Goal: Task Accomplishment & Management: Manage account settings

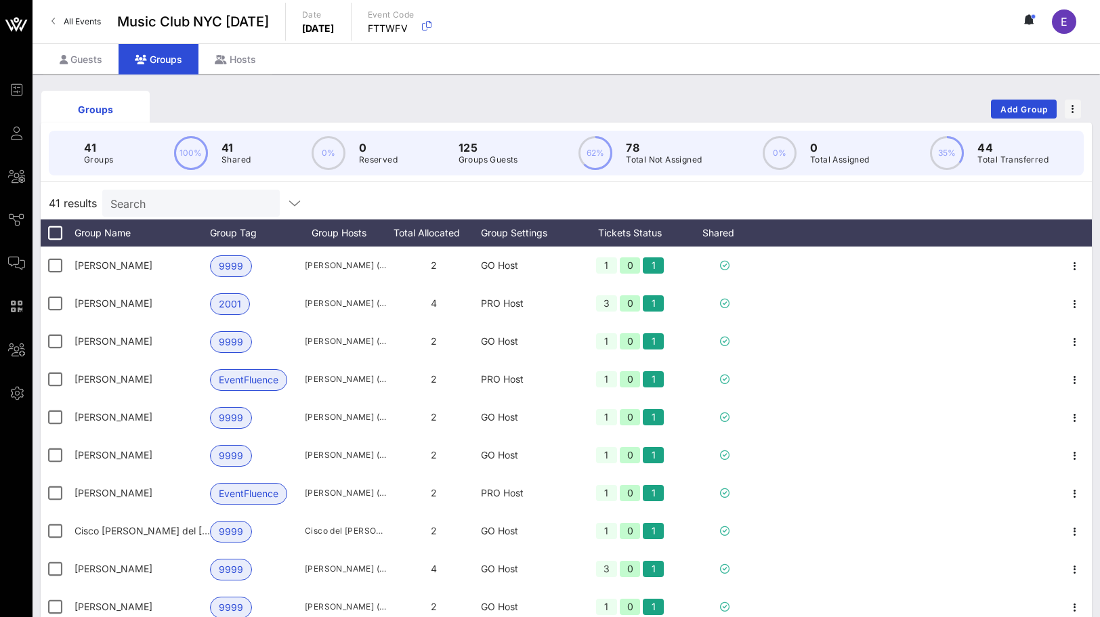
click at [68, 17] on span "All Events" at bounding box center [82, 21] width 37 height 10
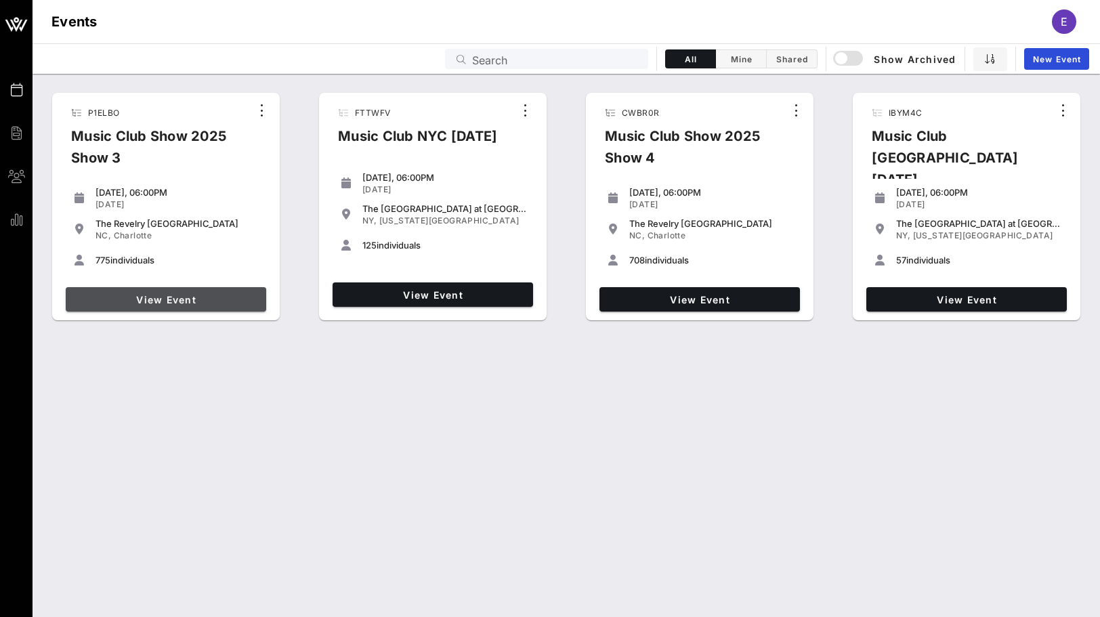
click at [163, 297] on span "View Event" at bounding box center [166, 300] width 190 height 12
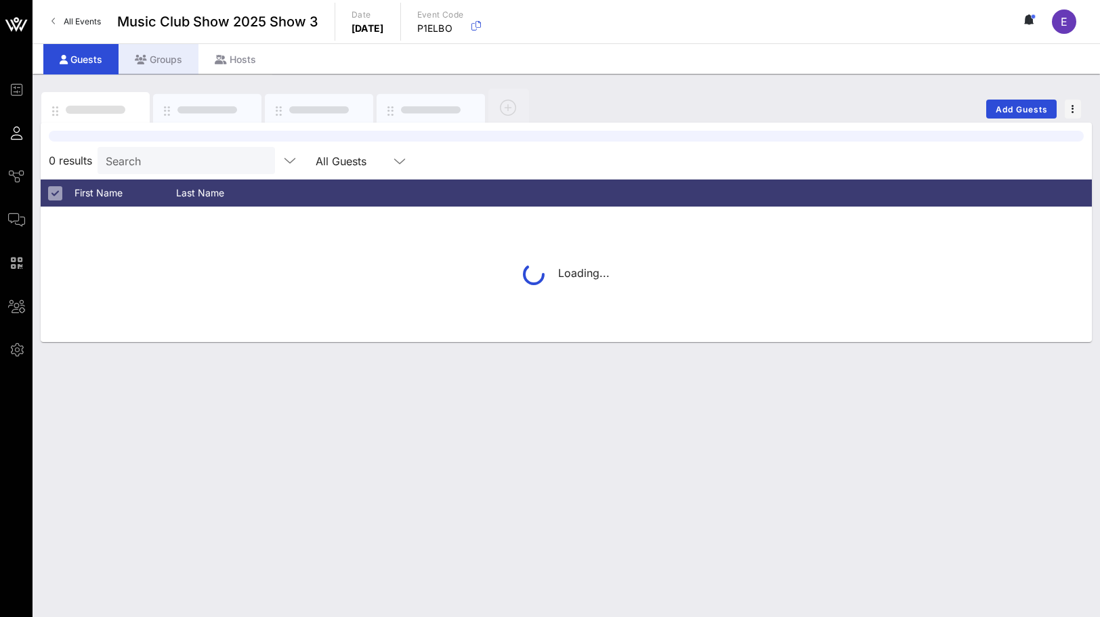
click at [170, 65] on div "Groups" at bounding box center [159, 59] width 80 height 30
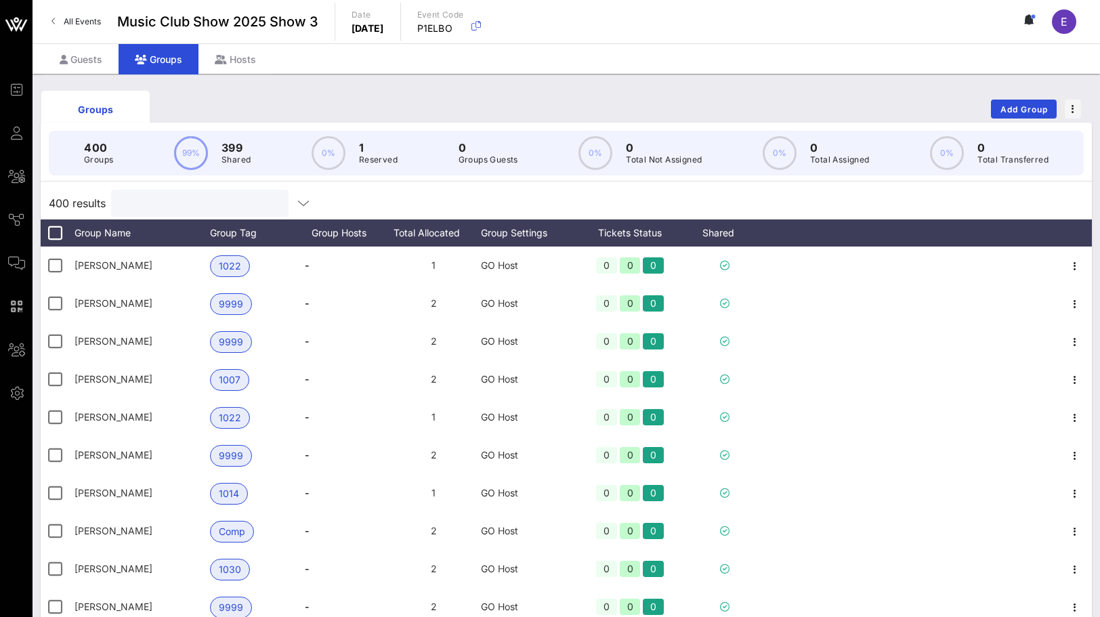
click at [159, 207] on input "text" at bounding box center [198, 203] width 158 height 18
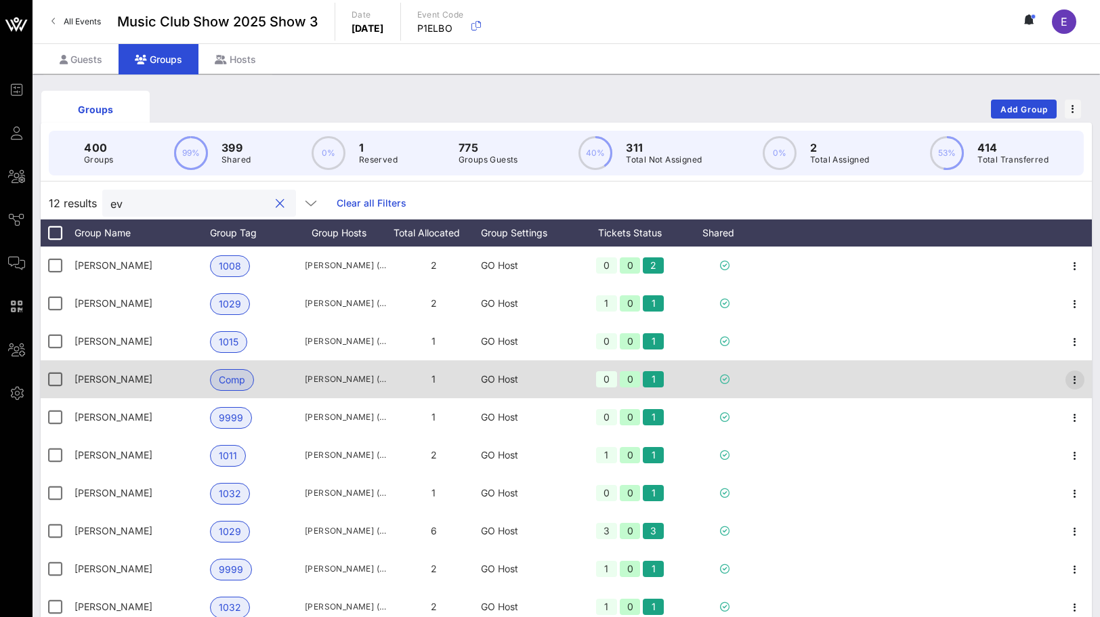
type input "ev"
click at [1066, 383] on span "button" at bounding box center [1074, 380] width 19 height 16
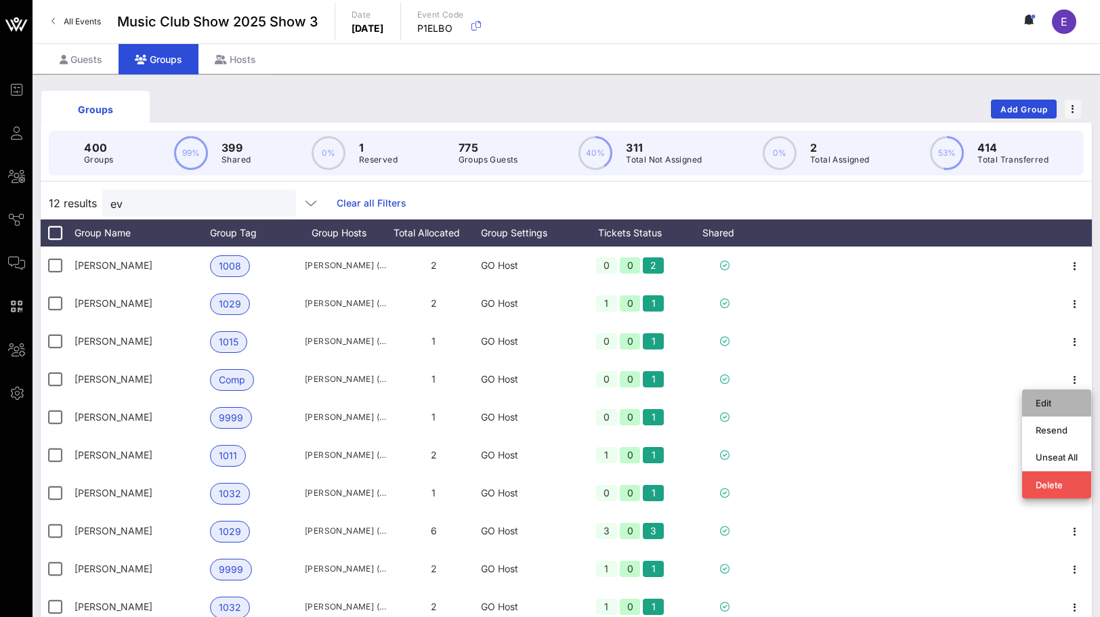
click at [1052, 401] on div "Edit" at bounding box center [1056, 403] width 42 height 11
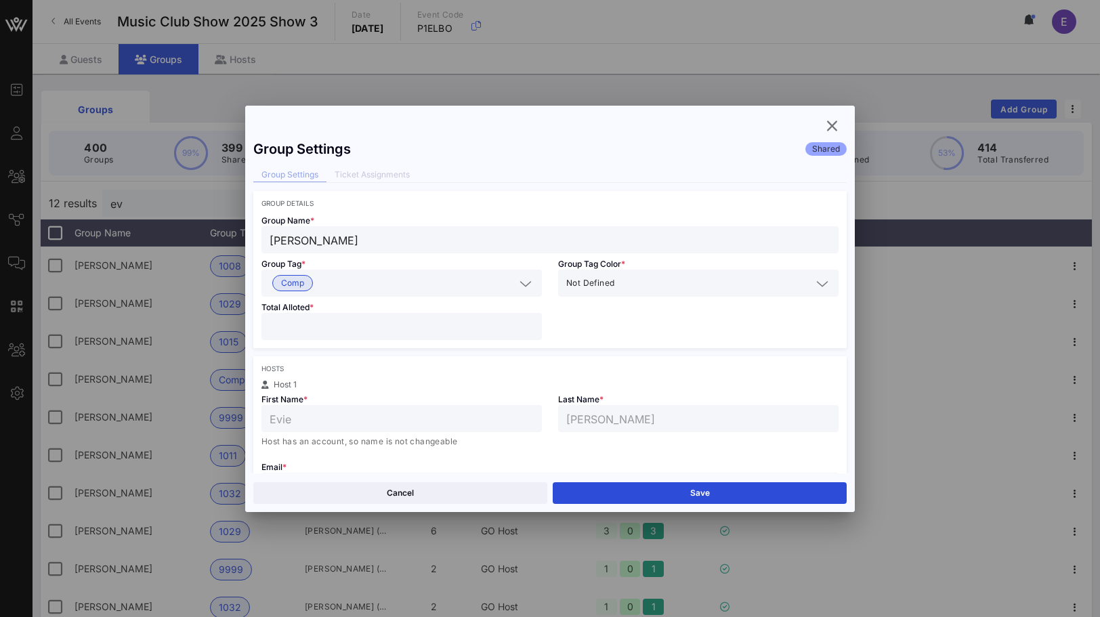
type input "*"
click at [528, 324] on input "*" at bounding box center [402, 327] width 264 height 18
click at [605, 491] on button "Save" at bounding box center [700, 493] width 294 height 22
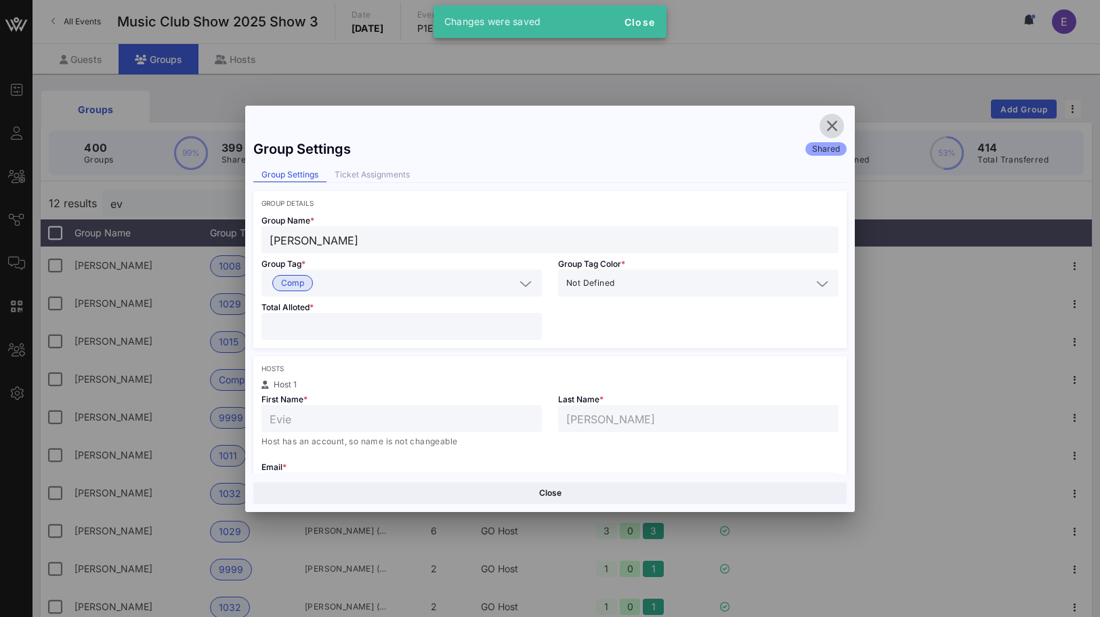
click at [826, 125] on icon "button" at bounding box center [831, 126] width 16 height 16
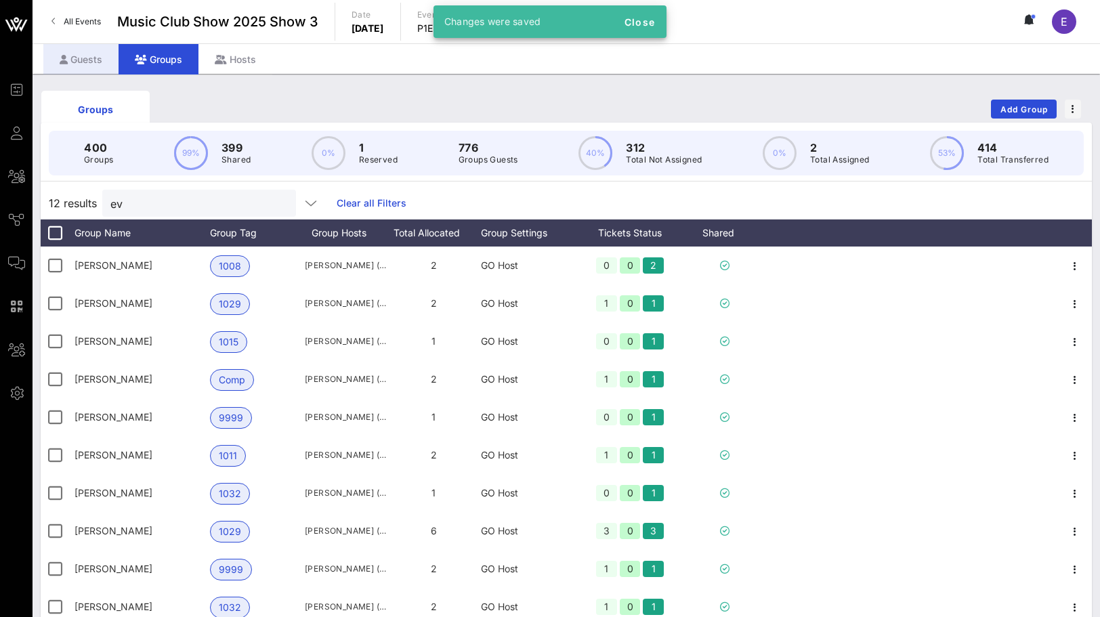
click at [95, 54] on div "Guests" at bounding box center [80, 59] width 75 height 30
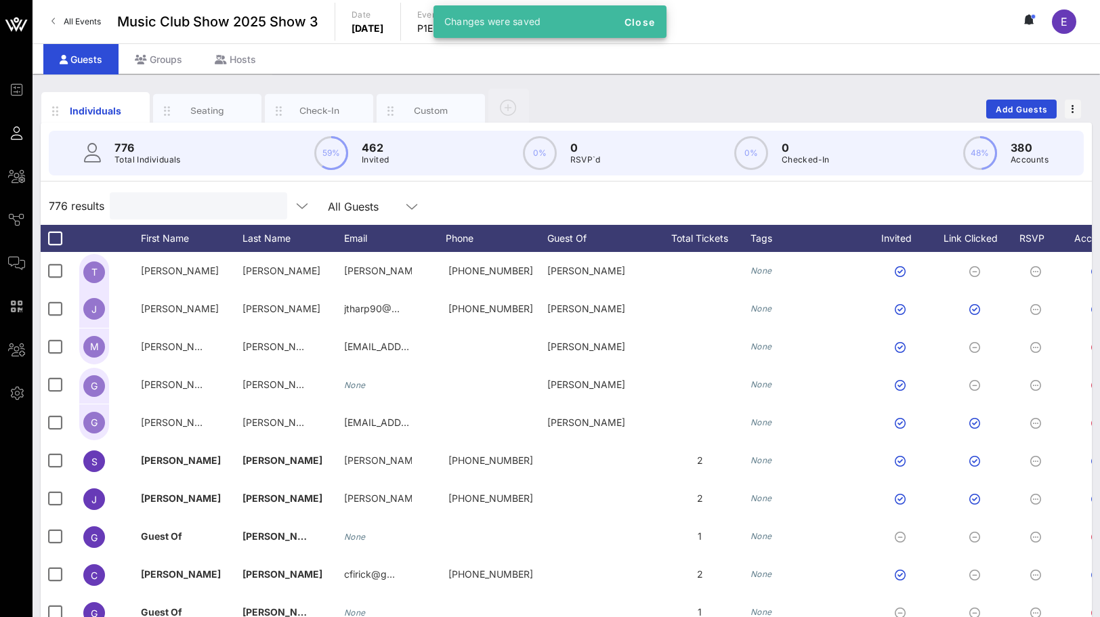
click at [176, 213] on input "text" at bounding box center [197, 206] width 158 height 18
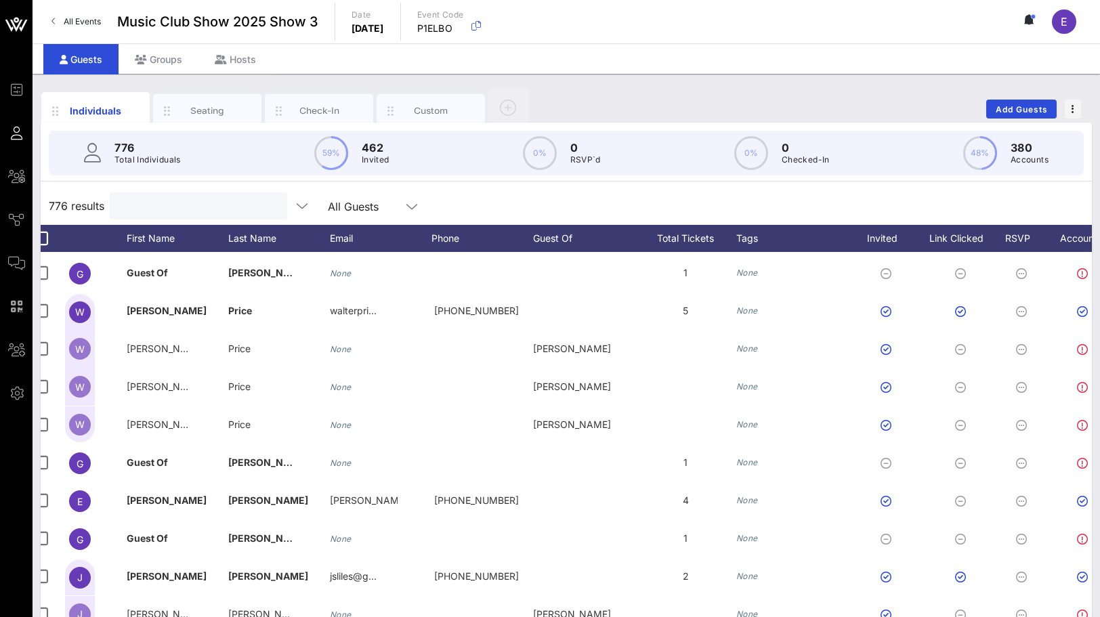
scroll to position [347, 14]
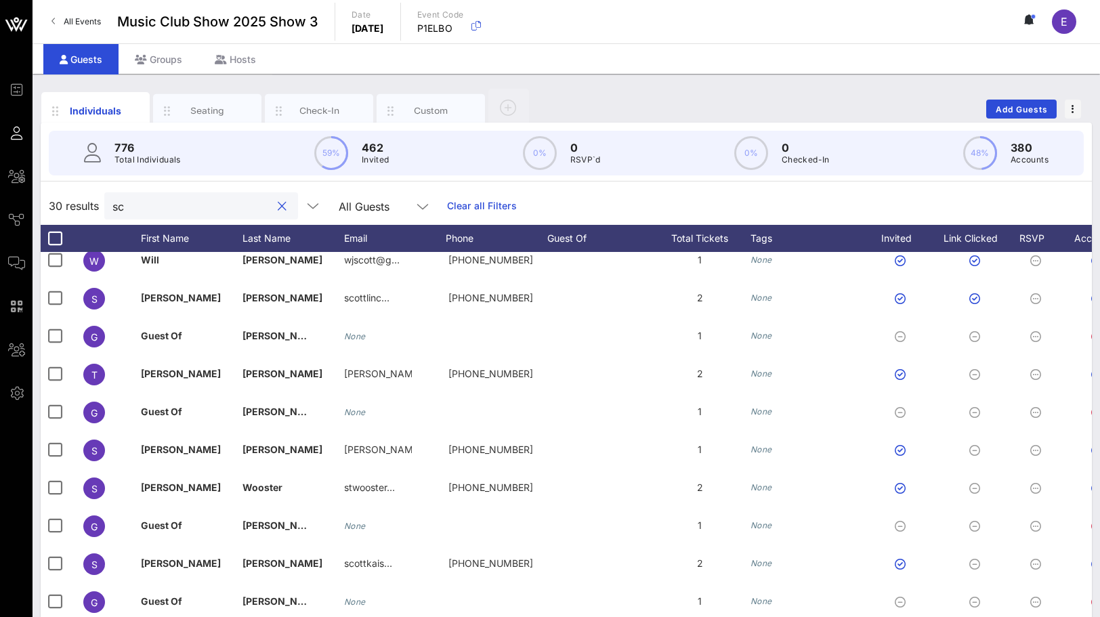
type input "s"
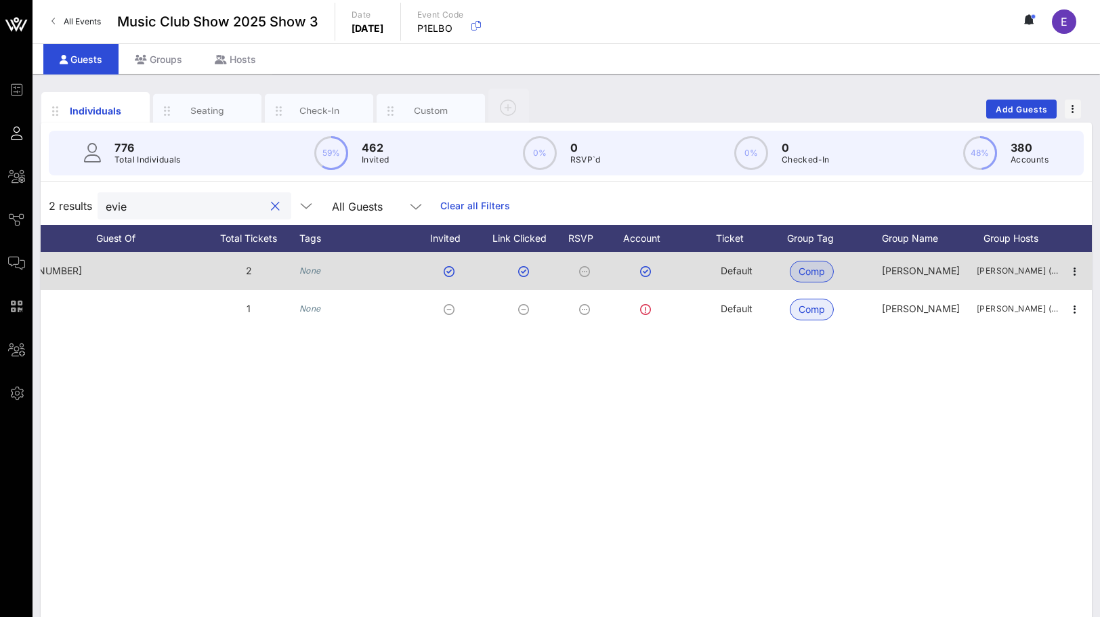
type input "evie"
click at [737, 270] on span "Default" at bounding box center [737, 271] width 32 height 12
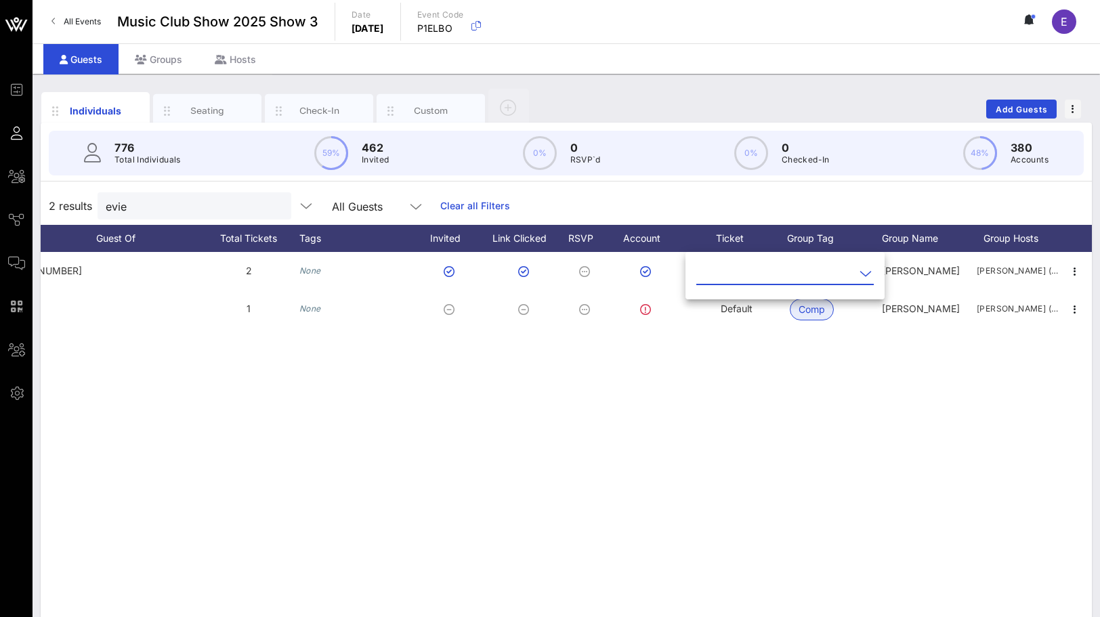
click at [765, 275] on input "text" at bounding box center [775, 274] width 158 height 22
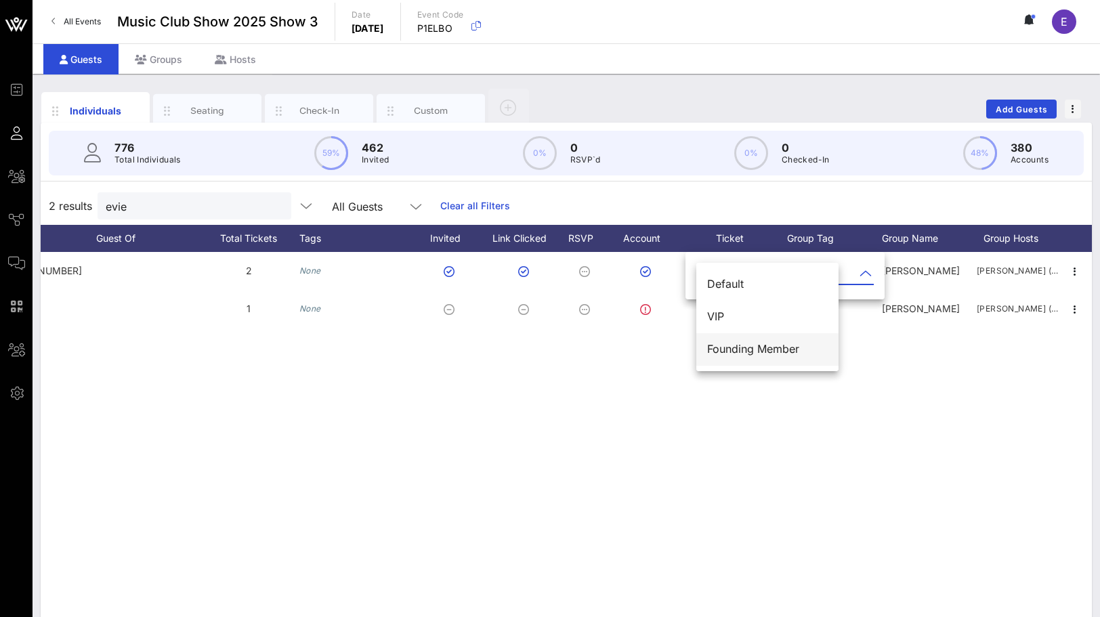
click at [767, 351] on div "Founding Member" at bounding box center [767, 349] width 121 height 13
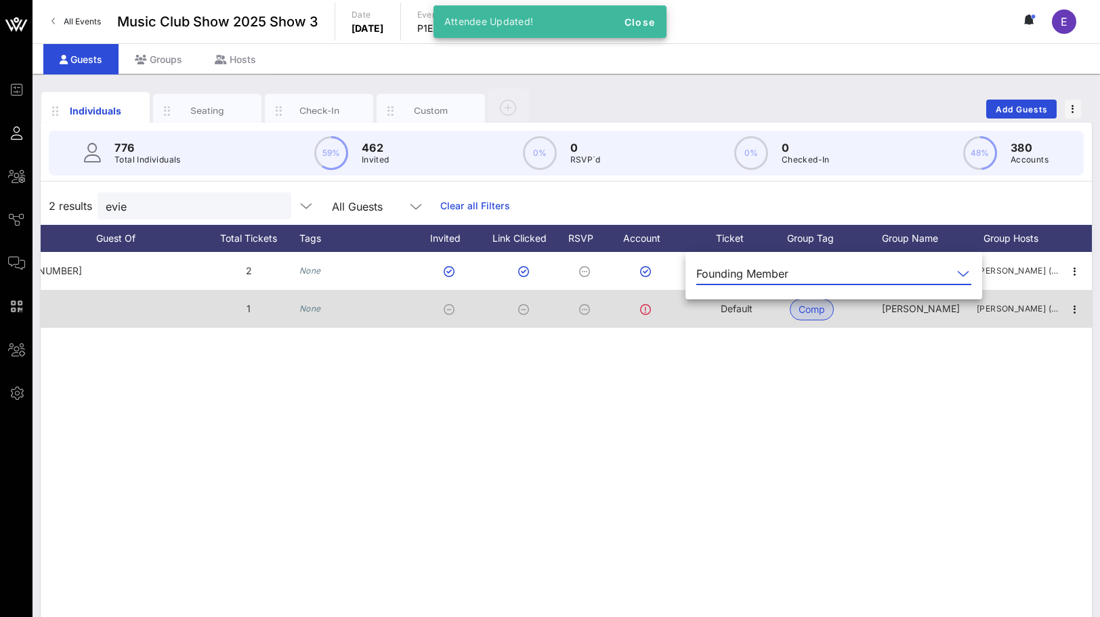
click at [737, 309] on span "Default" at bounding box center [737, 309] width 32 height 12
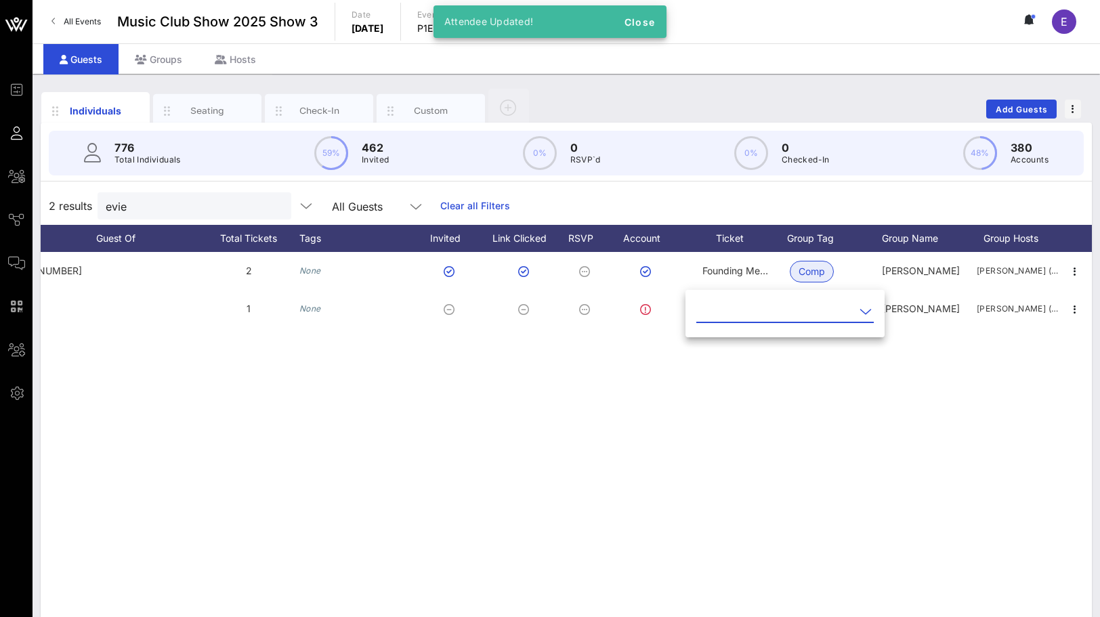
click at [738, 309] on input "text" at bounding box center [775, 312] width 158 height 22
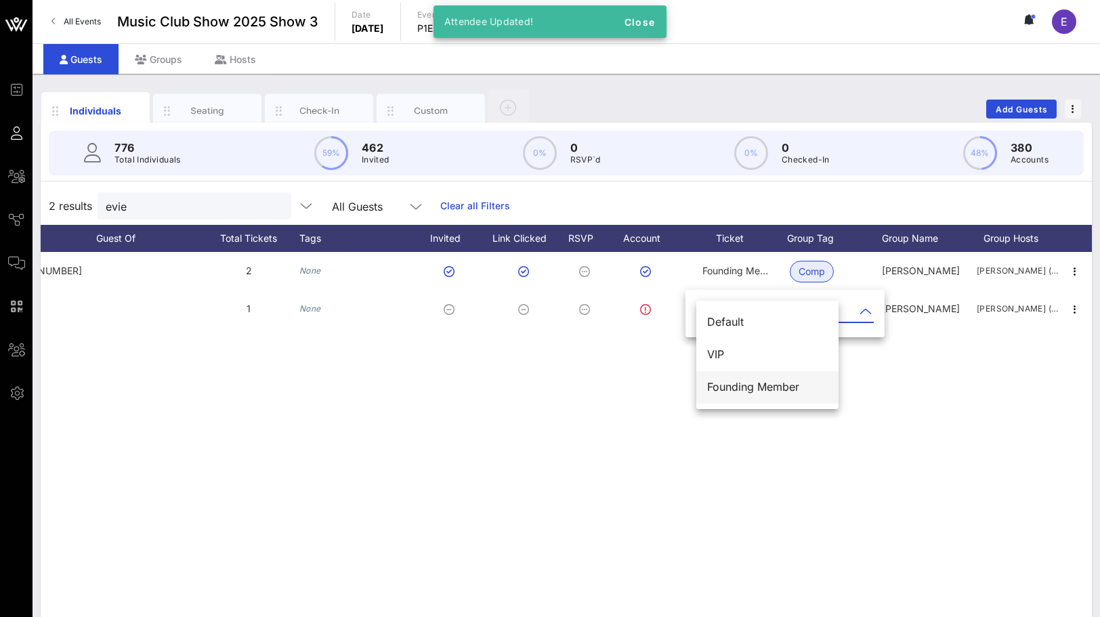
click at [747, 389] on div "Founding Member" at bounding box center [767, 387] width 121 height 13
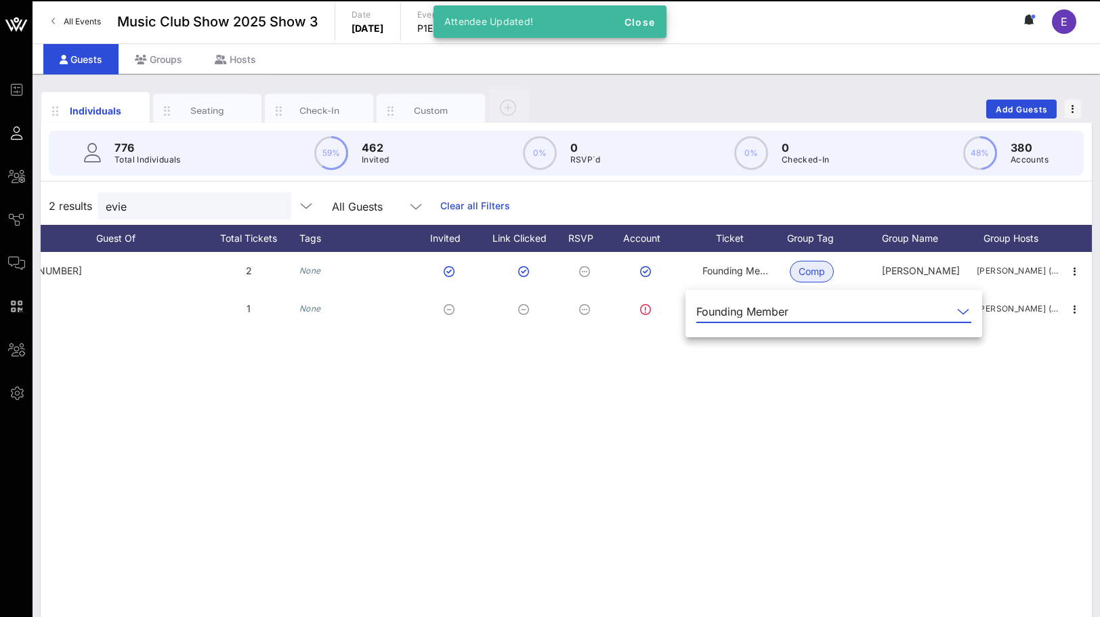
click at [731, 408] on div "E [PERSON_NAME] eviemcmah… [PHONE_NUMBER] 2 None Founding Member Comp [PERSON_N…" at bounding box center [566, 455] width 1051 height 406
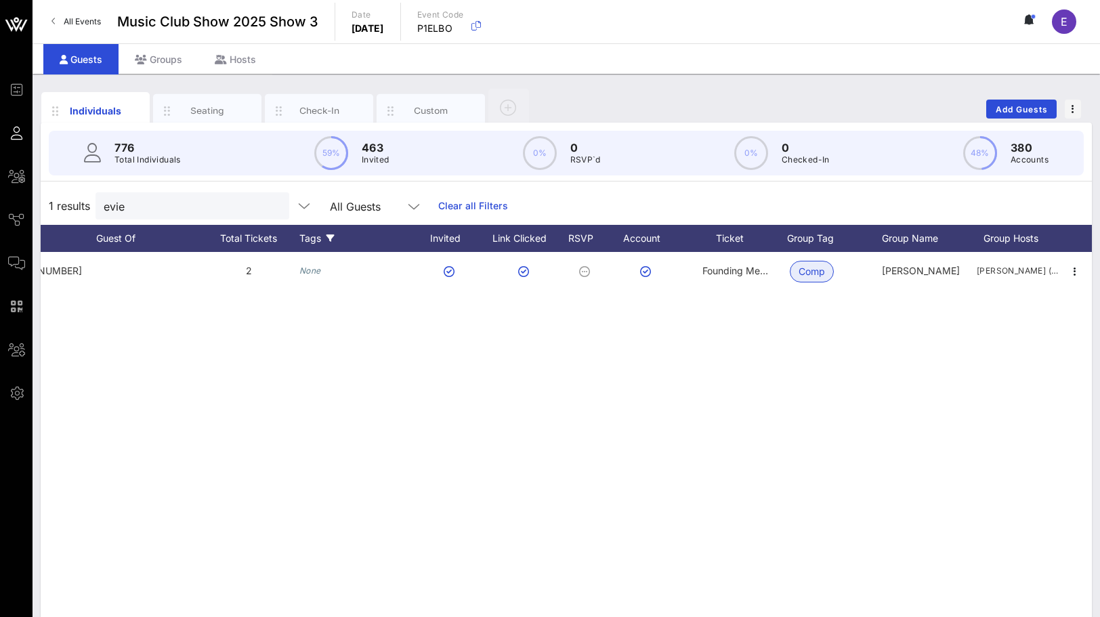
click at [64, 14] on link "All Events" at bounding box center [76, 22] width 66 height 22
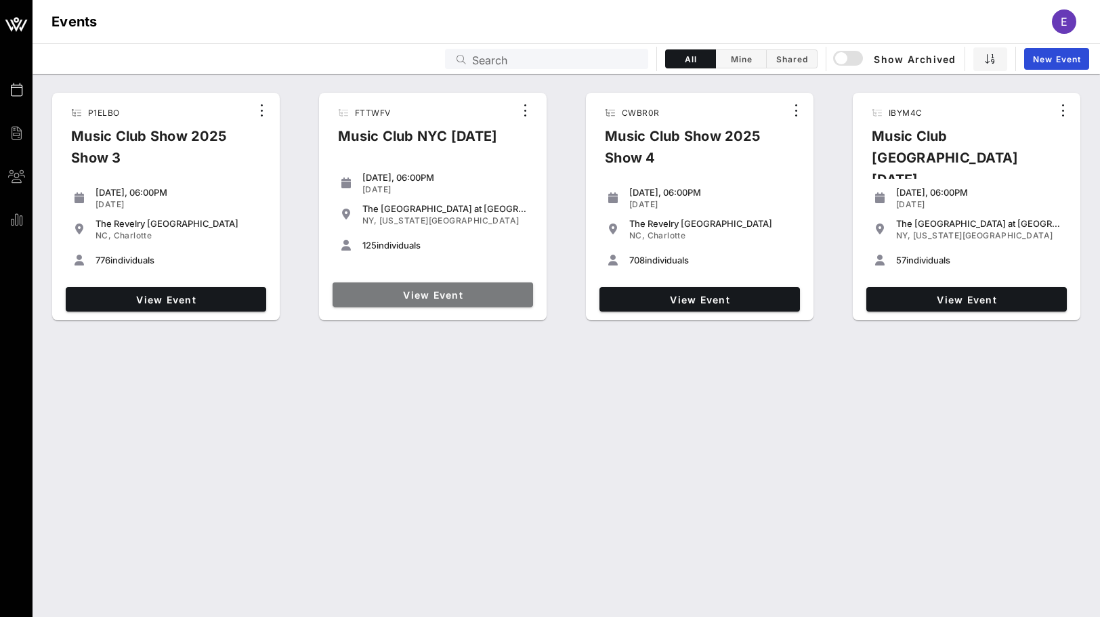
click at [451, 291] on span "View Event" at bounding box center [433, 295] width 190 height 12
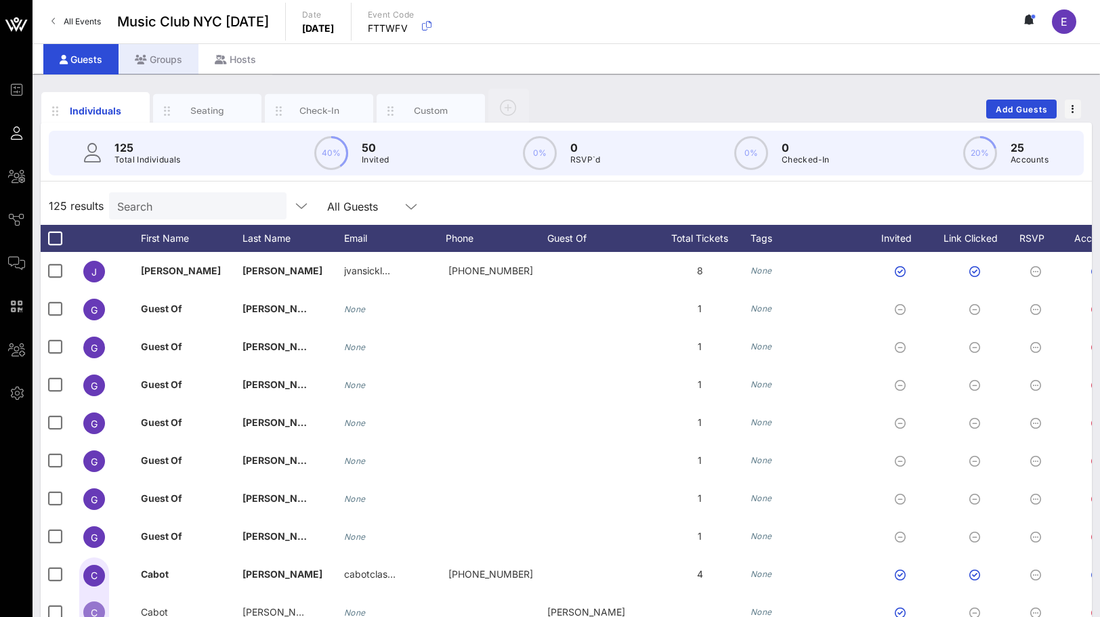
click at [156, 64] on div "Groups" at bounding box center [159, 59] width 80 height 30
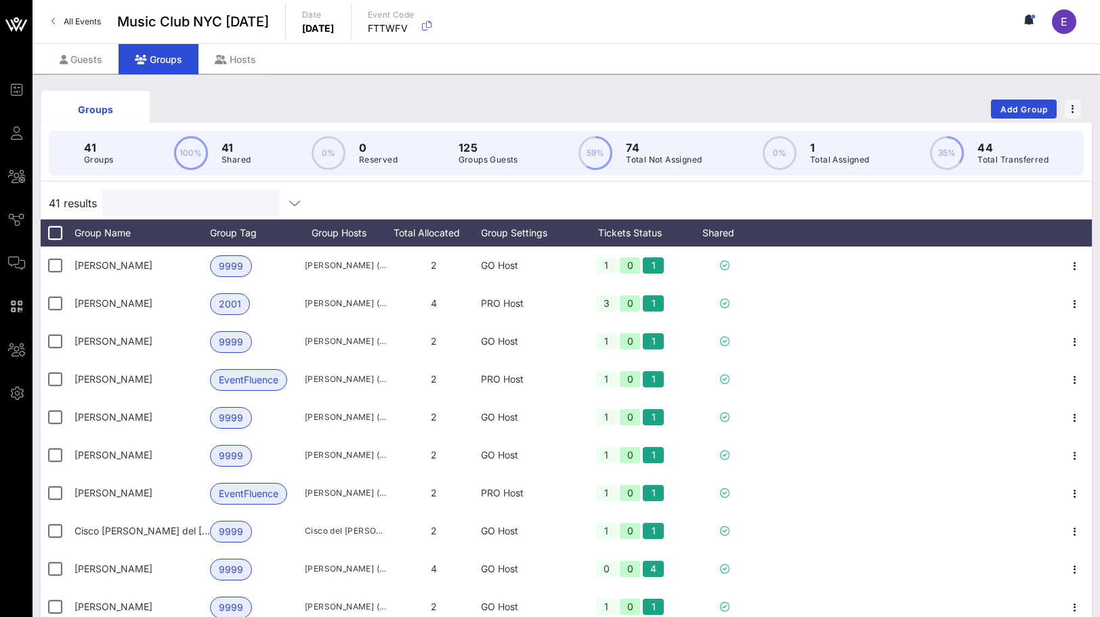
click at [152, 202] on input "text" at bounding box center [189, 203] width 158 height 18
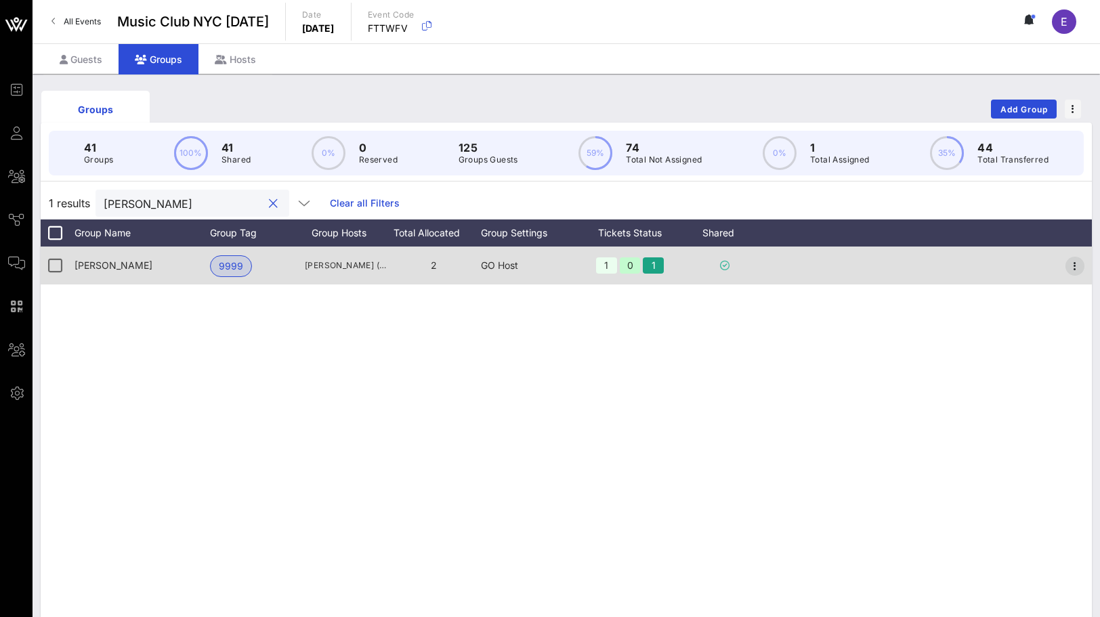
type input "[PERSON_NAME]"
click at [1078, 263] on icon "button" at bounding box center [1075, 266] width 16 height 16
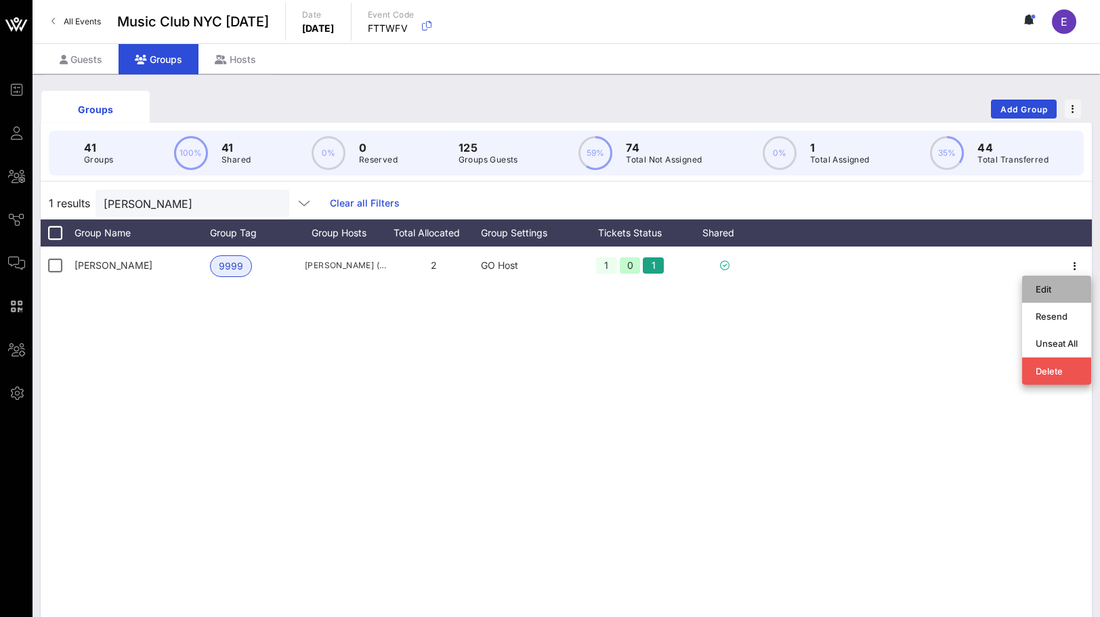
click at [1064, 284] on div "Edit" at bounding box center [1056, 289] width 42 height 11
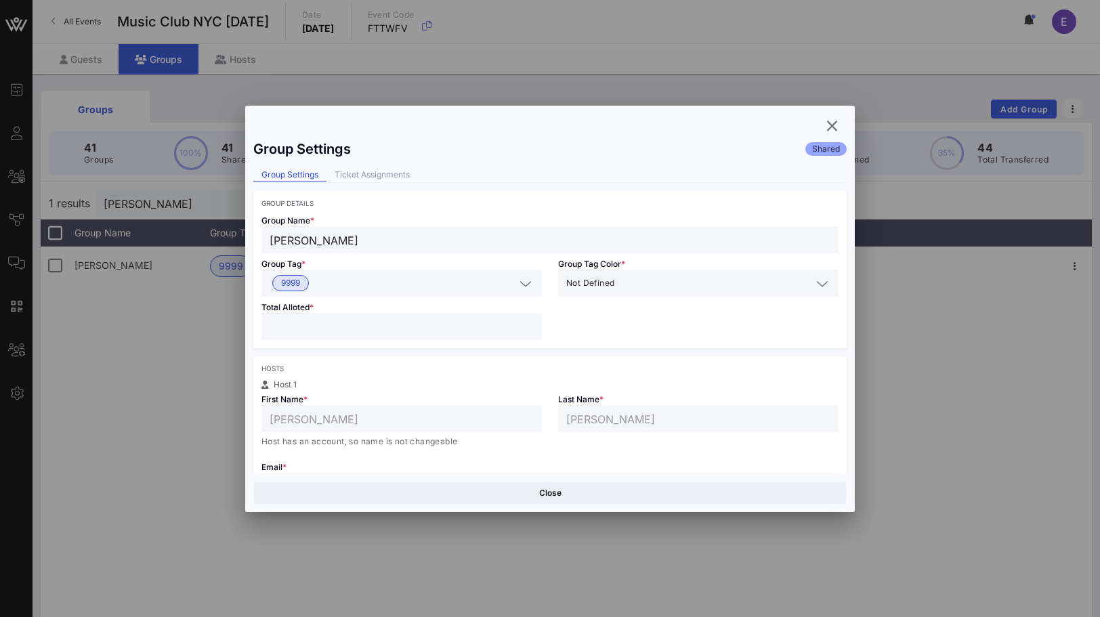
click at [530, 320] on input "*" at bounding box center [402, 327] width 264 height 18
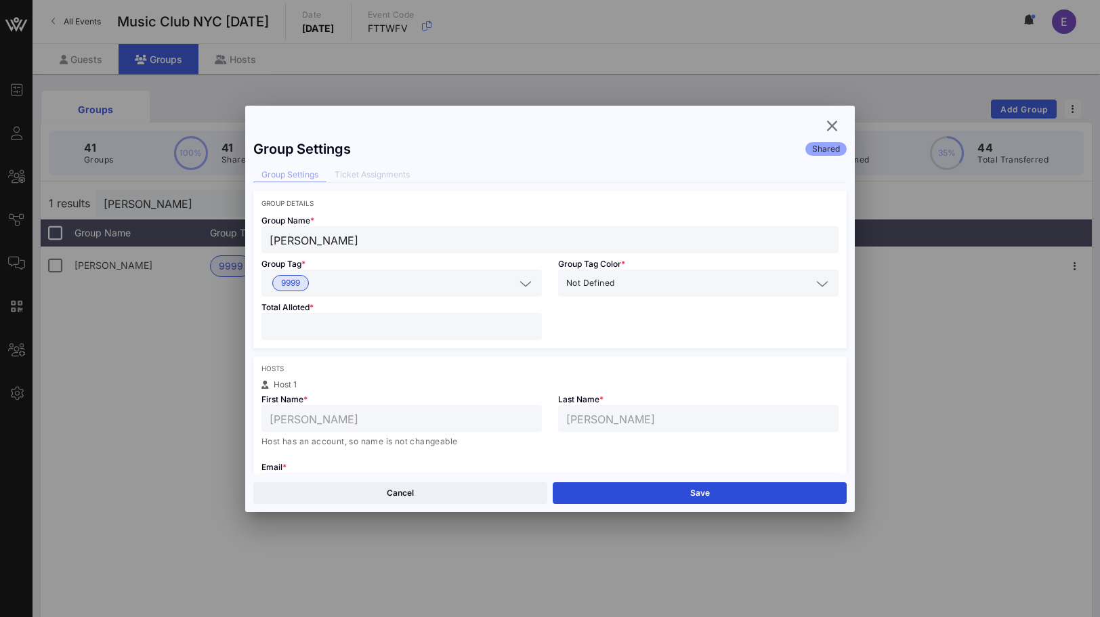
type input "*"
click at [530, 320] on input "*" at bounding box center [402, 327] width 264 height 18
click at [630, 496] on button "Save" at bounding box center [700, 493] width 294 height 22
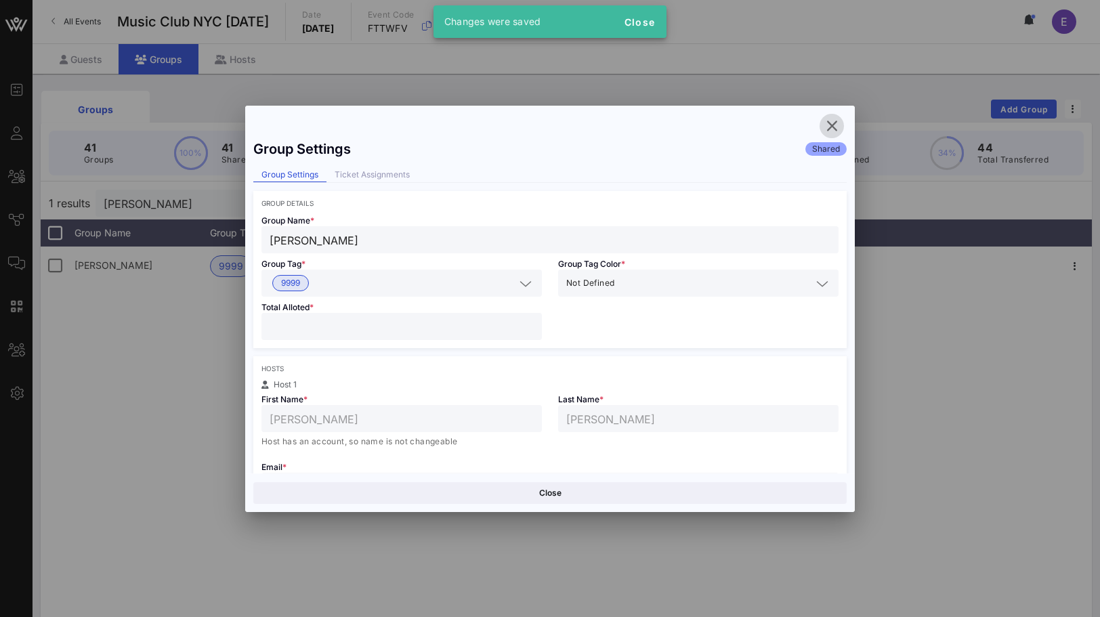
click at [823, 118] on icon "button" at bounding box center [831, 126] width 16 height 16
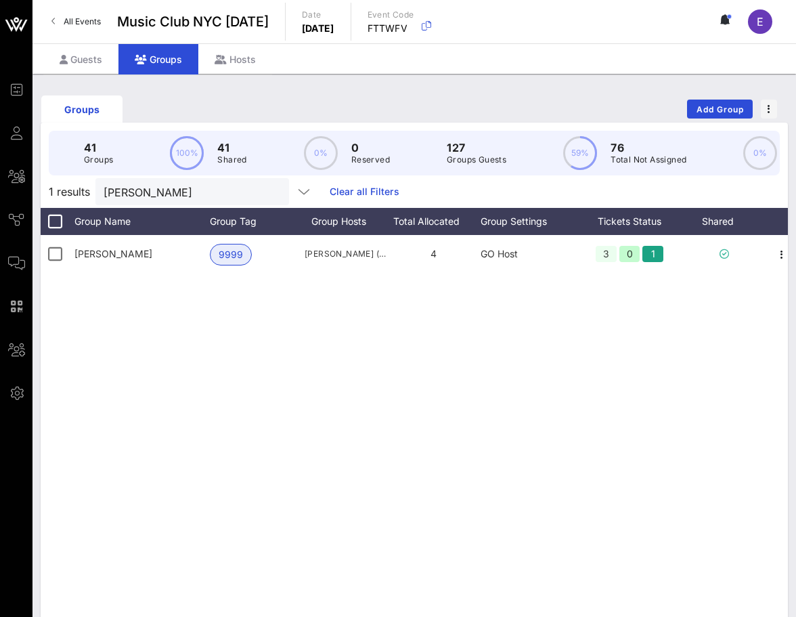
click at [90, 22] on span "All Events" at bounding box center [82, 21] width 37 height 10
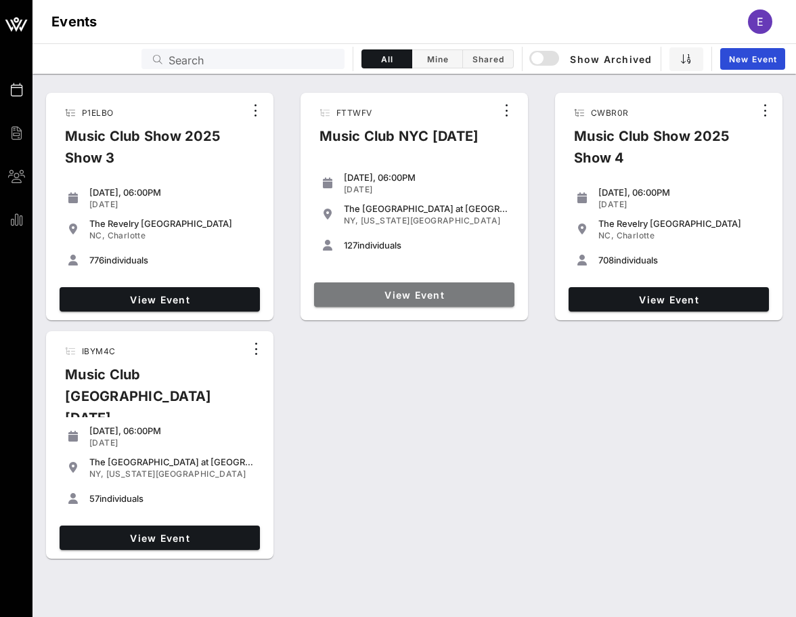
click at [389, 303] on link "View Event" at bounding box center [414, 294] width 200 height 24
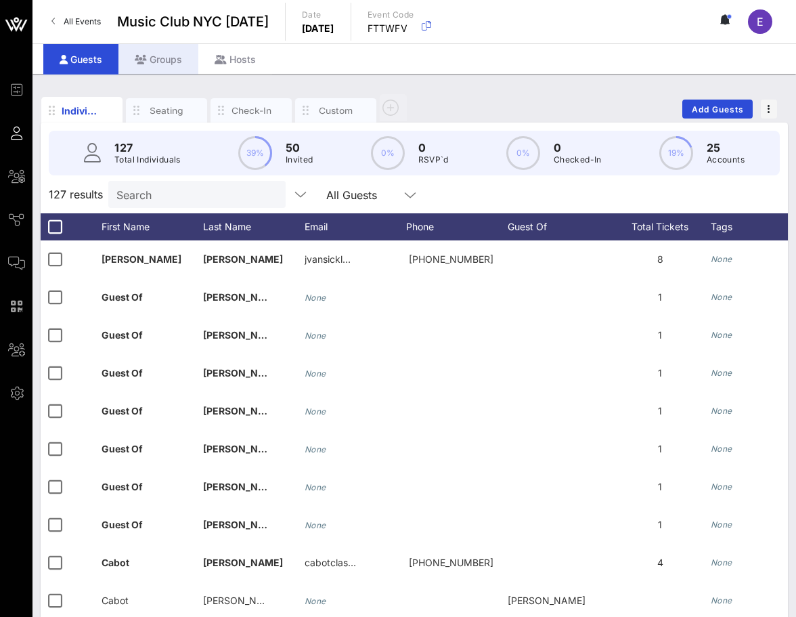
click at [169, 66] on div "Groups" at bounding box center [159, 59] width 80 height 30
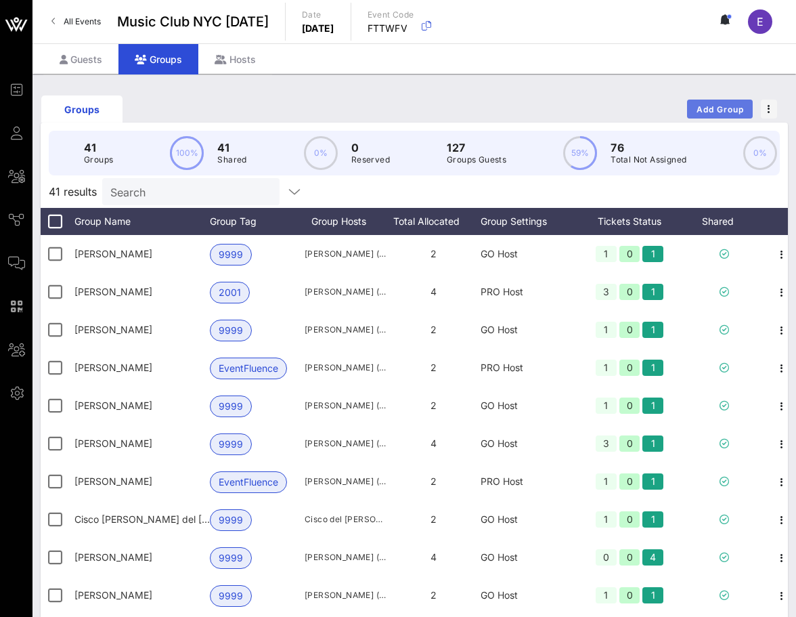
click at [713, 114] on button "Add Group" at bounding box center [720, 109] width 66 height 19
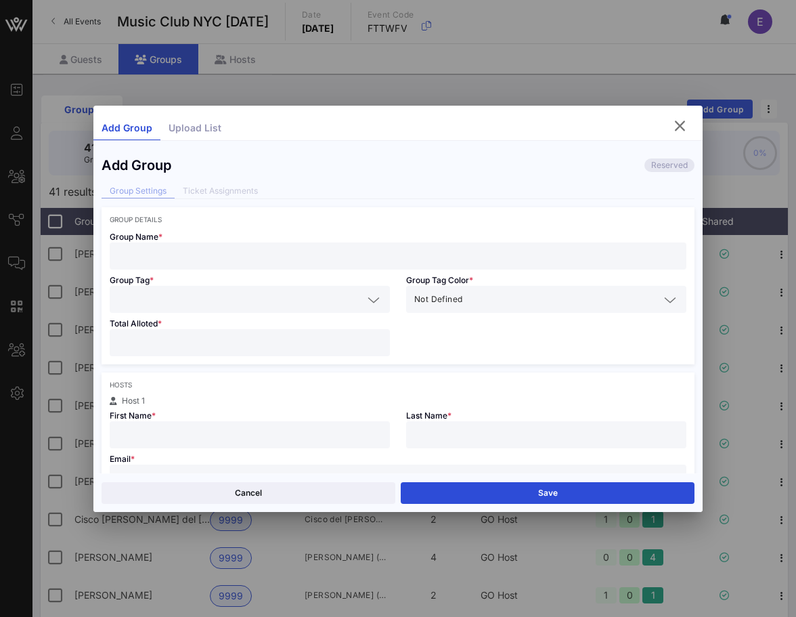
click at [442, 269] on div at bounding box center [398, 255] width 561 height 27
type input "[PERSON_NAME]"
click at [307, 297] on input "text" at bounding box center [240, 300] width 245 height 18
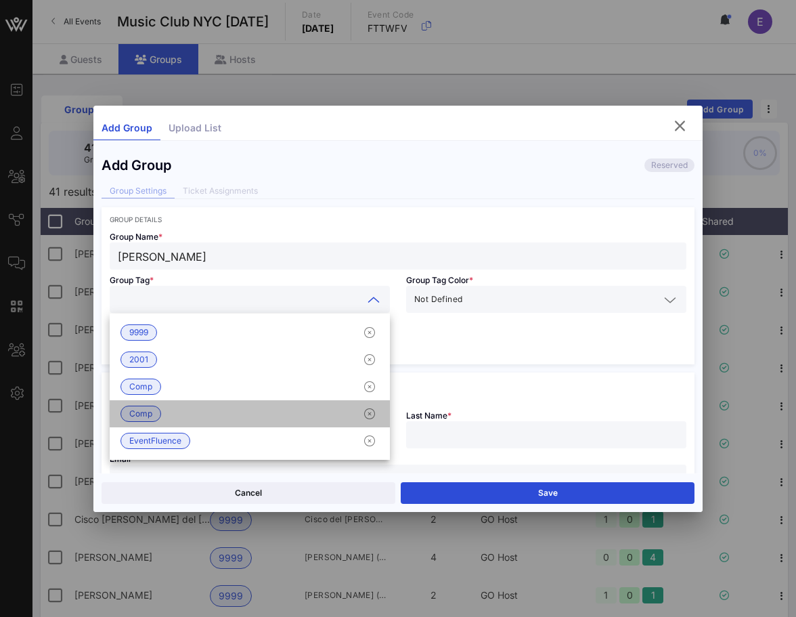
click at [249, 420] on div "Comp" at bounding box center [250, 413] width 280 height 27
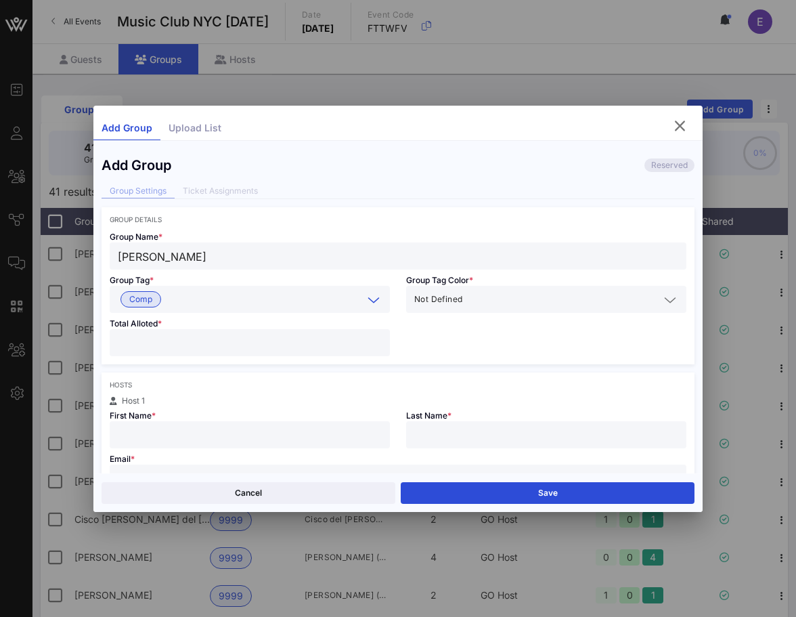
click at [203, 343] on input "number" at bounding box center [250, 343] width 264 height 18
type input "*"
click at [188, 429] on input "text" at bounding box center [250, 435] width 264 height 18
type input "Evie"
type input "[PERSON_NAME]"
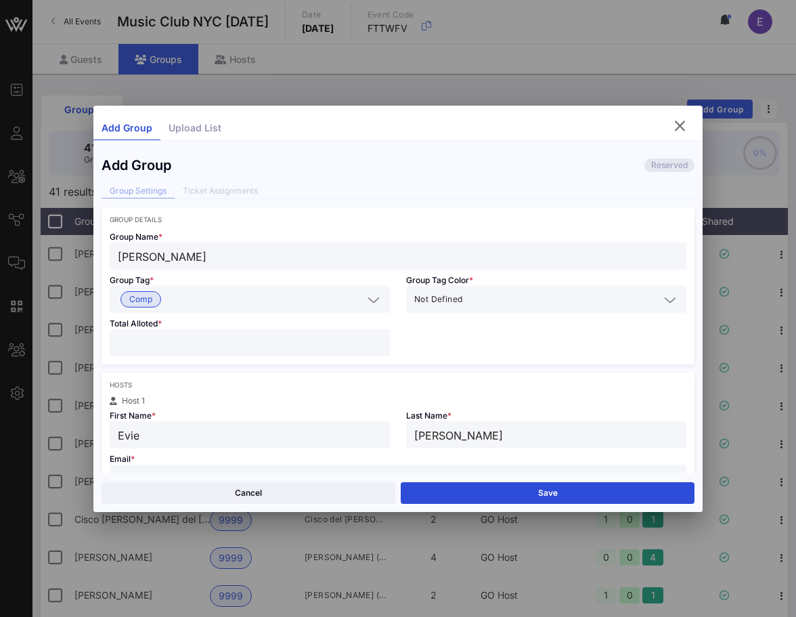
scroll to position [14, 0]
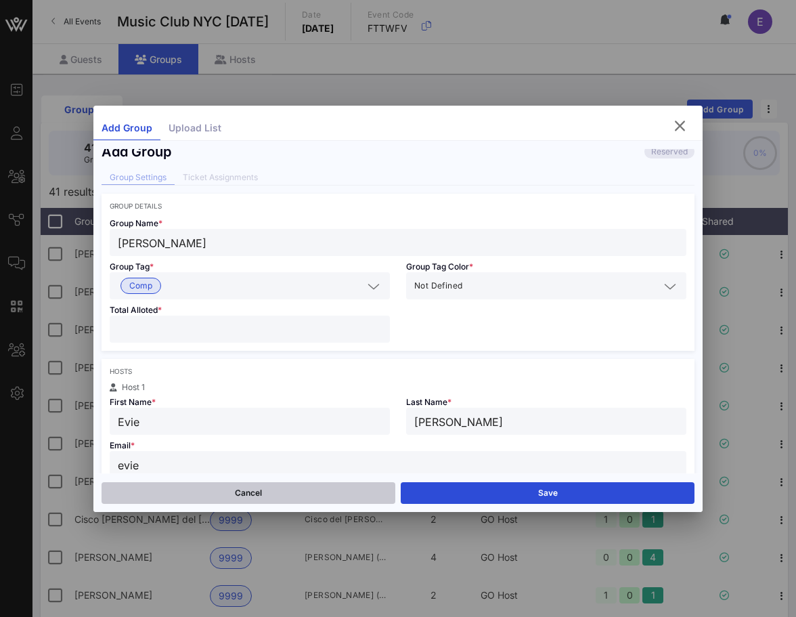
type input "[EMAIL_ADDRESS][DOMAIN_NAME]"
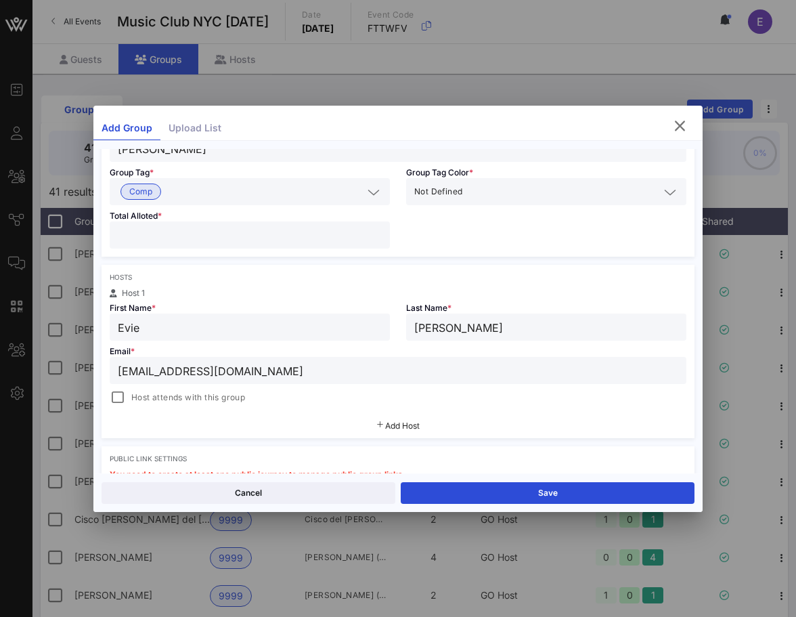
scroll to position [149, 0]
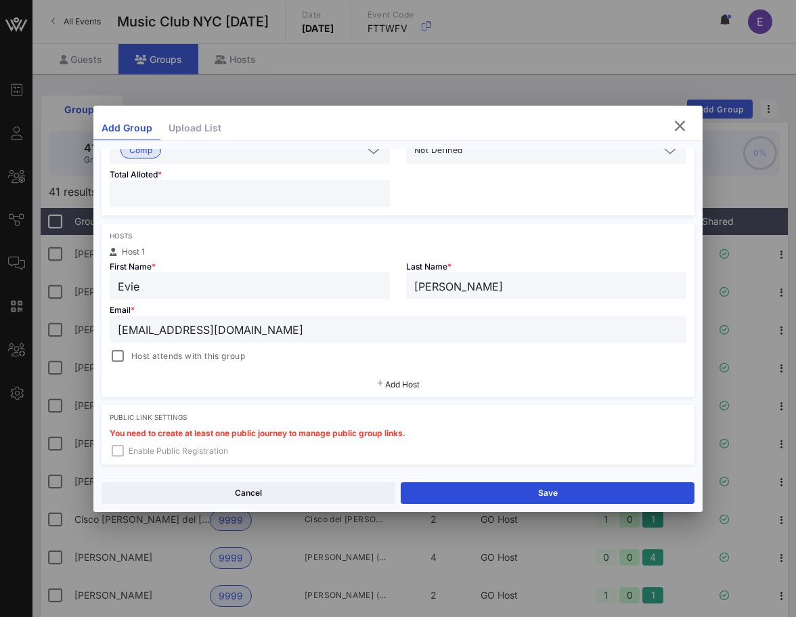
click at [191, 358] on span "Host attends with this group" at bounding box center [188, 356] width 114 height 14
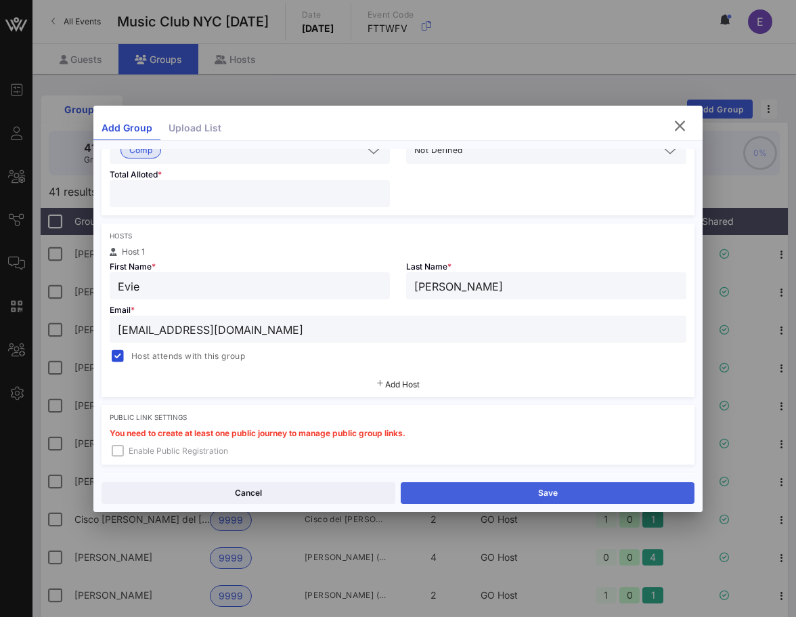
click at [506, 492] on button "Save" at bounding box center [548, 493] width 294 height 22
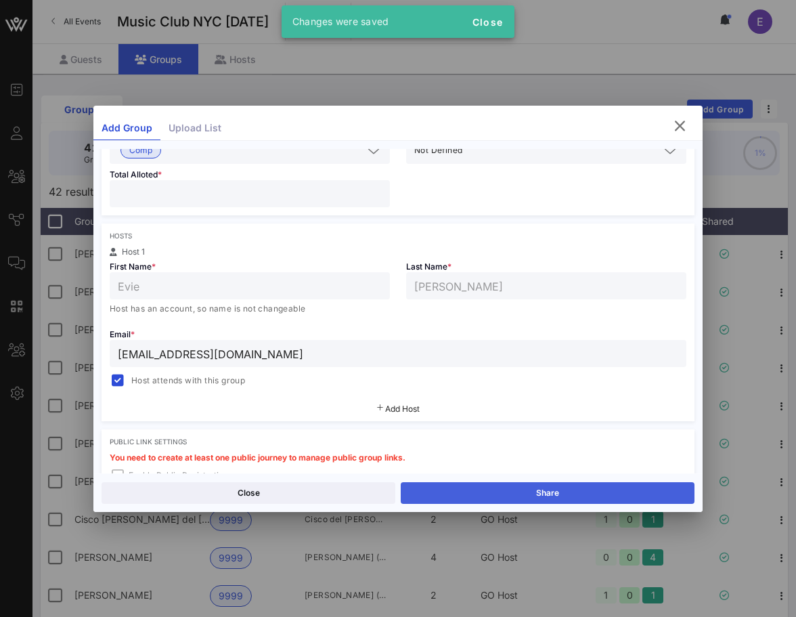
click at [506, 492] on button "Share" at bounding box center [548, 493] width 294 height 22
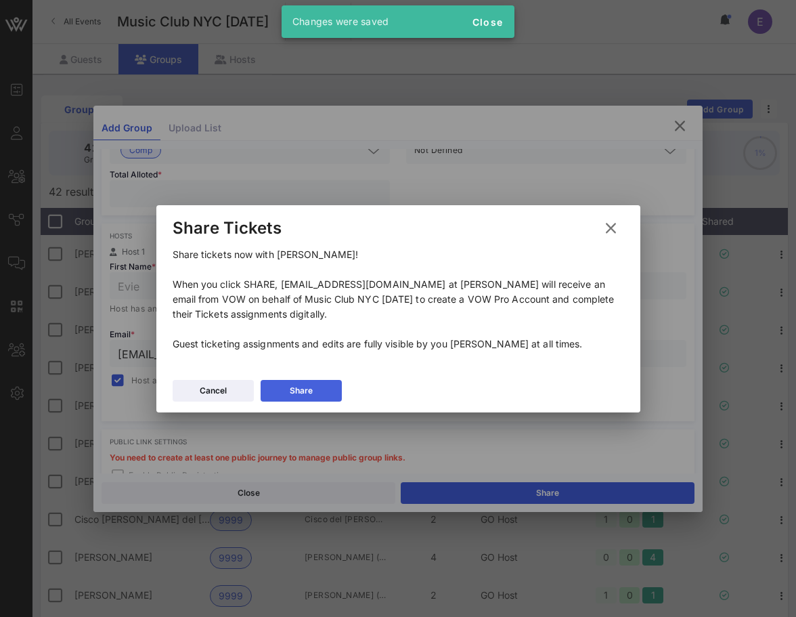
click at [318, 384] on button "Share" at bounding box center [301, 391] width 81 height 22
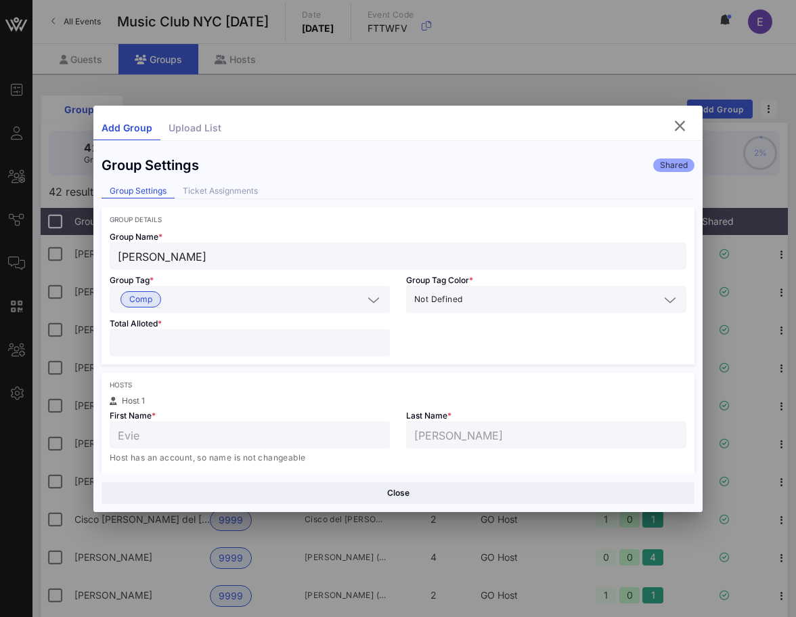
scroll to position [373, 0]
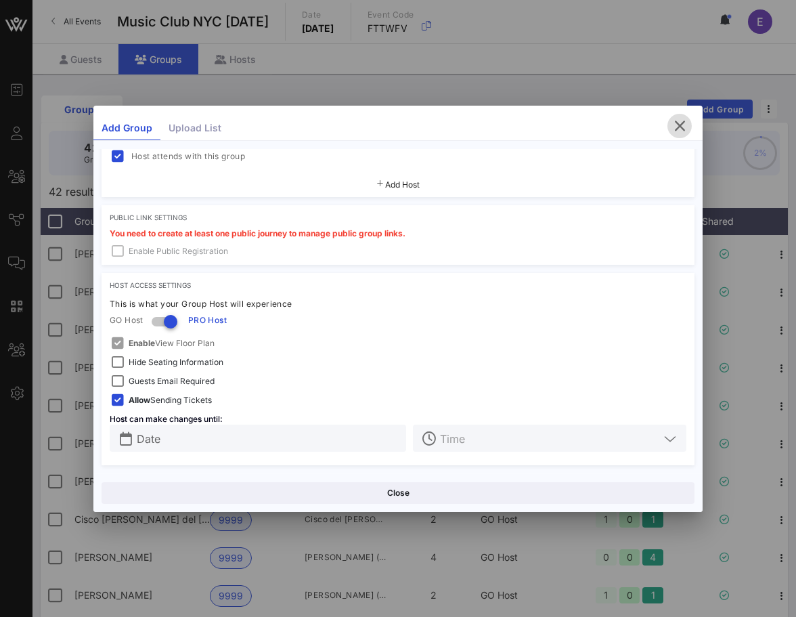
click at [673, 122] on icon "button" at bounding box center [680, 126] width 16 height 16
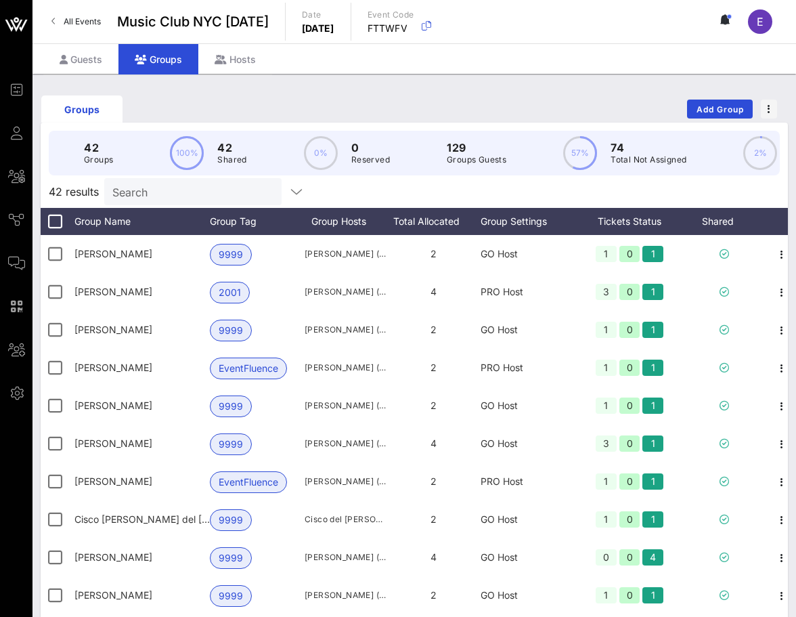
click at [83, 16] on link "All Events" at bounding box center [76, 22] width 66 height 22
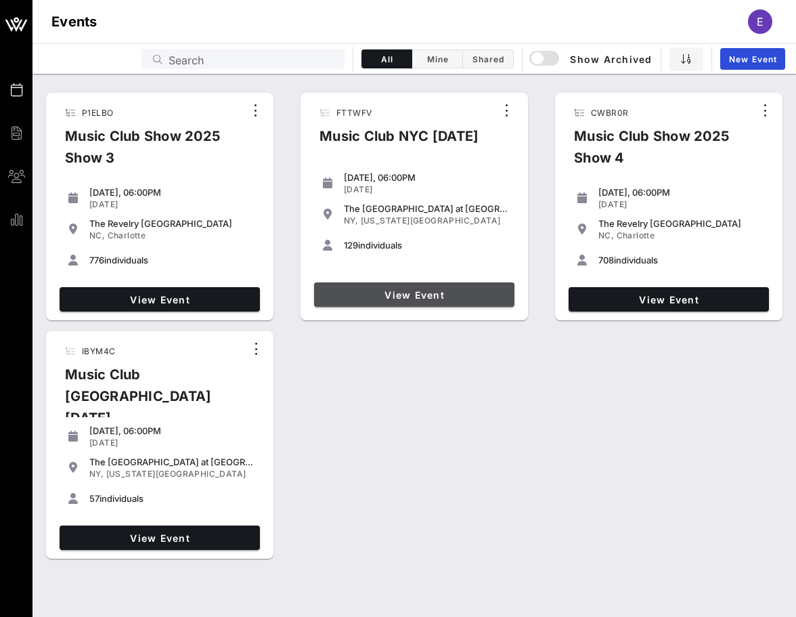
click at [351, 282] on link "View Event" at bounding box center [414, 294] width 200 height 24
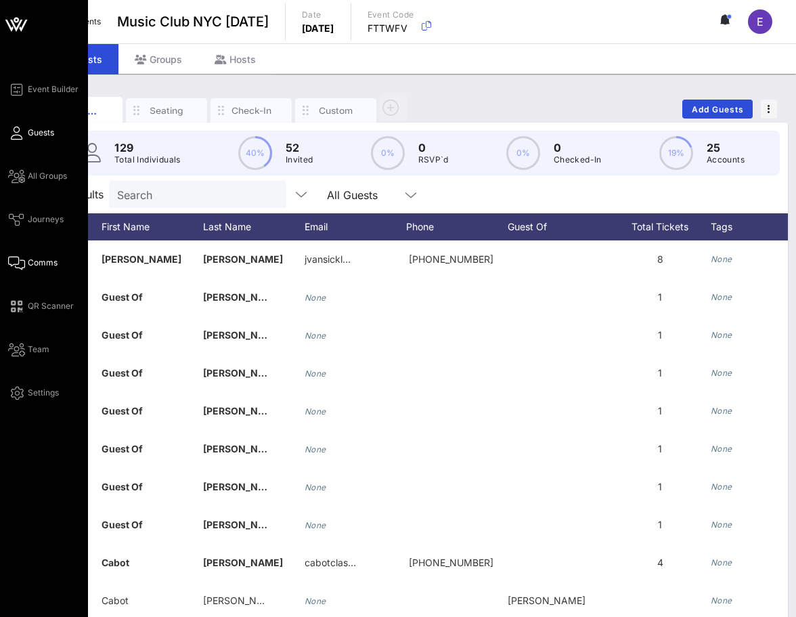
click at [26, 265] on link "Comms" at bounding box center [32, 263] width 49 height 16
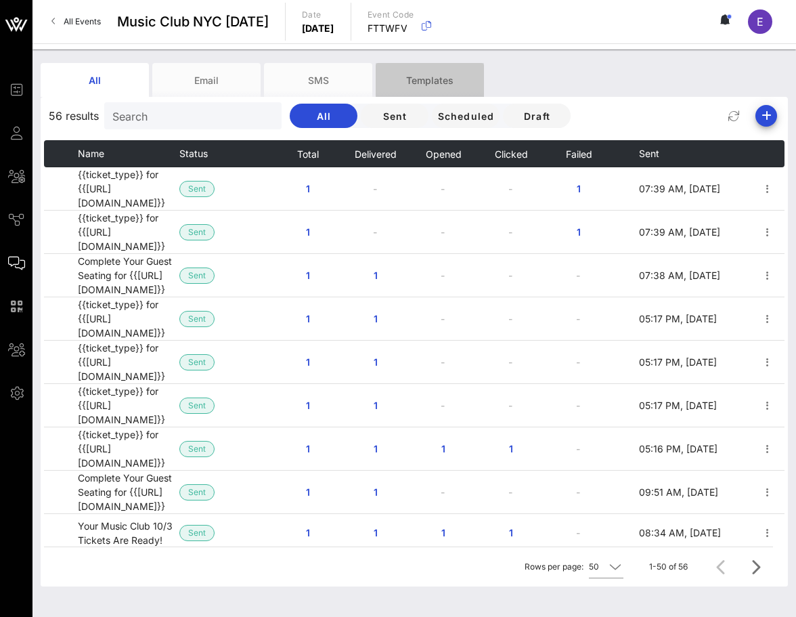
click at [439, 84] on div "Templates" at bounding box center [430, 80] width 108 height 34
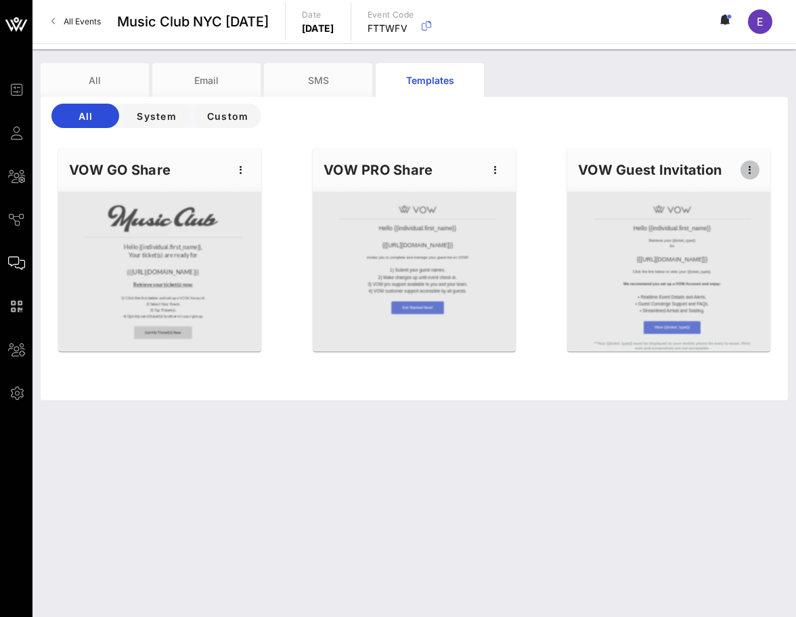
click at [757, 169] on icon "button" at bounding box center [750, 170] width 16 height 16
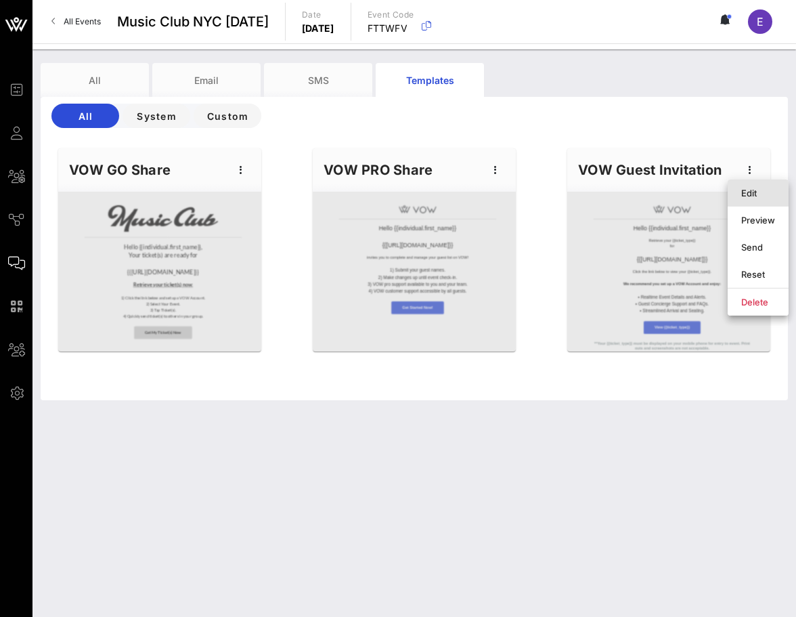
click at [742, 192] on div "Edit" at bounding box center [759, 193] width 34 height 11
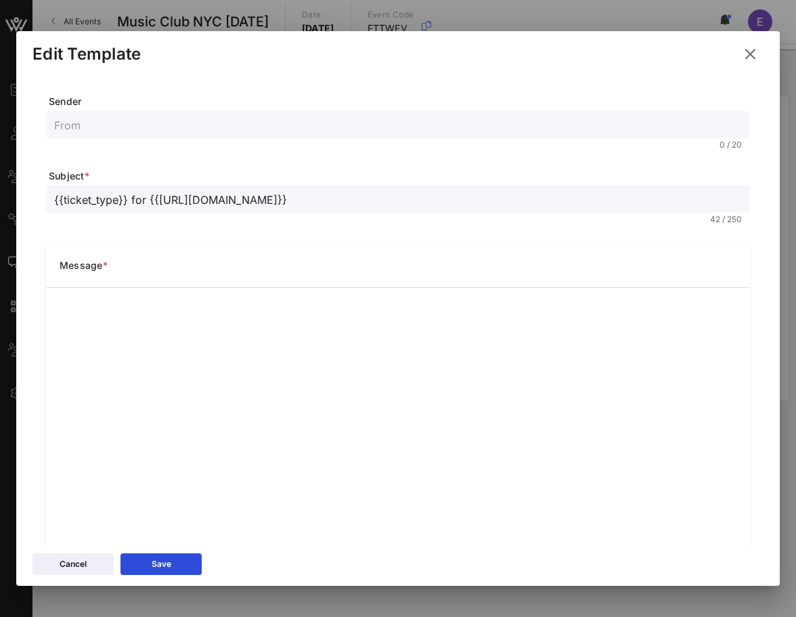
click at [750, 52] on icon at bounding box center [750, 54] width 21 height 20
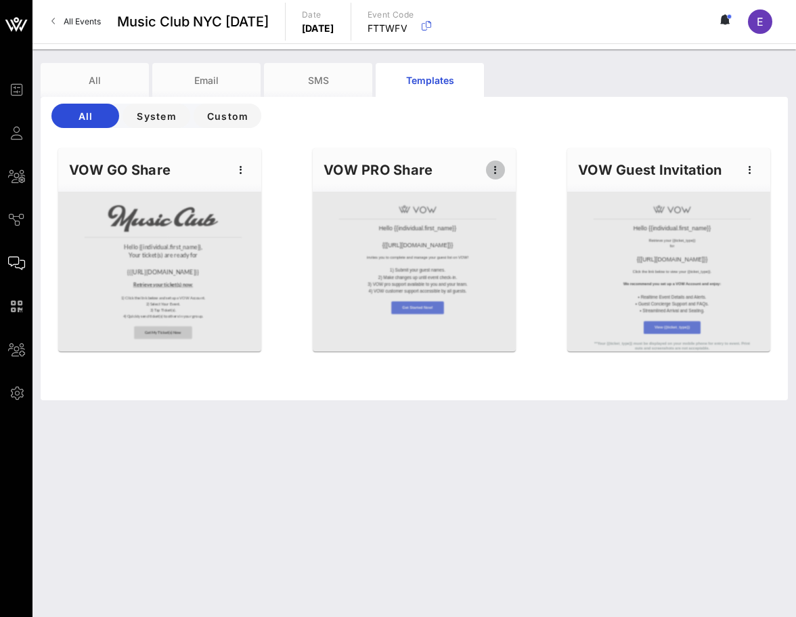
click at [494, 164] on icon "button" at bounding box center [496, 170] width 16 height 16
click at [500, 184] on div "Edit" at bounding box center [517, 193] width 34 height 22
type input "Complete Your Guest Seating for {{[URL][DOMAIN_NAME]}}"
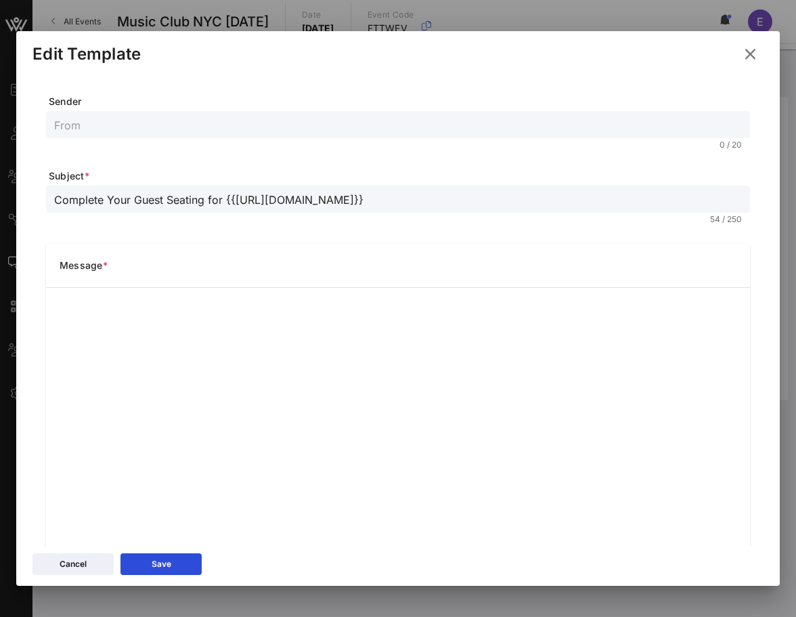
click at [749, 51] on icon at bounding box center [750, 53] width 22 height 20
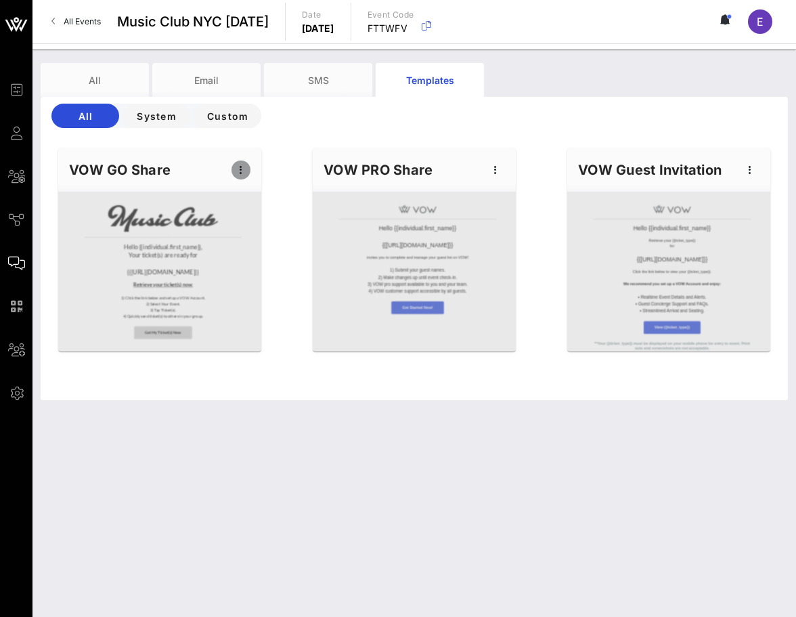
click at [246, 169] on icon "button" at bounding box center [241, 170] width 16 height 16
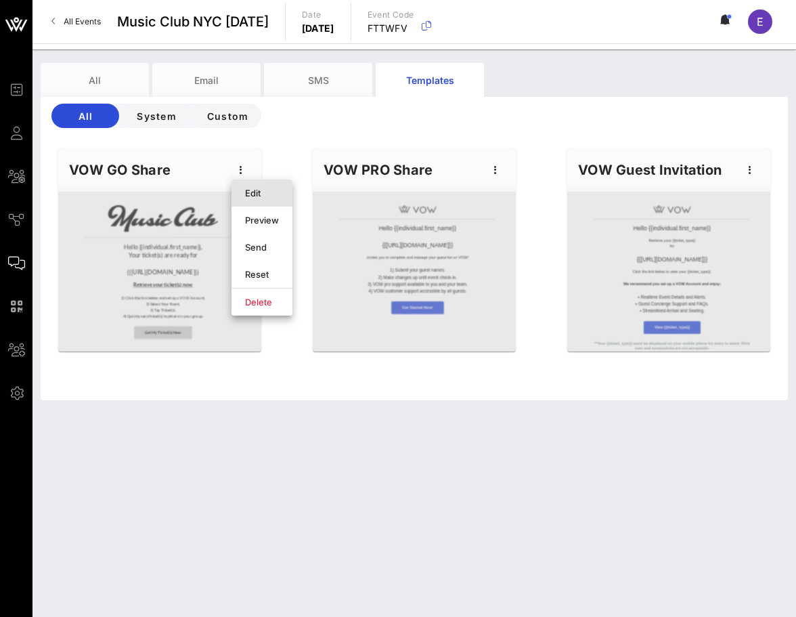
click at [267, 195] on div "Edit" at bounding box center [262, 193] width 34 height 11
type input "Music Club"
type input "Your Music Club 10/3 Tickets Are Ready!"
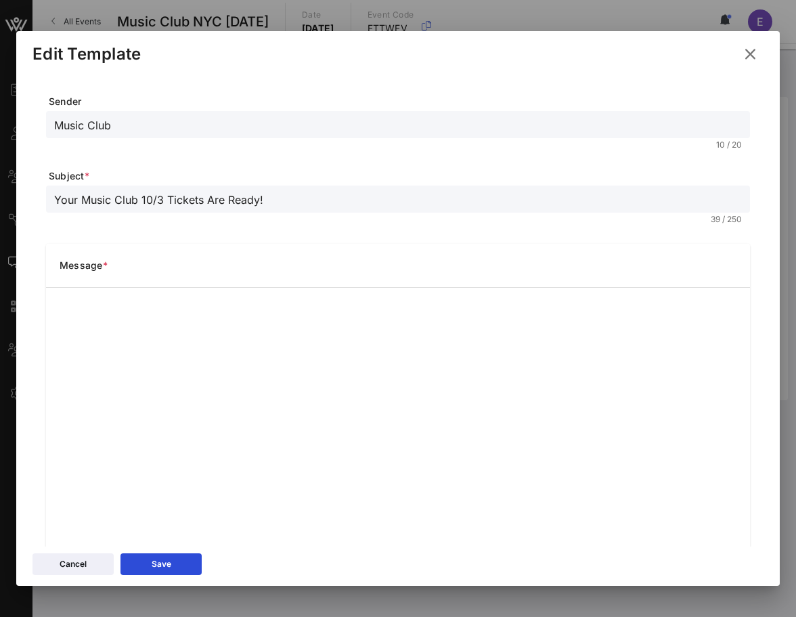
drag, startPoint x: 305, startPoint y: 198, endPoint x: -1, endPoint y: 185, distance: 307.1
click at [0, 185] on html "Event Builder Guests All Groups Journeys Comms QR Scanner Team Settings Music C…" at bounding box center [398, 308] width 796 height 617
click at [750, 50] on icon at bounding box center [751, 54] width 18 height 16
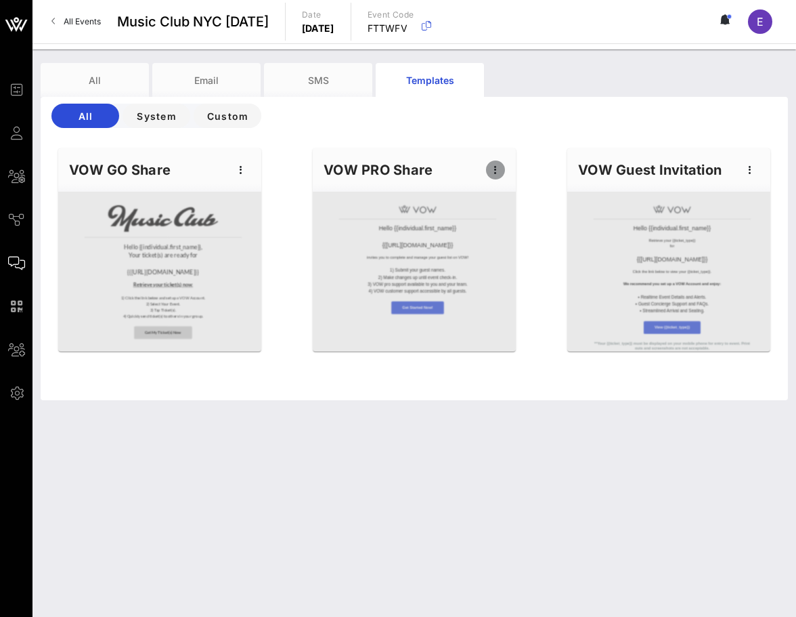
click at [497, 169] on icon "button" at bounding box center [496, 170] width 16 height 16
click at [511, 192] on div "Edit" at bounding box center [517, 193] width 34 height 11
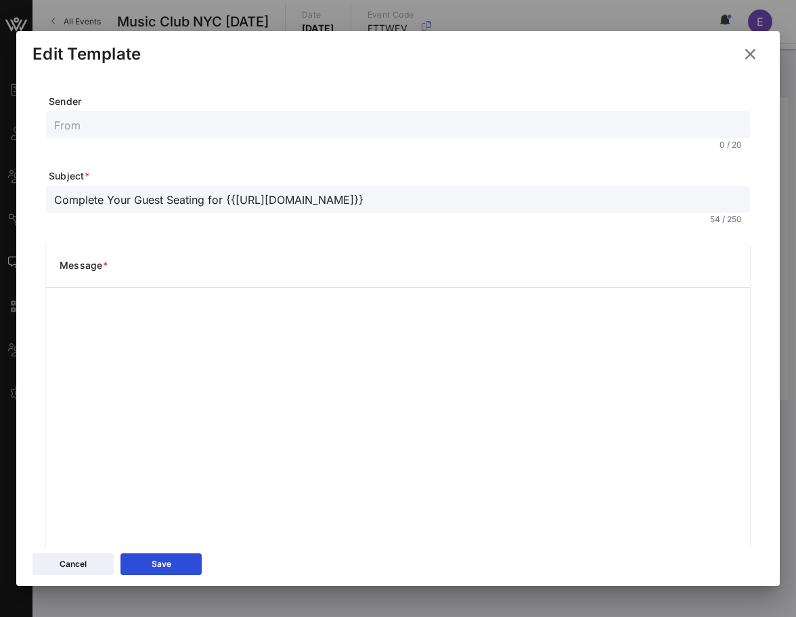
drag, startPoint x: 359, startPoint y: 205, endPoint x: 40, endPoint y: 173, distance: 320.6
click at [40, 173] on div "Sender 0 / 20 Subject * Complete Your Guest Seating for {{[URL][DOMAIN_NAME]}} …" at bounding box center [398, 356] width 731 height 567
paste input "Your Music Club 10/3 Tickets Are Ready!"
type input "Your Music Club 10/3 Tickets Are Ready!"
click at [762, 51] on button at bounding box center [750, 54] width 26 height 24
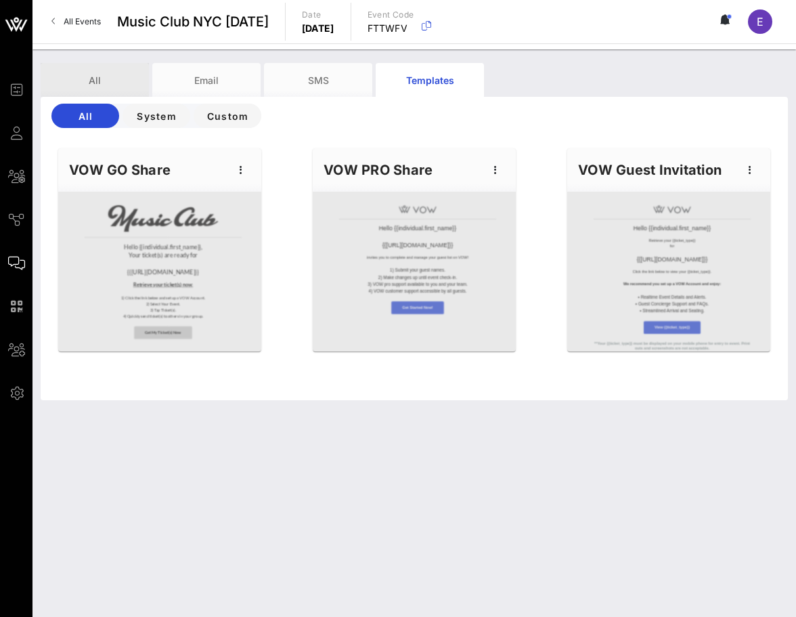
click at [76, 87] on div "All" at bounding box center [95, 80] width 108 height 34
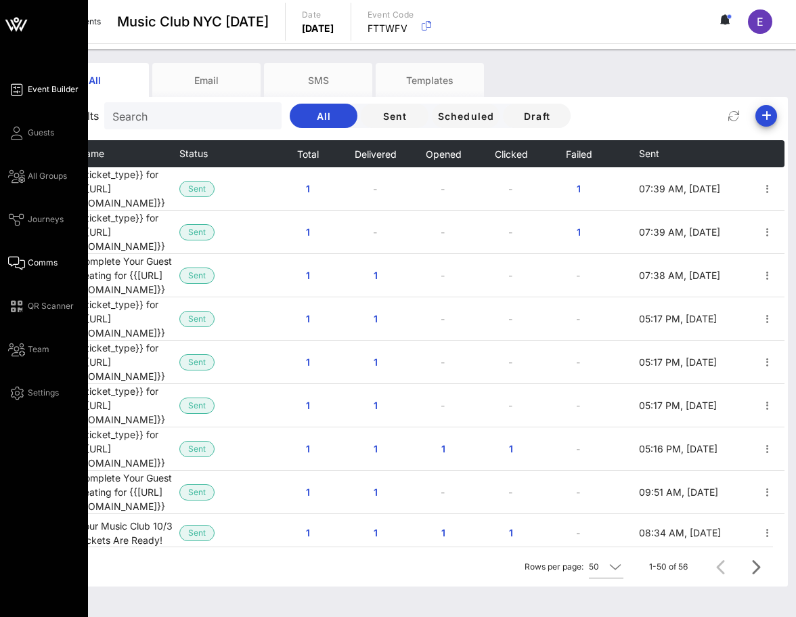
click at [21, 91] on icon at bounding box center [16, 90] width 17 height 2
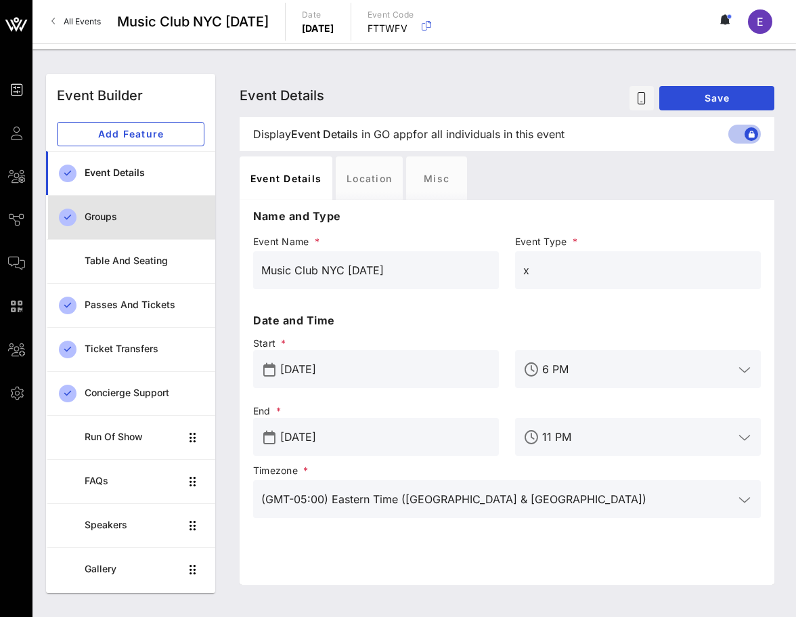
click at [138, 219] on div "Groups" at bounding box center [145, 217] width 120 height 12
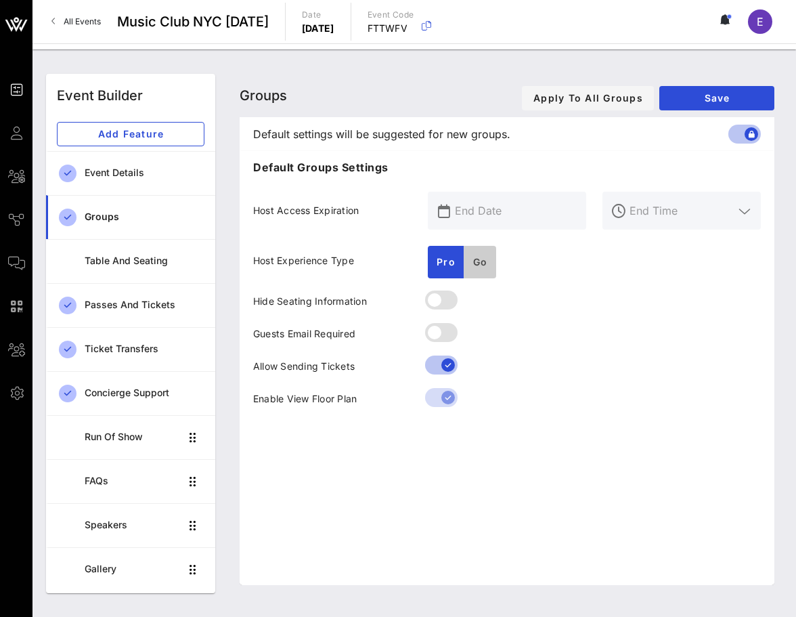
click at [479, 269] on button "Go" at bounding box center [480, 262] width 33 height 33
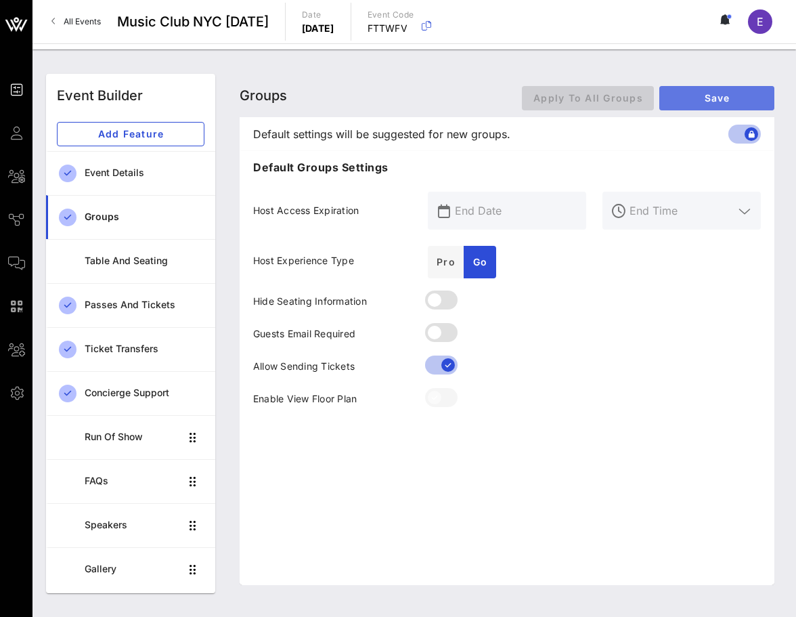
click at [691, 93] on span "Save" at bounding box center [716, 98] width 93 height 12
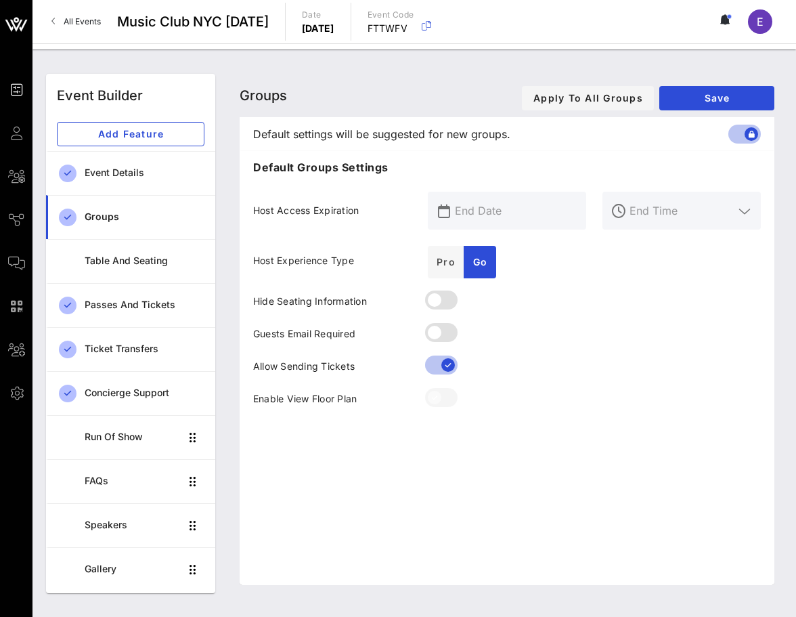
click at [56, 16] on link "All Events" at bounding box center [76, 22] width 66 height 22
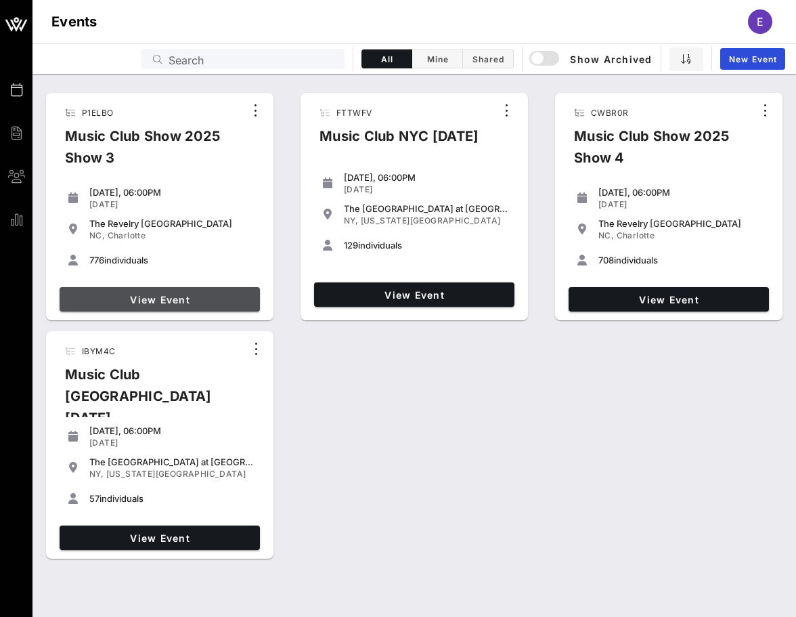
click at [198, 299] on span "View Event" at bounding box center [160, 300] width 190 height 12
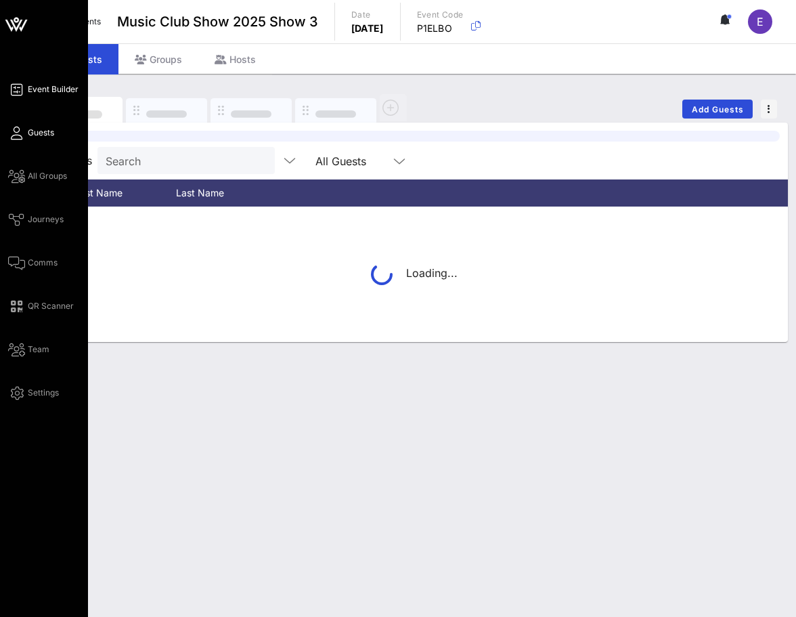
click at [19, 90] on icon at bounding box center [16, 90] width 17 height 2
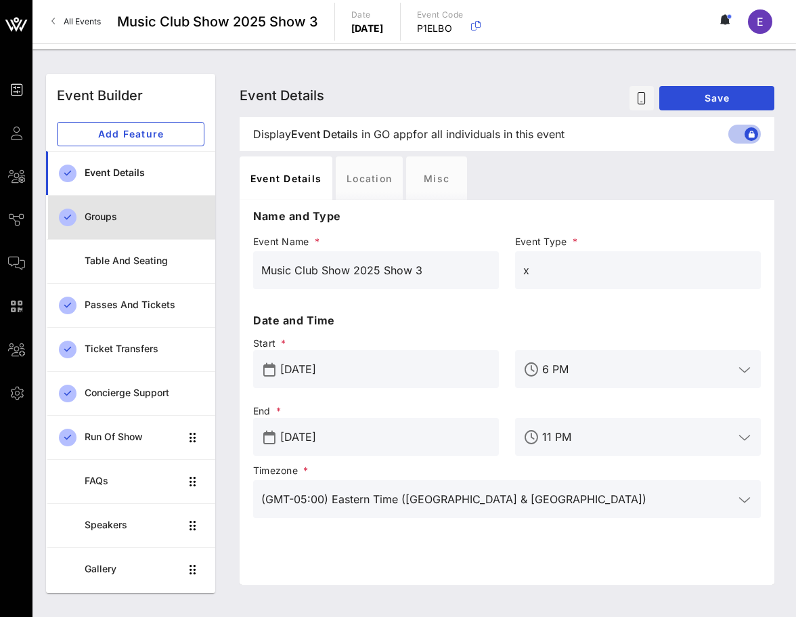
click at [152, 198] on link "Groups" at bounding box center [130, 217] width 169 height 44
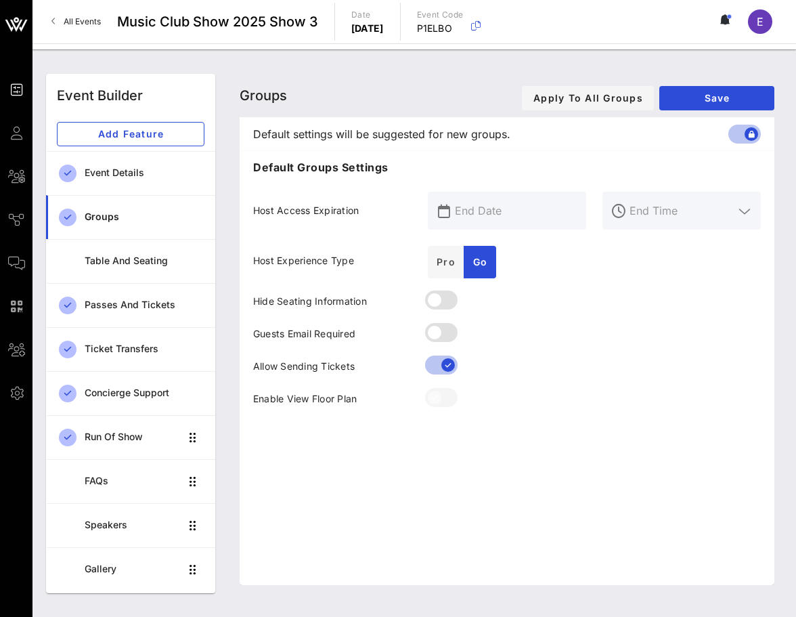
click at [80, 31] on link "All Events" at bounding box center [76, 22] width 66 height 22
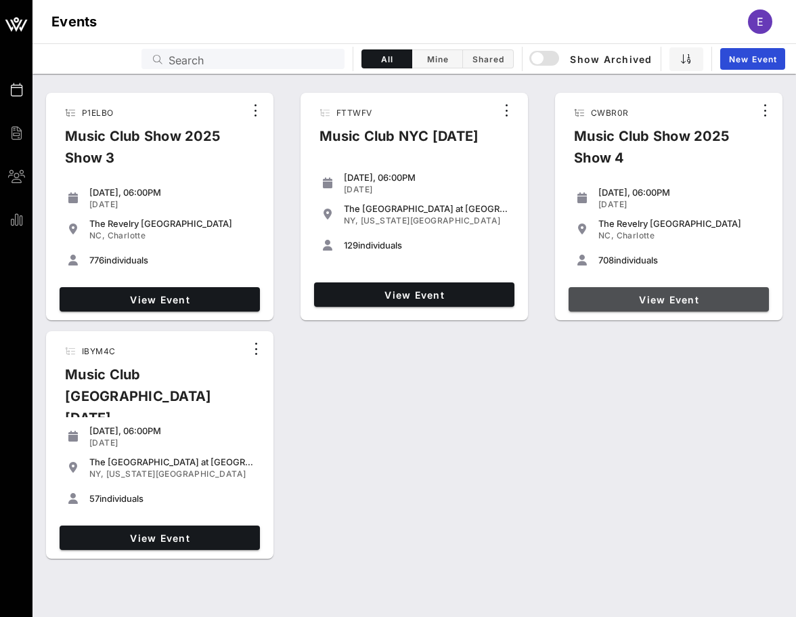
click at [626, 293] on link "View Event" at bounding box center [669, 299] width 200 height 24
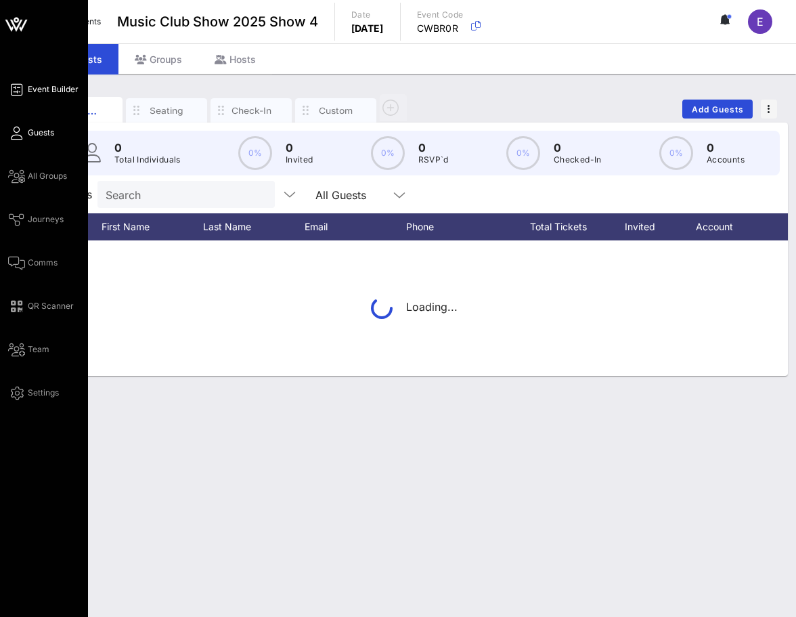
click at [58, 83] on span "Event Builder" at bounding box center [53, 89] width 51 height 12
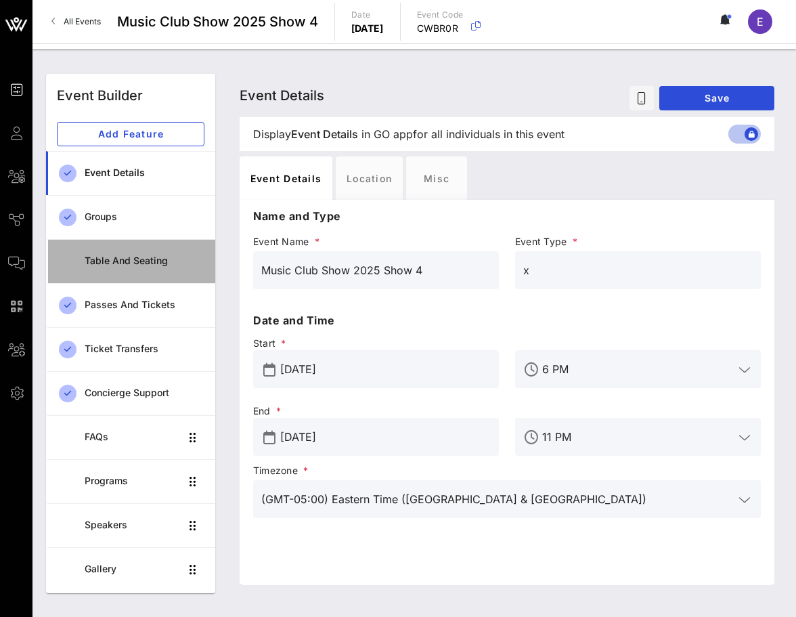
click at [136, 252] on div "Table and Seating" at bounding box center [145, 261] width 120 height 28
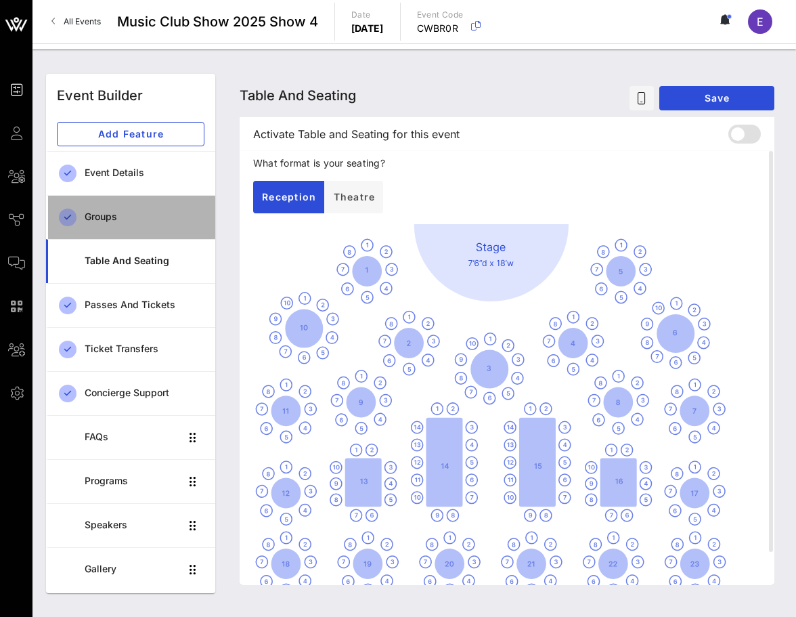
click at [144, 227] on div "Groups" at bounding box center [145, 217] width 120 height 28
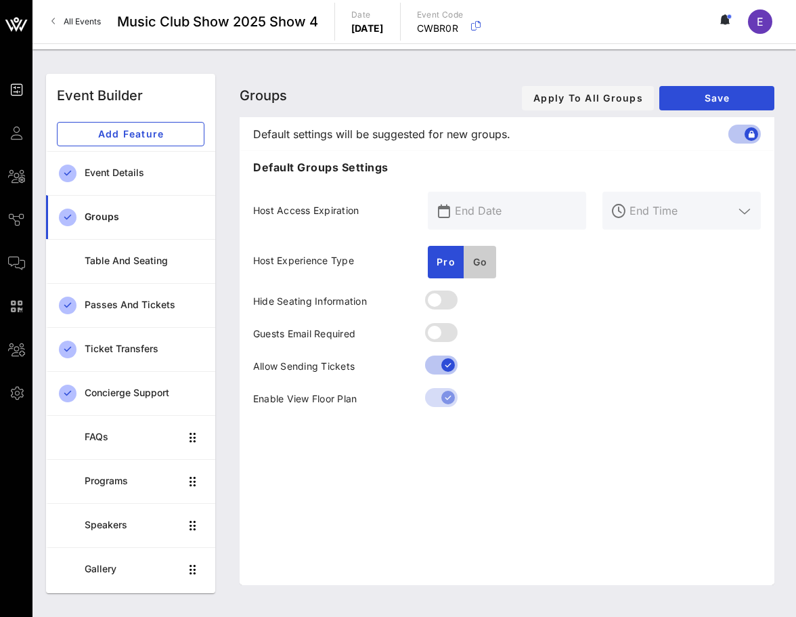
click at [481, 263] on span "Go" at bounding box center [480, 262] width 16 height 12
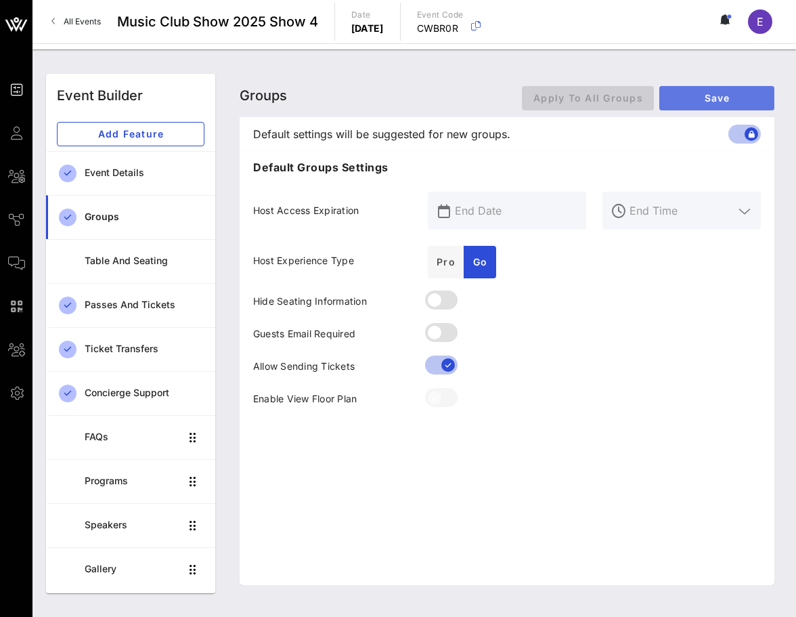
click at [698, 93] on span "Save" at bounding box center [716, 98] width 93 height 12
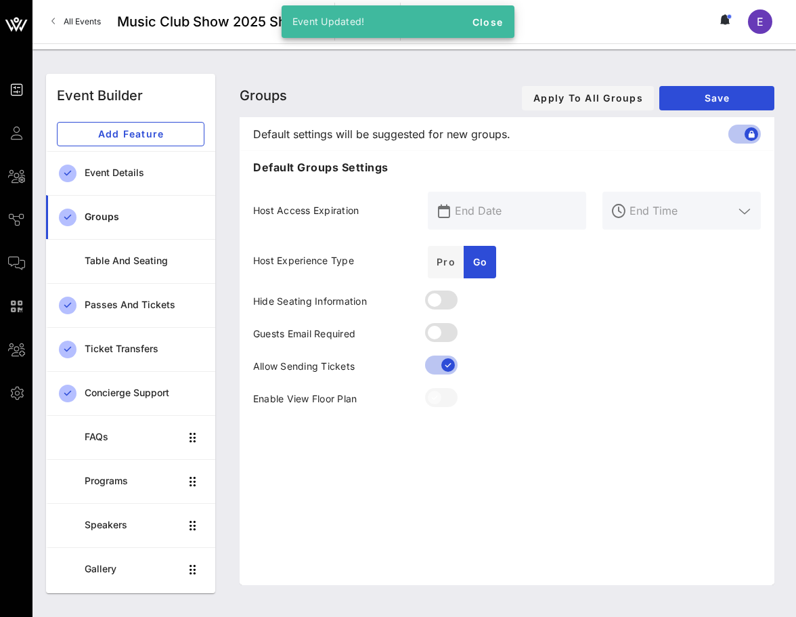
click at [59, 22] on link "All Events" at bounding box center [76, 22] width 66 height 22
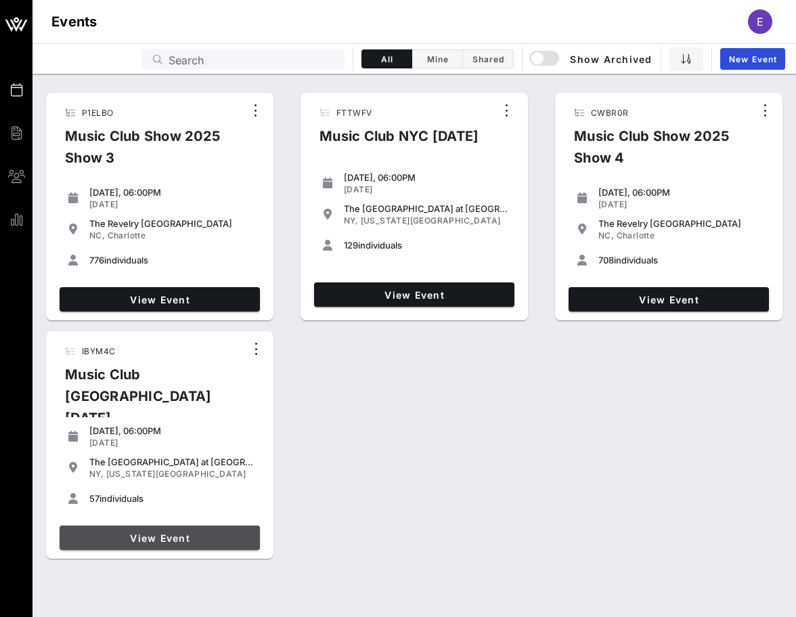
click at [186, 526] on link "View Event" at bounding box center [160, 538] width 200 height 24
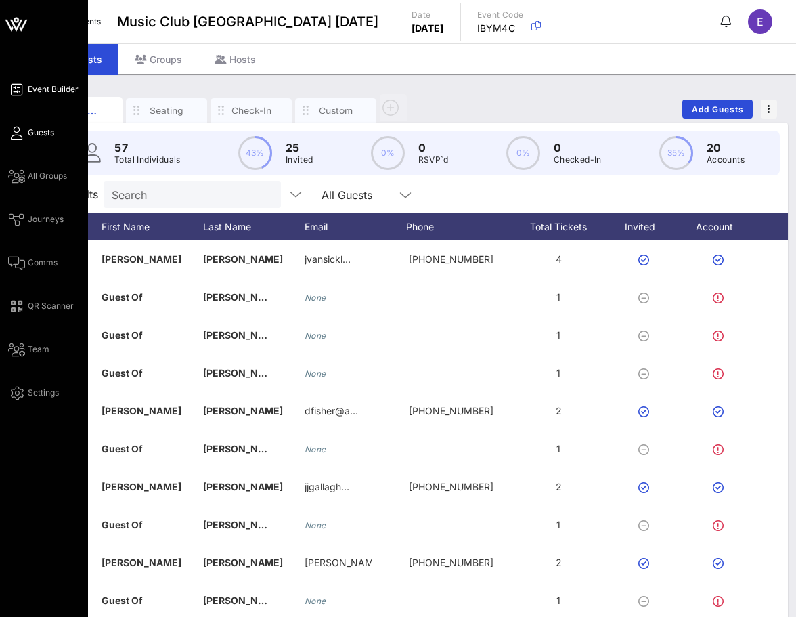
click at [25, 83] on link "Event Builder" at bounding box center [43, 89] width 70 height 16
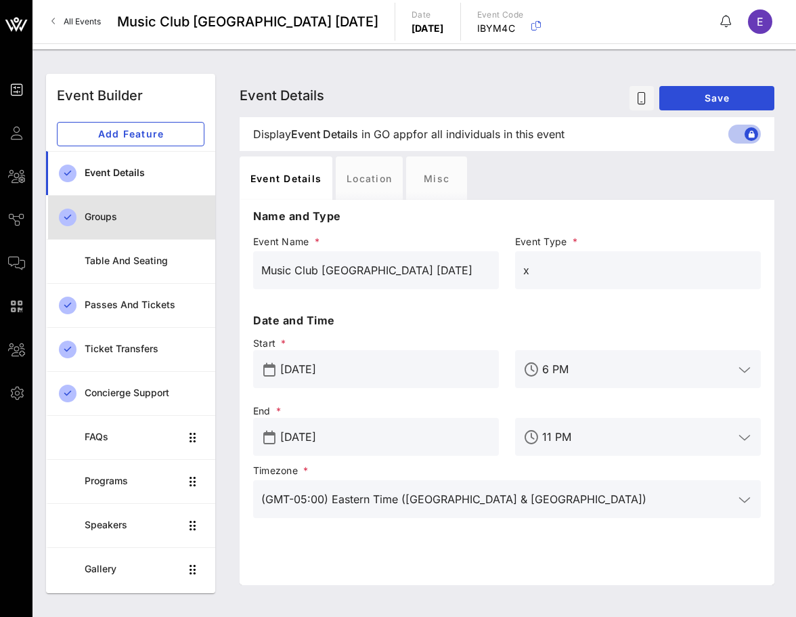
click at [152, 222] on div "Groups" at bounding box center [145, 217] width 120 height 12
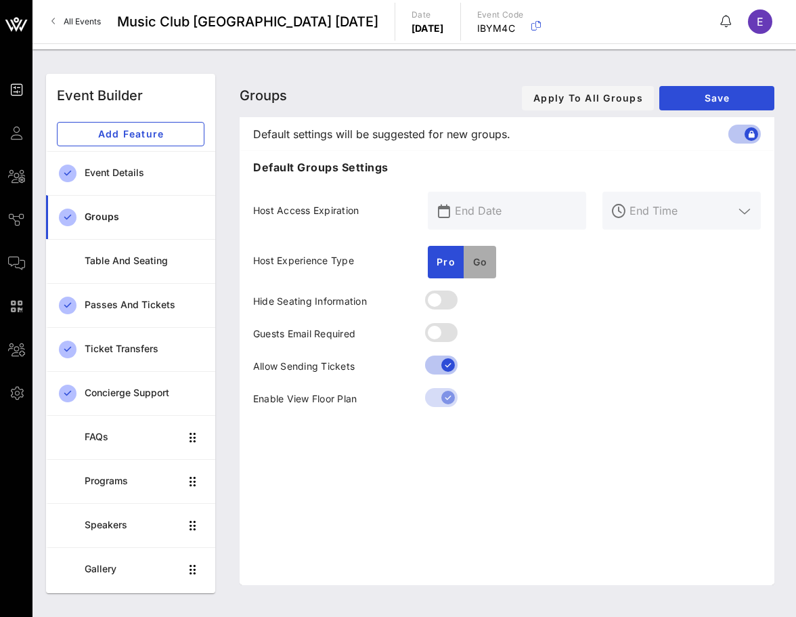
click at [468, 263] on button "Go" at bounding box center [480, 262] width 33 height 33
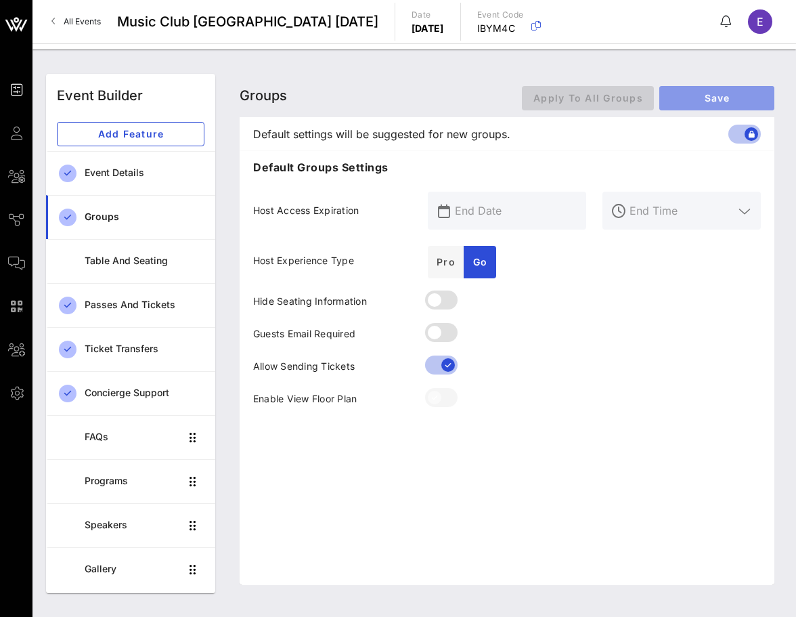
click at [689, 90] on button "Save" at bounding box center [717, 98] width 115 height 24
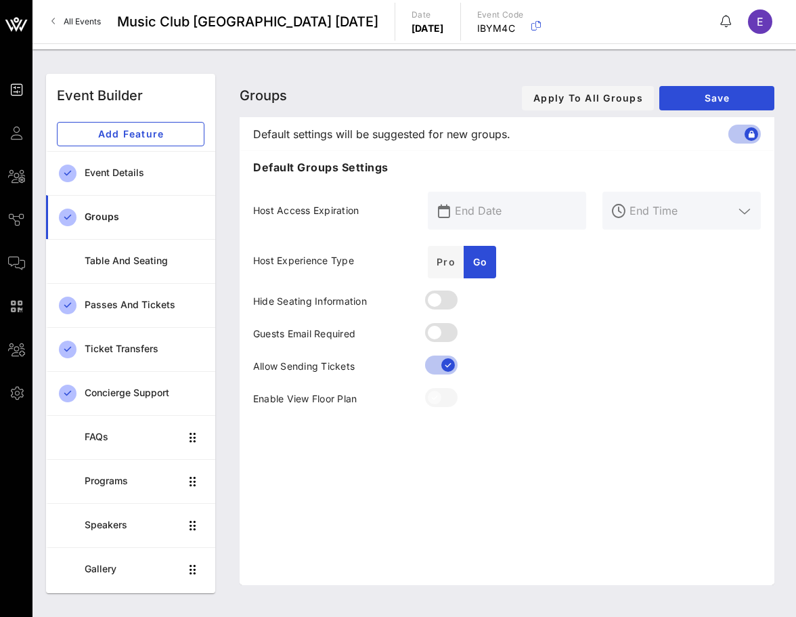
click at [75, 19] on span "All Events" at bounding box center [82, 21] width 37 height 10
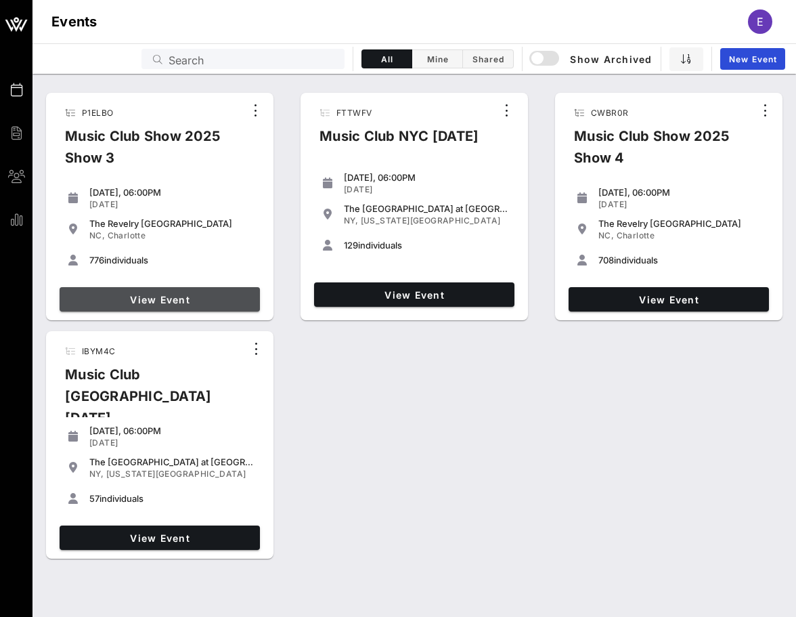
click at [223, 294] on span "View Event" at bounding box center [160, 300] width 190 height 12
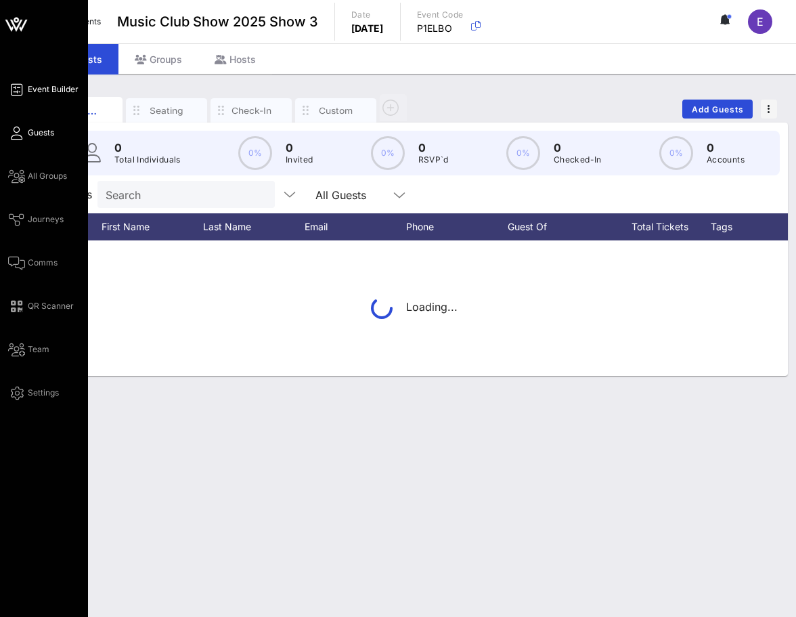
click at [33, 82] on link "Event Builder" at bounding box center [43, 89] width 70 height 16
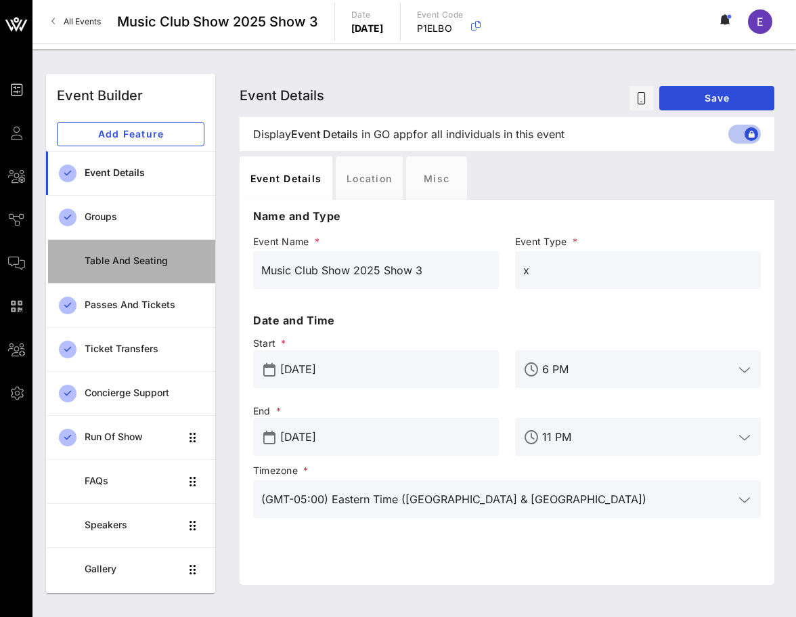
click at [151, 251] on div "Table and Seating" at bounding box center [145, 261] width 120 height 28
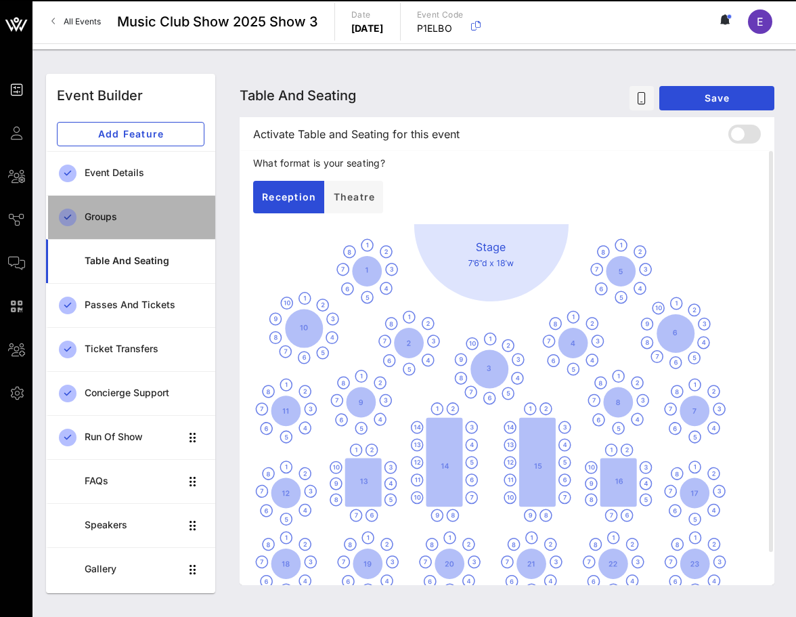
click at [151, 221] on div "Groups" at bounding box center [145, 217] width 120 height 12
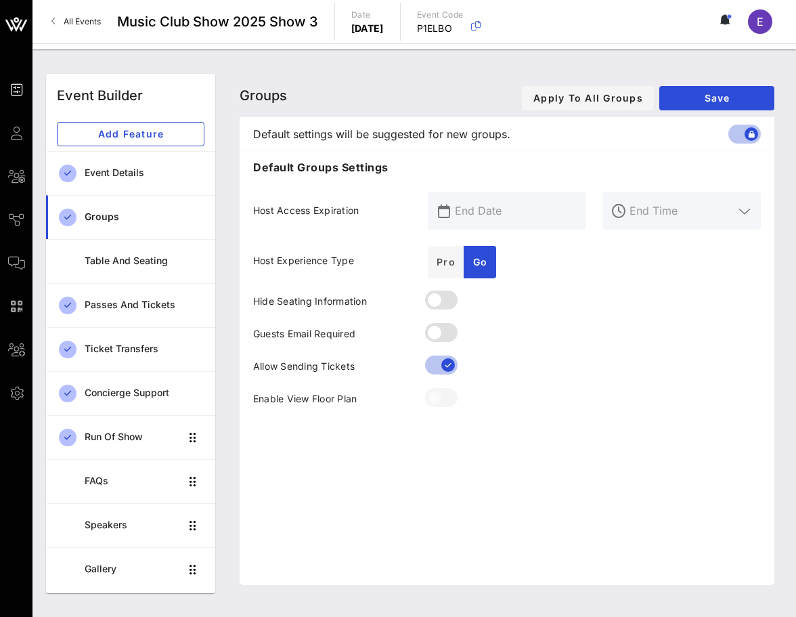
click at [44, 22] on link "All Events" at bounding box center [76, 22] width 66 height 22
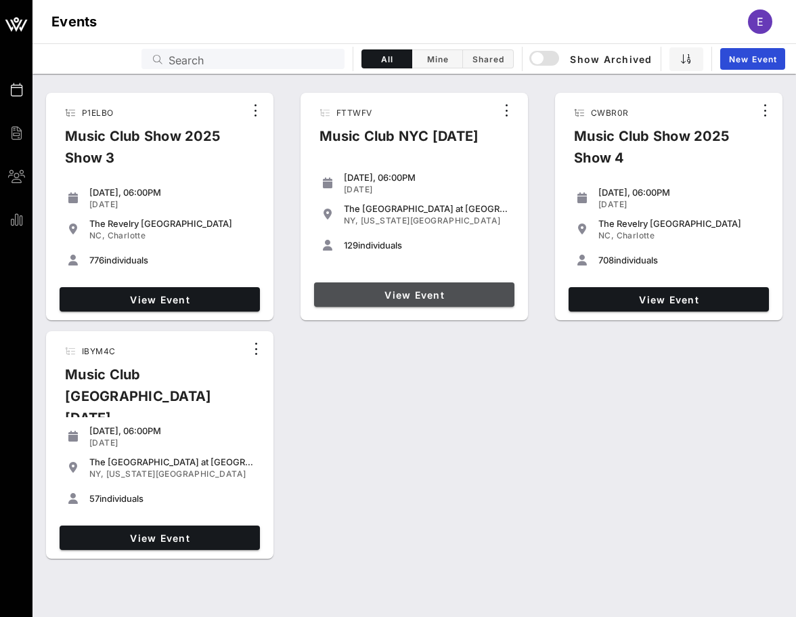
click at [394, 296] on span "View Event" at bounding box center [415, 295] width 190 height 12
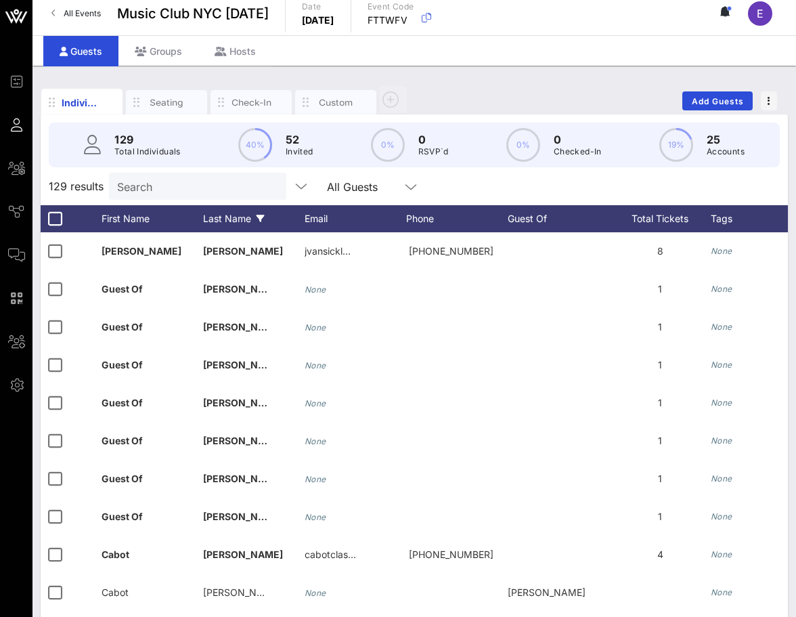
scroll to position [7, 0]
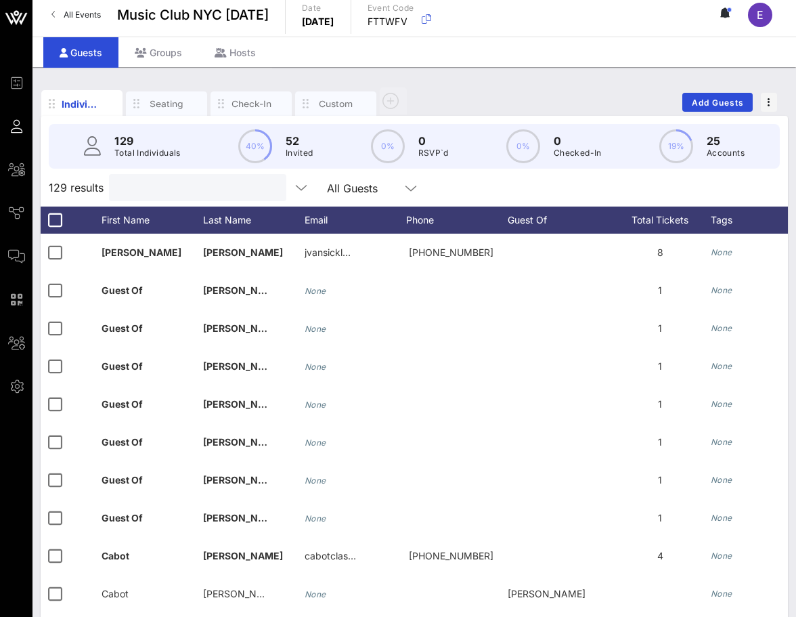
click at [208, 187] on input "text" at bounding box center [196, 188] width 158 height 18
type input "r"
click at [156, 55] on div "Groups" at bounding box center [159, 52] width 80 height 30
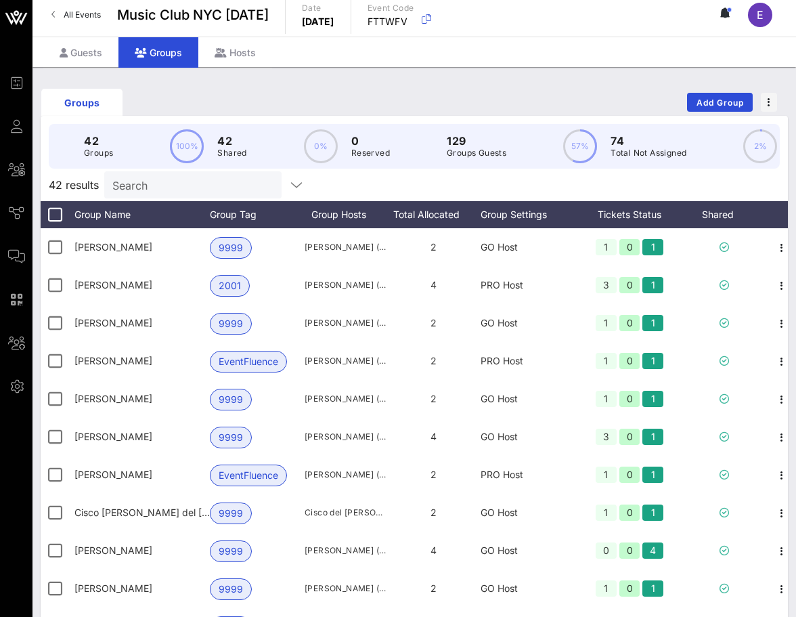
click at [156, 192] on input "Search" at bounding box center [191, 185] width 158 height 18
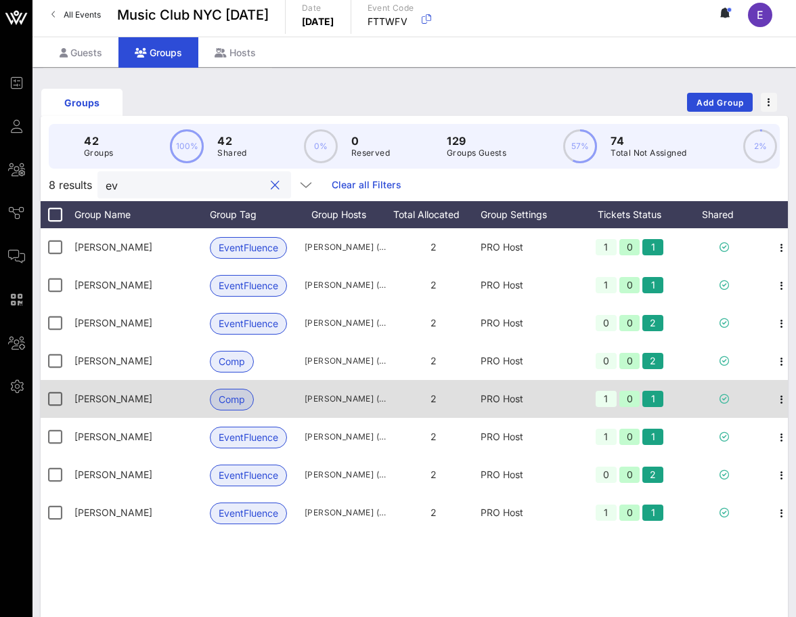
scroll to position [0, 11]
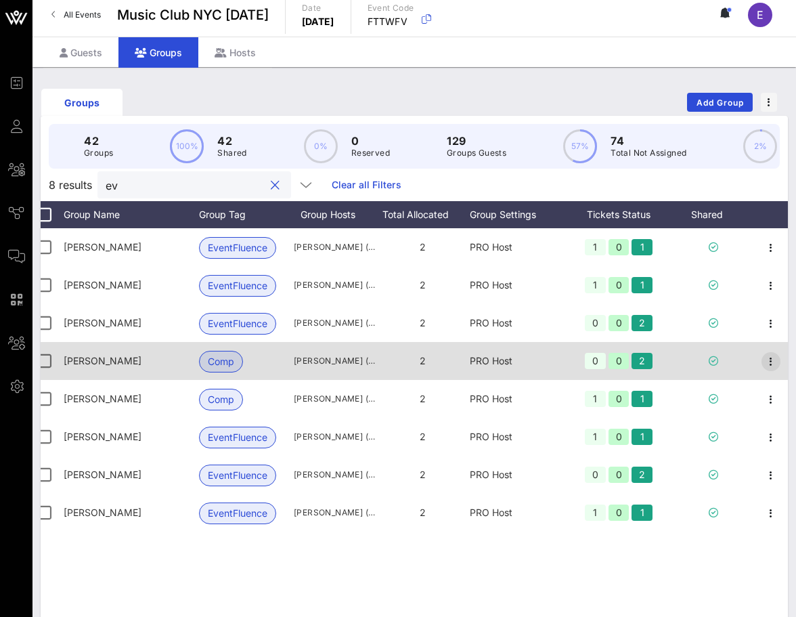
type input "ev"
click at [778, 364] on icon "button" at bounding box center [771, 361] width 16 height 16
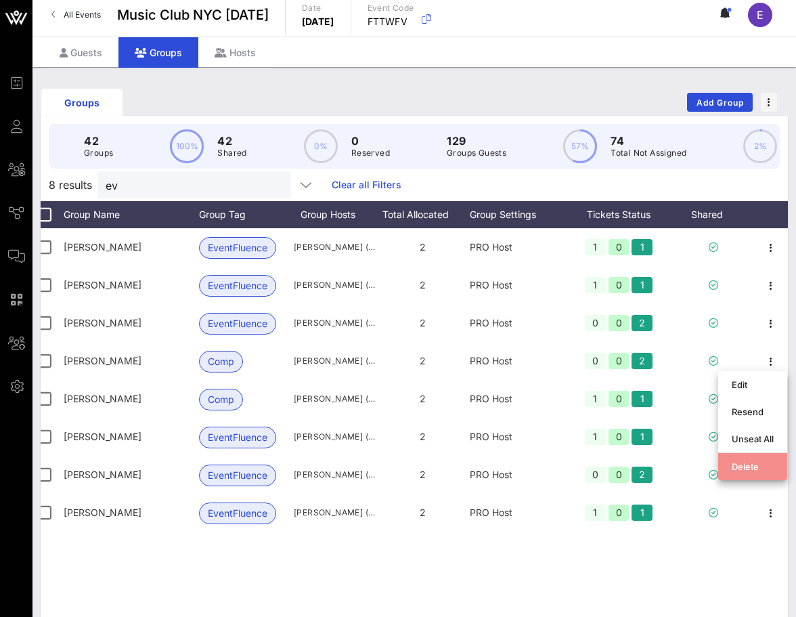
click at [744, 461] on div "Delete" at bounding box center [753, 466] width 42 height 11
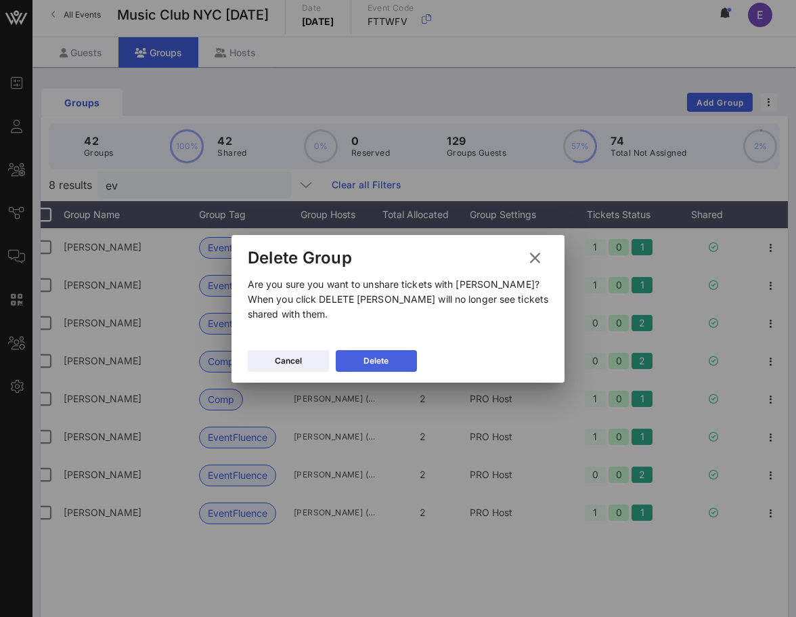
click at [416, 362] on button "Delete" at bounding box center [376, 361] width 81 height 22
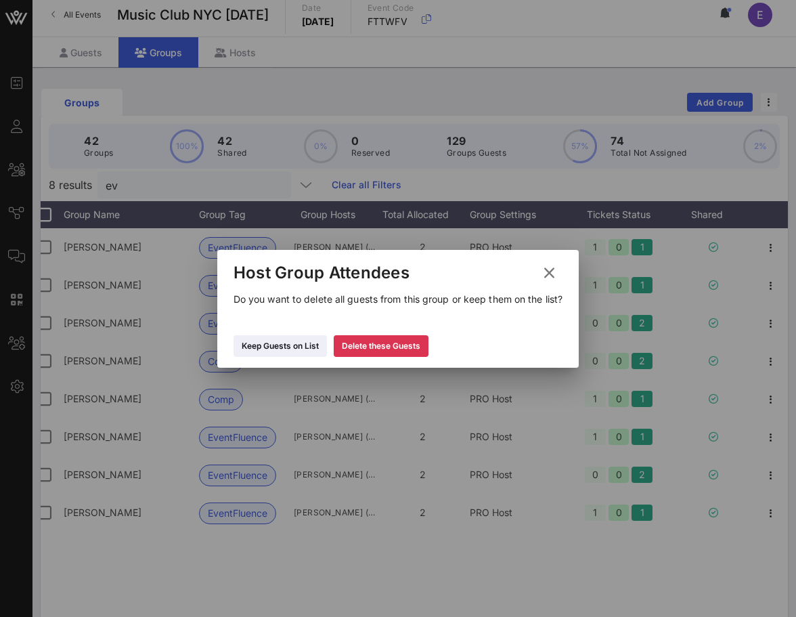
click at [549, 276] on icon at bounding box center [549, 272] width 19 height 17
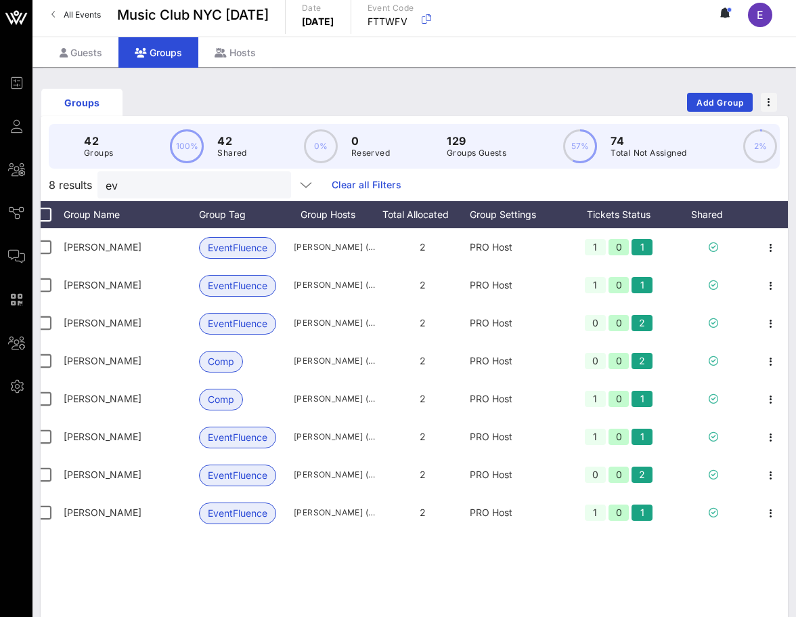
click at [64, 13] on span "All Events" at bounding box center [82, 14] width 37 height 10
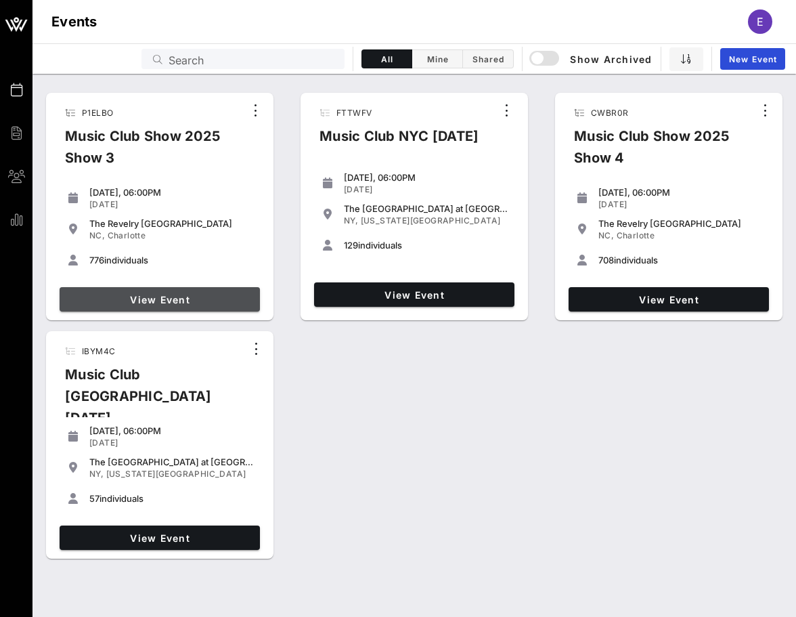
click at [201, 291] on link "View Event" at bounding box center [160, 299] width 200 height 24
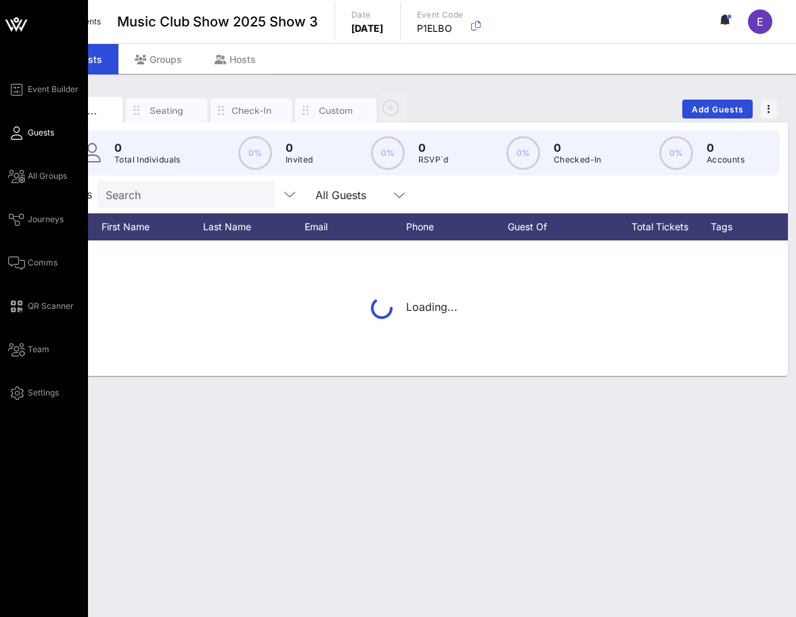
click at [18, 175] on icon at bounding box center [16, 176] width 17 height 2
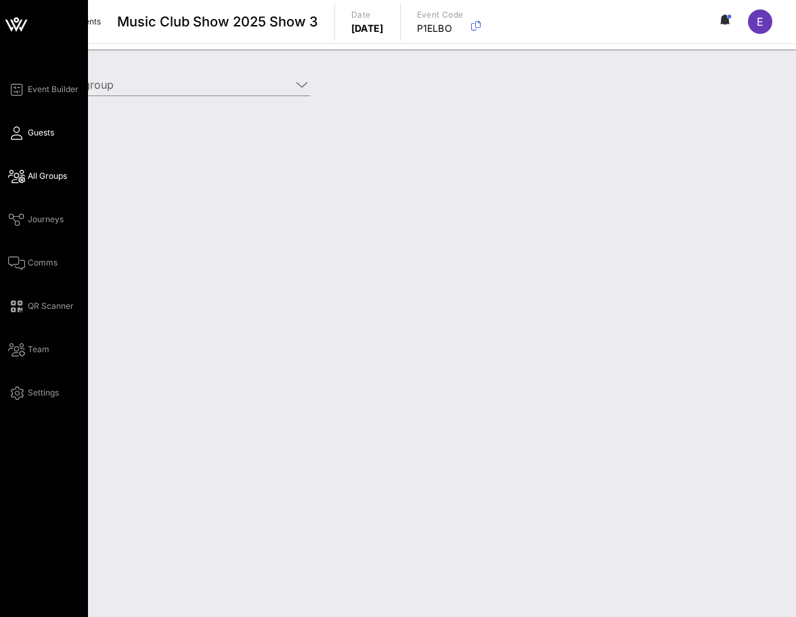
click at [21, 125] on link "Guests" at bounding box center [31, 133] width 46 height 16
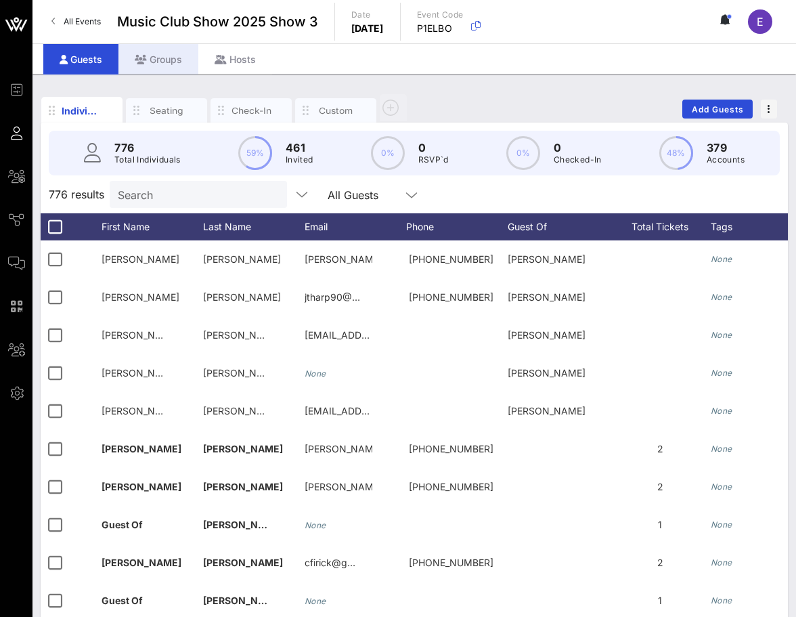
click at [169, 56] on div "Groups" at bounding box center [159, 59] width 80 height 30
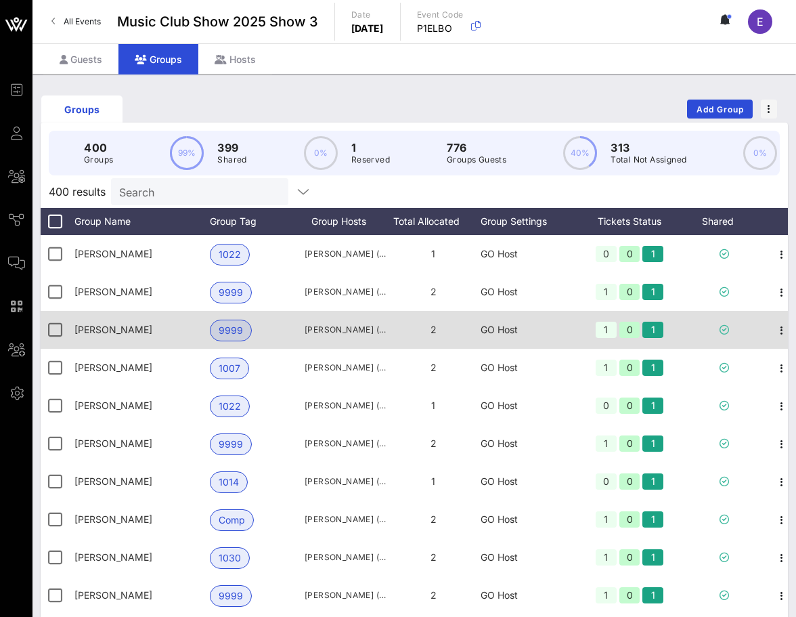
scroll to position [0, 11]
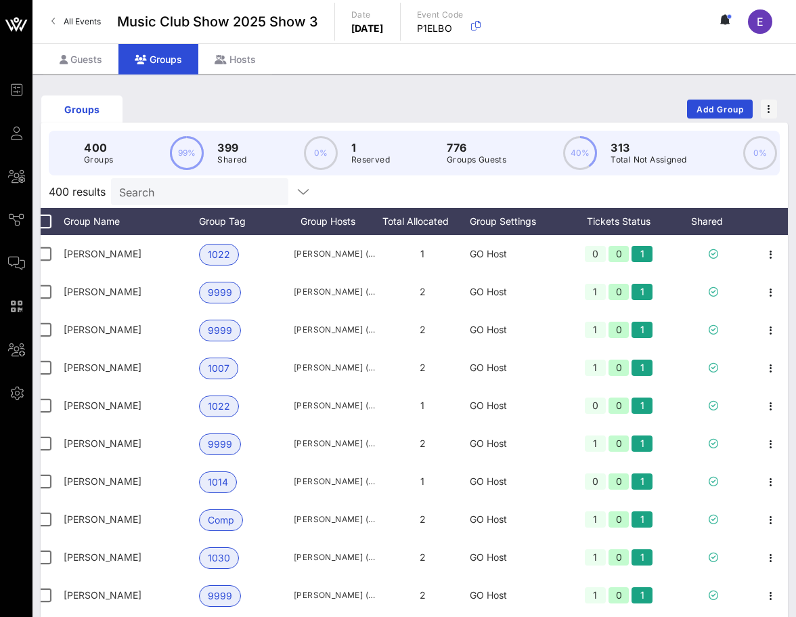
click at [94, 22] on span "All Events" at bounding box center [82, 21] width 37 height 10
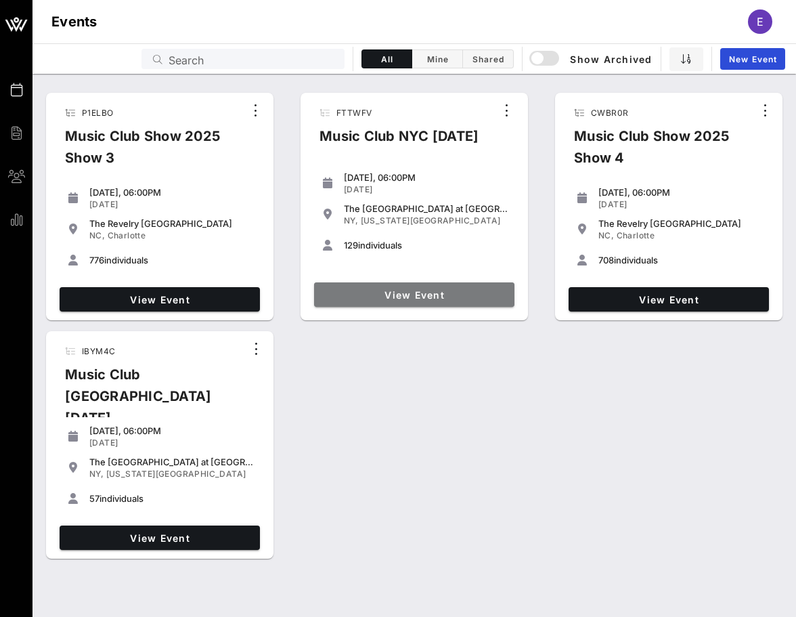
click at [402, 287] on link "View Event" at bounding box center [414, 294] width 200 height 24
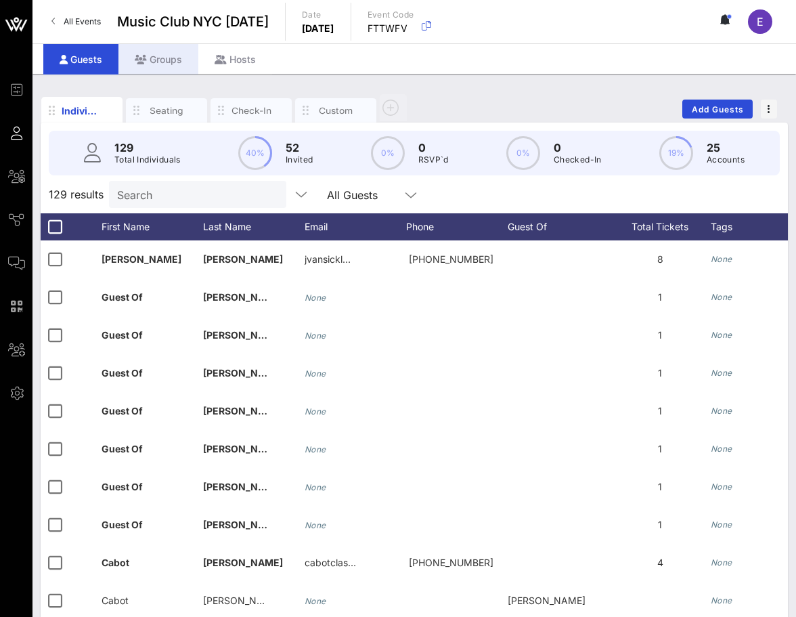
click at [160, 60] on div "Groups" at bounding box center [159, 59] width 80 height 30
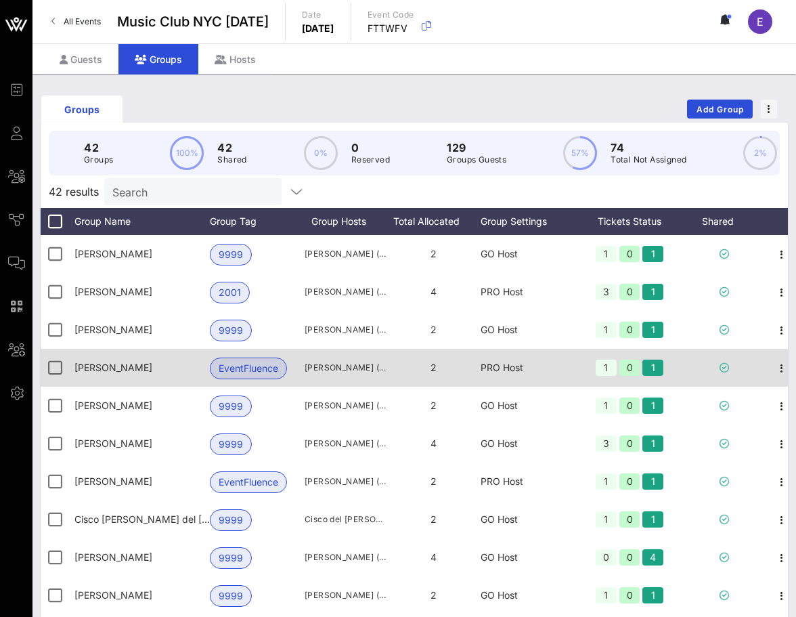
scroll to position [0, 11]
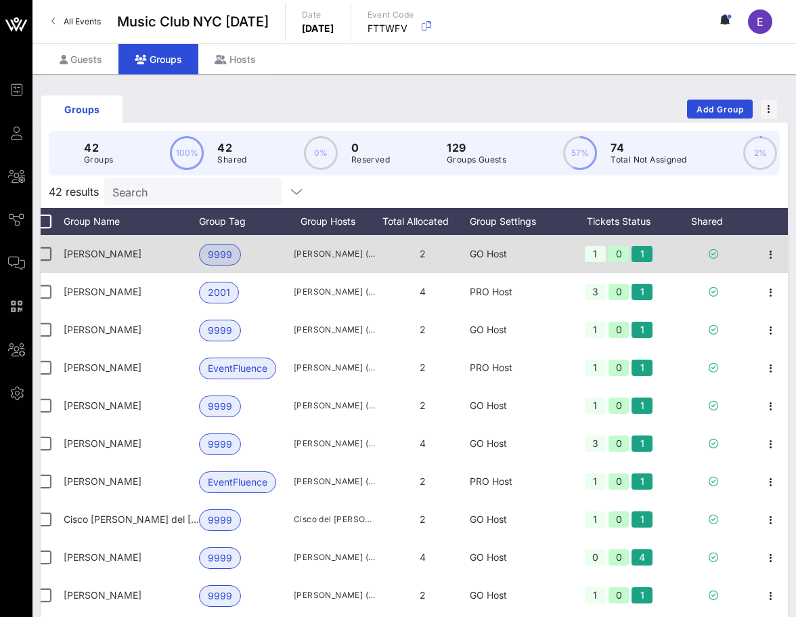
click at [505, 252] on div "GO Host" at bounding box center [517, 254] width 95 height 38
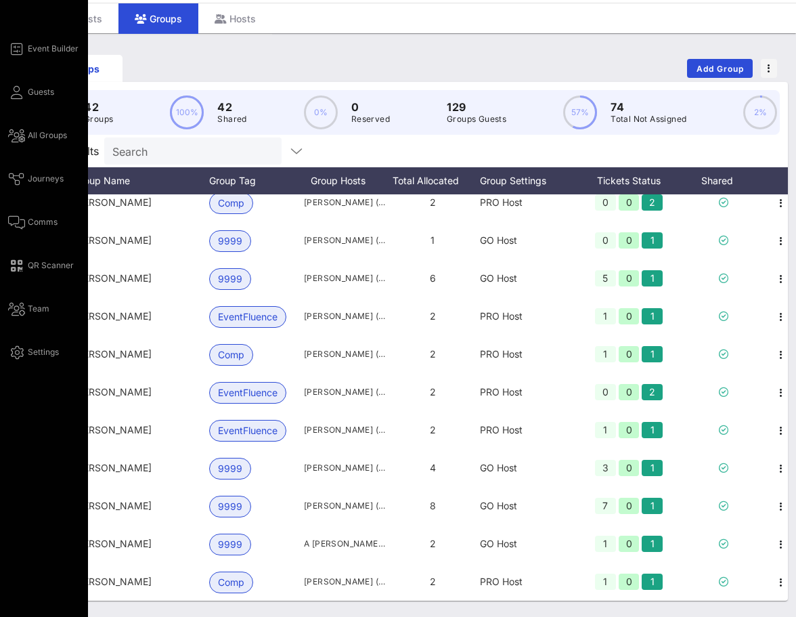
scroll to position [0, 0]
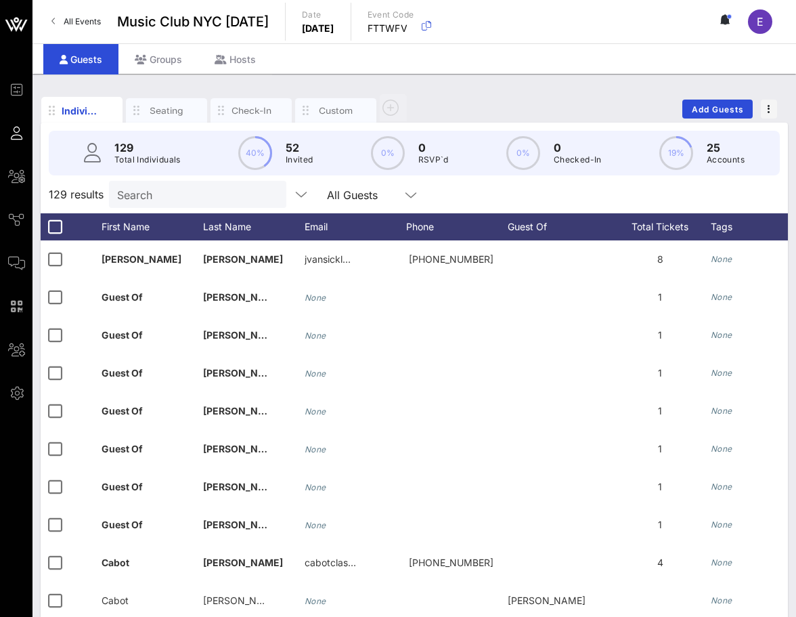
click at [93, 31] on link "All Events" at bounding box center [76, 22] width 66 height 22
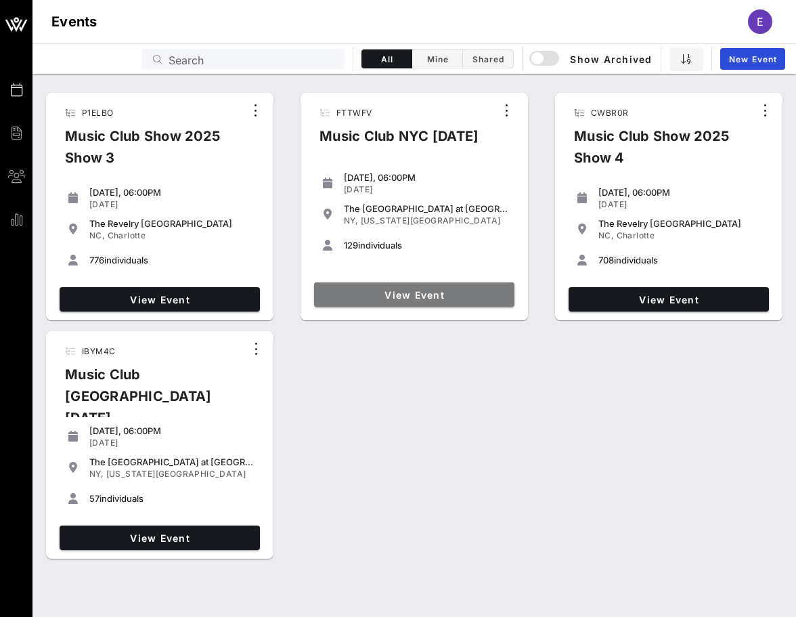
click at [374, 299] on span "View Event" at bounding box center [415, 295] width 190 height 12
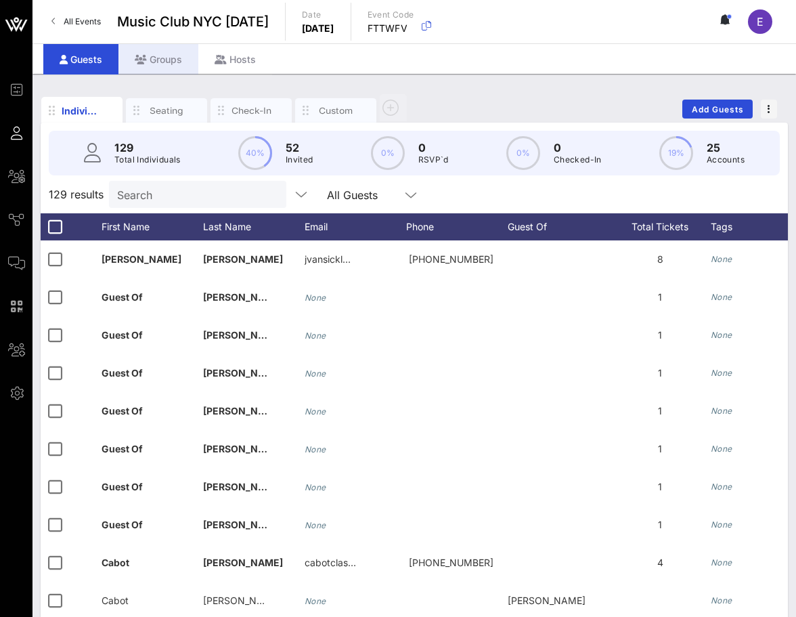
click at [171, 60] on div "Groups" at bounding box center [159, 59] width 80 height 30
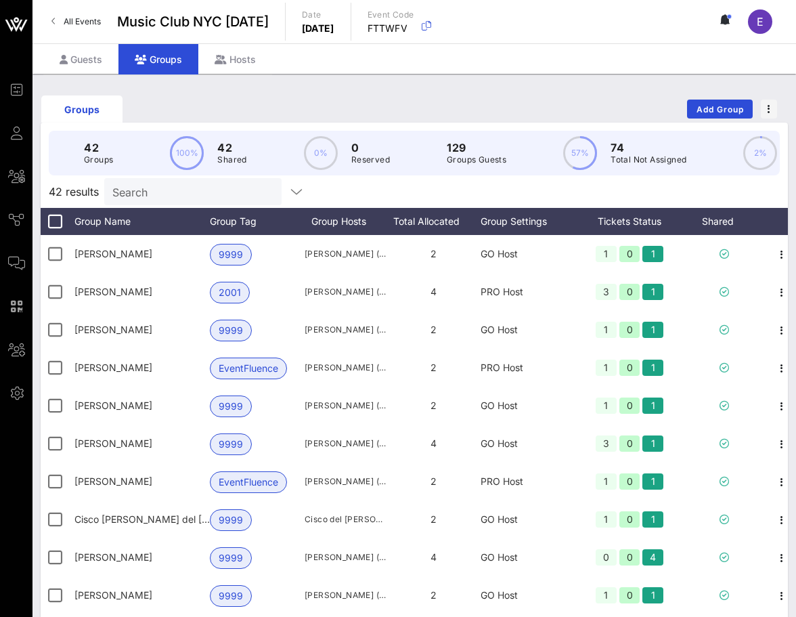
click at [181, 184] on input "Search" at bounding box center [191, 192] width 158 height 18
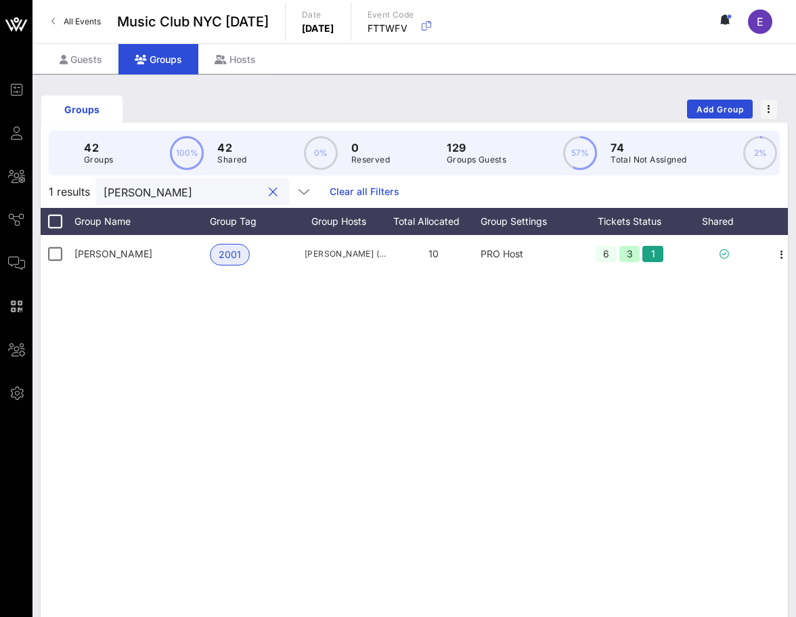
type input "[PERSON_NAME]"
click at [72, 16] on span "All Events" at bounding box center [82, 21] width 37 height 10
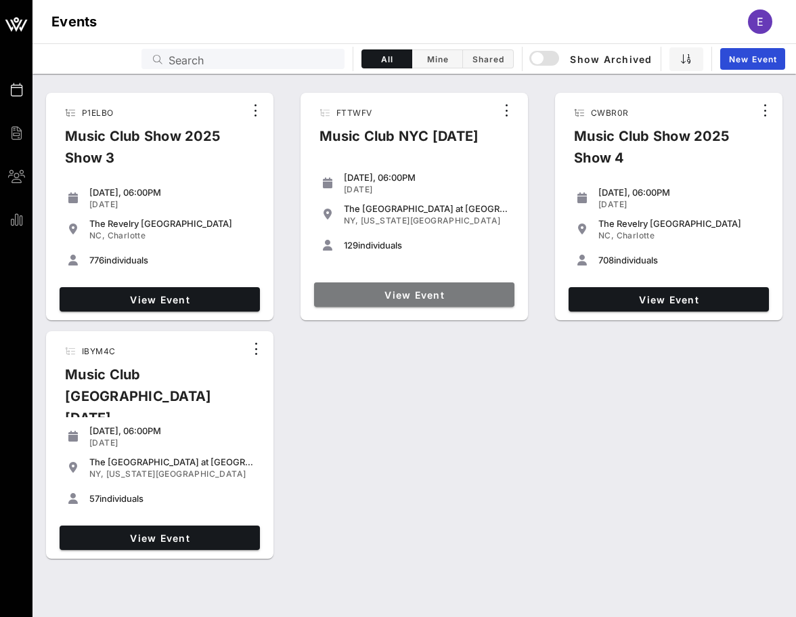
click at [454, 288] on link "View Event" at bounding box center [414, 294] width 200 height 24
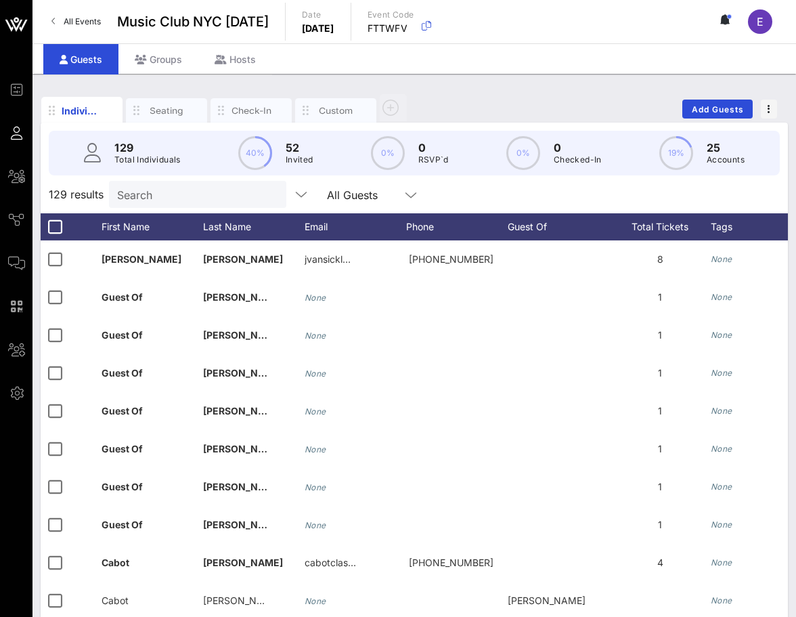
click at [87, 30] on link "All Events" at bounding box center [76, 22] width 66 height 22
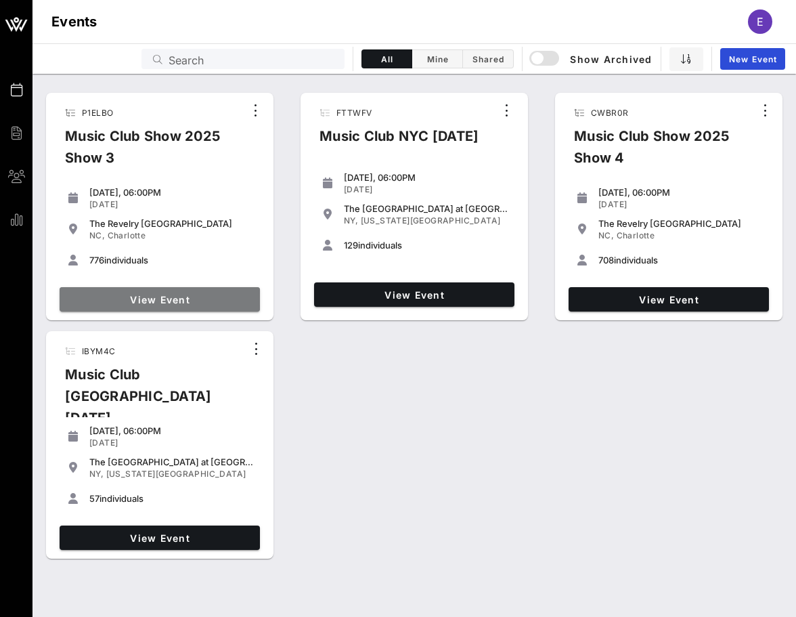
click at [200, 293] on link "View Event" at bounding box center [160, 299] width 200 height 24
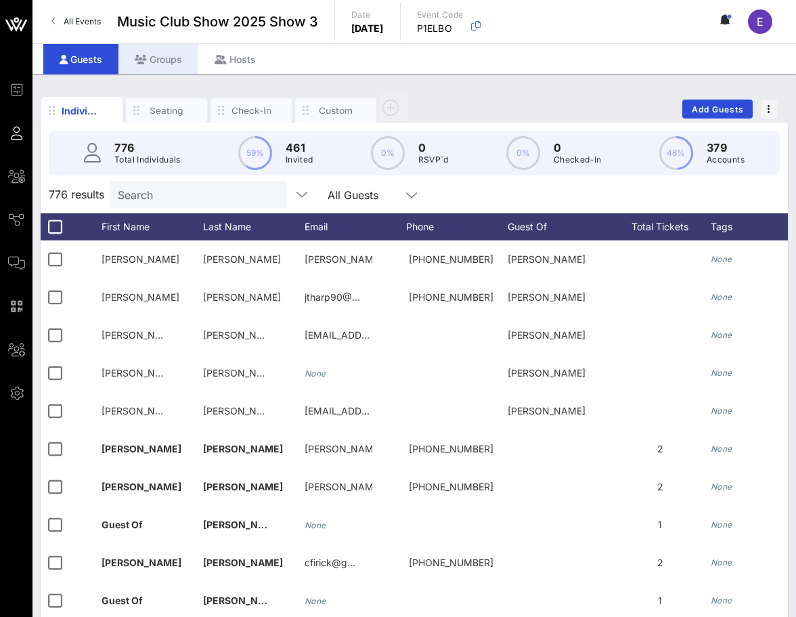
click at [167, 60] on div "Groups" at bounding box center [159, 59] width 80 height 30
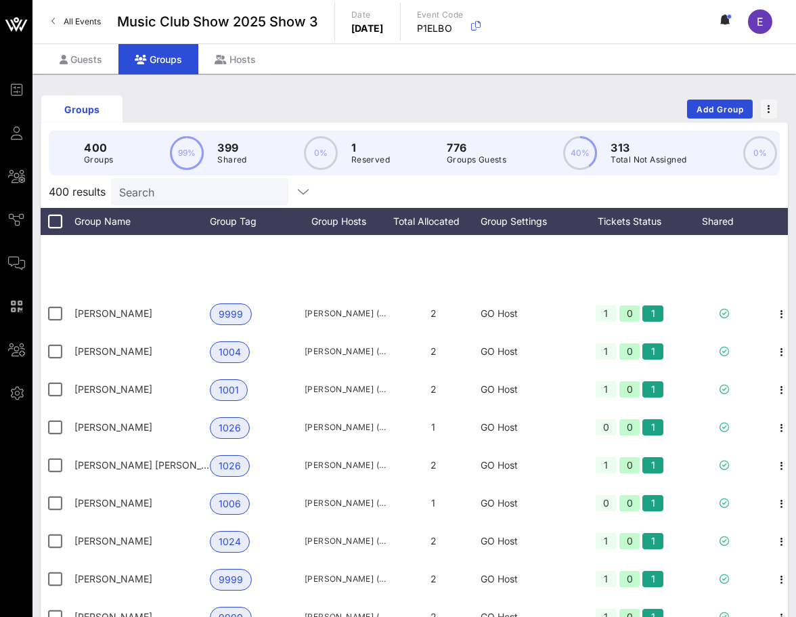
scroll to position [12160, 0]
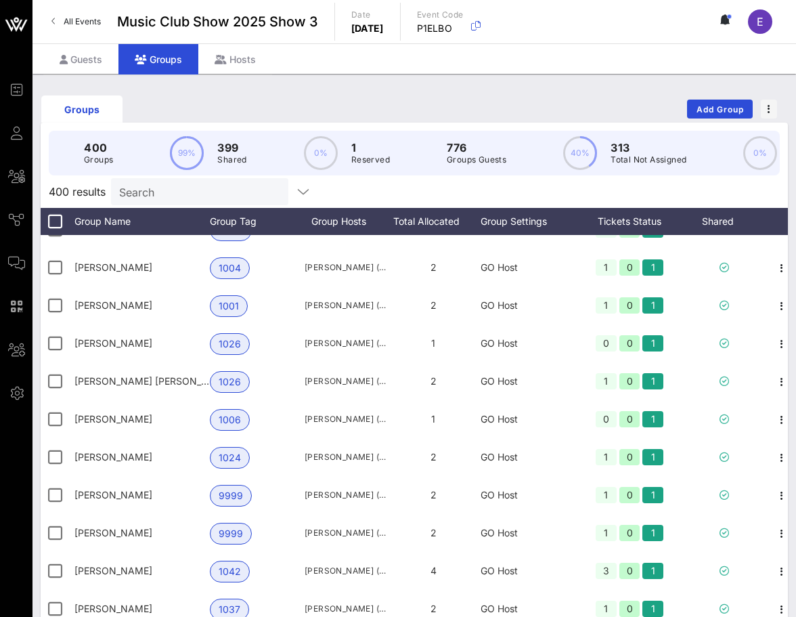
click at [81, 26] on span "All Events" at bounding box center [82, 21] width 37 height 10
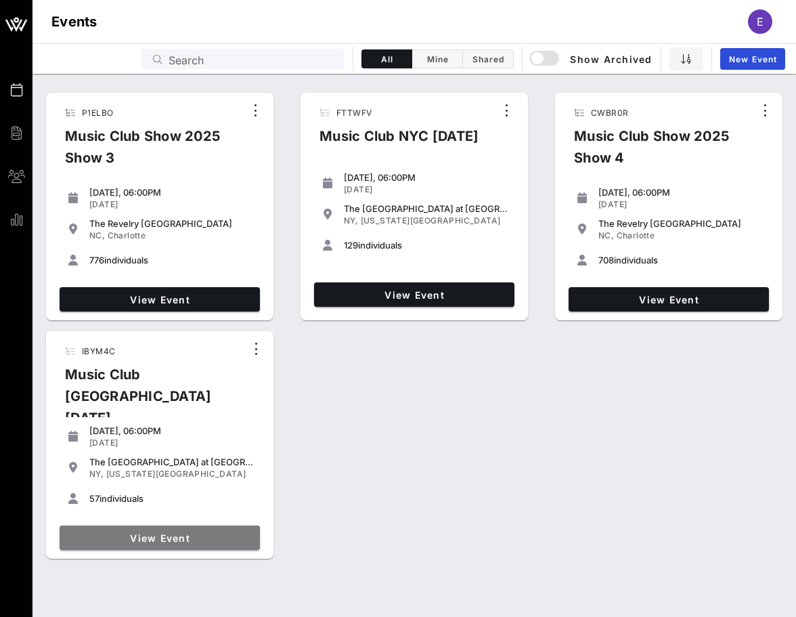
click at [219, 526] on link "View Event" at bounding box center [160, 538] width 200 height 24
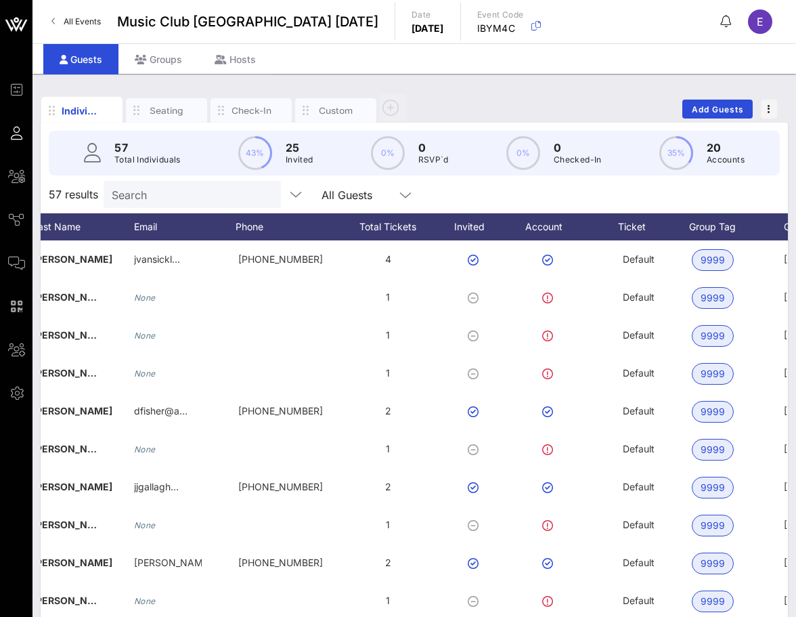
scroll to position [0, 211]
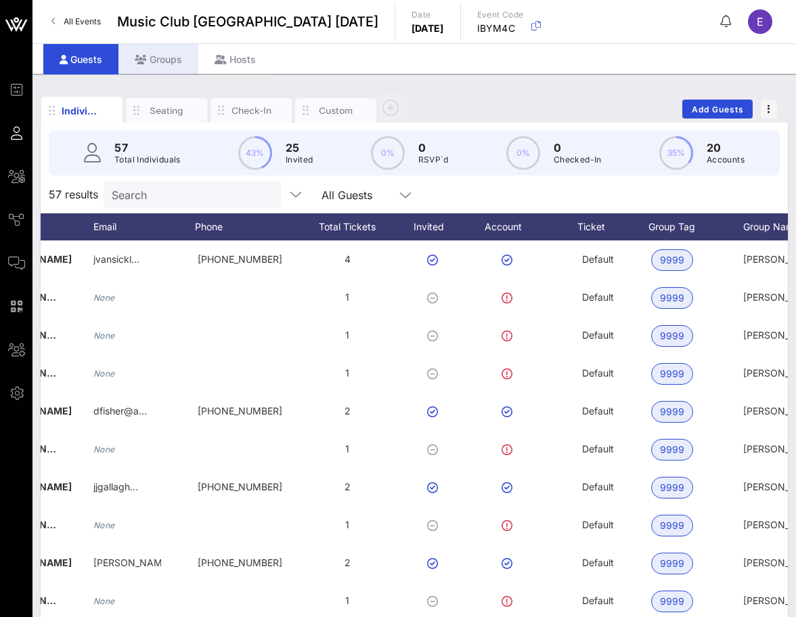
click at [177, 68] on div "Groups" at bounding box center [159, 59] width 80 height 30
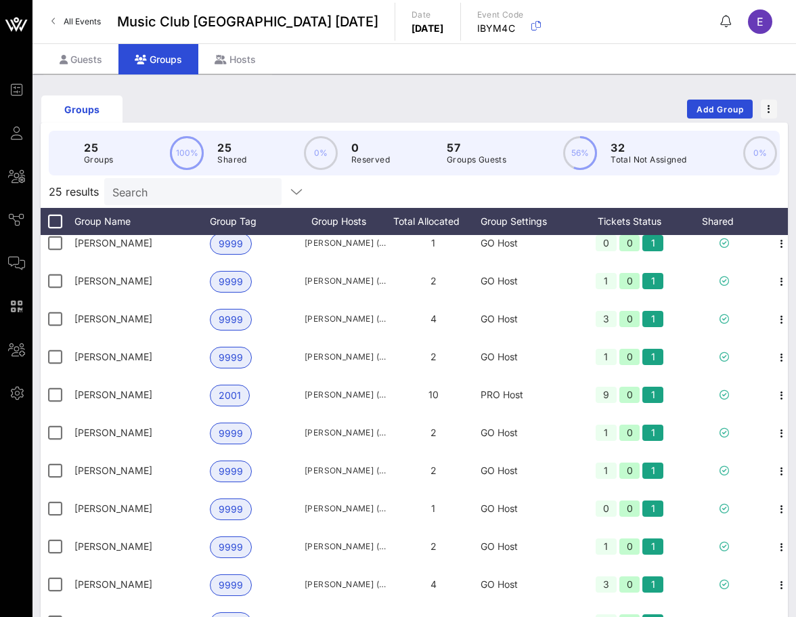
scroll to position [81, 0]
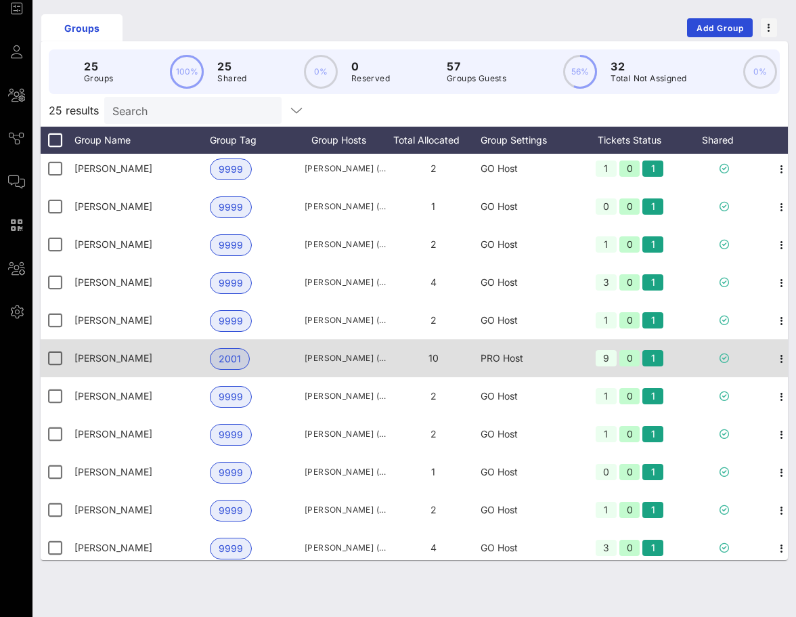
click at [496, 349] on div "PRO Host" at bounding box center [528, 358] width 95 height 38
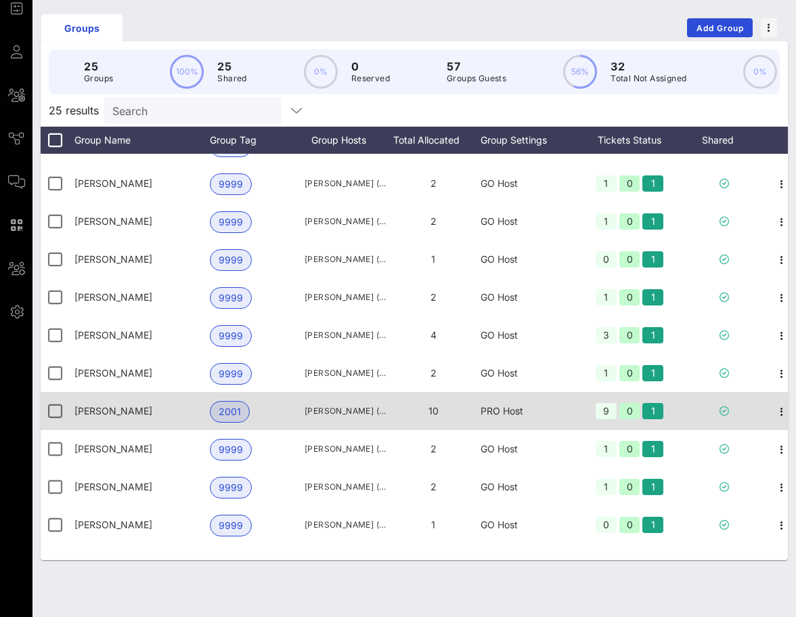
scroll to position [433, 0]
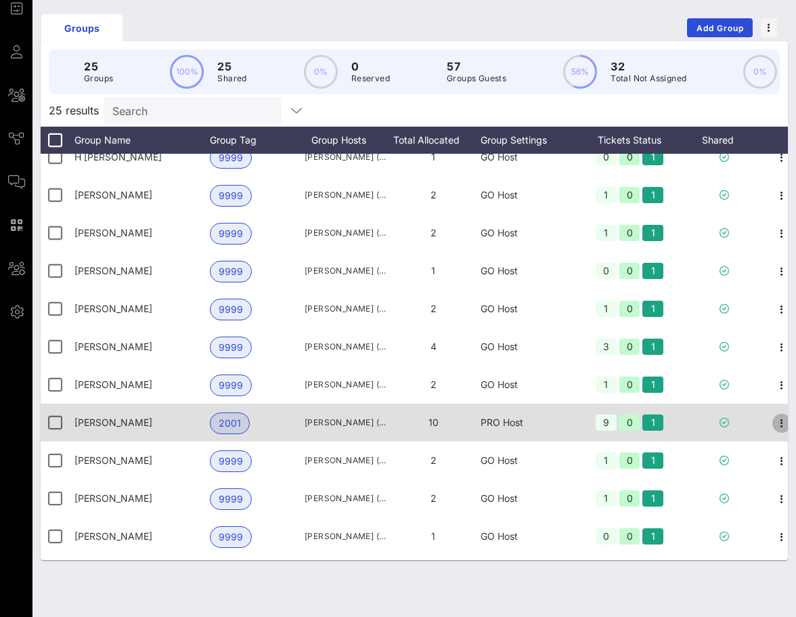
click at [779, 421] on icon "button" at bounding box center [782, 423] width 16 height 16
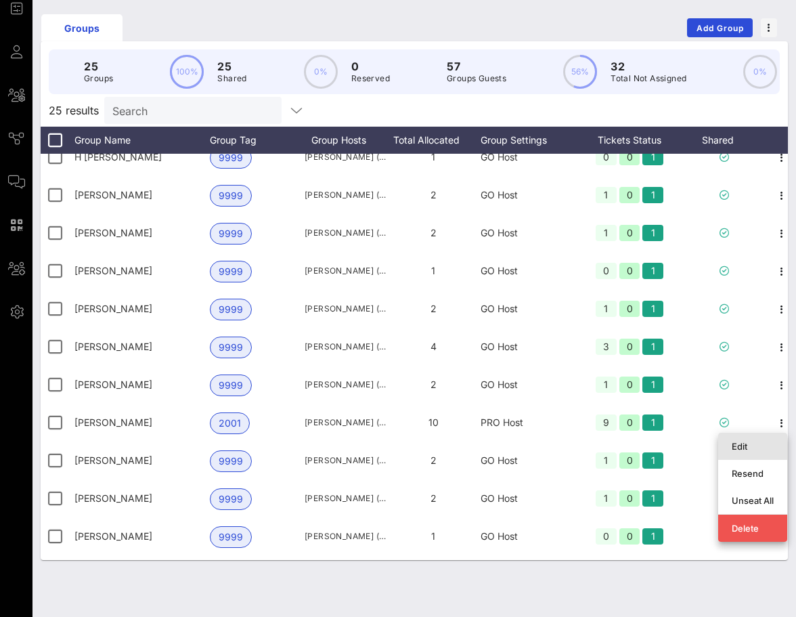
click at [733, 444] on div "Edit" at bounding box center [753, 446] width 42 height 11
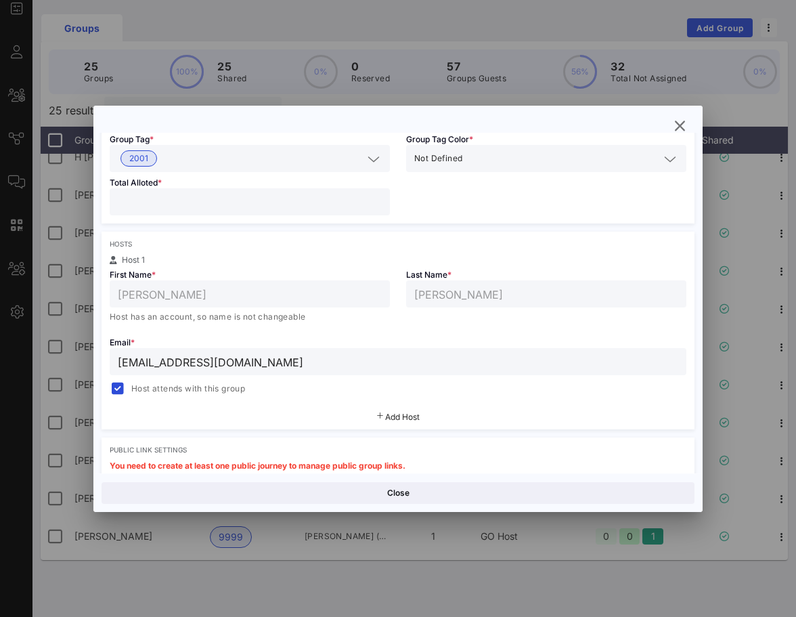
scroll to position [357, 0]
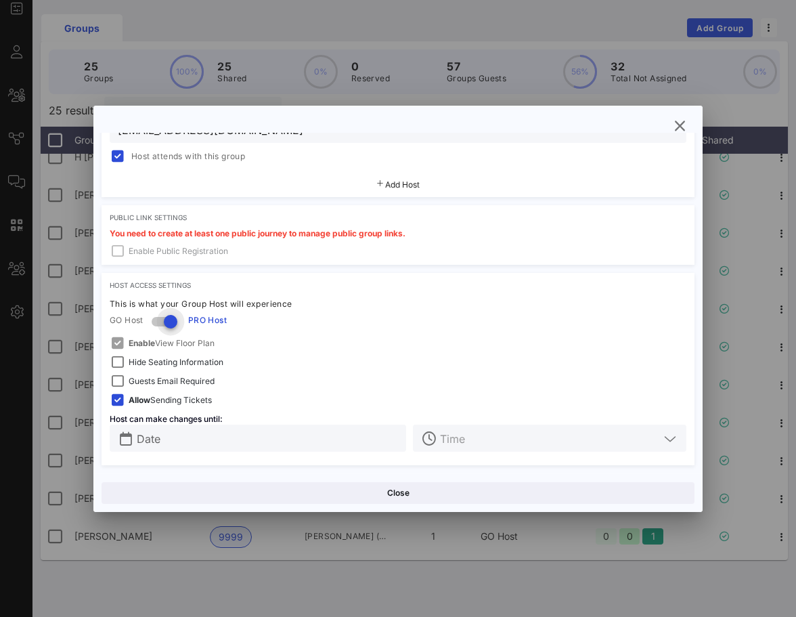
click at [169, 323] on div at bounding box center [170, 321] width 23 height 23
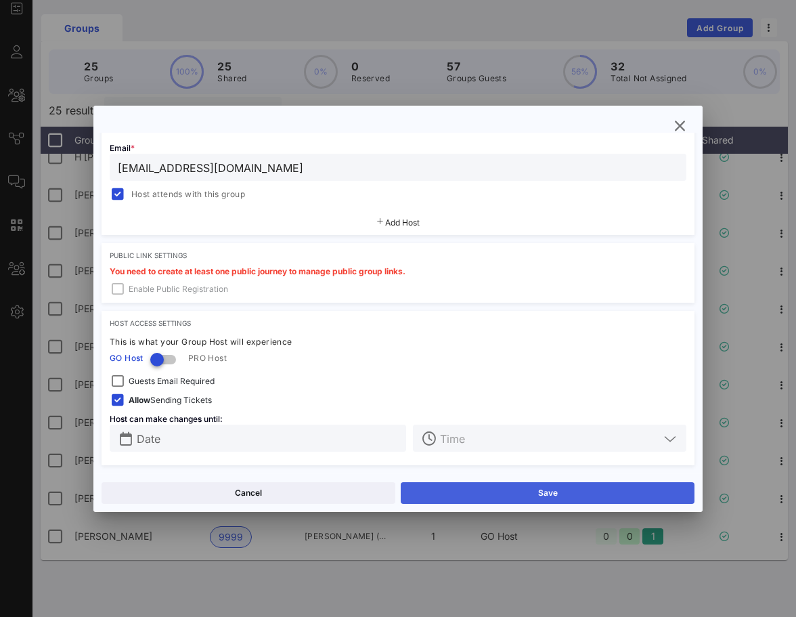
click at [481, 493] on button "Save" at bounding box center [548, 493] width 294 height 22
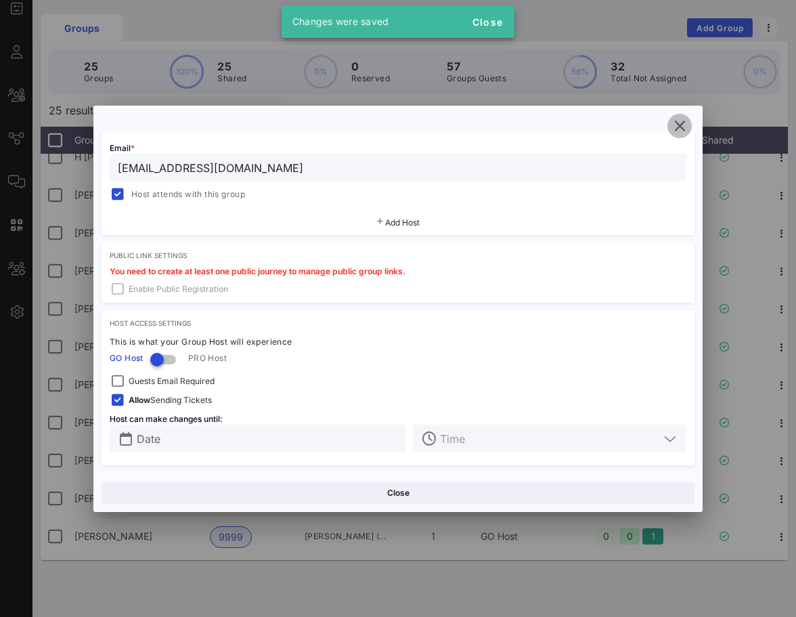
click at [681, 134] on button "button" at bounding box center [680, 126] width 24 height 24
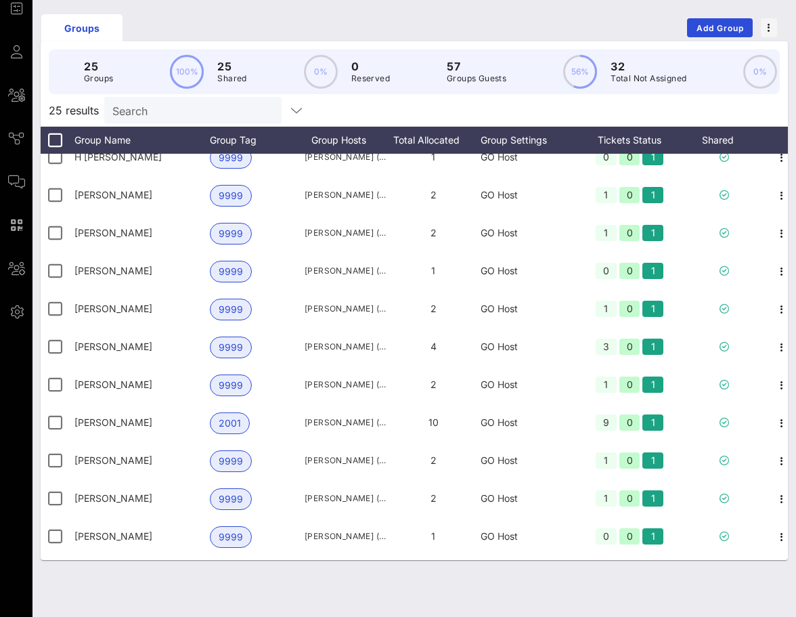
scroll to position [0, 0]
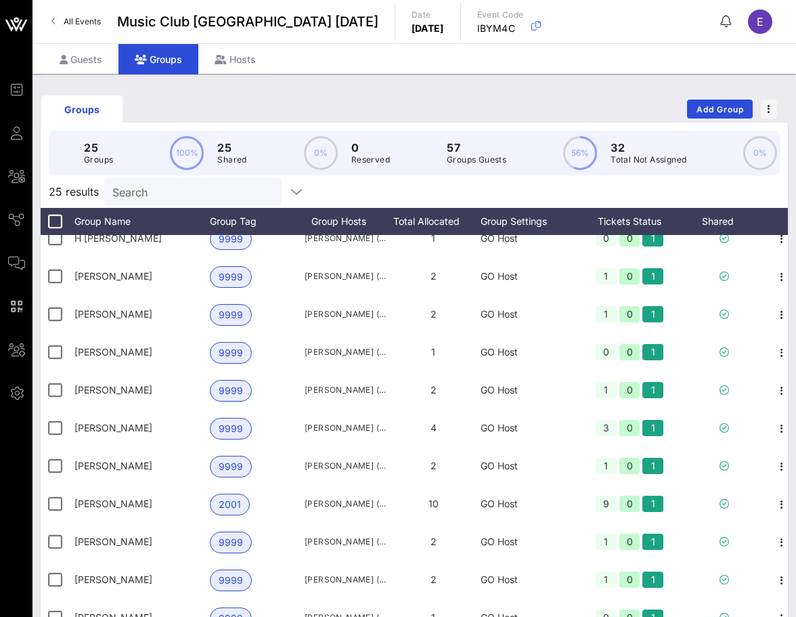
click at [68, 21] on span "All Events" at bounding box center [82, 21] width 37 height 10
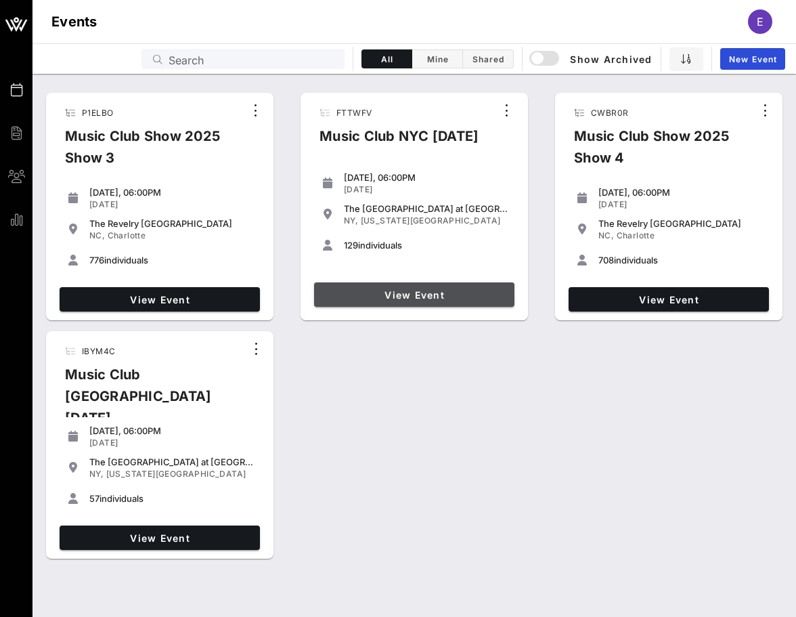
click at [471, 291] on span "View Event" at bounding box center [415, 295] width 190 height 12
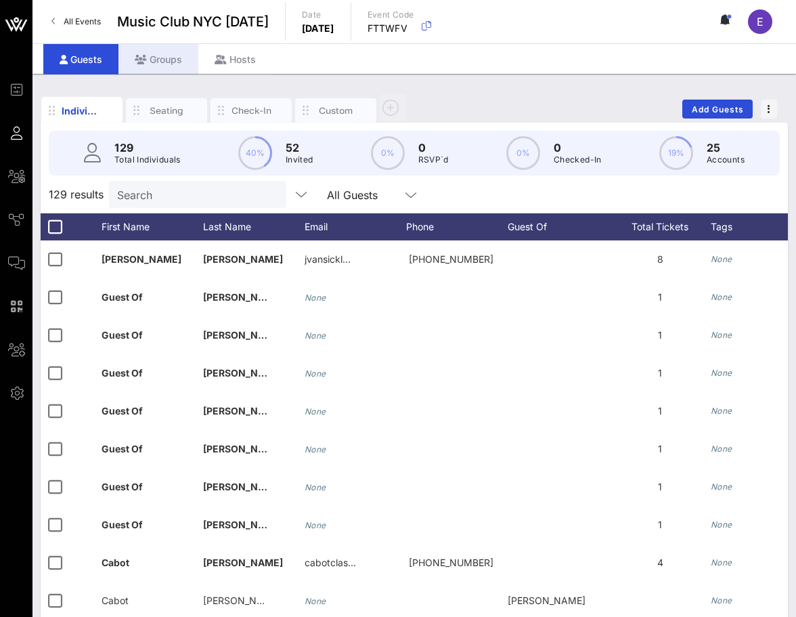
click at [158, 65] on div "Groups" at bounding box center [159, 59] width 80 height 30
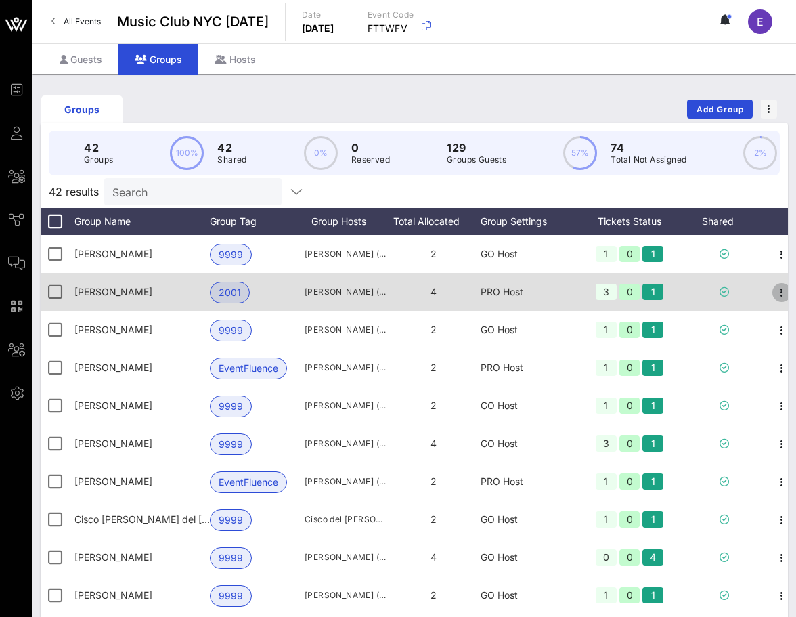
click at [778, 288] on icon "button" at bounding box center [782, 292] width 16 height 16
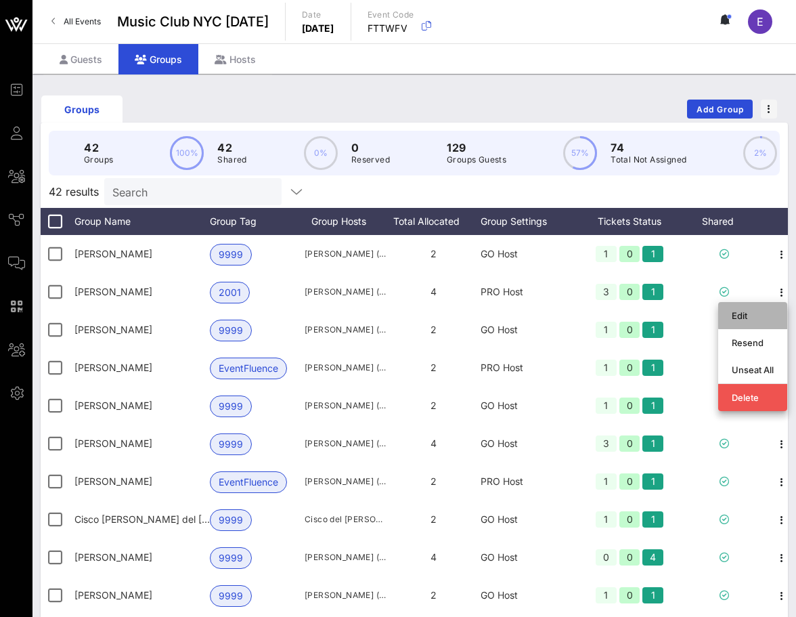
click at [760, 326] on div "Edit" at bounding box center [753, 316] width 42 height 22
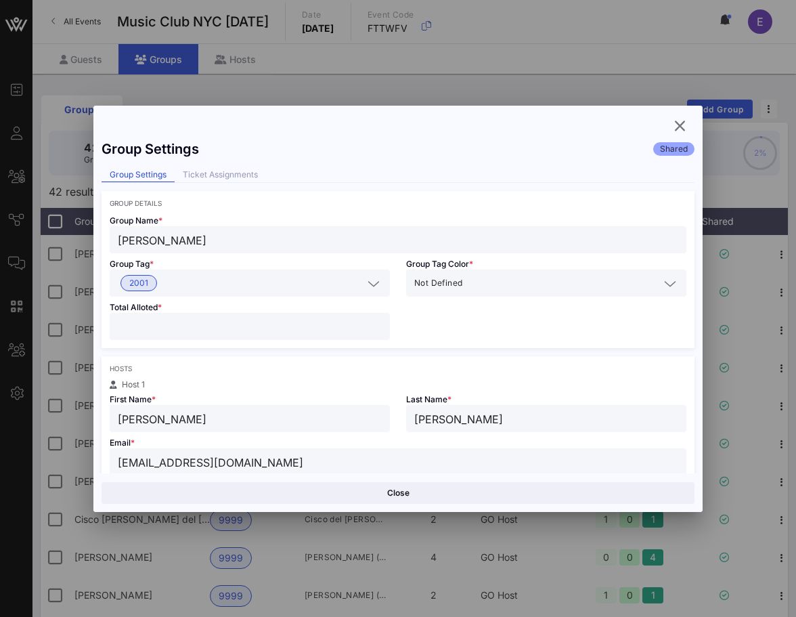
scroll to position [333, 0]
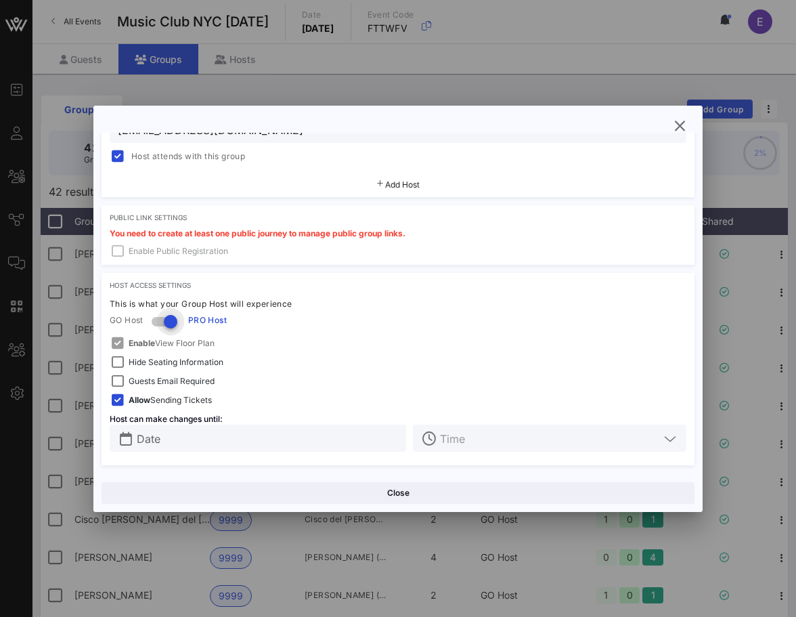
click at [164, 320] on div at bounding box center [170, 321] width 23 height 23
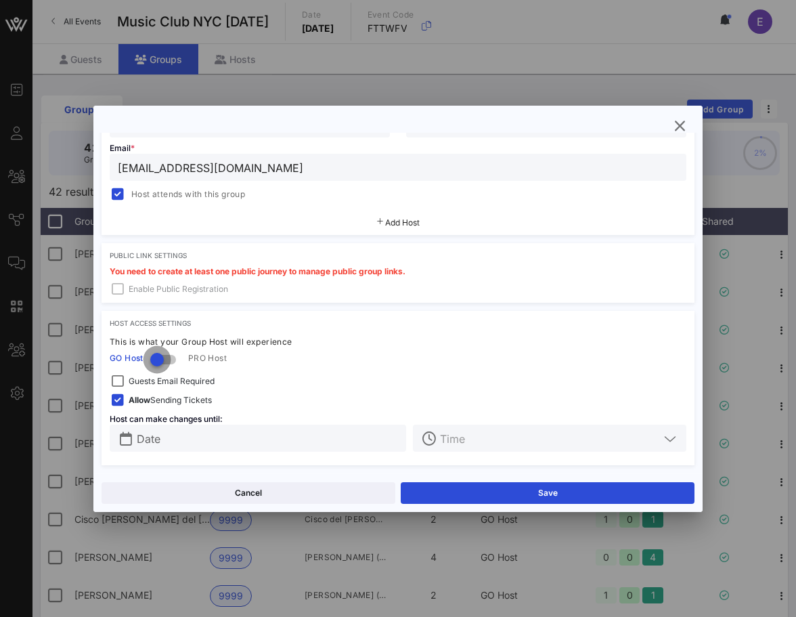
scroll to position [295, 0]
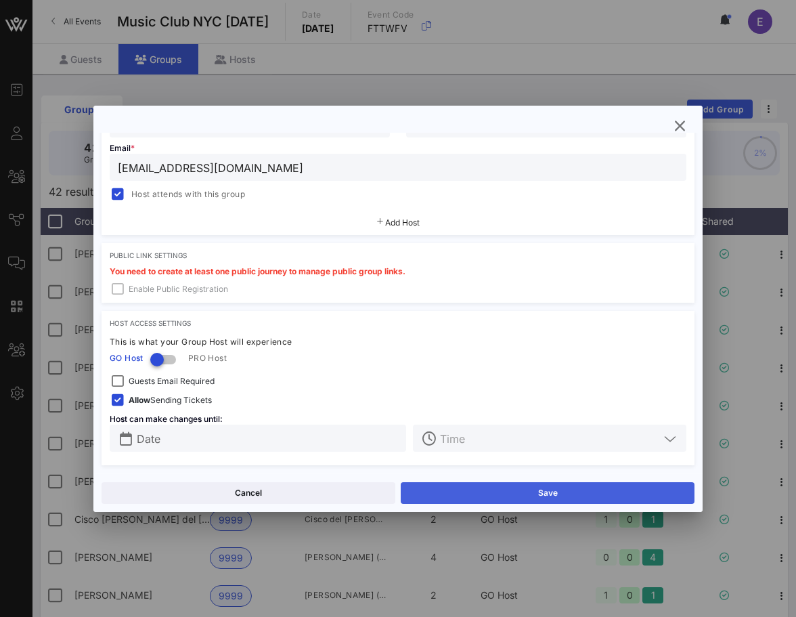
click at [454, 483] on button "Save" at bounding box center [548, 493] width 294 height 22
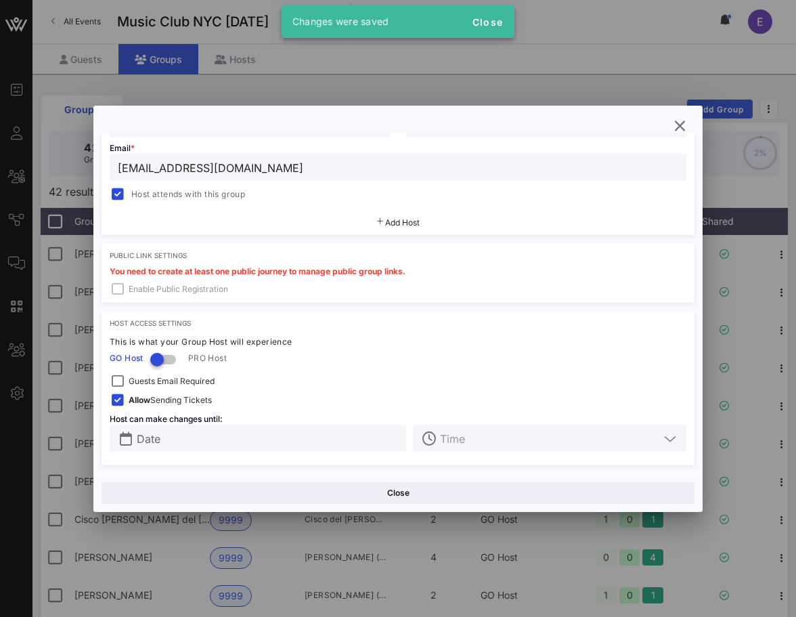
click at [669, 133] on div "[PERSON_NAME]" at bounding box center [546, 123] width 264 height 27
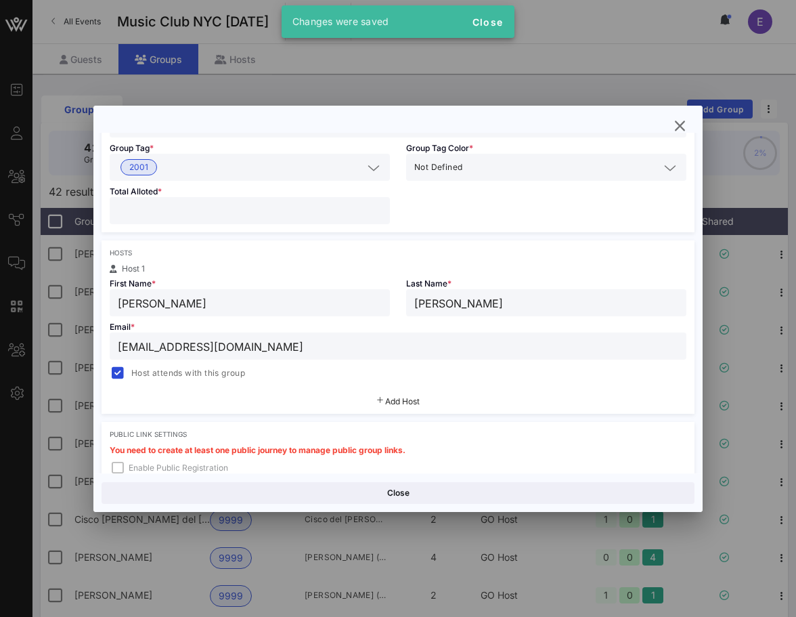
click at [678, 132] on input "[PERSON_NAME]" at bounding box center [398, 124] width 561 height 18
click at [681, 121] on icon "button" at bounding box center [680, 126] width 16 height 16
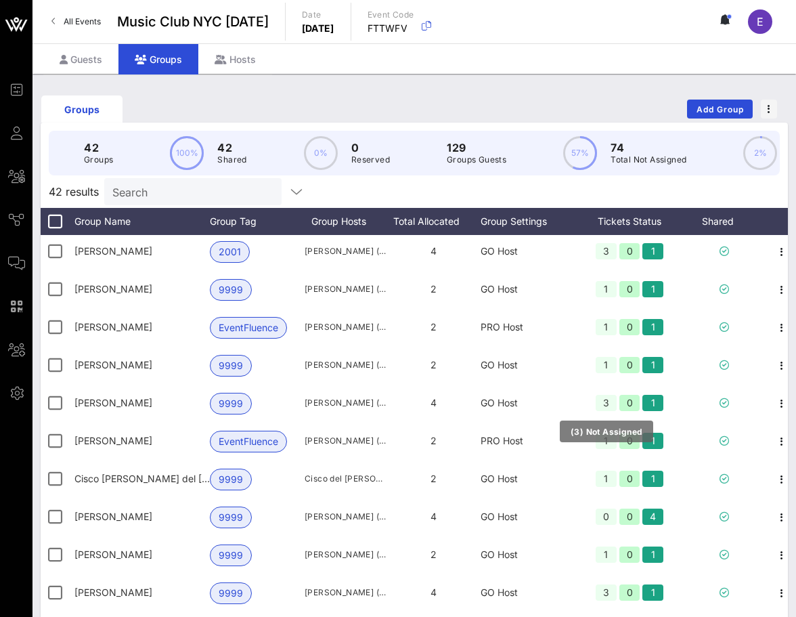
scroll to position [41, 0]
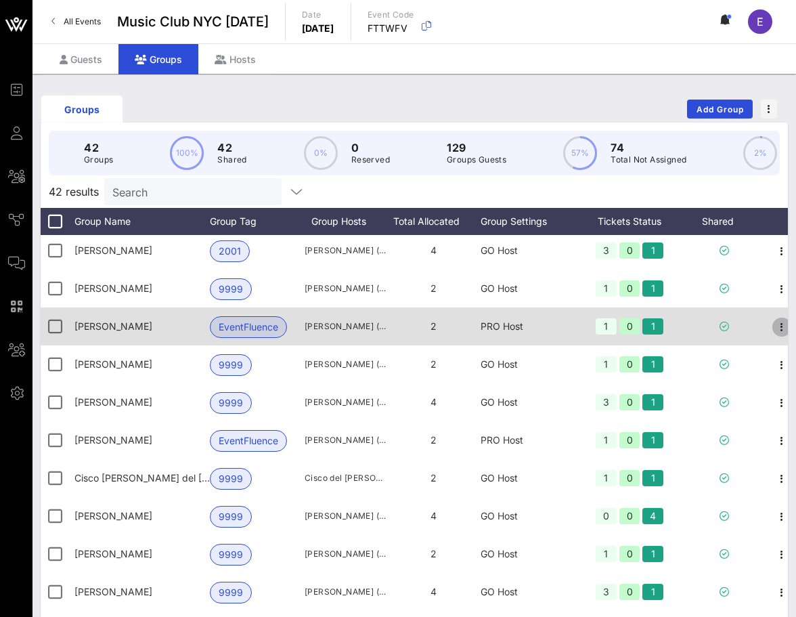
click at [780, 322] on icon "button" at bounding box center [782, 327] width 16 height 16
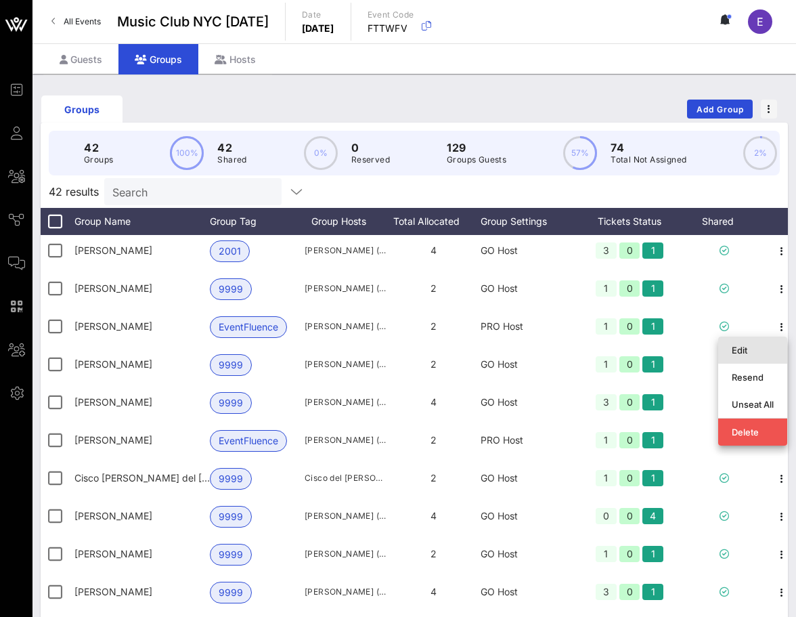
click at [762, 345] on div "Edit" at bounding box center [753, 350] width 42 height 11
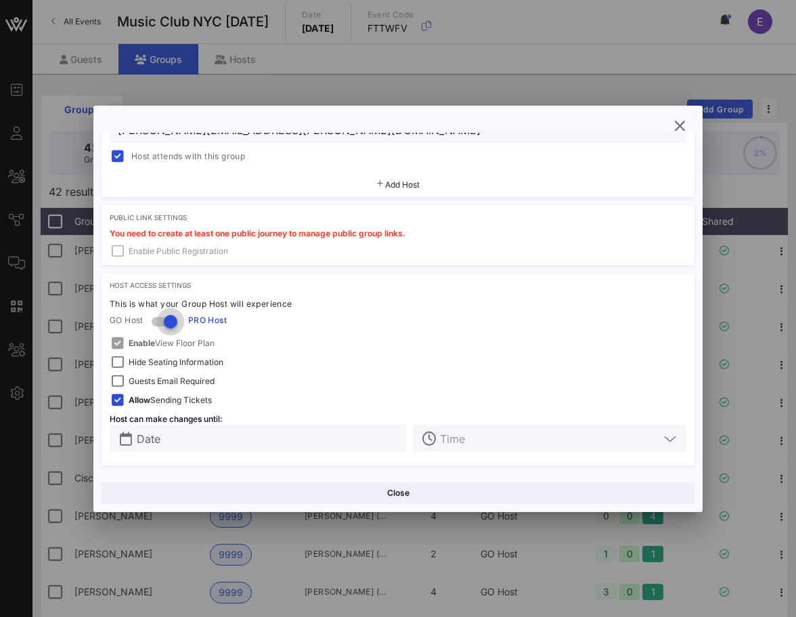
click at [167, 310] on div at bounding box center [170, 321] width 23 height 23
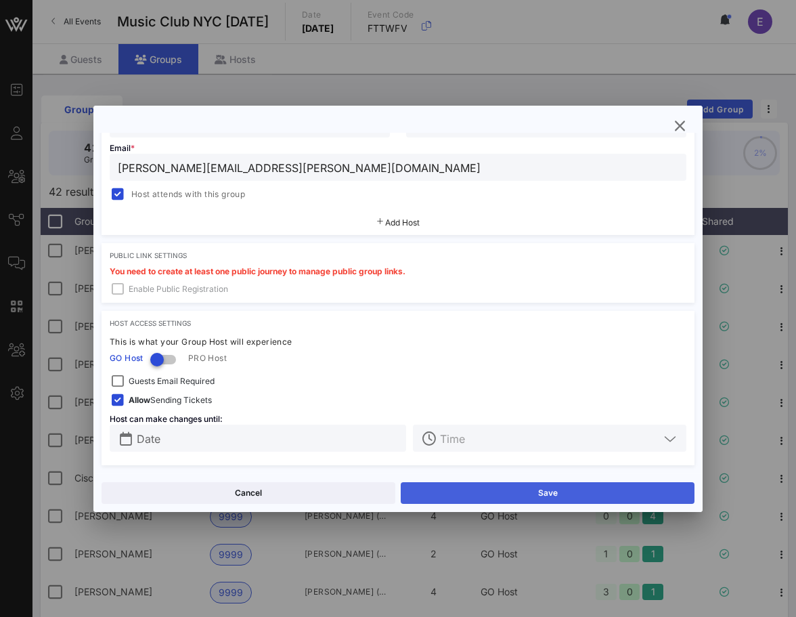
click at [505, 490] on button "Save" at bounding box center [548, 493] width 294 height 22
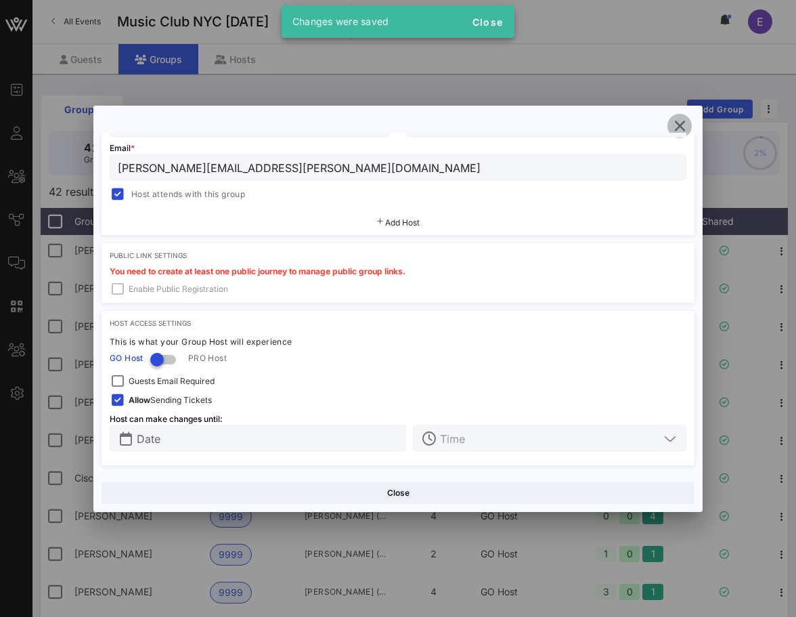
click at [679, 130] on icon "button" at bounding box center [680, 126] width 16 height 16
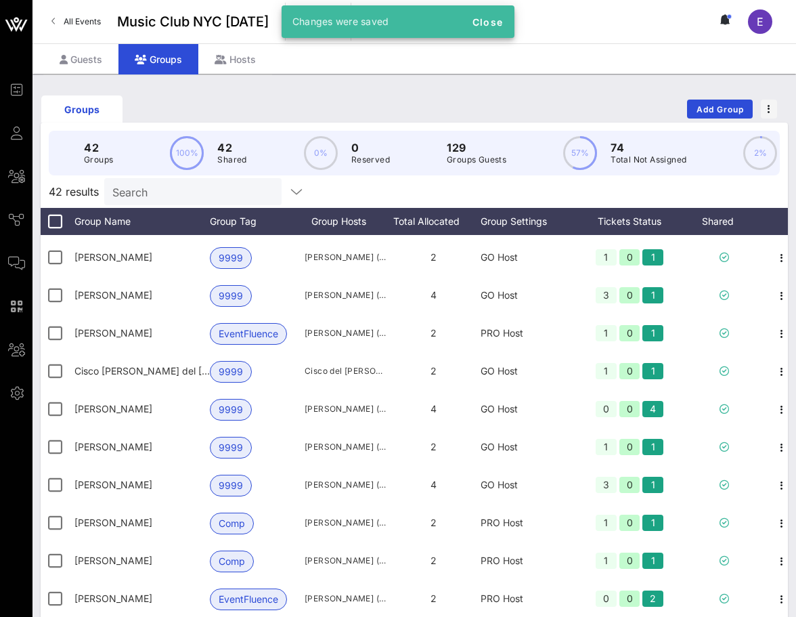
scroll to position [154, 0]
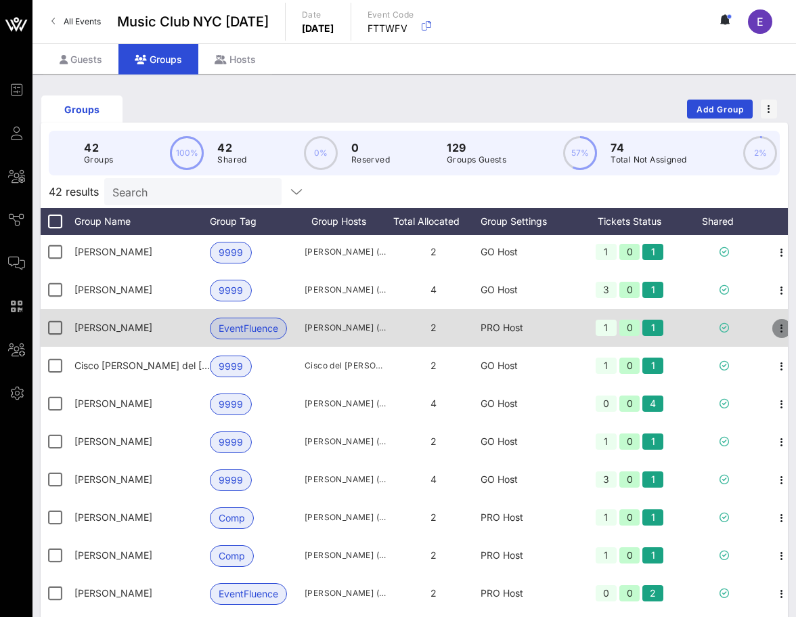
click at [786, 323] on icon "button" at bounding box center [782, 328] width 16 height 16
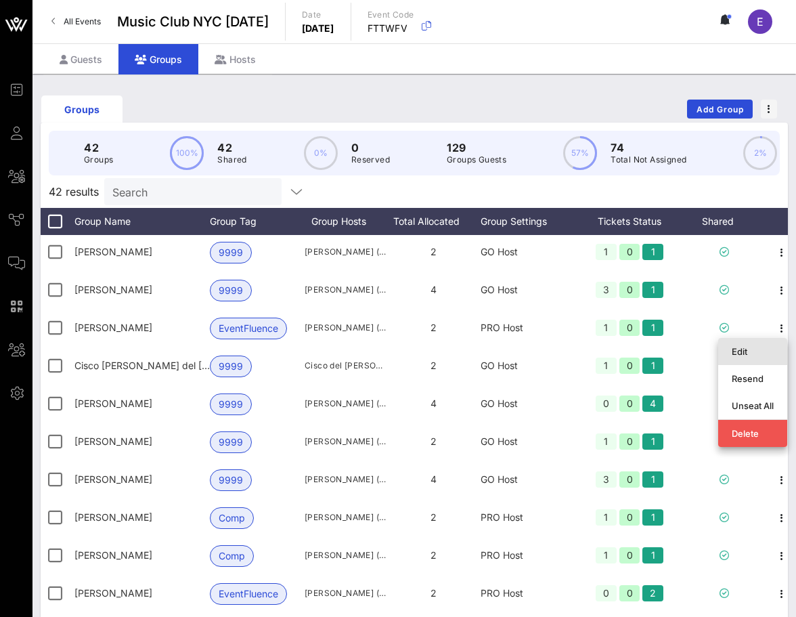
click at [769, 349] on div "Edit" at bounding box center [753, 351] width 42 height 11
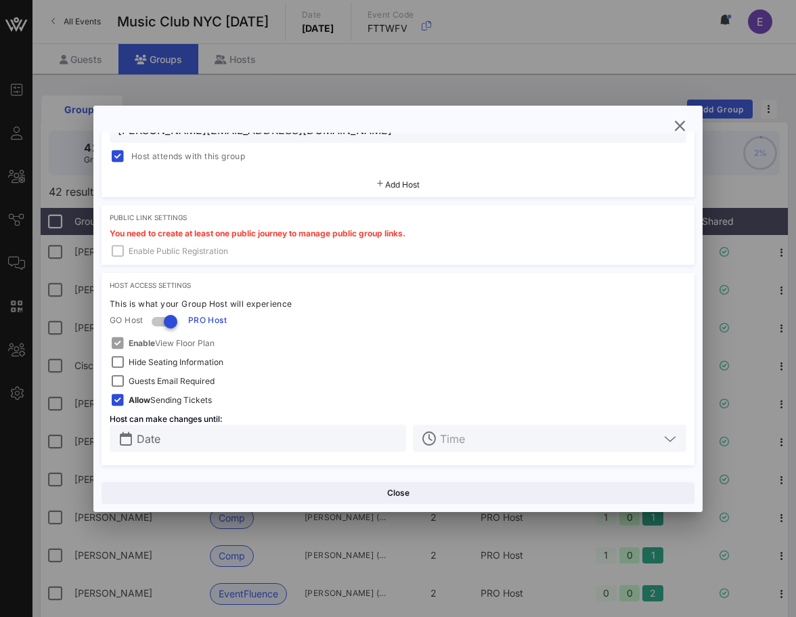
scroll to position [81, 0]
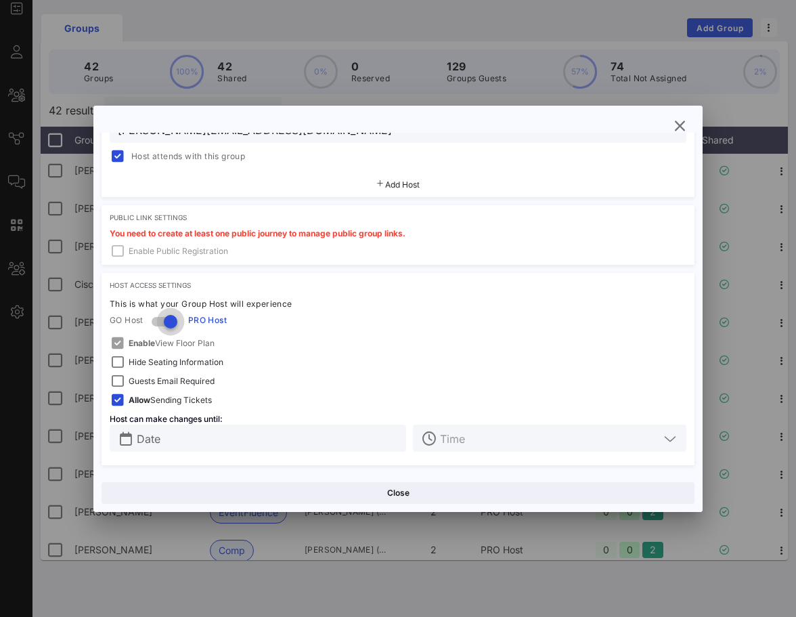
click at [169, 321] on div at bounding box center [170, 321] width 23 height 23
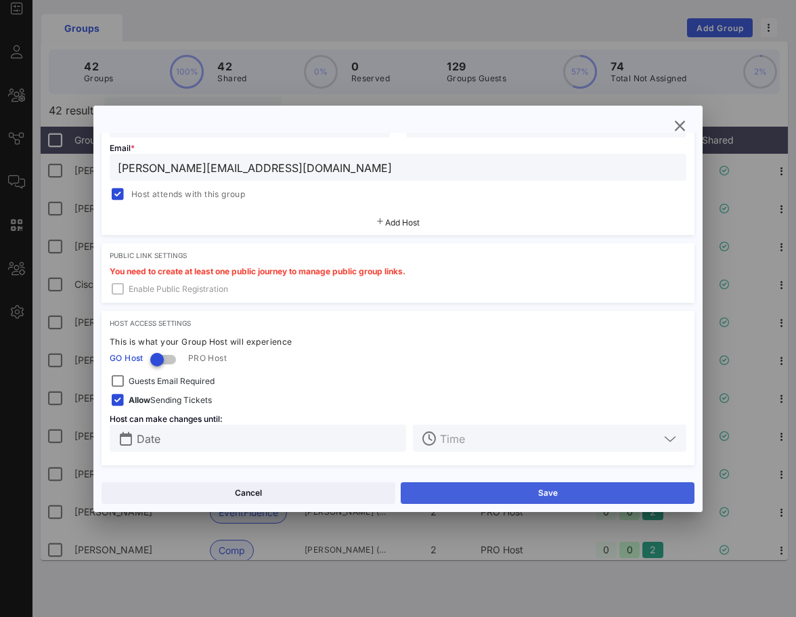
click at [454, 488] on button "Save" at bounding box center [548, 493] width 294 height 22
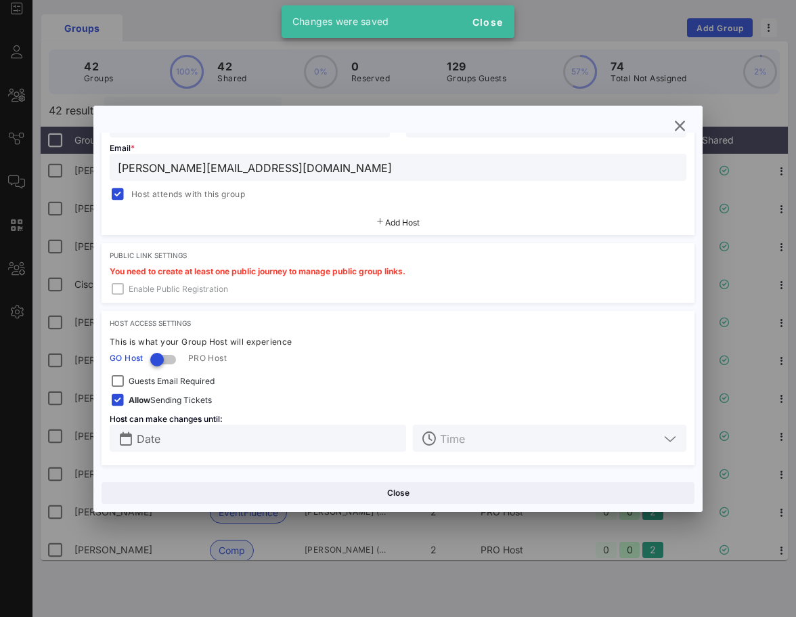
click at [668, 134] on div "Laspalakis" at bounding box center [546, 123] width 264 height 27
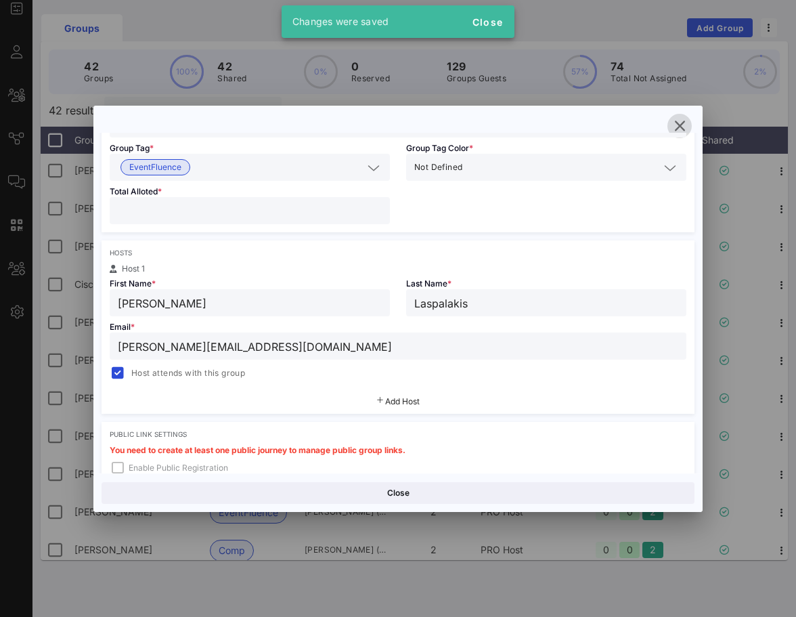
click at [687, 118] on icon "button" at bounding box center [680, 126] width 16 height 16
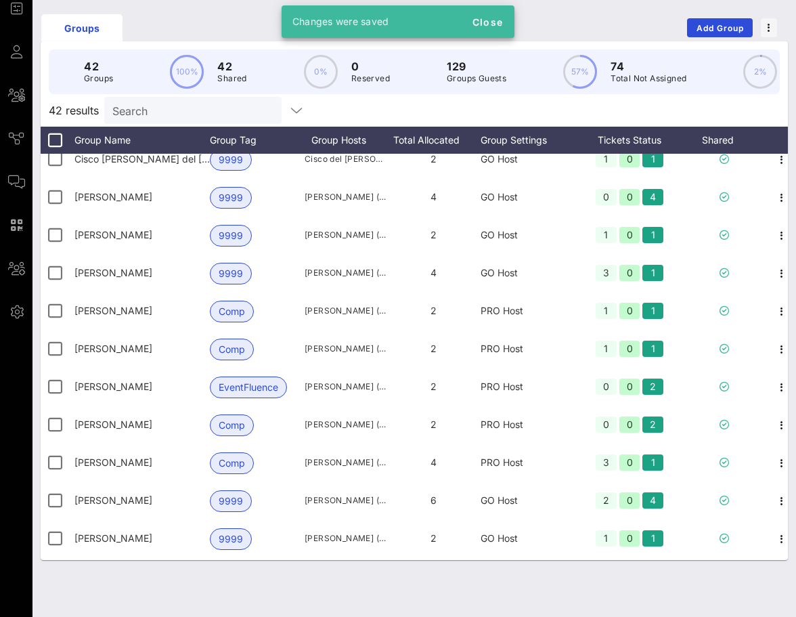
scroll to position [284, 0]
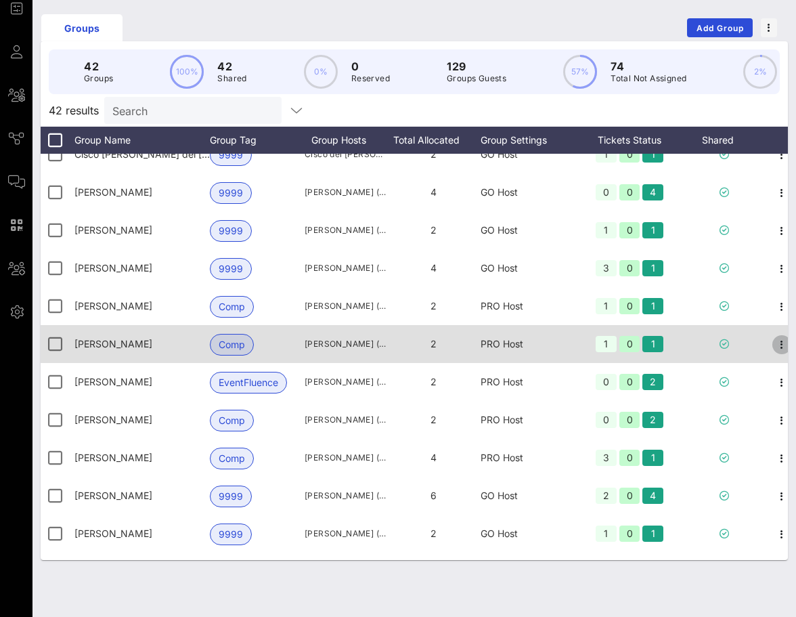
click at [779, 343] on icon "button" at bounding box center [782, 345] width 16 height 16
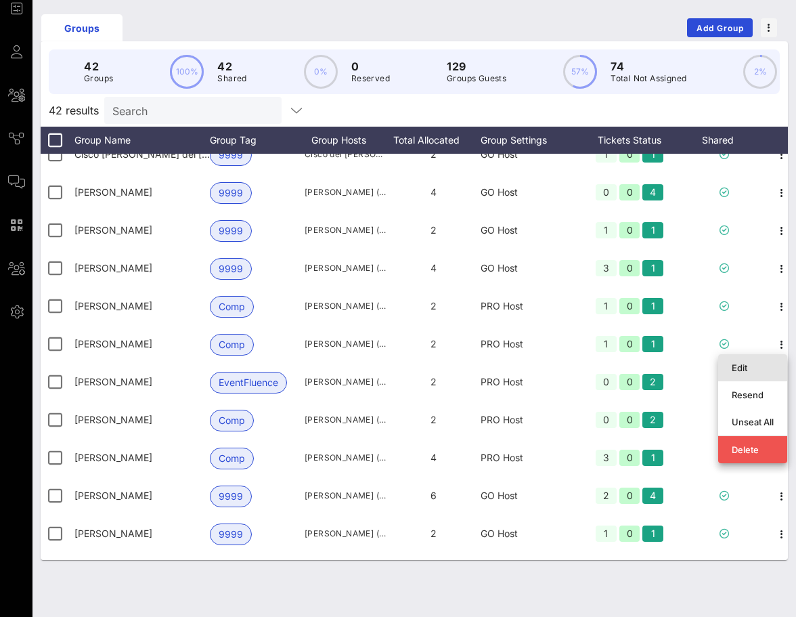
click at [761, 377] on div "Edit" at bounding box center [753, 368] width 42 height 22
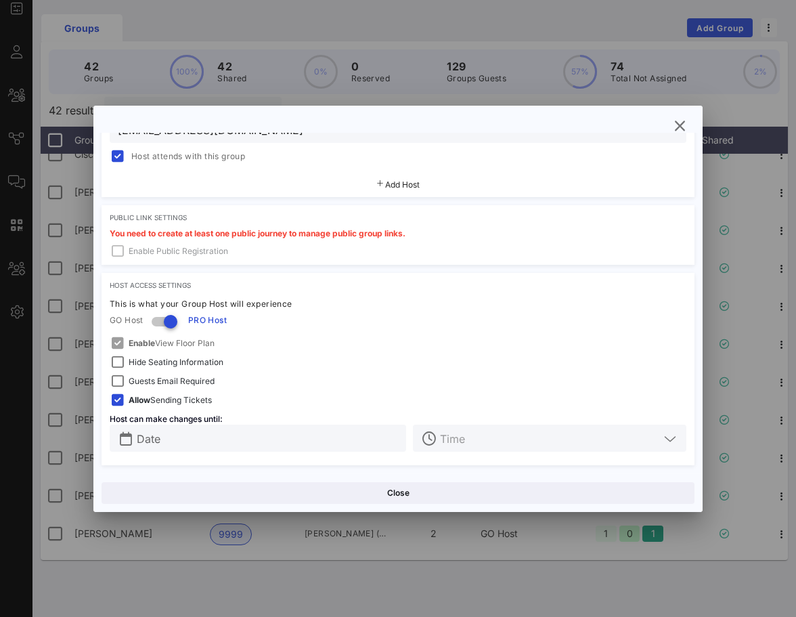
scroll to position [295, 0]
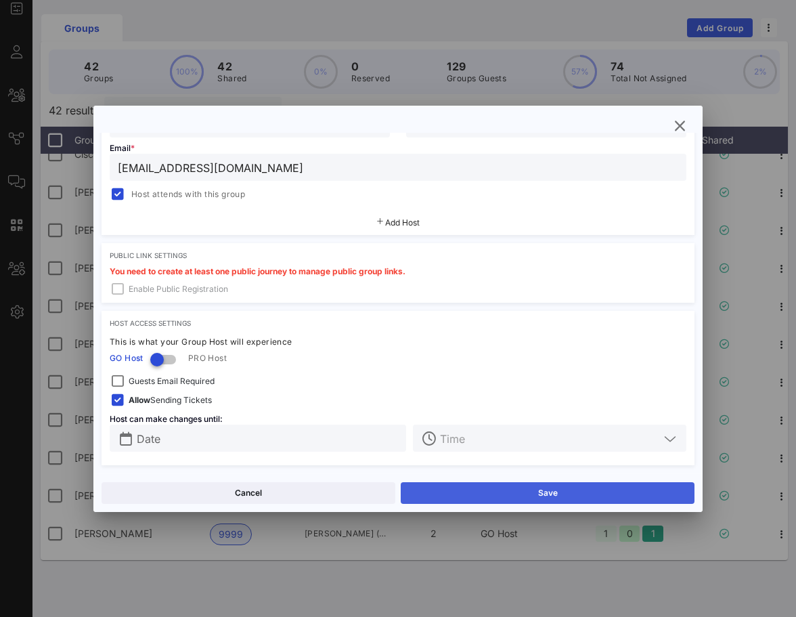
click at [461, 497] on button "Save" at bounding box center [548, 493] width 294 height 22
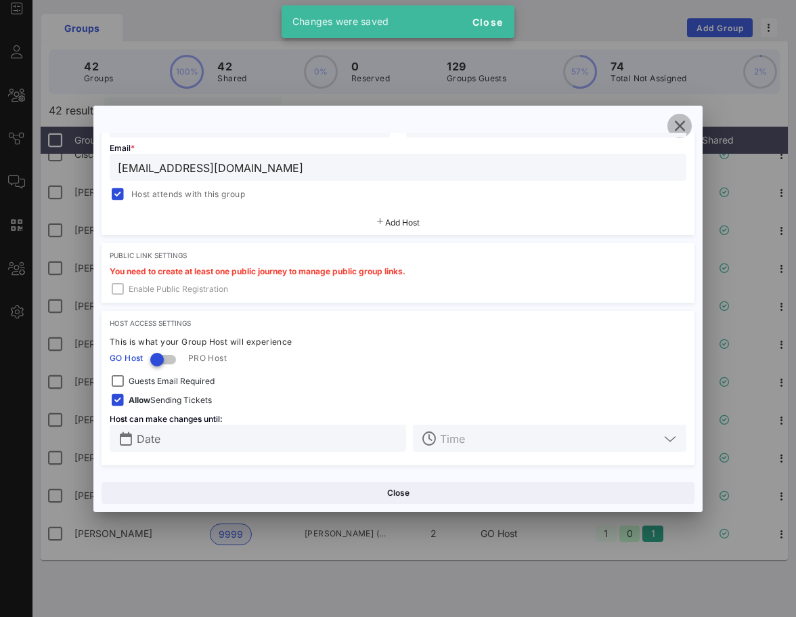
click at [679, 130] on icon "button" at bounding box center [680, 126] width 16 height 16
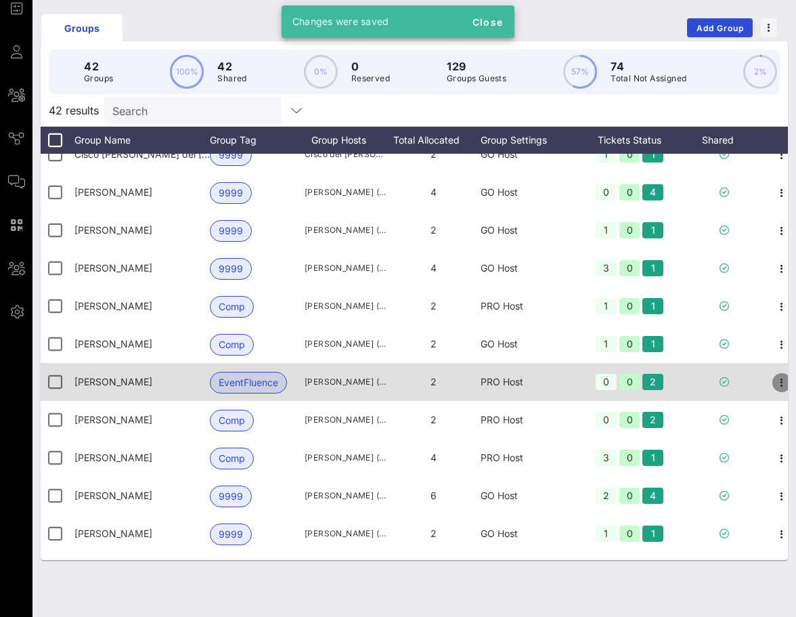
click at [782, 385] on icon "button" at bounding box center [782, 382] width 16 height 16
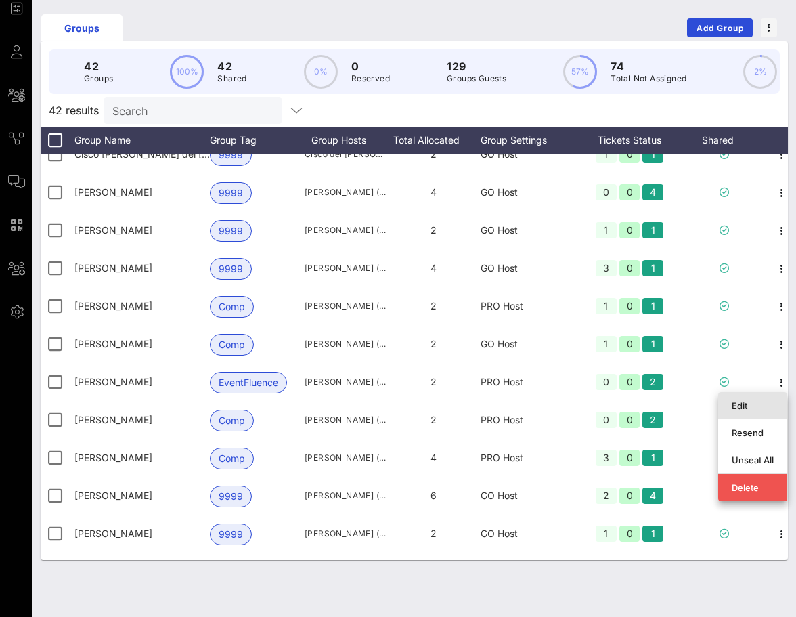
click at [773, 410] on div "Edit" at bounding box center [753, 405] width 42 height 11
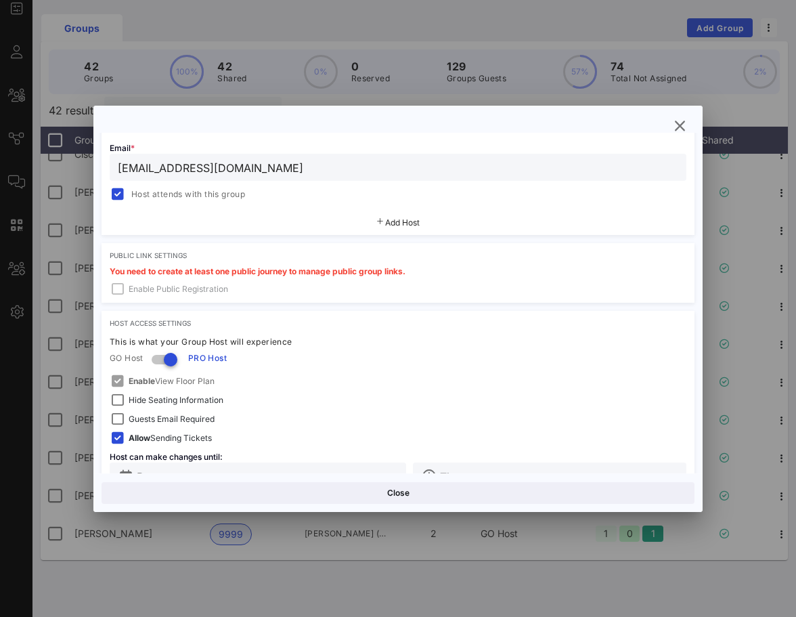
scroll to position [357, 0]
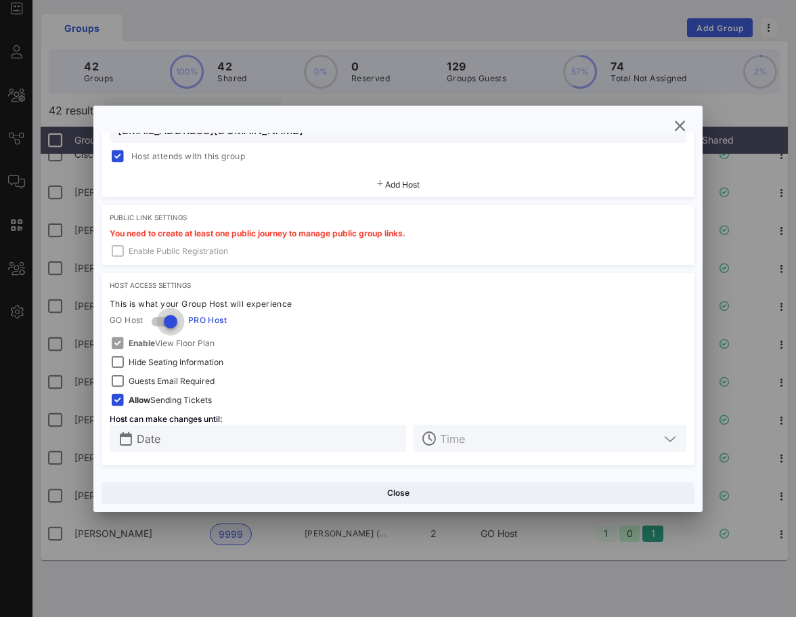
click at [164, 313] on div at bounding box center [170, 321] width 23 height 23
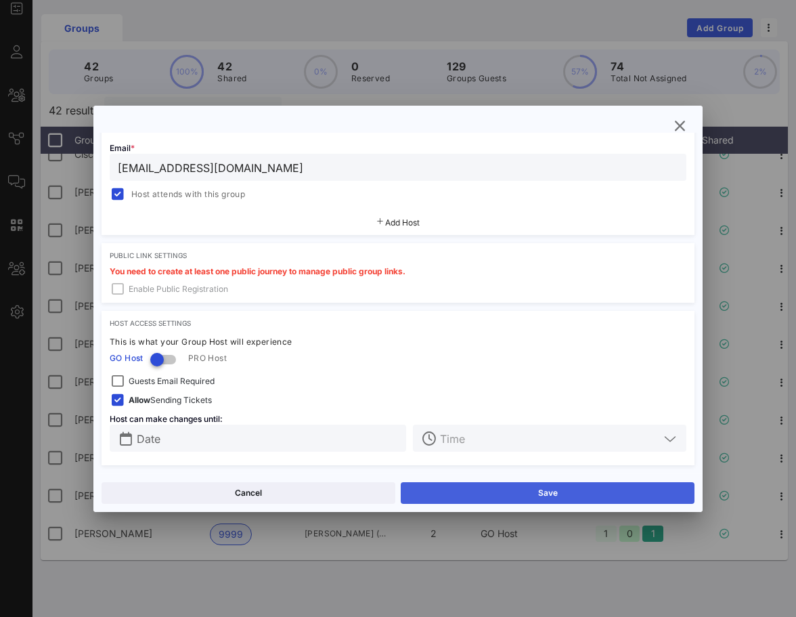
click at [471, 489] on button "Save" at bounding box center [548, 493] width 294 height 22
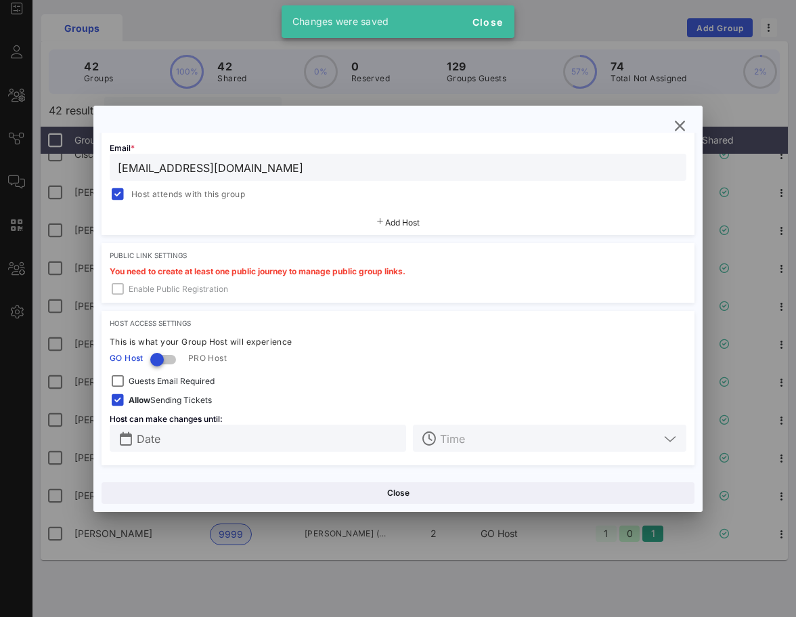
click at [668, 136] on div "Host has an account, so name is not changeable" at bounding box center [398, 123] width 593 height 30
click at [674, 131] on icon "button" at bounding box center [680, 126] width 16 height 16
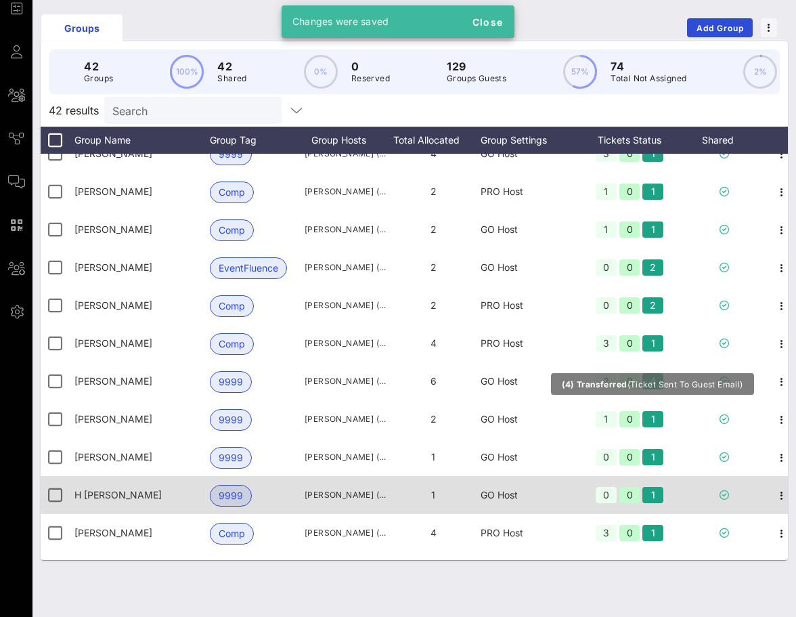
scroll to position [367, 0]
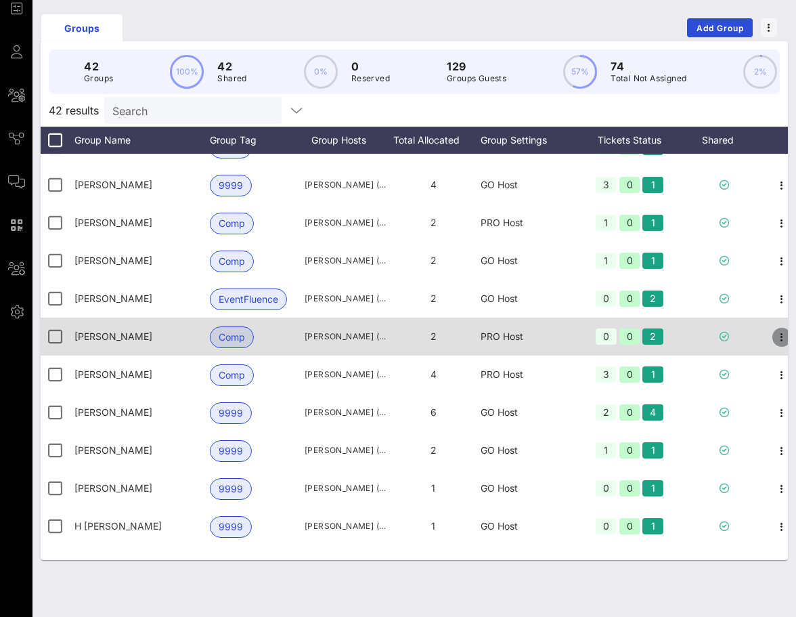
click at [776, 334] on icon "button" at bounding box center [782, 337] width 16 height 16
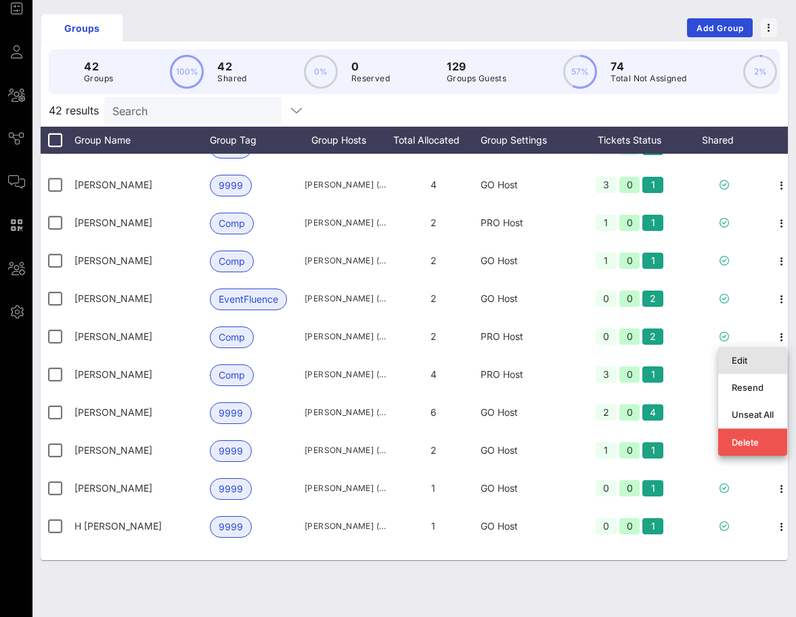
click at [750, 356] on div "Edit" at bounding box center [753, 360] width 42 height 11
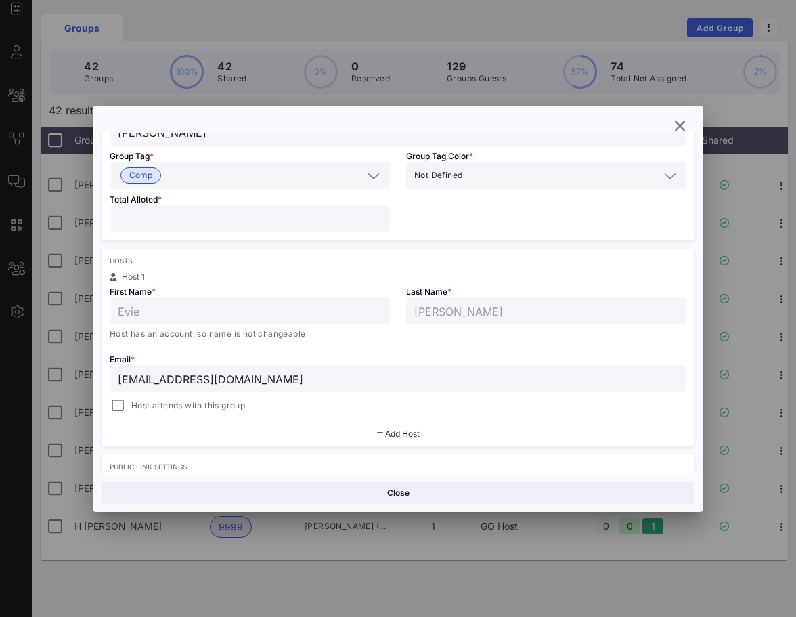
scroll to position [357, 0]
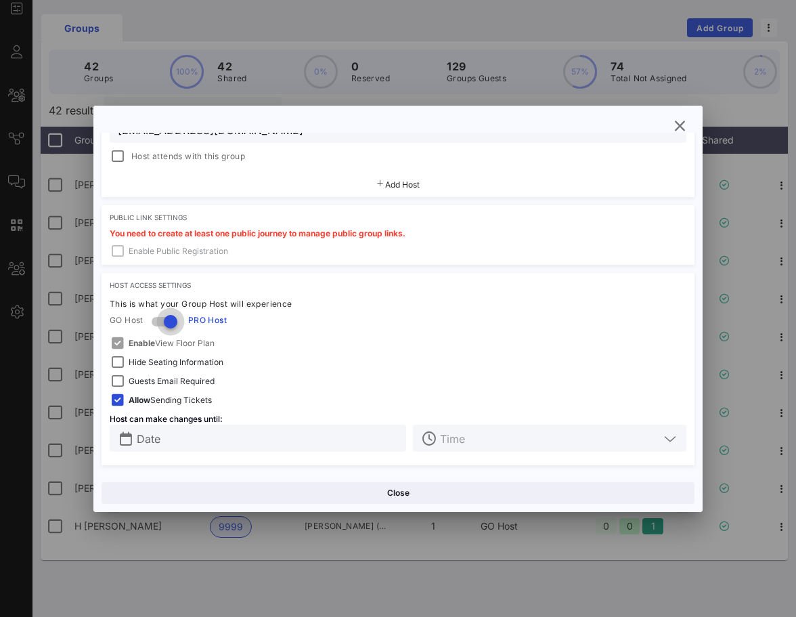
click at [165, 320] on div at bounding box center [170, 321] width 23 height 23
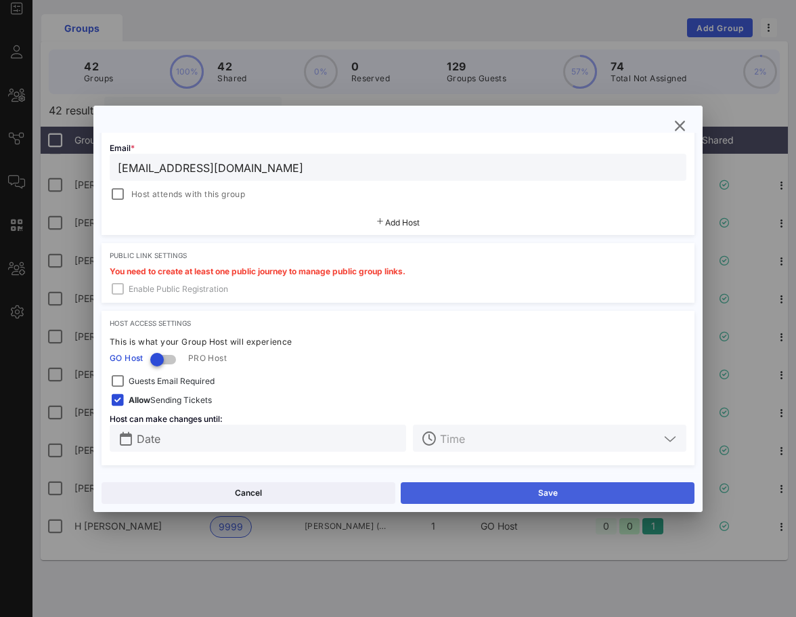
click at [480, 491] on button "Save" at bounding box center [548, 493] width 294 height 22
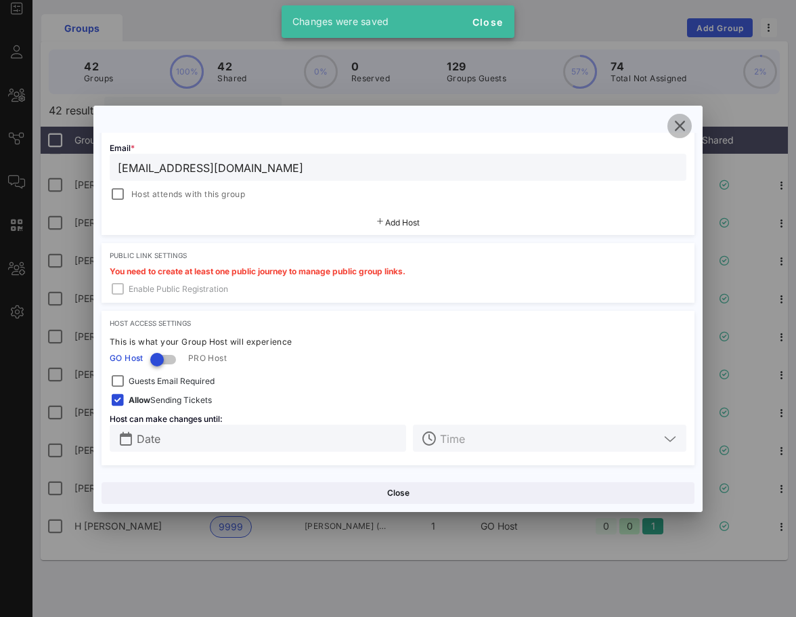
click at [670, 130] on span "button" at bounding box center [680, 126] width 24 height 16
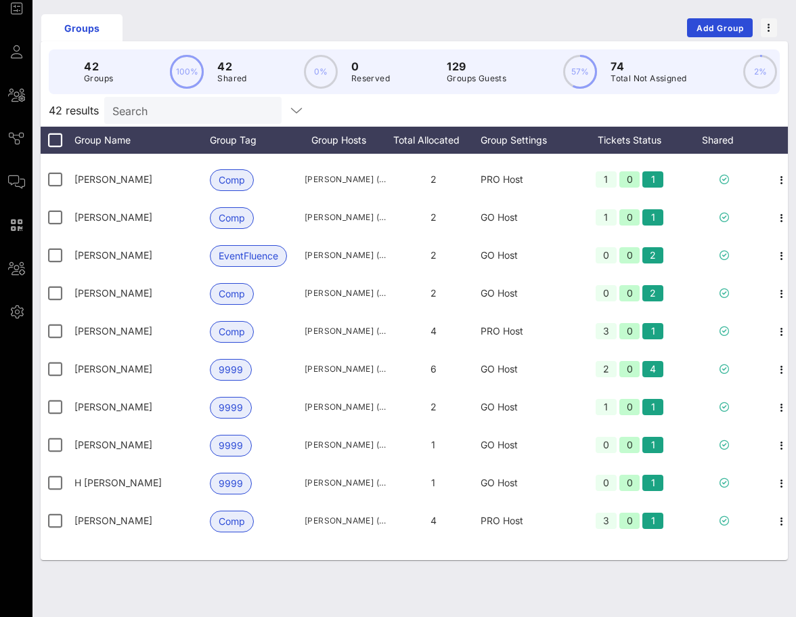
scroll to position [411, 0]
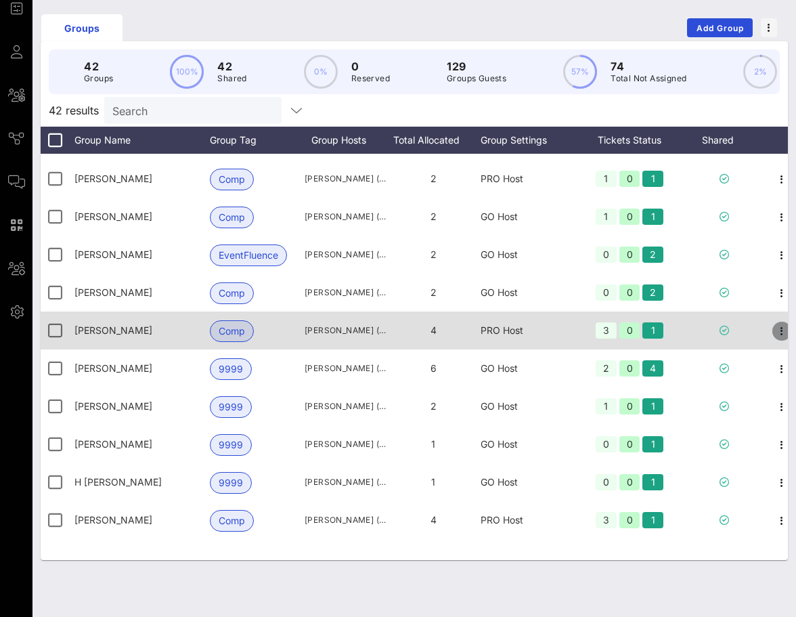
click at [776, 329] on icon "button" at bounding box center [782, 331] width 16 height 16
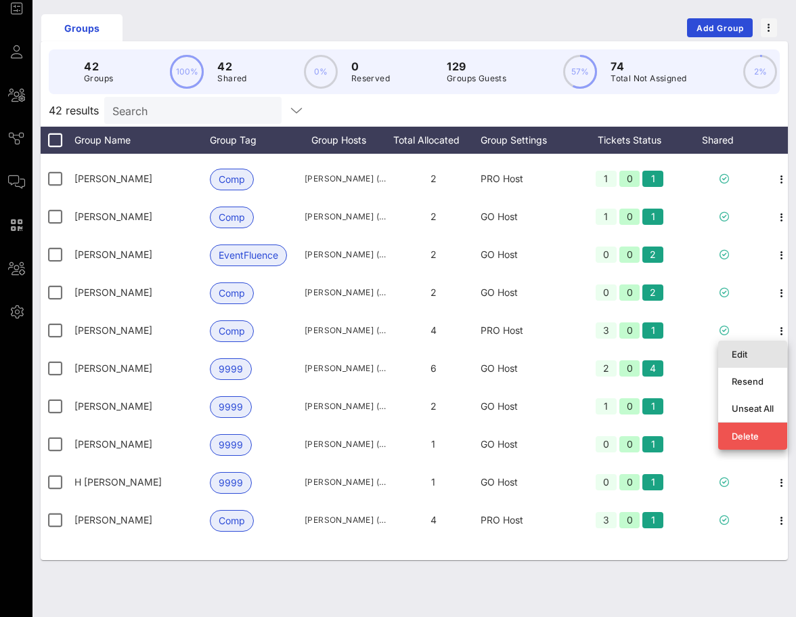
click at [729, 353] on div "Edit" at bounding box center [753, 354] width 69 height 27
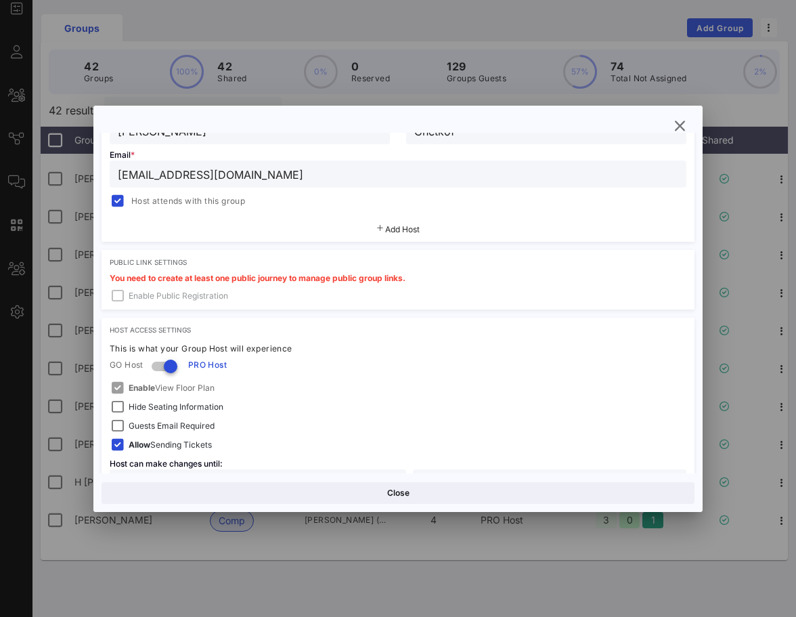
scroll to position [333, 0]
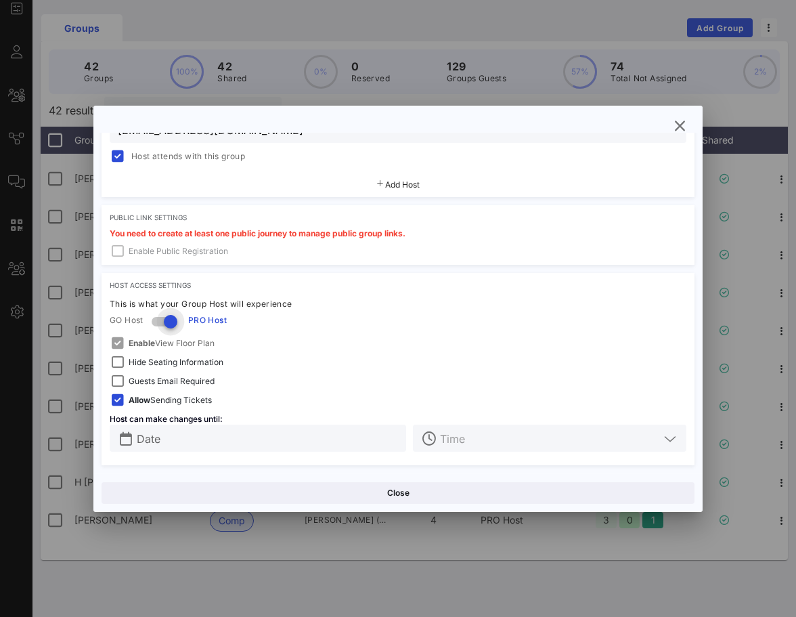
click at [162, 323] on div at bounding box center [170, 321] width 23 height 23
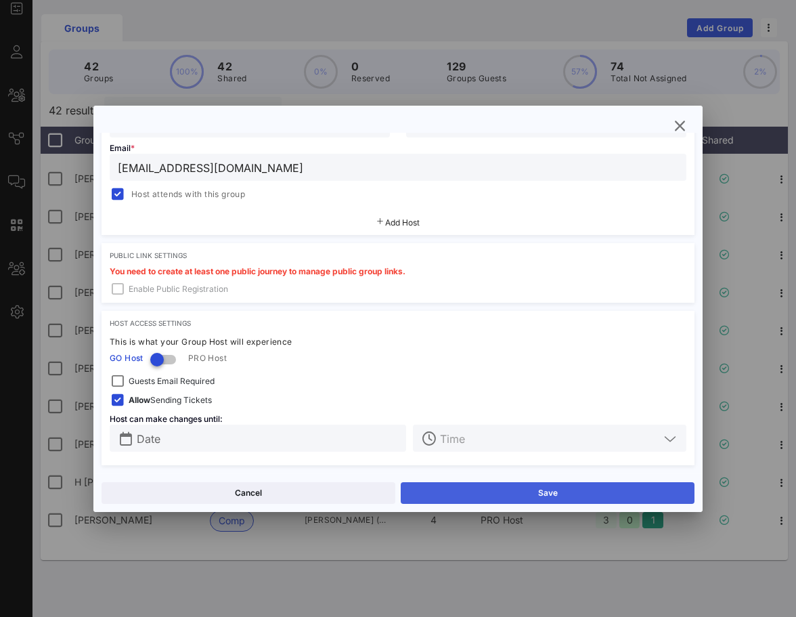
click at [458, 498] on button "Save" at bounding box center [548, 493] width 294 height 22
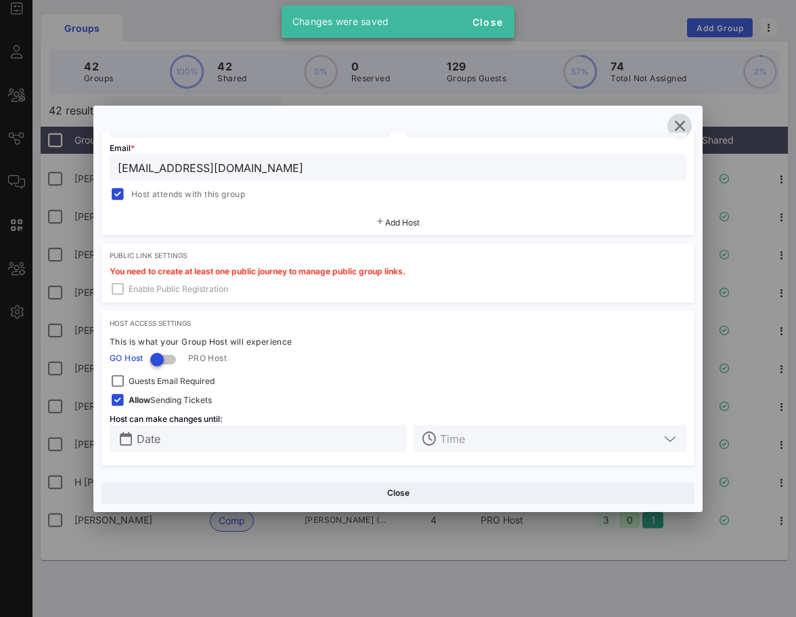
click at [675, 131] on icon "button" at bounding box center [680, 126] width 16 height 16
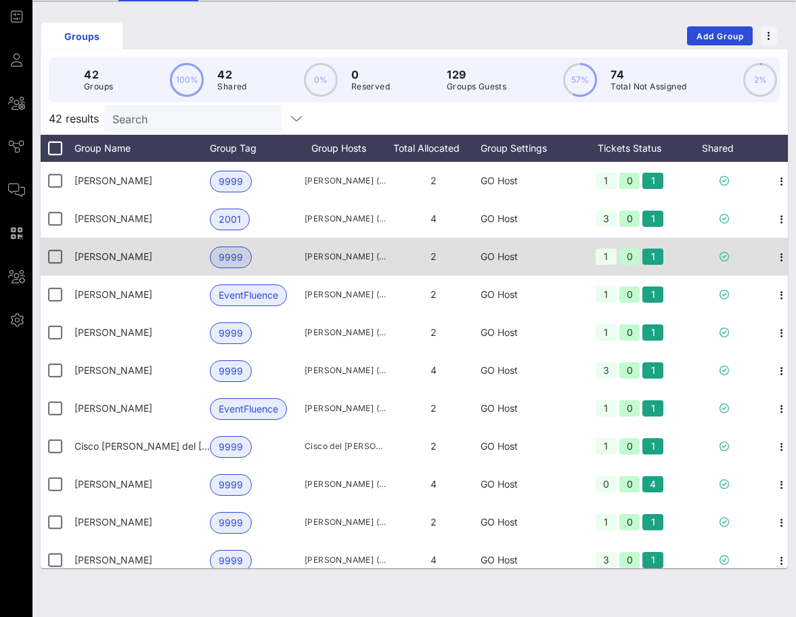
scroll to position [81, 0]
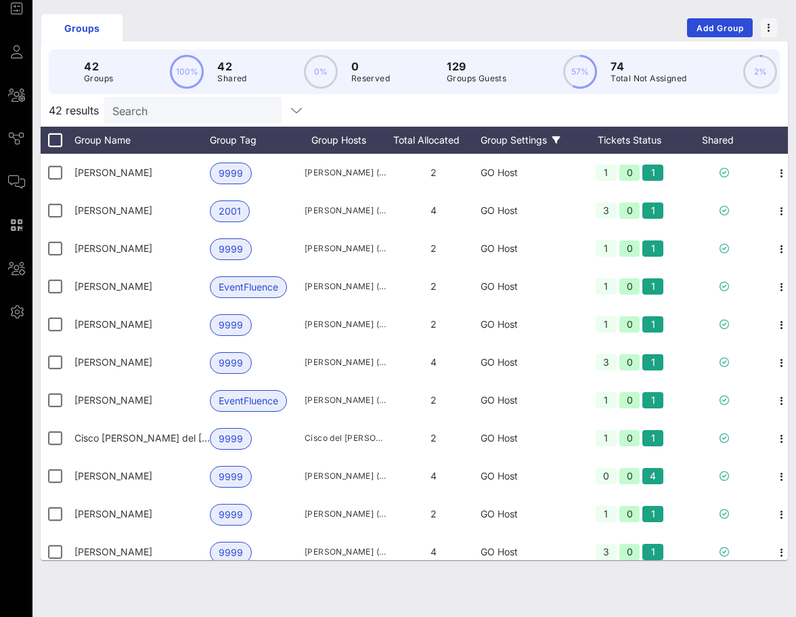
click at [559, 136] on icon at bounding box center [557, 140] width 8 height 8
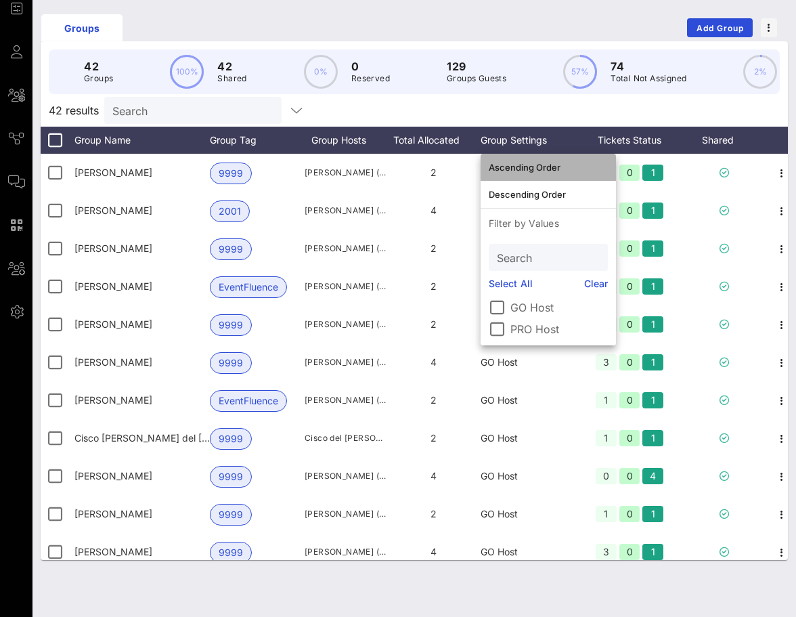
click at [551, 165] on div "Ascending Order" at bounding box center [548, 167] width 119 height 11
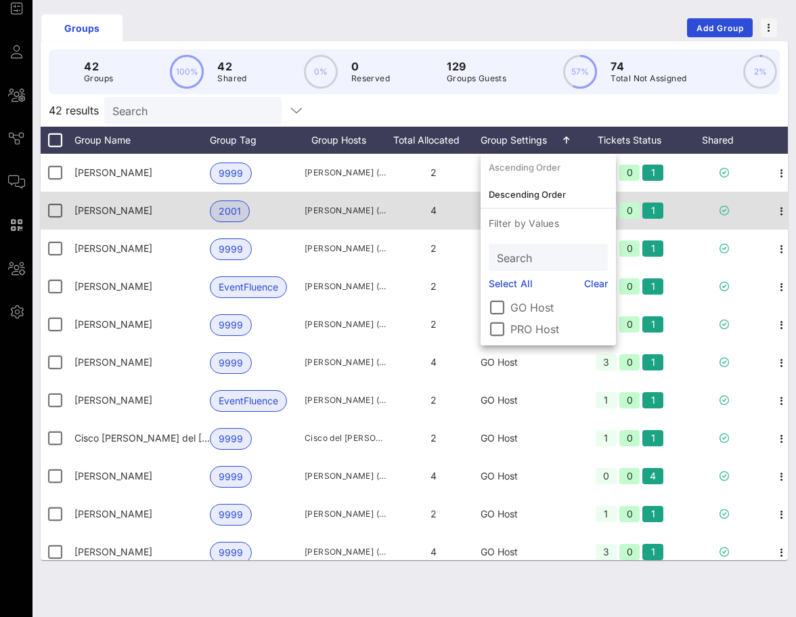
click at [456, 228] on div "4" at bounding box center [433, 211] width 95 height 38
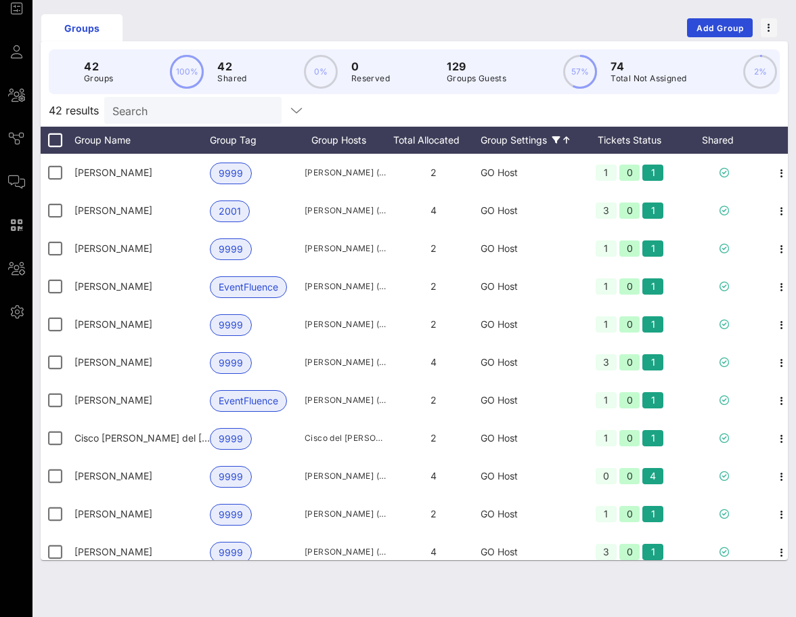
click at [548, 136] on div "Group Settings" at bounding box center [528, 140] width 95 height 27
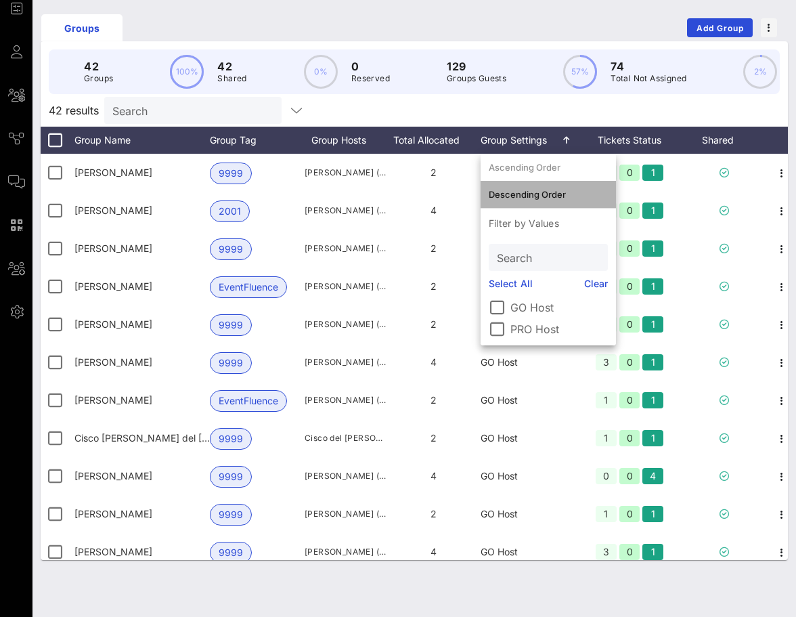
click at [540, 192] on div "Descending Order" at bounding box center [548, 194] width 119 height 11
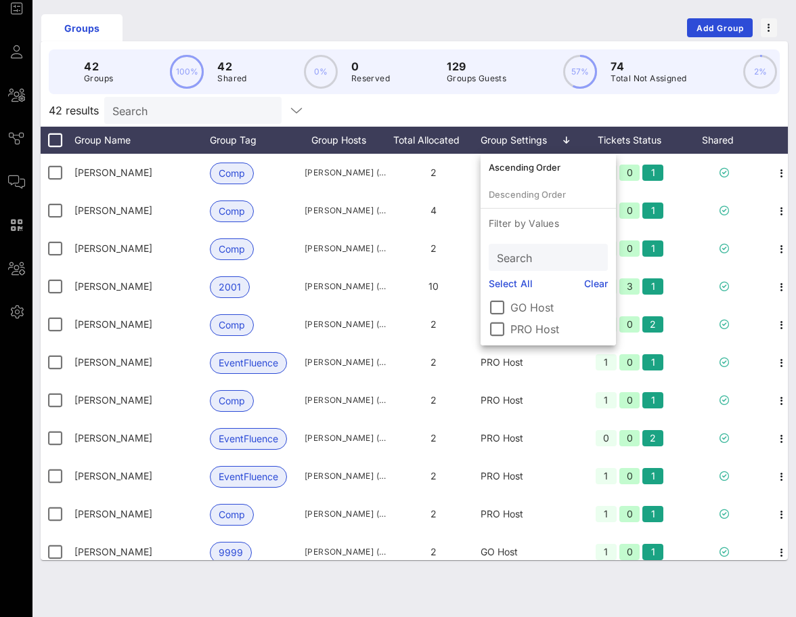
click at [490, 114] on div "42 results Search" at bounding box center [415, 110] width 748 height 33
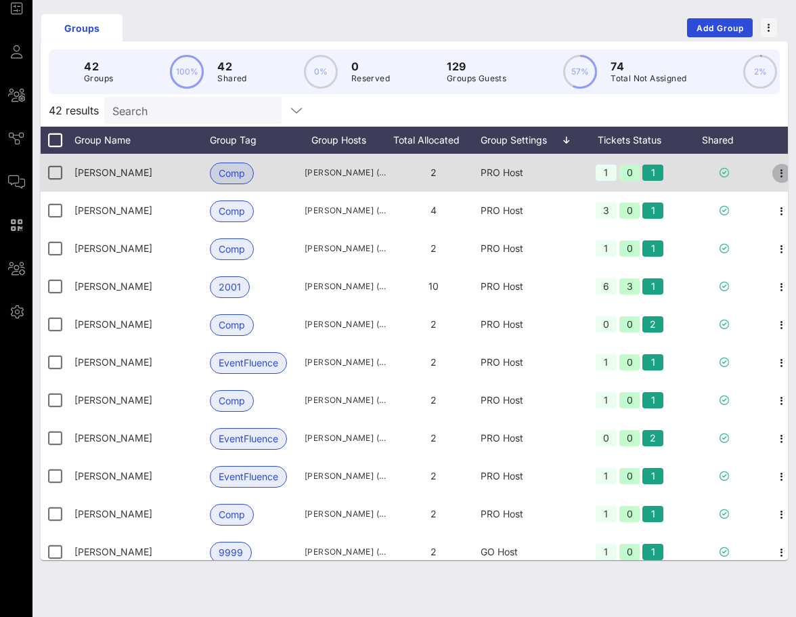
click at [779, 168] on icon "button" at bounding box center [782, 173] width 16 height 16
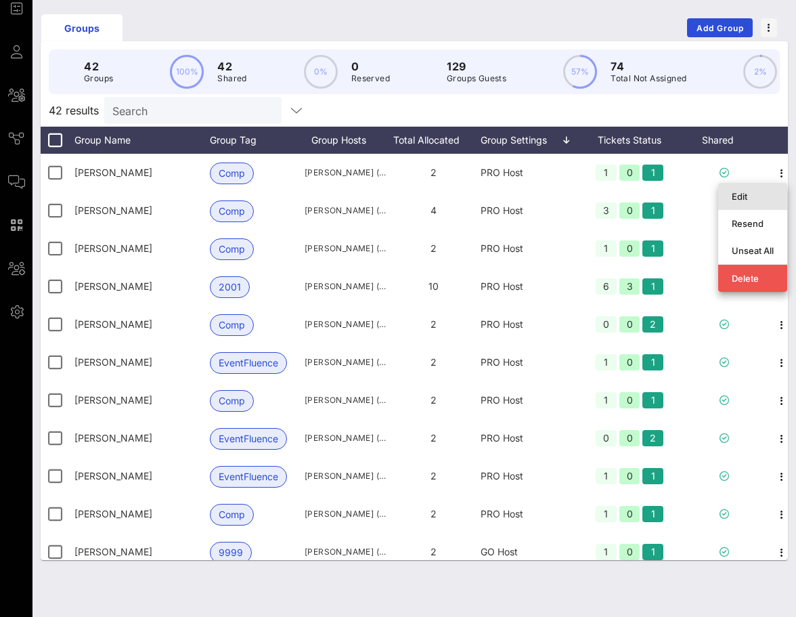
click at [758, 204] on div "Edit" at bounding box center [753, 197] width 42 height 22
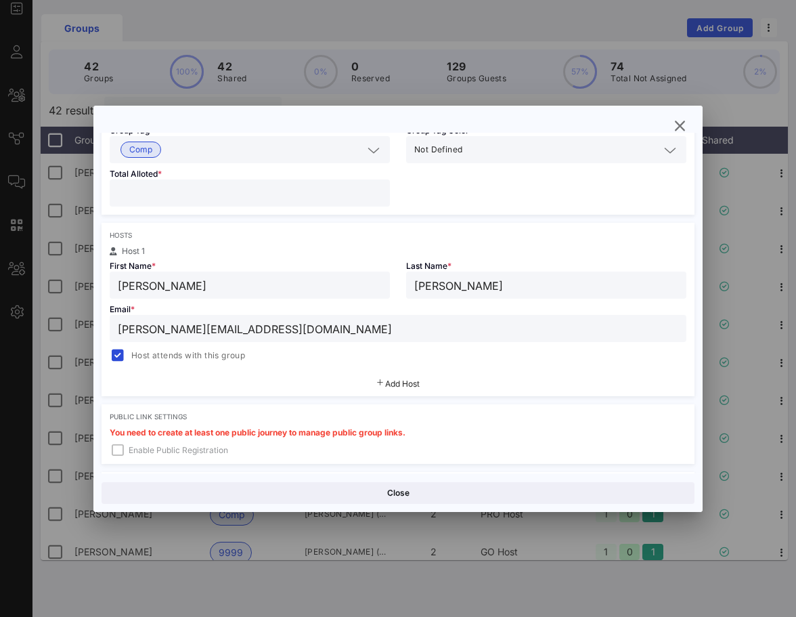
scroll to position [333, 0]
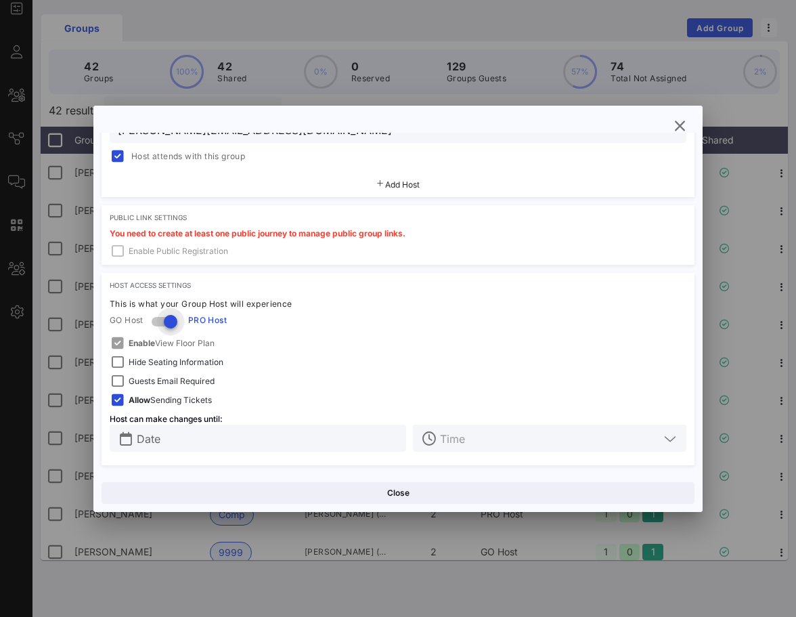
click at [167, 320] on div at bounding box center [170, 321] width 23 height 23
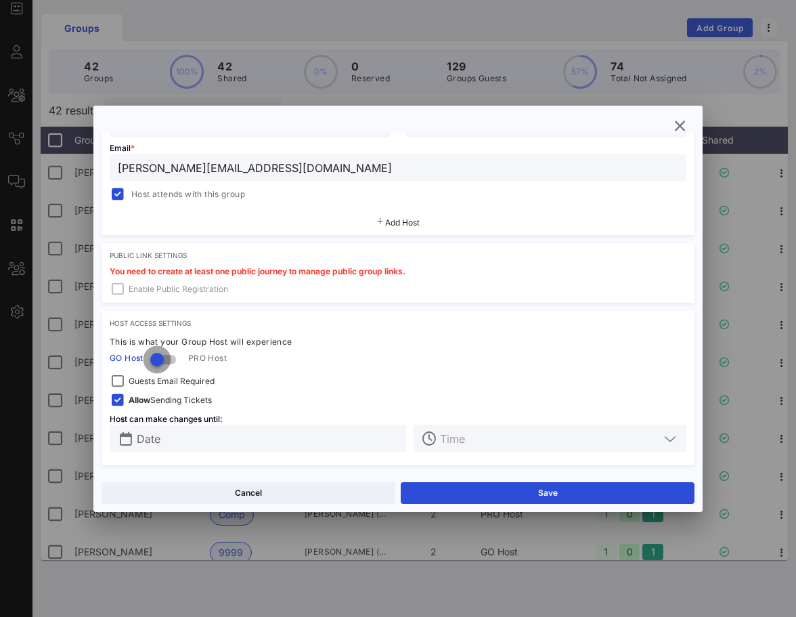
scroll to position [295, 0]
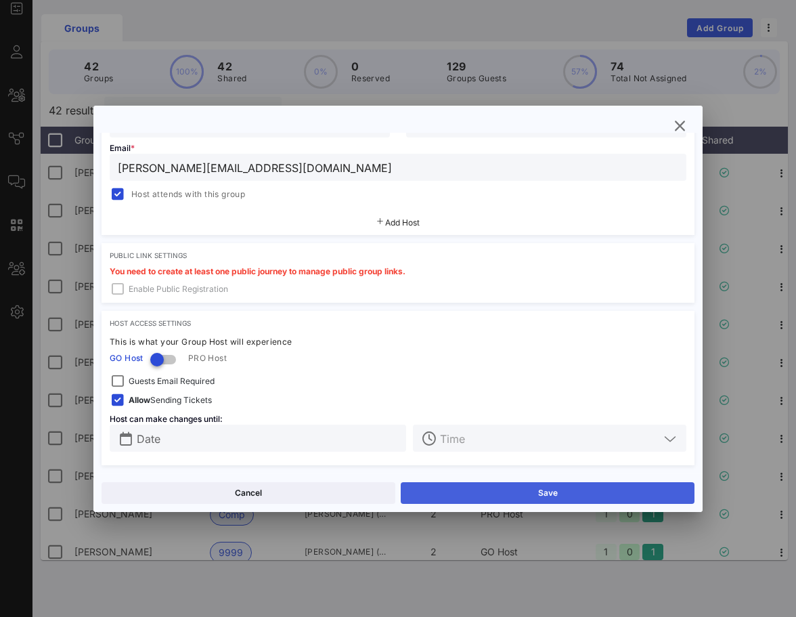
click at [502, 487] on button "Save" at bounding box center [548, 493] width 294 height 22
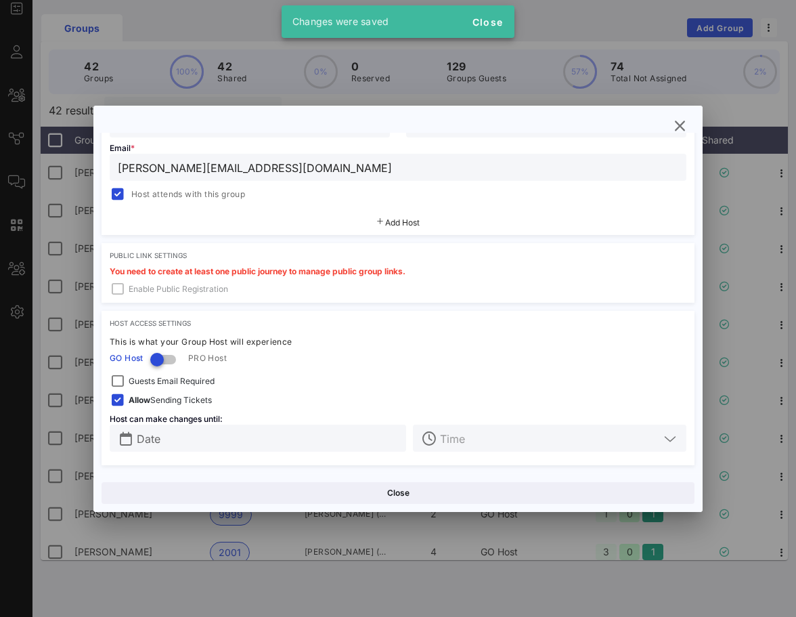
click at [685, 137] on div "Email * [PERSON_NAME][EMAIL_ADDRESS][DOMAIN_NAME] Host attends with this group" at bounding box center [398, 169] width 593 height 65
click at [678, 125] on icon "button" at bounding box center [680, 126] width 16 height 16
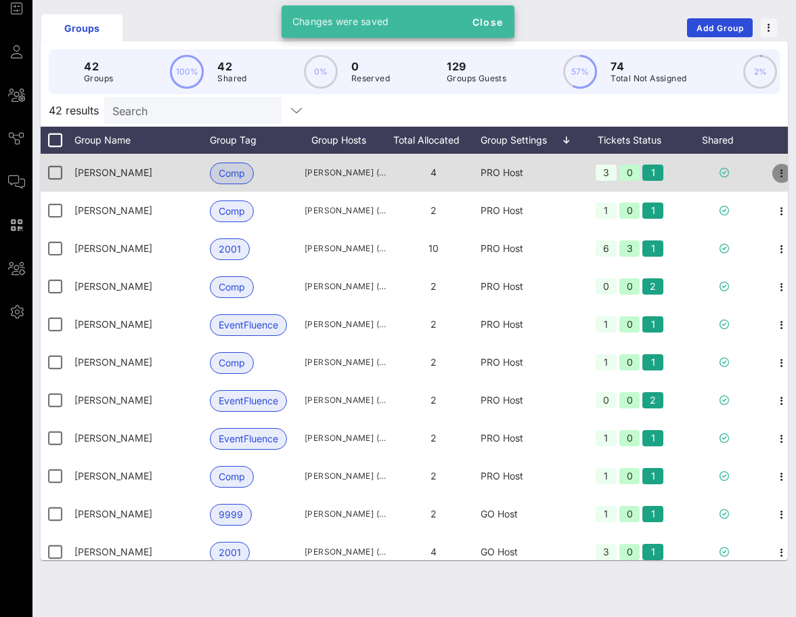
click at [777, 176] on icon "button" at bounding box center [782, 173] width 16 height 16
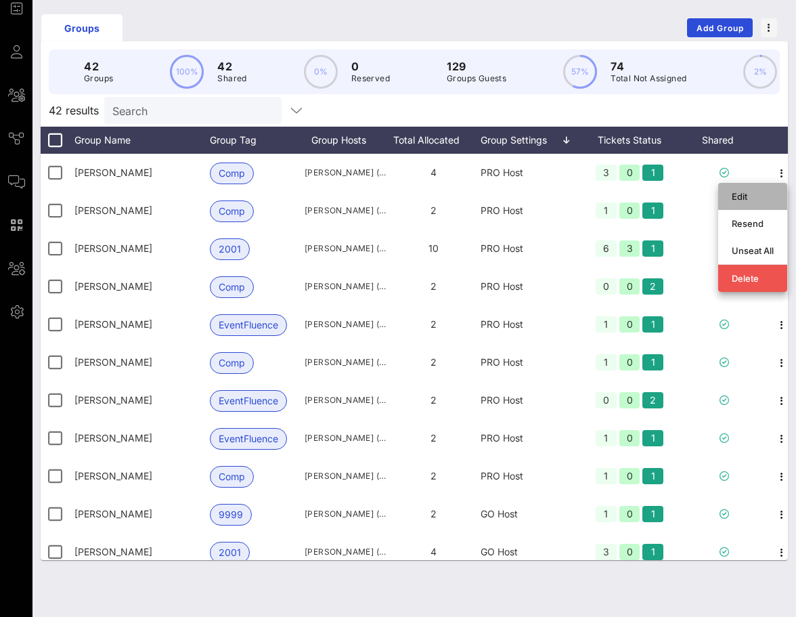
click at [765, 194] on div "Edit" at bounding box center [753, 196] width 42 height 11
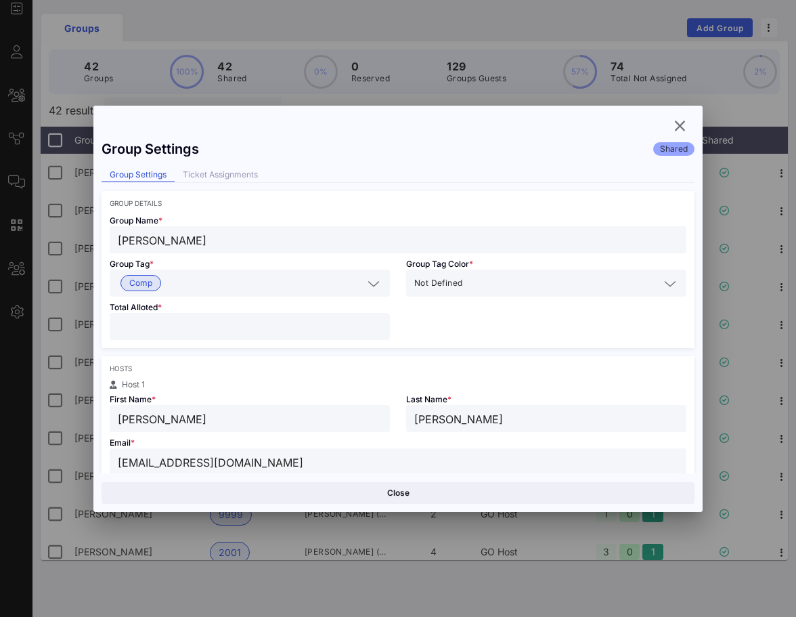
scroll to position [333, 0]
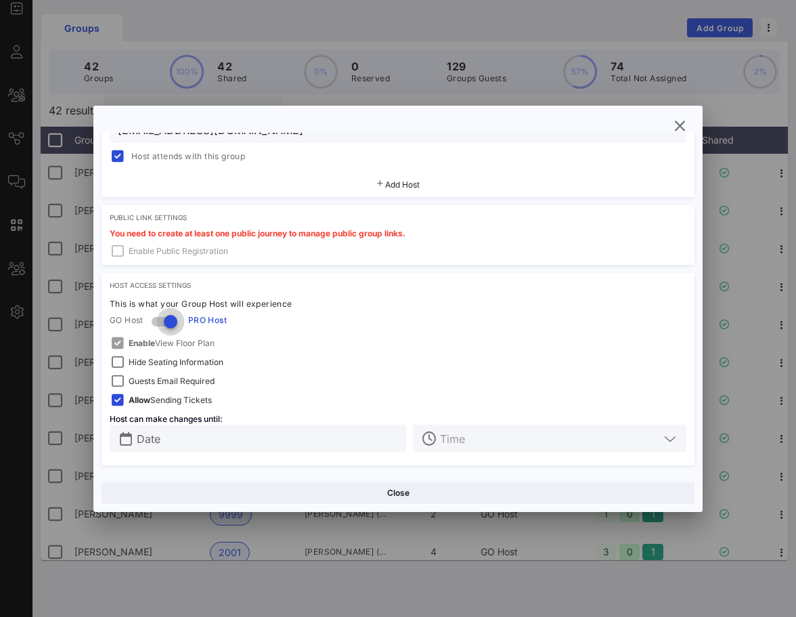
click at [165, 327] on div at bounding box center [170, 321] width 23 height 23
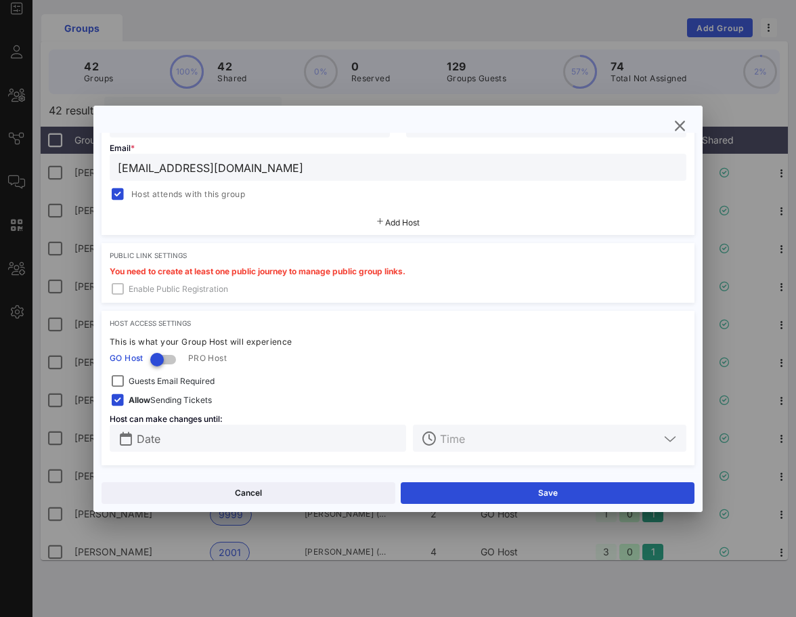
click at [481, 480] on div "Cancel Save" at bounding box center [397, 492] width 609 height 39
click at [481, 487] on button "Save" at bounding box center [548, 493] width 294 height 22
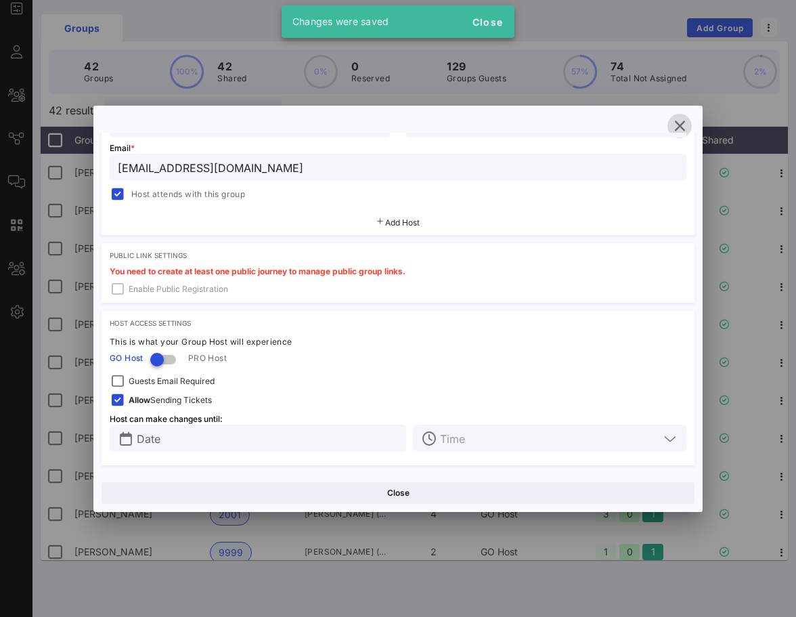
click at [675, 123] on icon "button" at bounding box center [680, 126] width 16 height 16
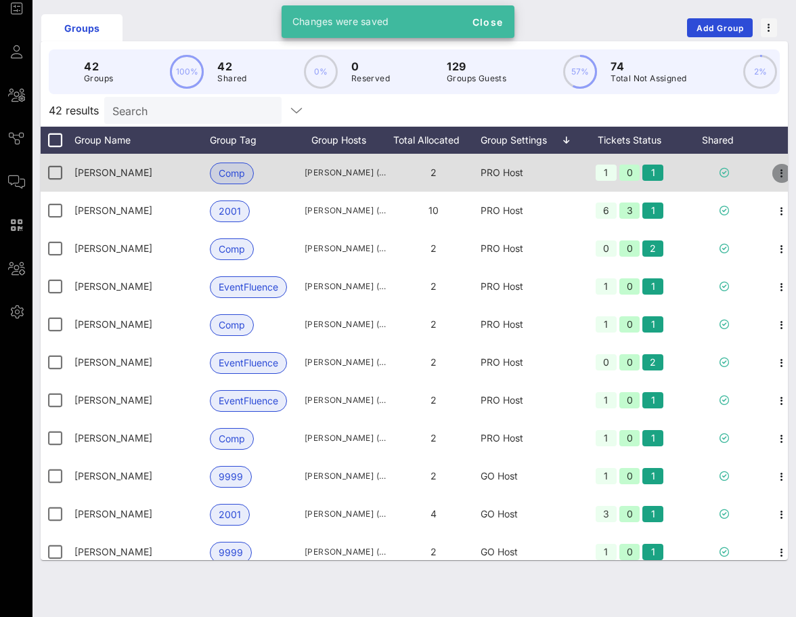
click at [779, 170] on icon "button" at bounding box center [782, 173] width 16 height 16
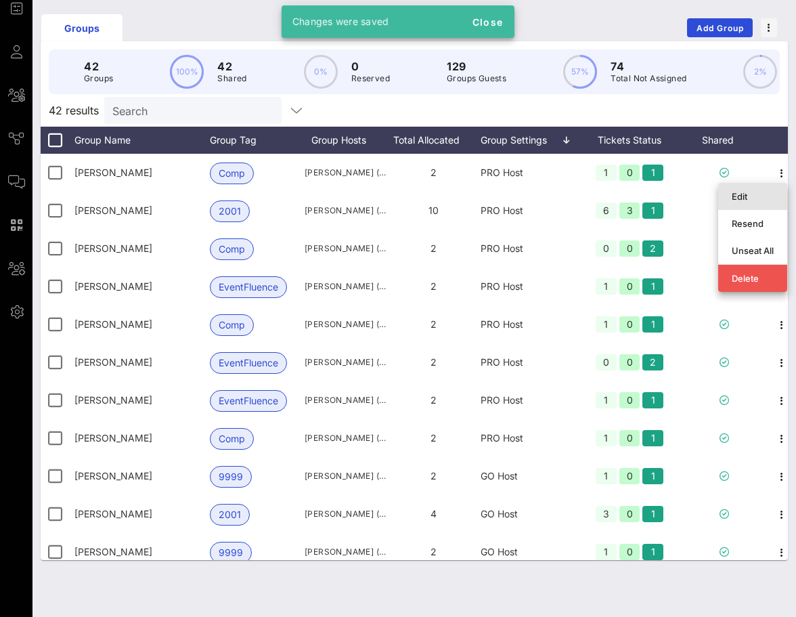
click at [744, 195] on div "Edit" at bounding box center [753, 196] width 42 height 11
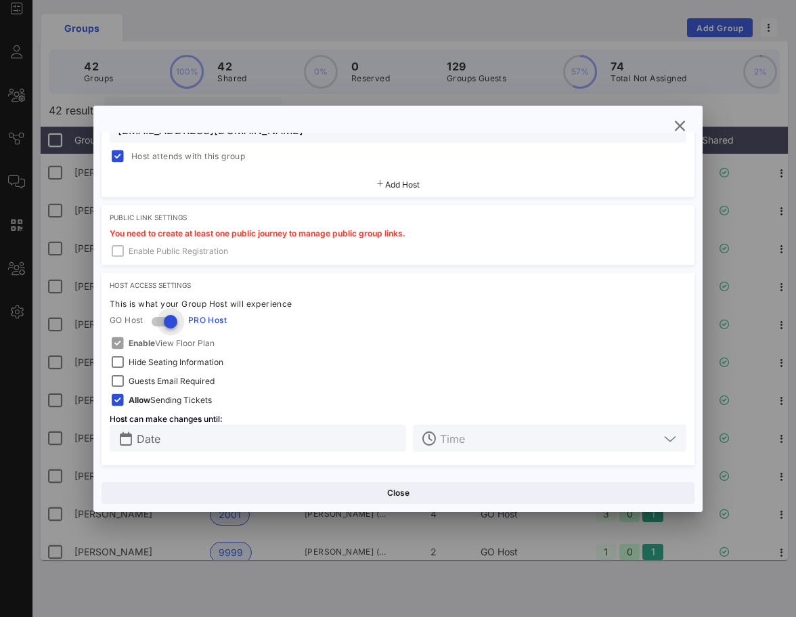
click at [176, 318] on div at bounding box center [170, 321] width 23 height 23
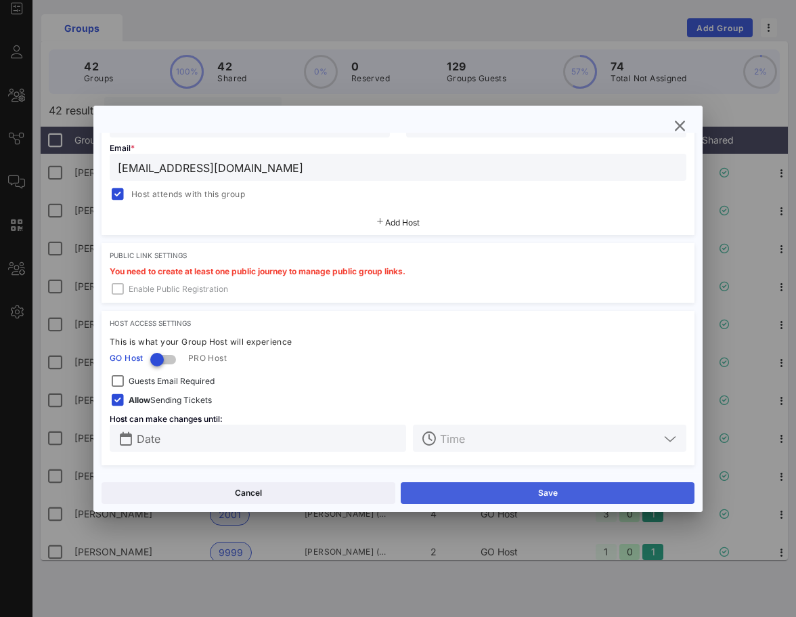
click at [460, 488] on button "Save" at bounding box center [548, 493] width 294 height 22
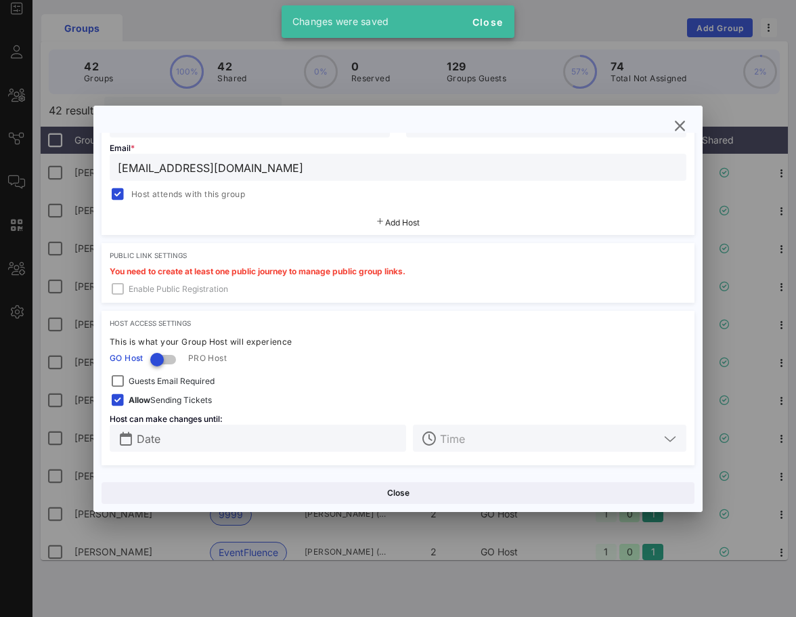
click at [674, 136] on div "[PERSON_NAME]" at bounding box center [546, 123] width 264 height 27
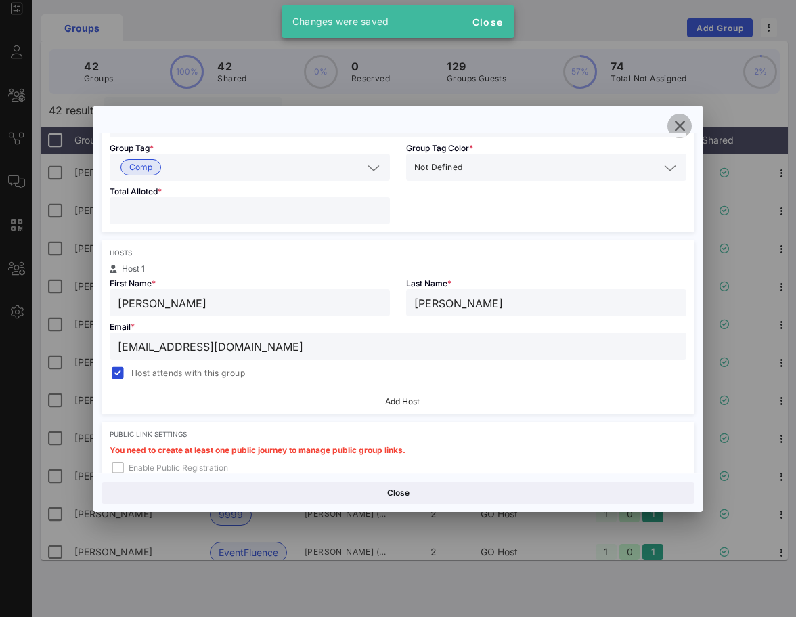
click at [674, 131] on icon "button" at bounding box center [680, 126] width 16 height 16
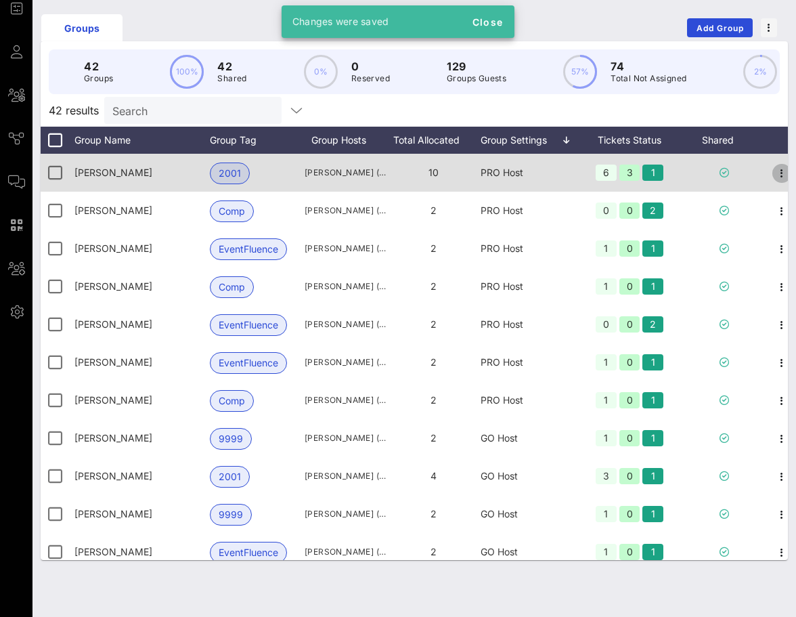
click at [779, 173] on icon "button" at bounding box center [782, 173] width 16 height 16
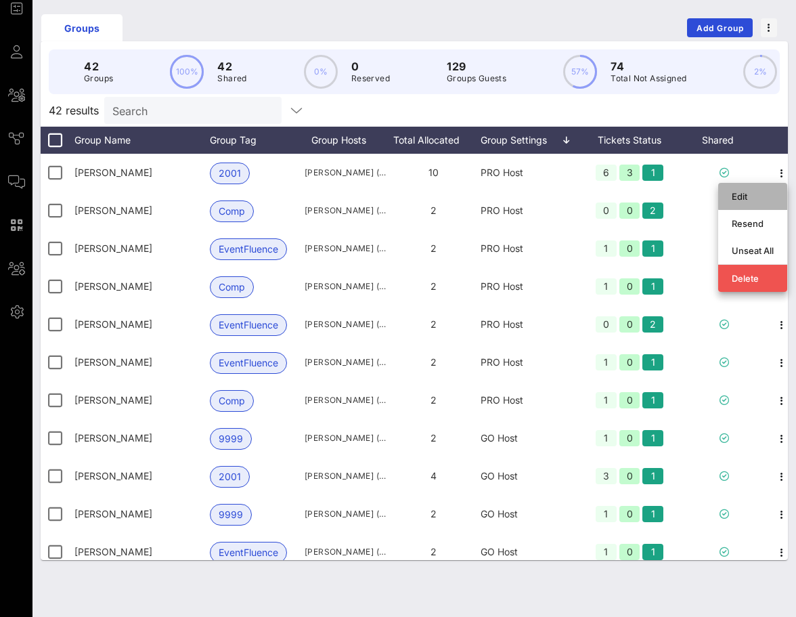
click at [750, 205] on div "Edit" at bounding box center [753, 197] width 42 height 22
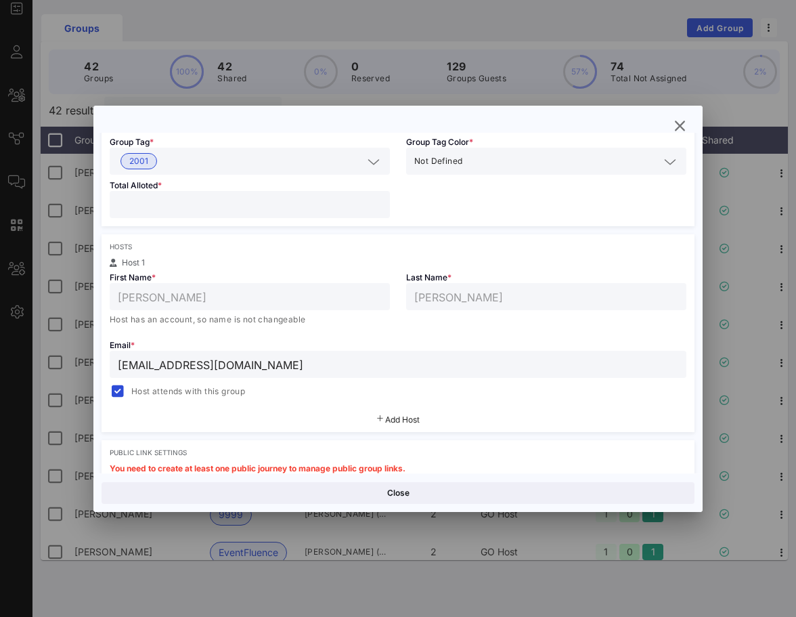
scroll to position [357, 0]
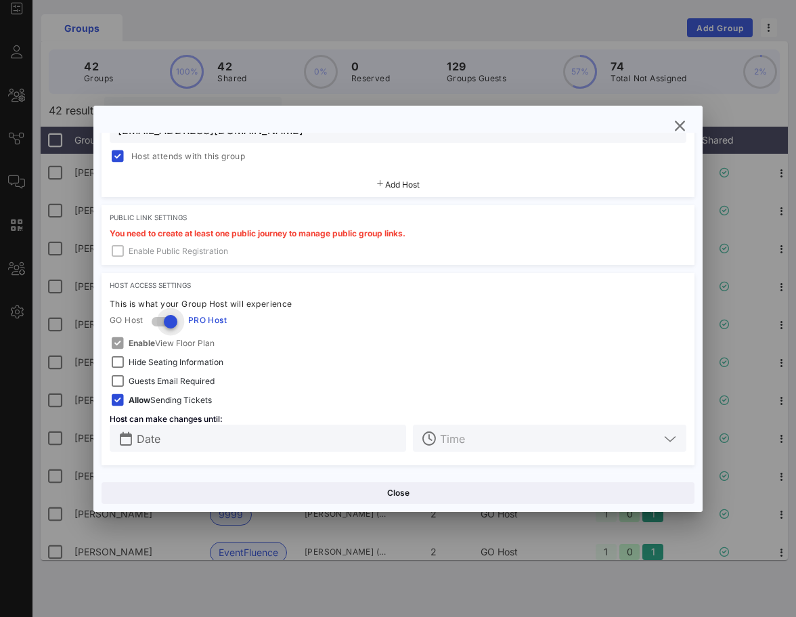
click at [166, 326] on div at bounding box center [170, 321] width 23 height 23
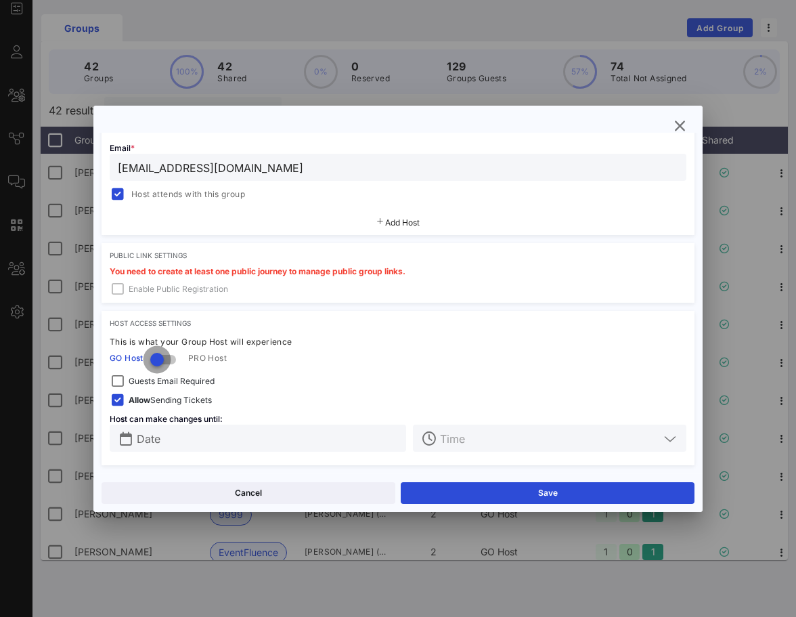
scroll to position [319, 0]
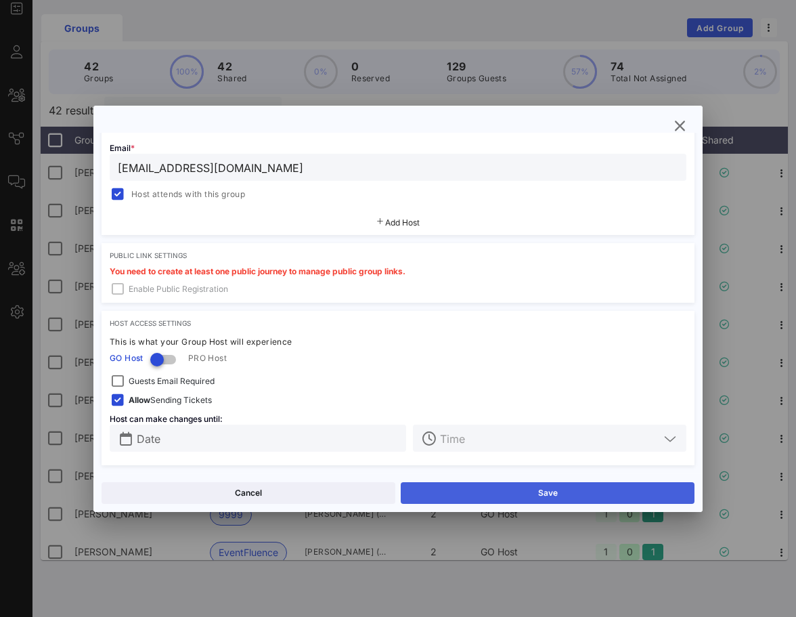
click at [479, 503] on button "Save" at bounding box center [548, 493] width 294 height 22
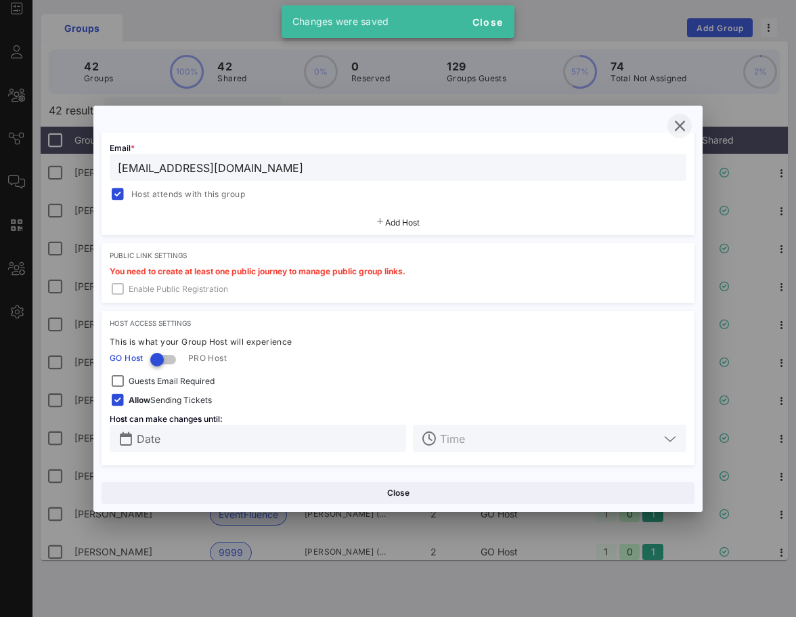
click at [675, 137] on div "Group Settings Shared Group Settings Ticket Assignments Group Details Group Nam…" at bounding box center [397, 309] width 609 height 406
click at [676, 126] on icon "button" at bounding box center [680, 126] width 16 height 16
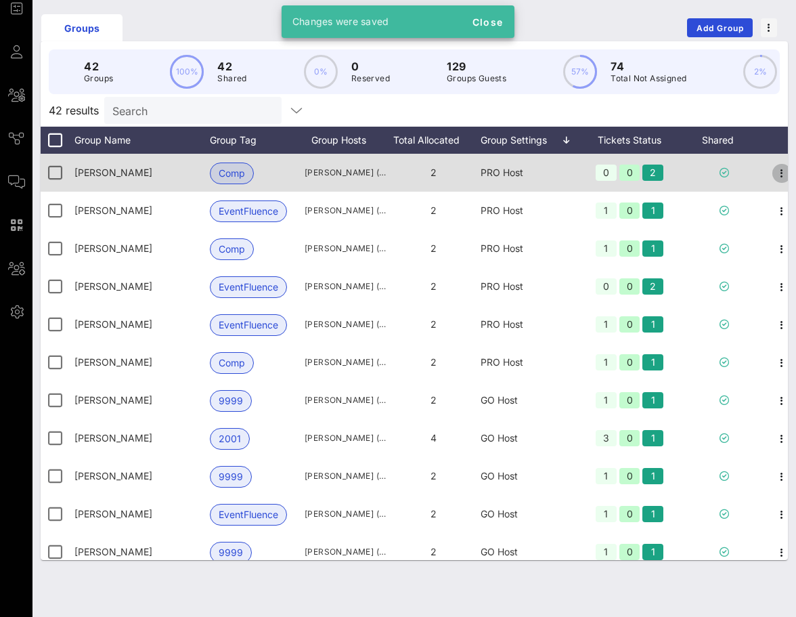
click at [780, 173] on icon "button" at bounding box center [782, 173] width 16 height 16
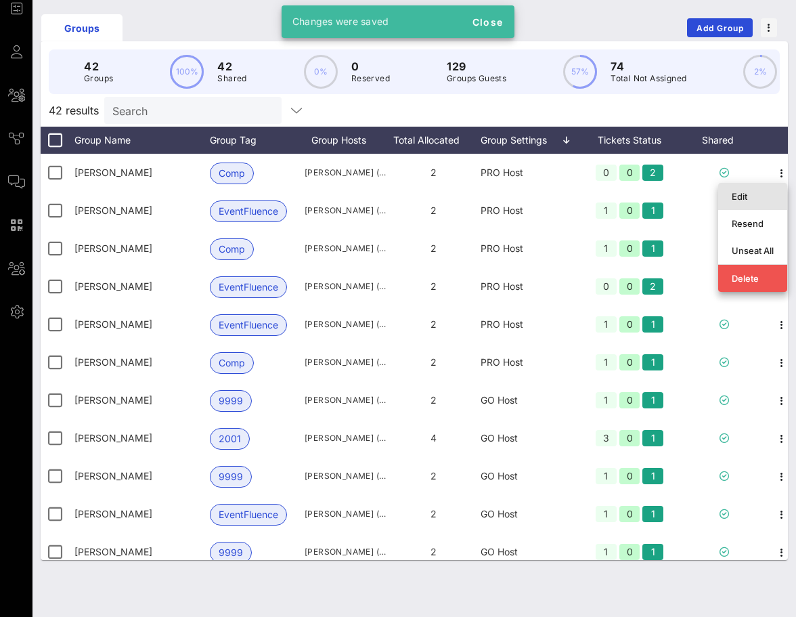
click at [765, 194] on div "Edit" at bounding box center [753, 196] width 42 height 11
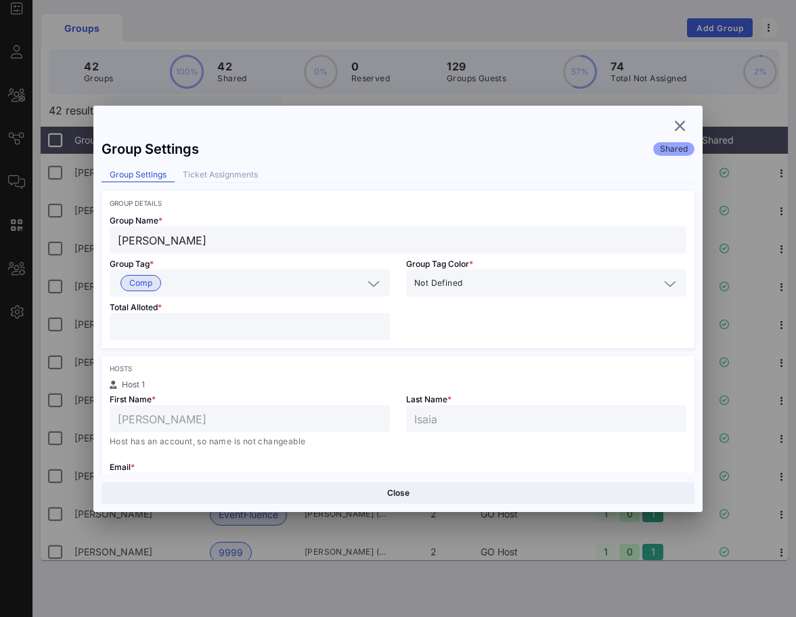
scroll to position [357, 0]
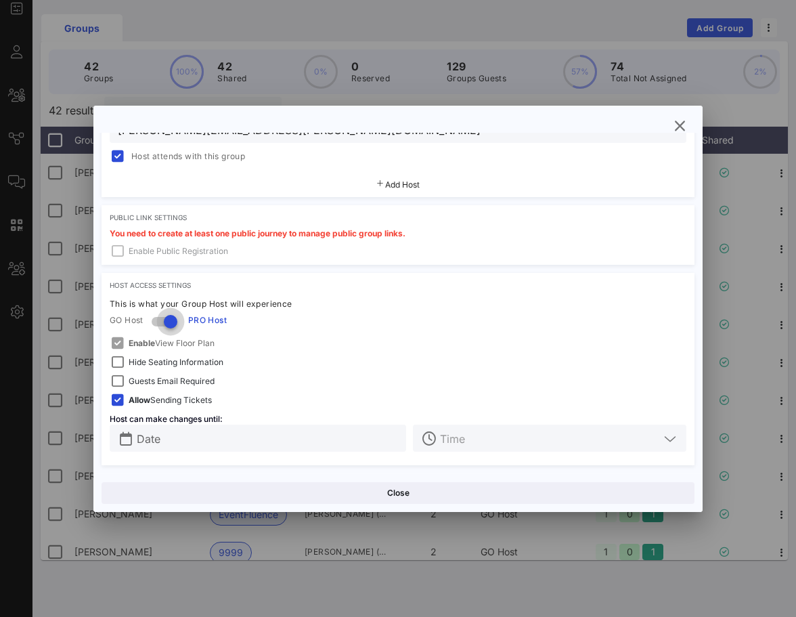
click at [167, 333] on div at bounding box center [170, 321] width 23 height 23
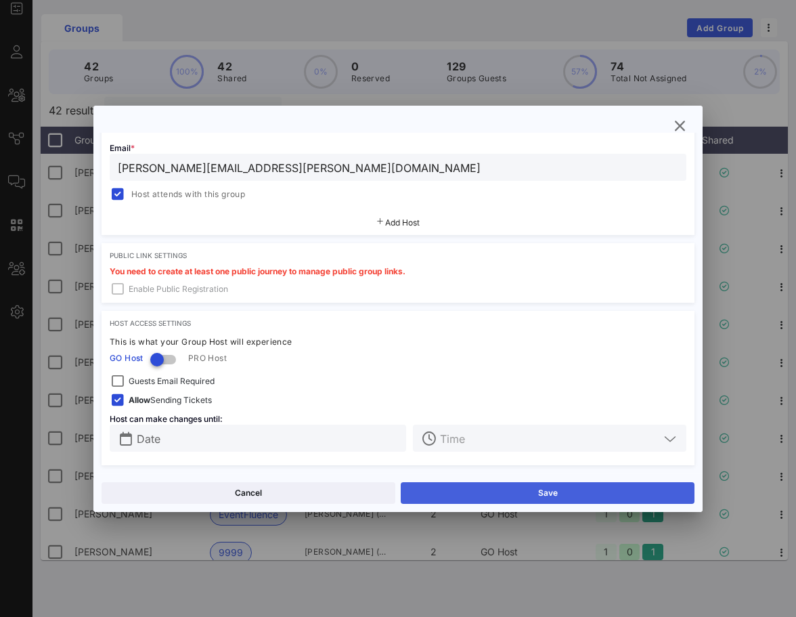
click at [501, 495] on button "Save" at bounding box center [548, 493] width 294 height 22
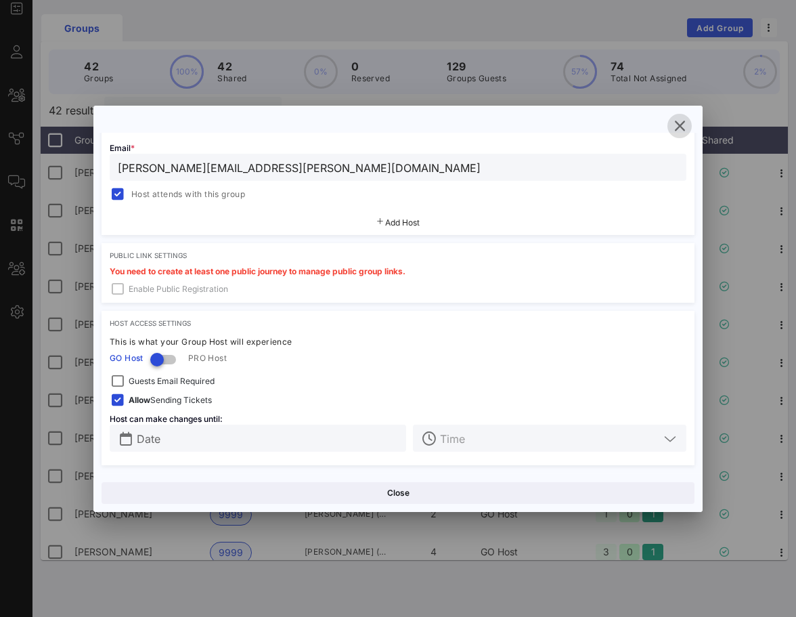
click at [676, 131] on icon "button" at bounding box center [680, 126] width 16 height 16
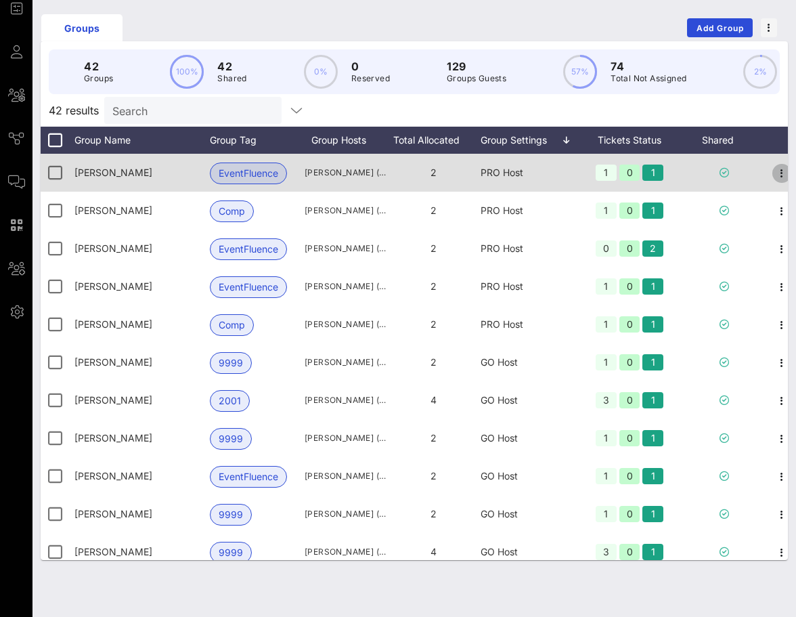
click at [786, 175] on icon "button" at bounding box center [782, 173] width 16 height 16
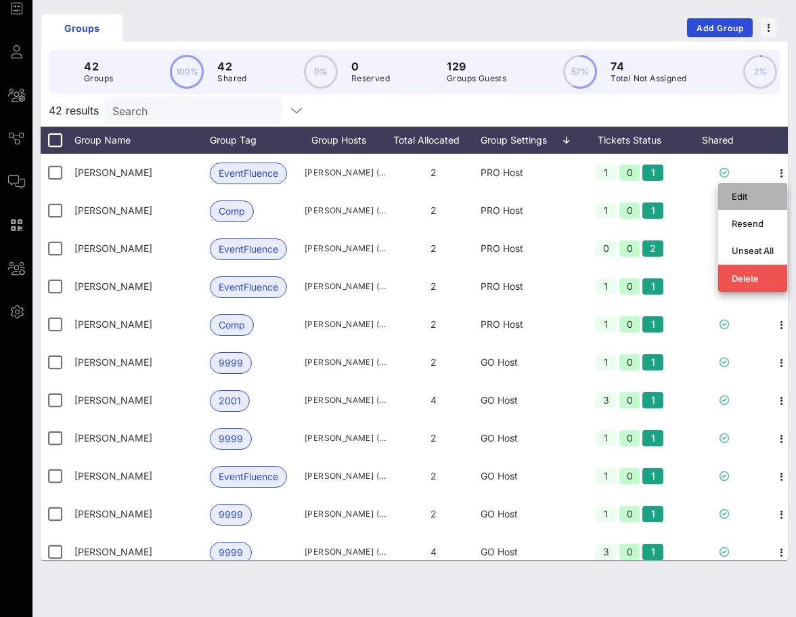
click at [765, 195] on div "Edit" at bounding box center [753, 196] width 42 height 11
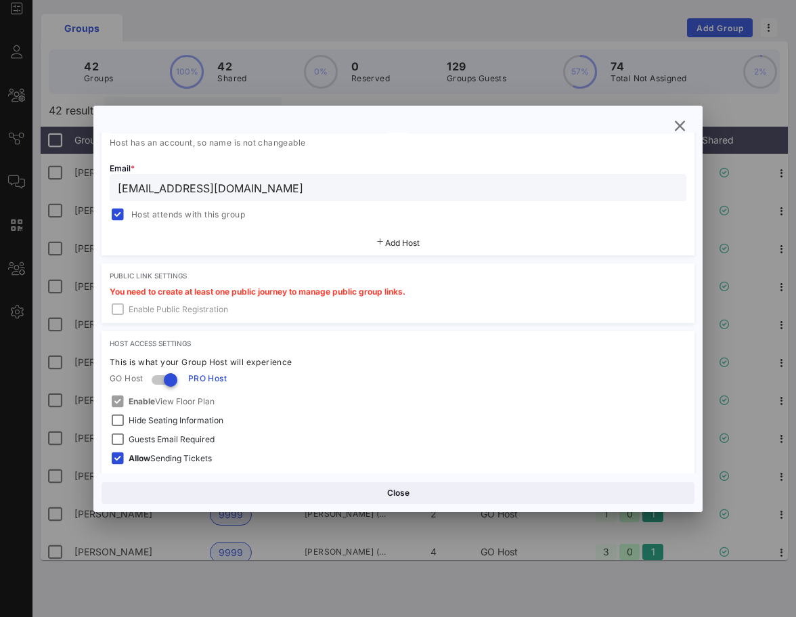
scroll to position [357, 0]
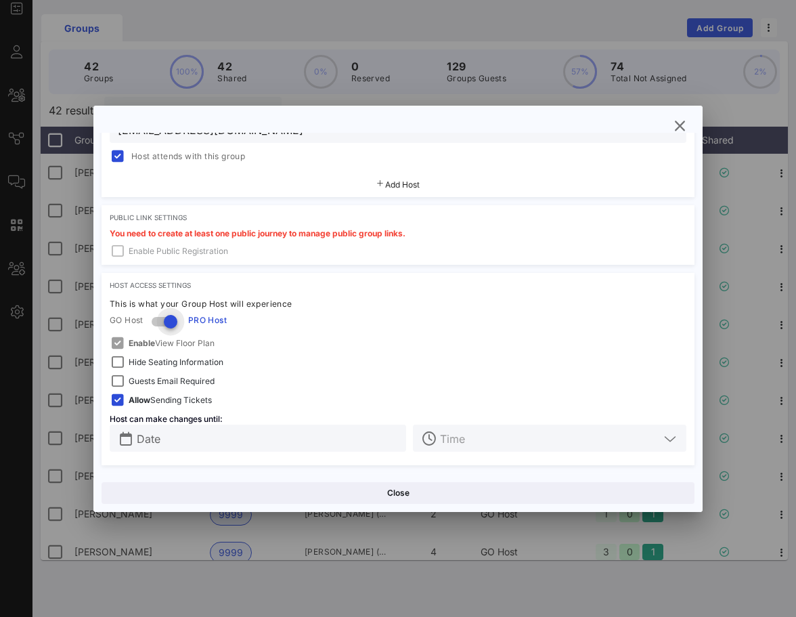
click at [165, 318] on div at bounding box center [170, 321] width 23 height 23
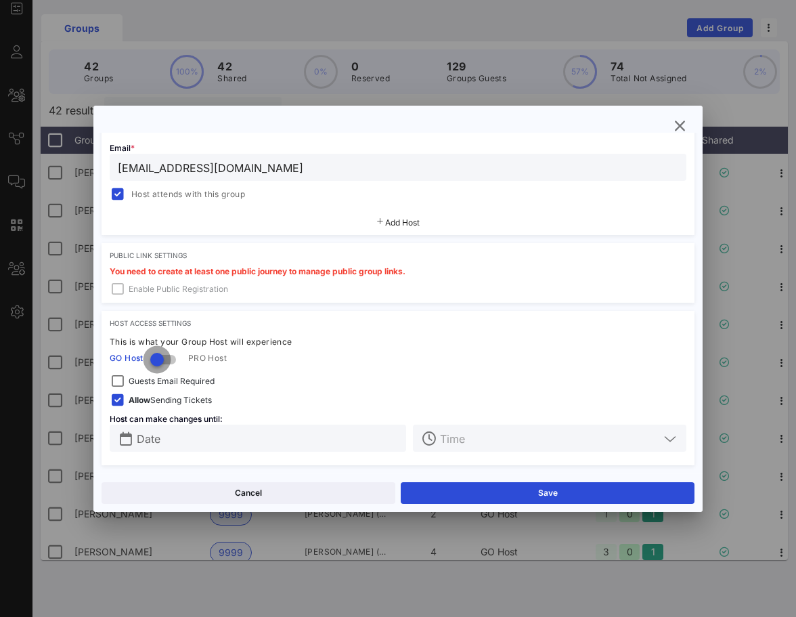
scroll to position [319, 0]
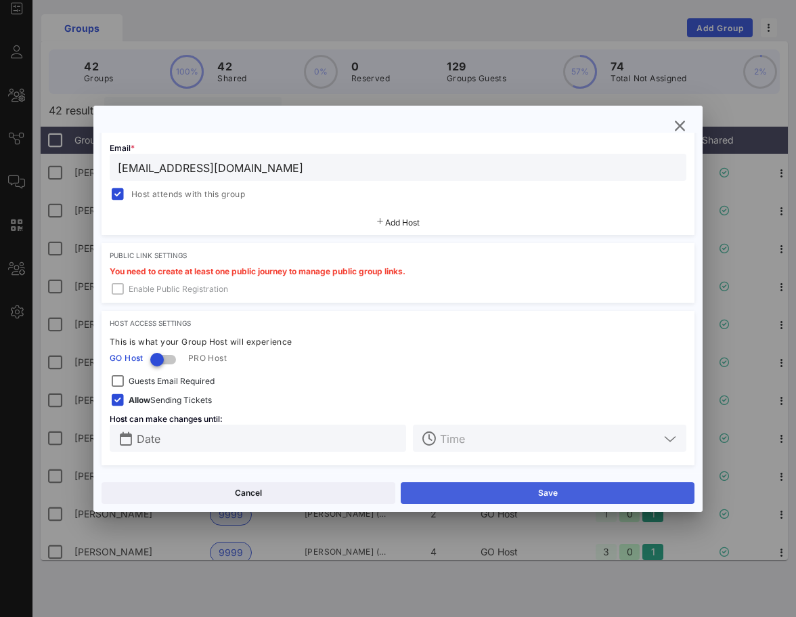
click at [460, 486] on button "Save" at bounding box center [548, 493] width 294 height 22
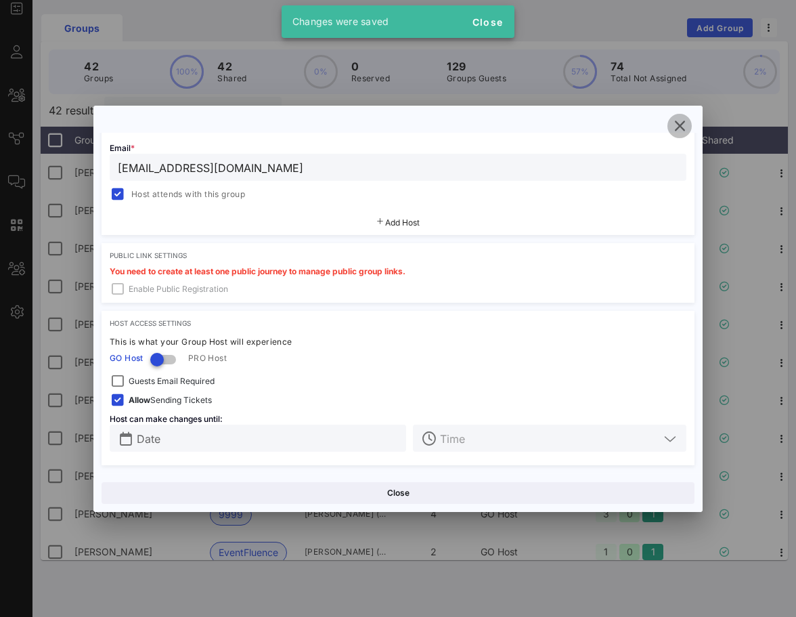
click at [672, 131] on icon "button" at bounding box center [680, 126] width 16 height 16
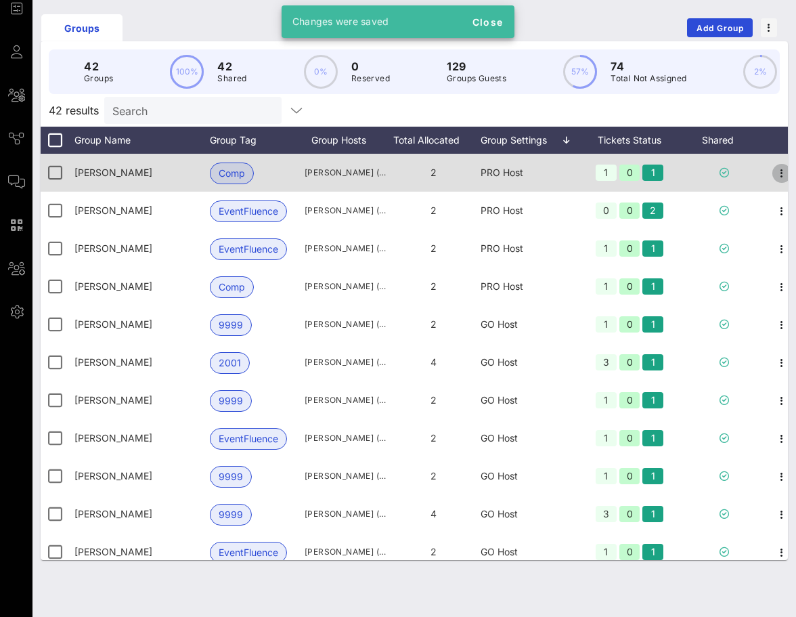
click at [784, 172] on icon "button" at bounding box center [782, 173] width 16 height 16
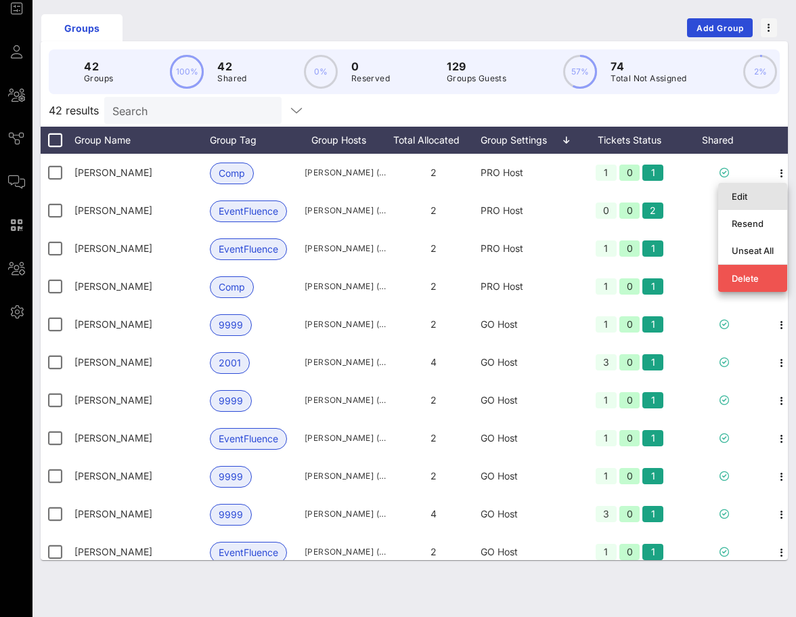
click at [762, 188] on div "Edit" at bounding box center [753, 197] width 42 height 22
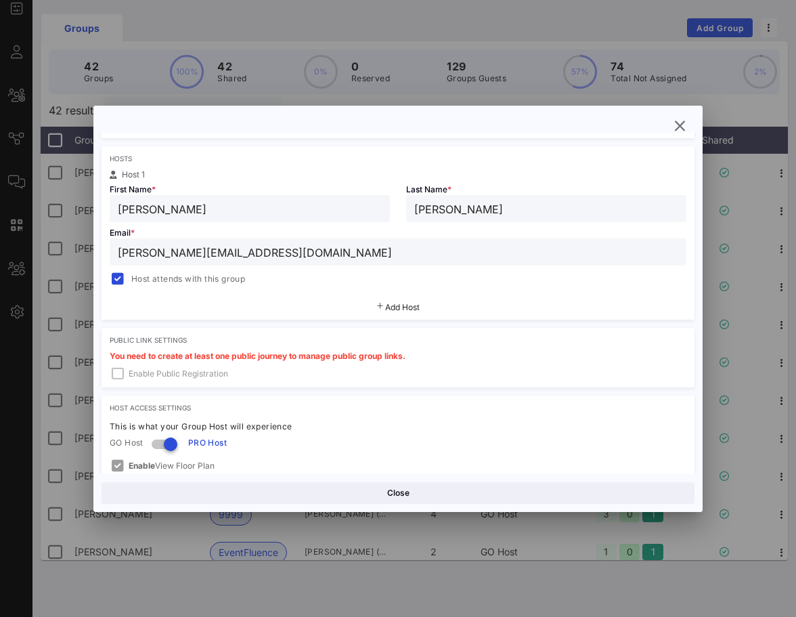
scroll to position [333, 0]
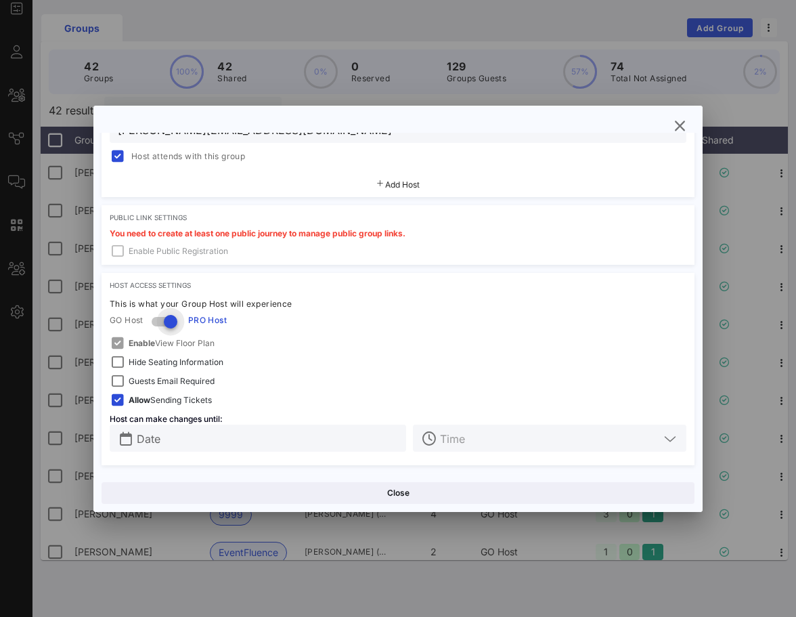
click at [163, 320] on div at bounding box center [170, 321] width 23 height 23
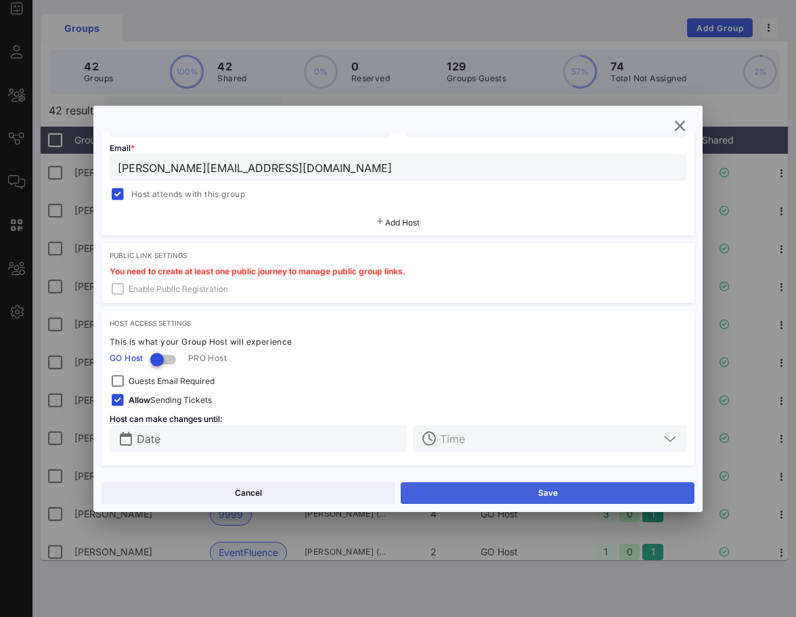
click at [478, 485] on button "Save" at bounding box center [548, 493] width 294 height 22
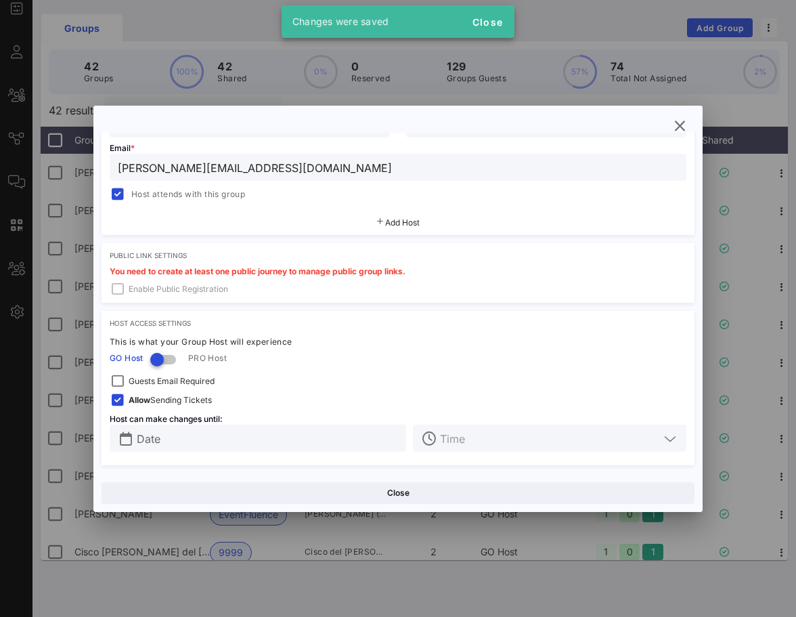
click at [674, 133] on div "[PERSON_NAME]" at bounding box center [546, 123] width 264 height 27
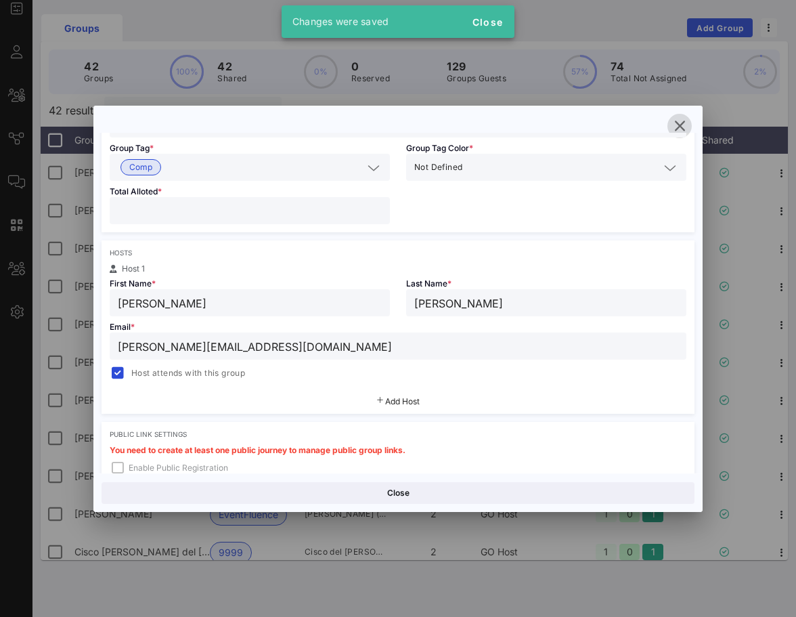
click at [685, 120] on icon "button" at bounding box center [680, 126] width 16 height 16
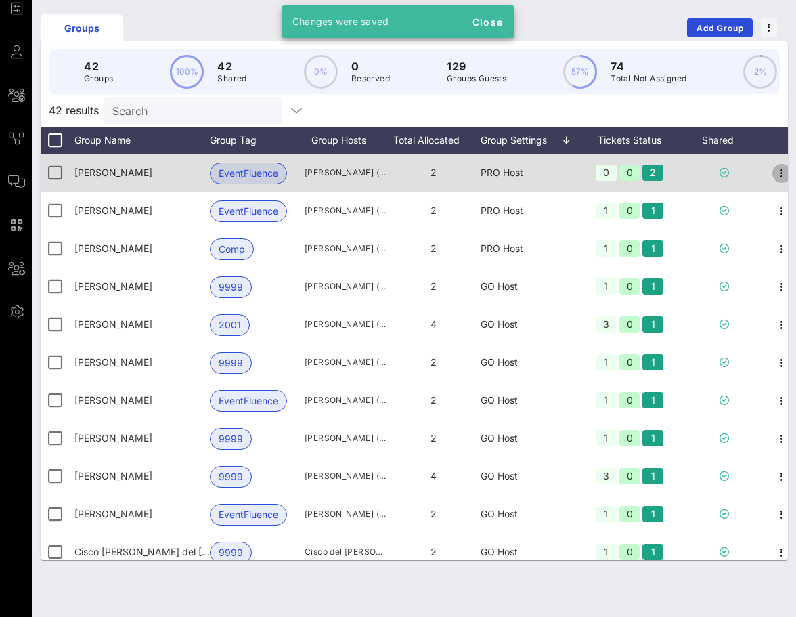
click at [782, 174] on icon "button" at bounding box center [782, 173] width 16 height 16
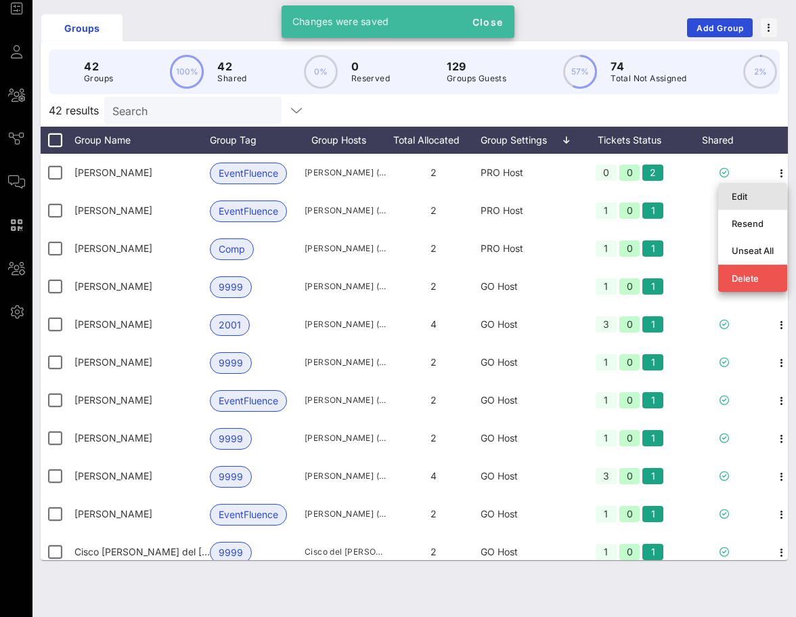
click at [767, 197] on div "Edit" at bounding box center [753, 196] width 42 height 11
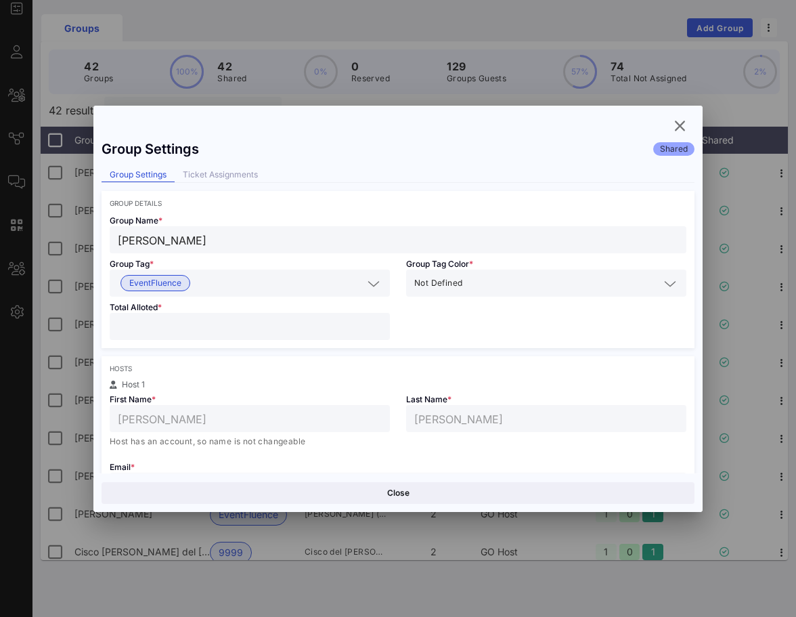
scroll to position [357, 0]
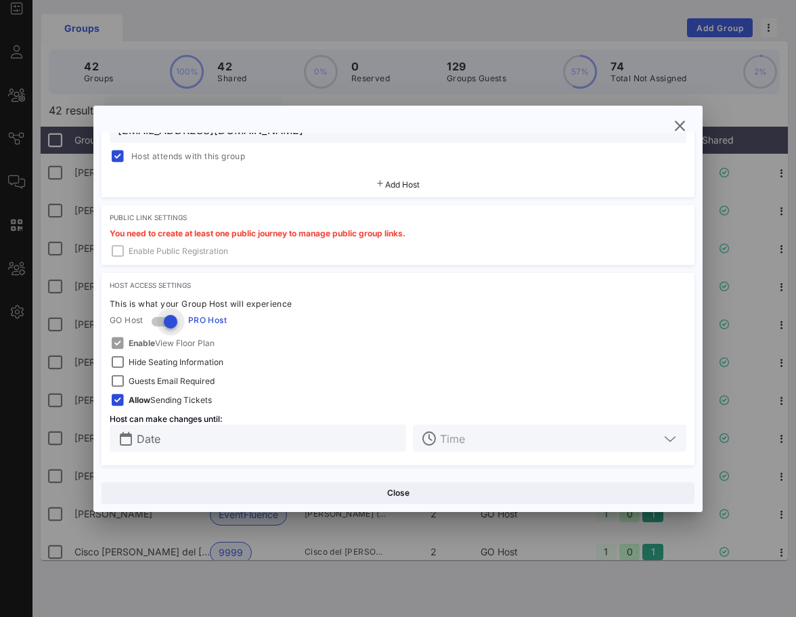
click at [167, 322] on div at bounding box center [170, 321] width 23 height 23
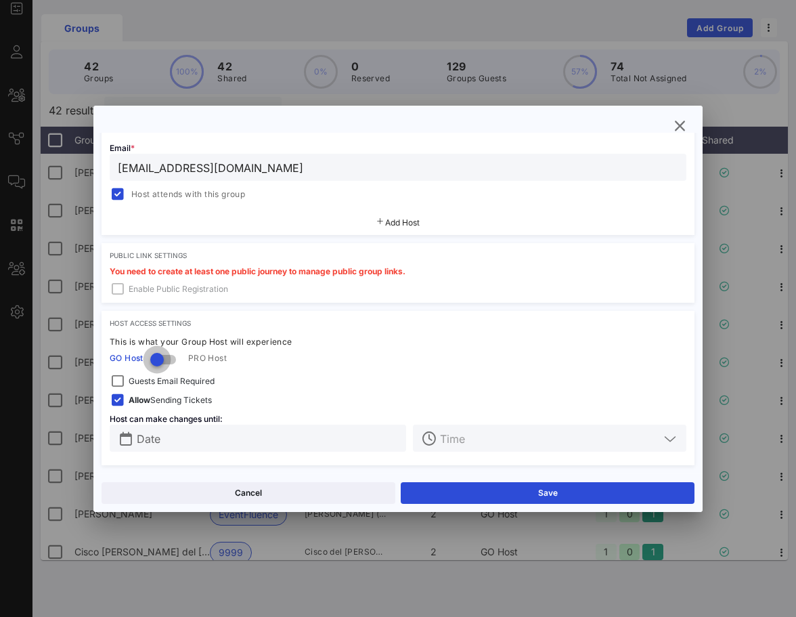
scroll to position [319, 0]
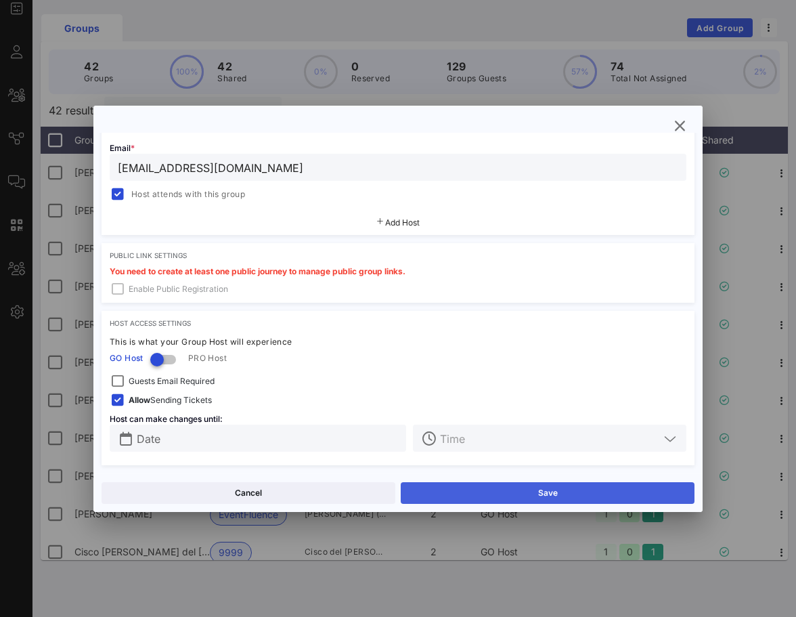
click at [505, 483] on button "Save" at bounding box center [548, 493] width 294 height 22
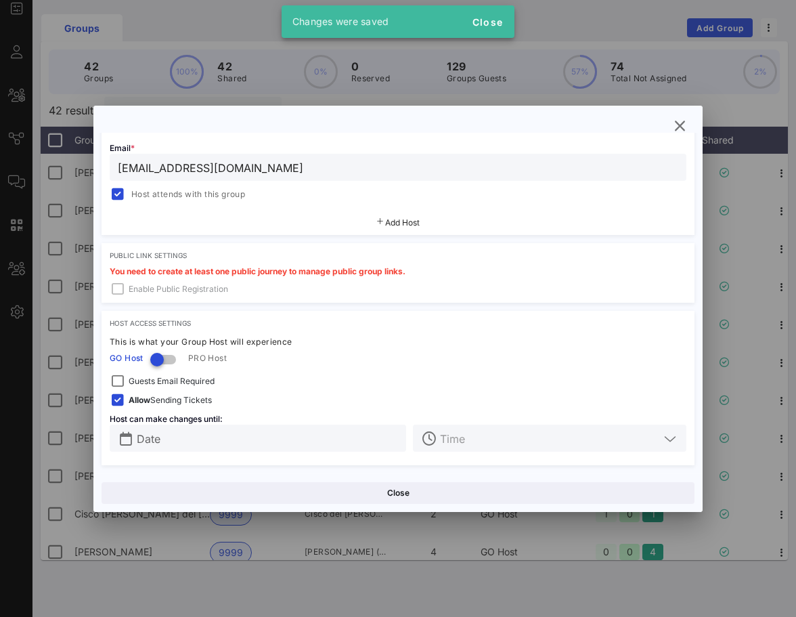
click at [668, 144] on div "Email * [EMAIL_ADDRESS][DOMAIN_NAME] Host attends with this group" at bounding box center [398, 169] width 593 height 65
click at [679, 122] on icon "button" at bounding box center [680, 126] width 16 height 16
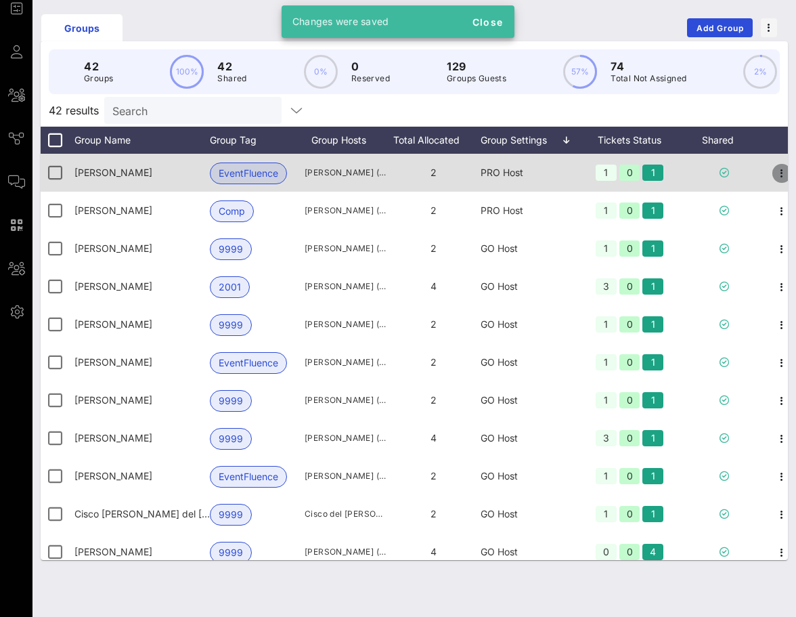
click at [782, 169] on icon "button" at bounding box center [782, 173] width 16 height 16
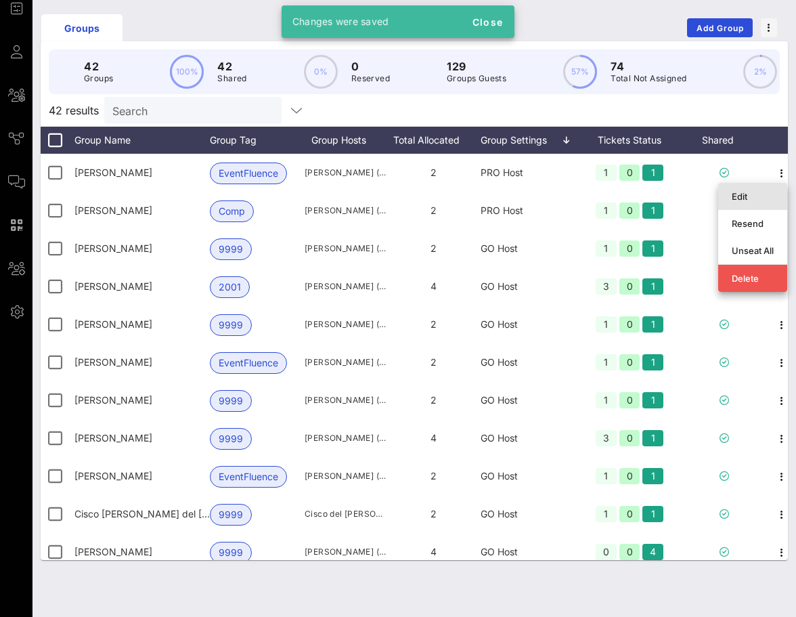
click at [771, 196] on div "Edit" at bounding box center [753, 196] width 42 height 11
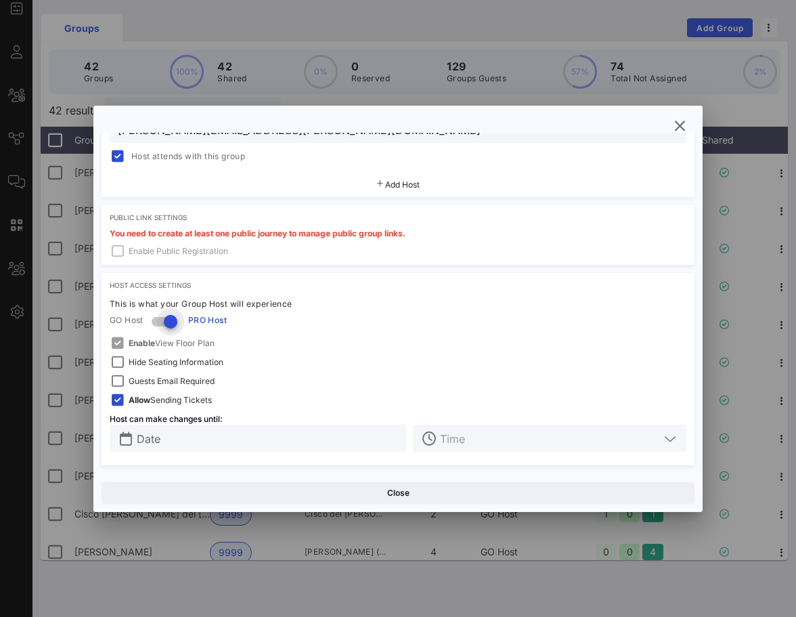
click at [169, 322] on div at bounding box center [170, 321] width 23 height 23
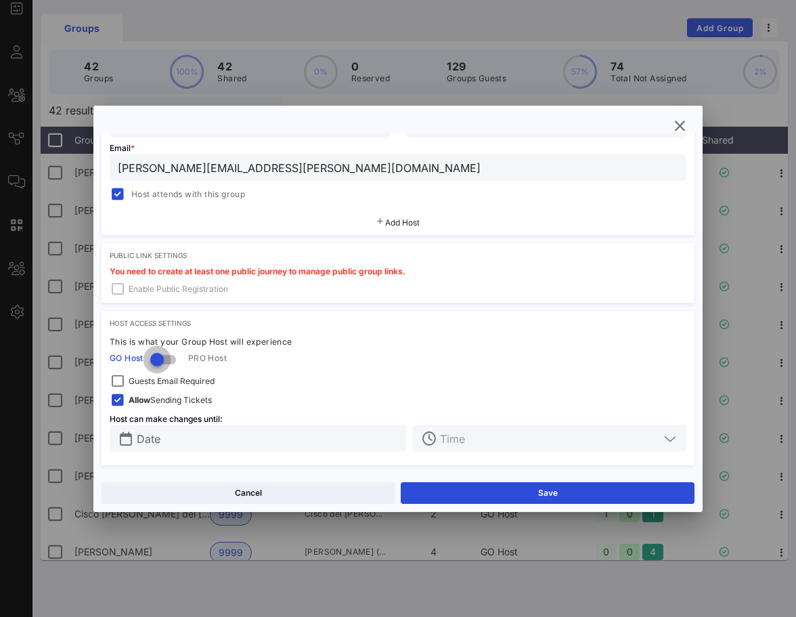
scroll to position [295, 0]
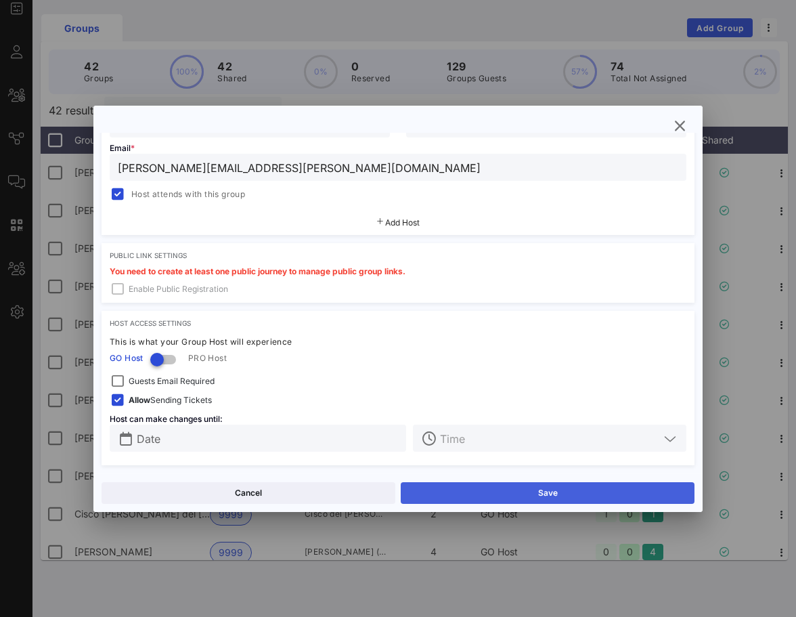
click at [550, 497] on button "Save" at bounding box center [548, 493] width 294 height 22
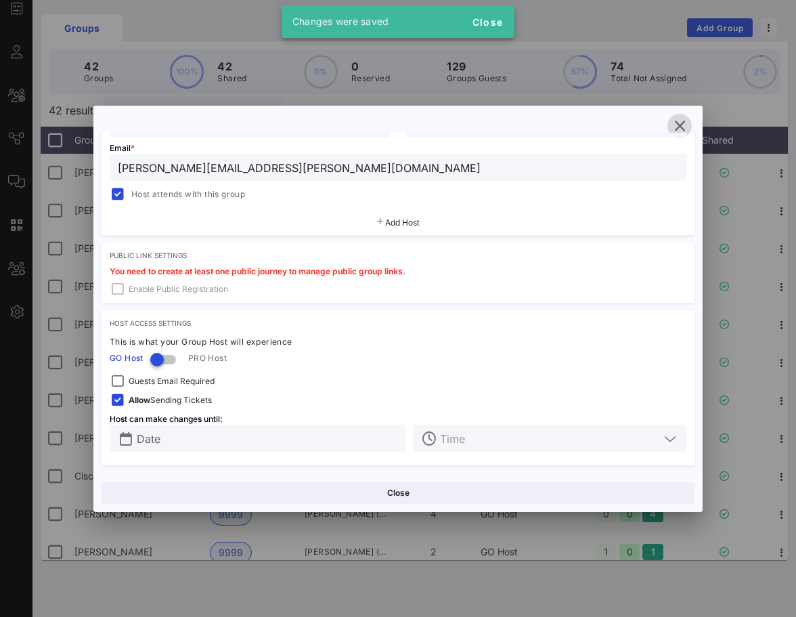
click at [676, 129] on icon "button" at bounding box center [680, 126] width 16 height 16
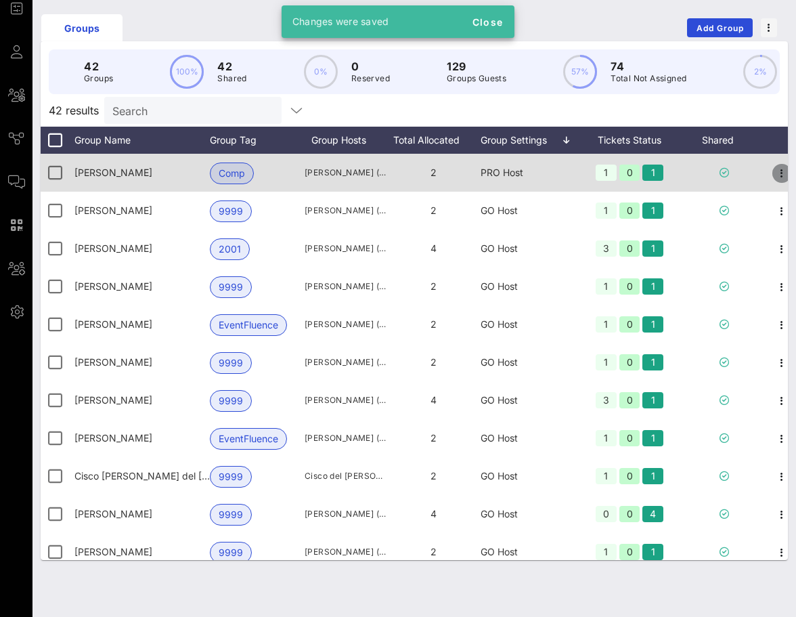
click at [777, 170] on icon "button" at bounding box center [782, 173] width 16 height 16
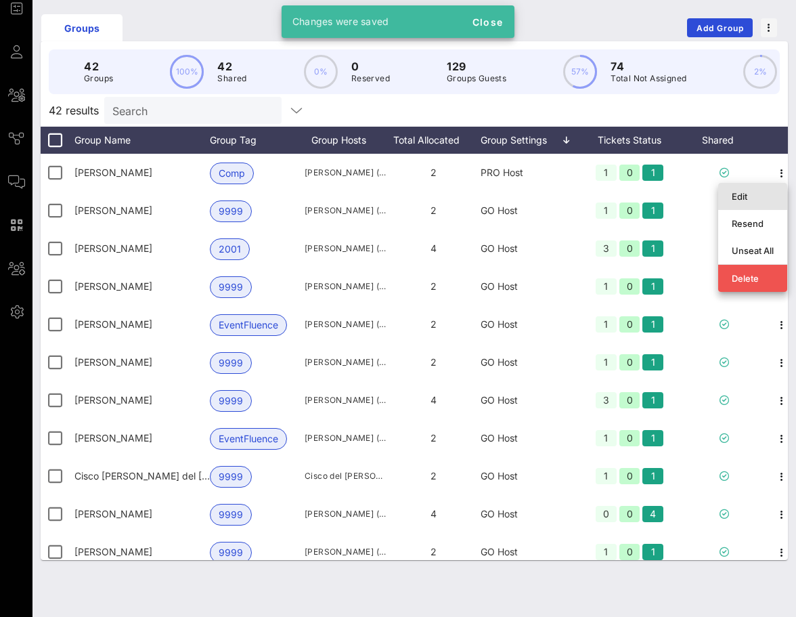
click at [754, 198] on div "Edit" at bounding box center [753, 196] width 42 height 11
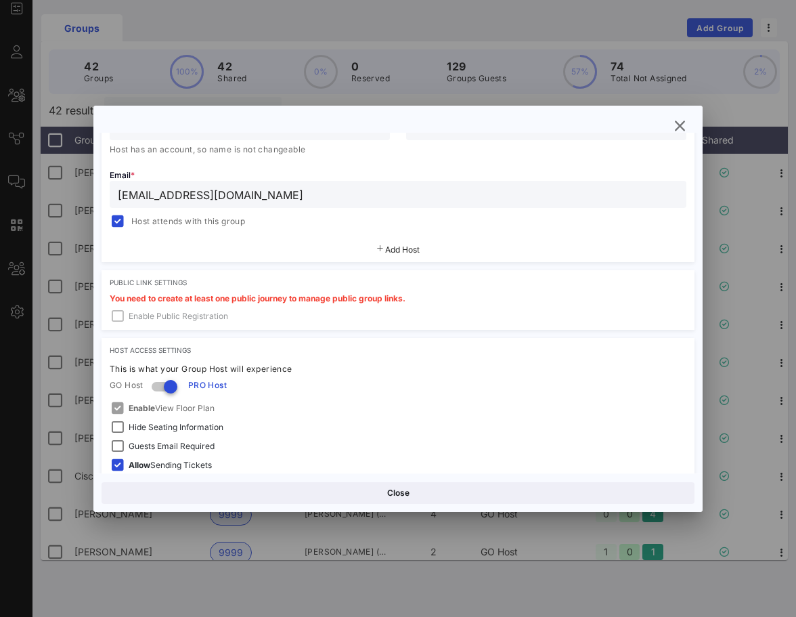
scroll to position [357, 0]
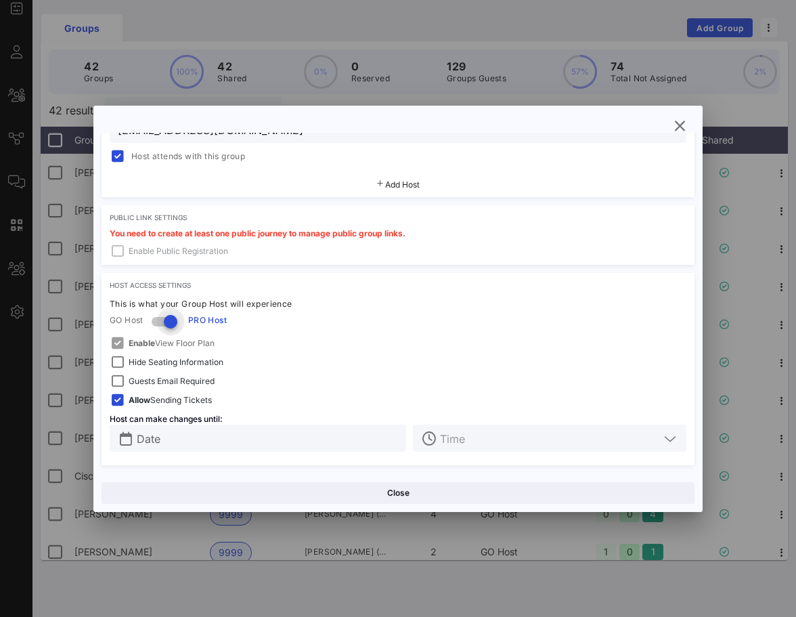
click at [166, 326] on div at bounding box center [170, 321] width 23 height 23
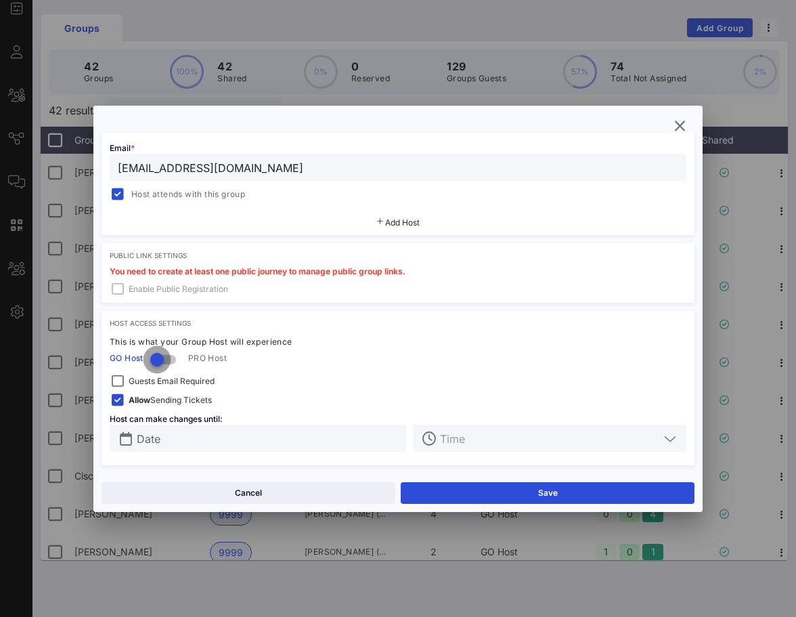
scroll to position [319, 0]
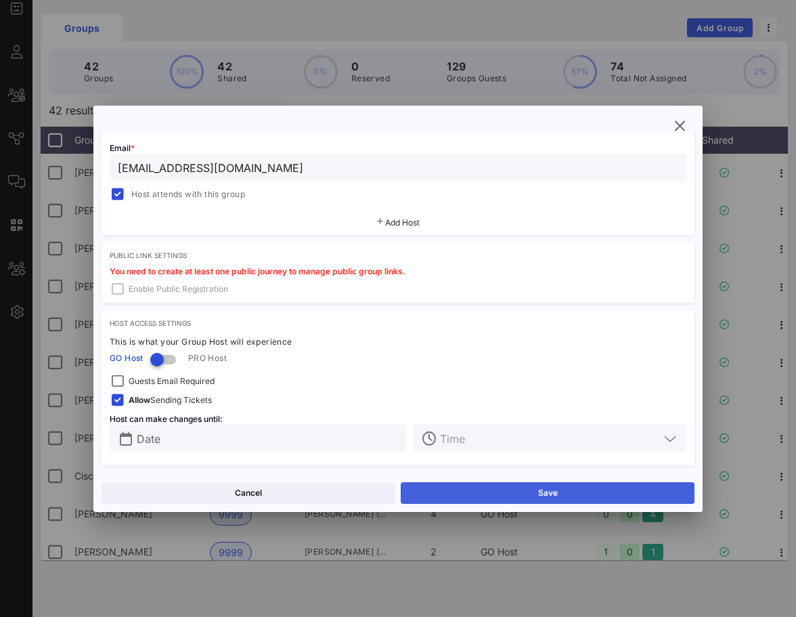
click at [500, 498] on button "Save" at bounding box center [548, 493] width 294 height 22
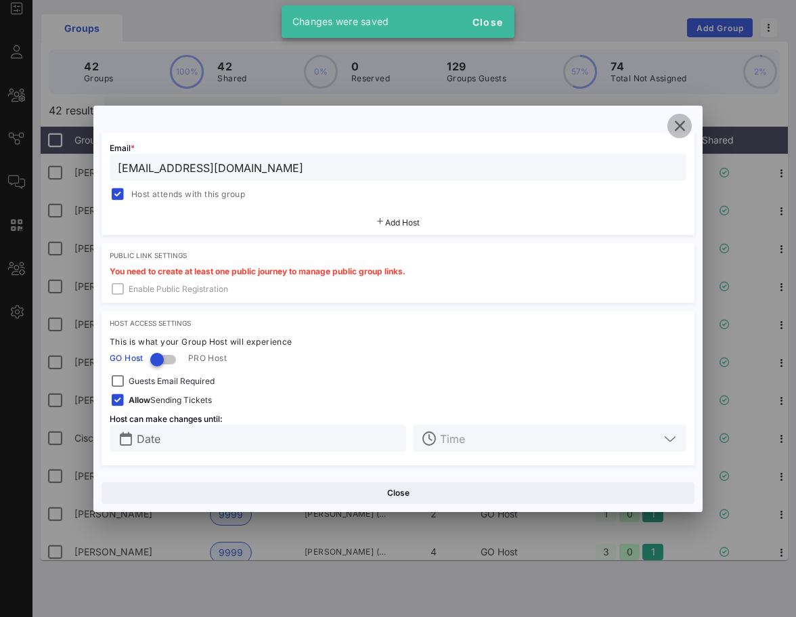
click at [683, 124] on icon "button" at bounding box center [680, 126] width 16 height 16
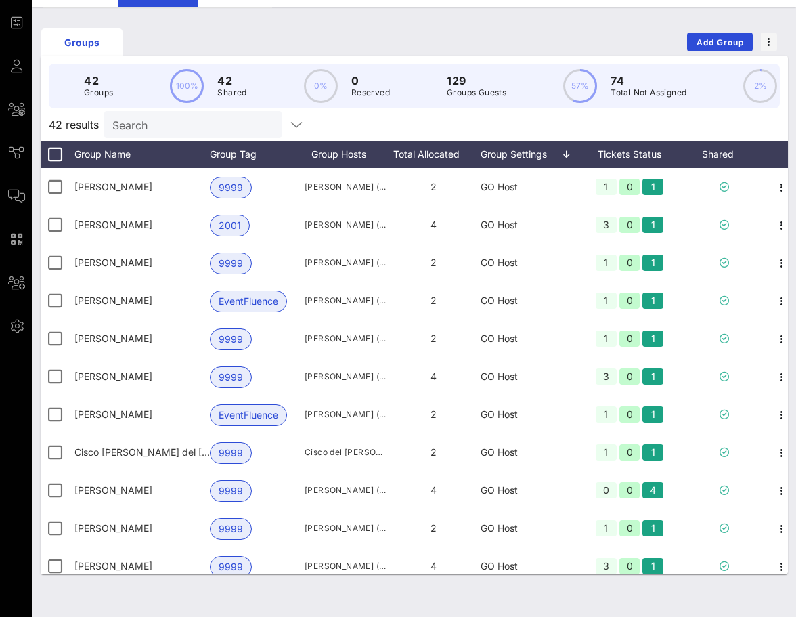
scroll to position [0, 0]
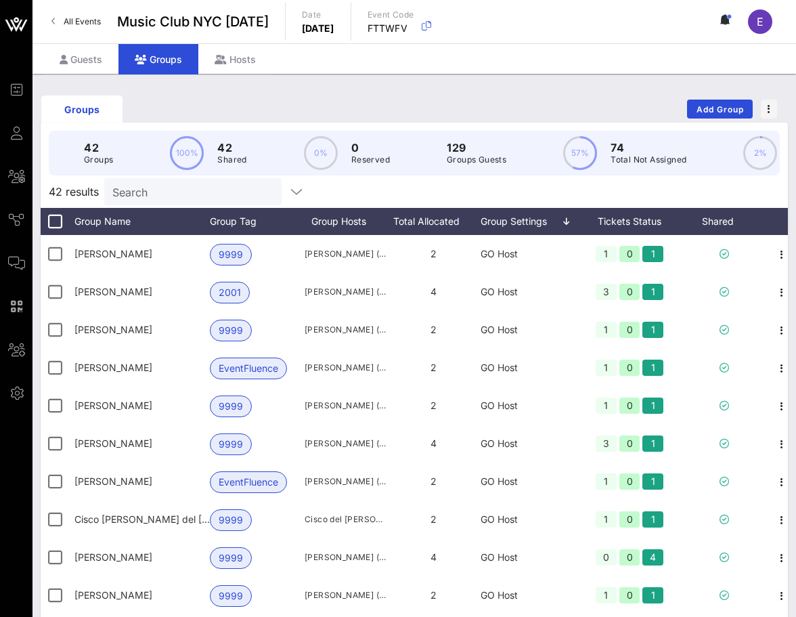
click at [80, 14] on link "All Events" at bounding box center [76, 22] width 66 height 22
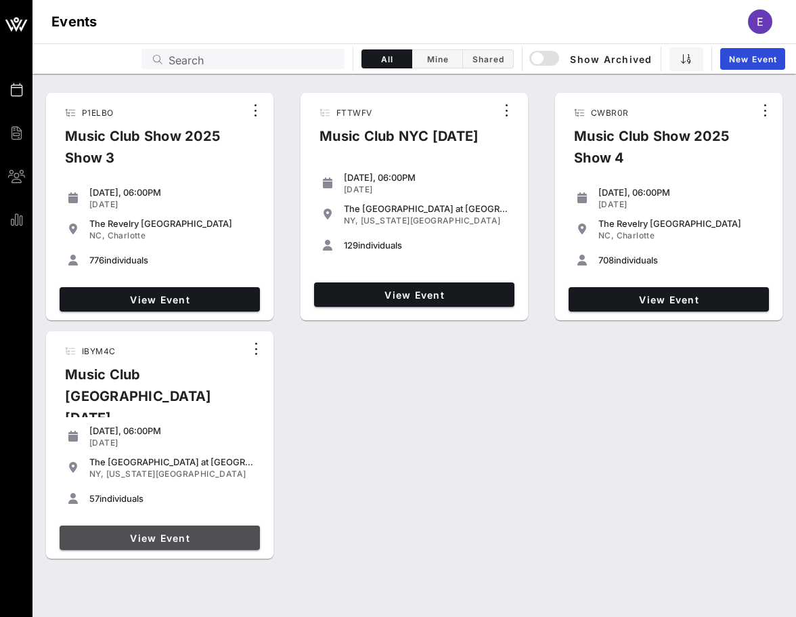
click at [168, 532] on span "View Event" at bounding box center [160, 538] width 190 height 12
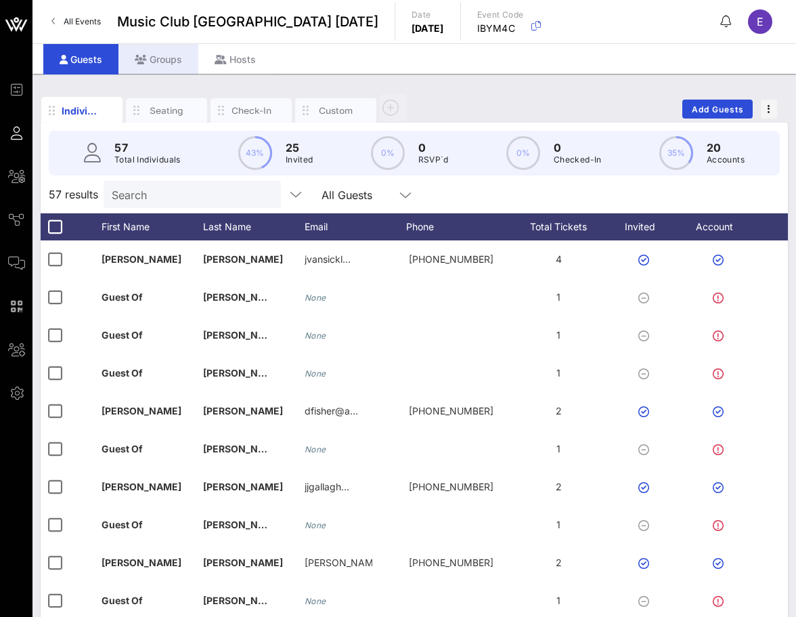
click at [169, 57] on div "Groups" at bounding box center [159, 59] width 80 height 30
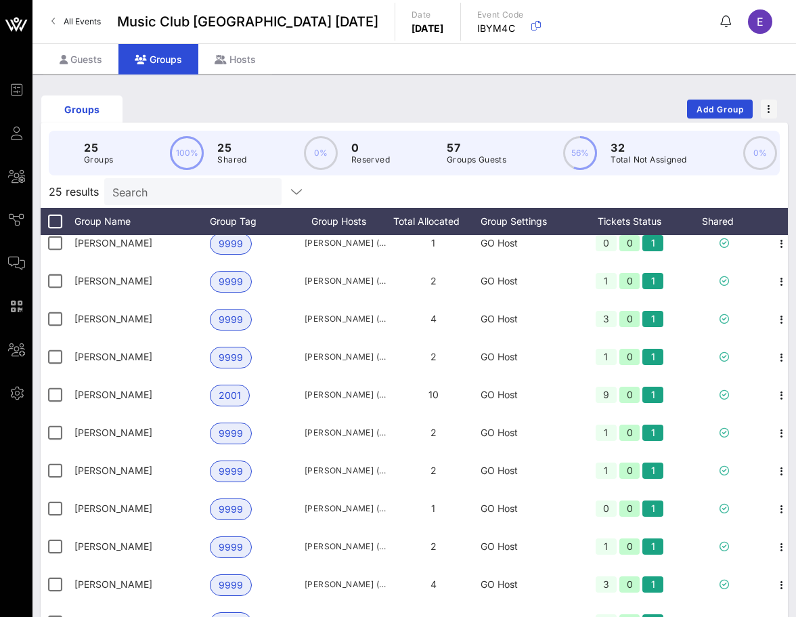
click at [85, 30] on link "All Events" at bounding box center [76, 22] width 66 height 22
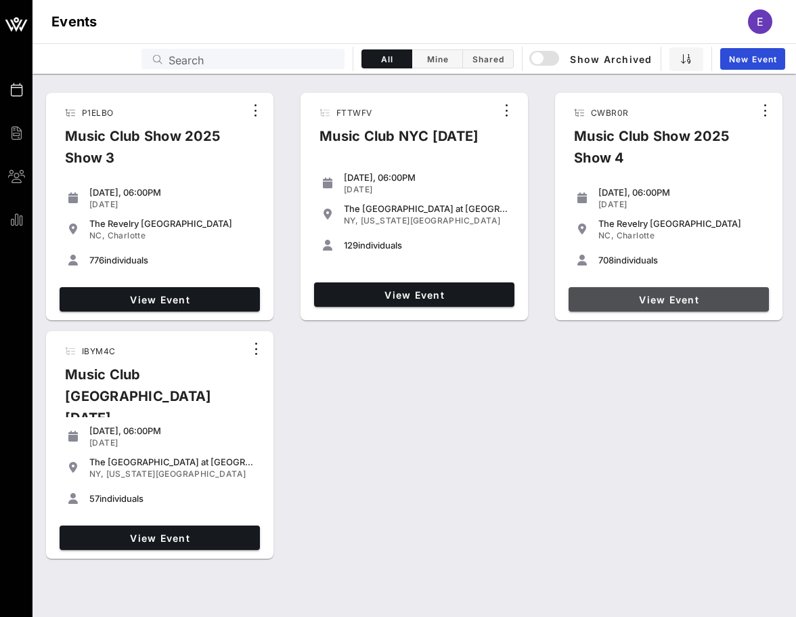
click at [651, 301] on span "View Event" at bounding box center [669, 300] width 190 height 12
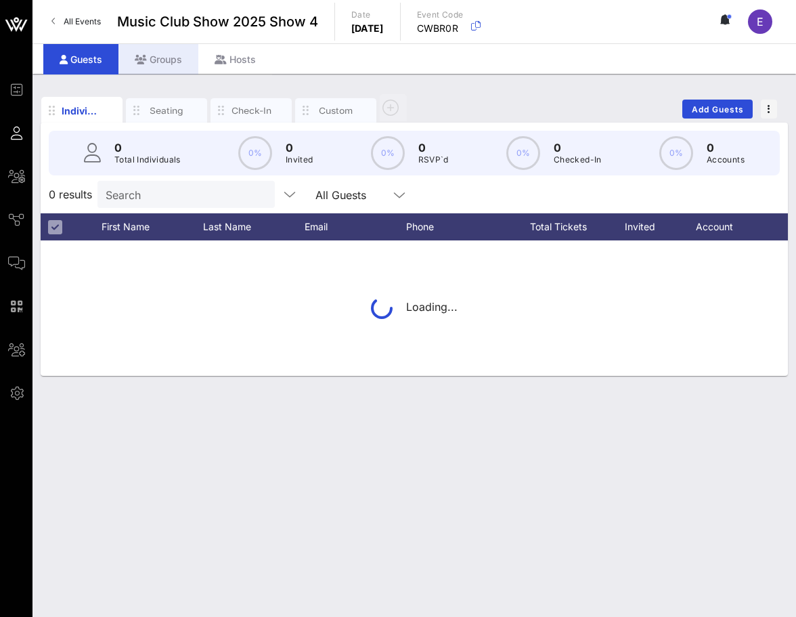
click at [175, 64] on div "Groups" at bounding box center [159, 59] width 80 height 30
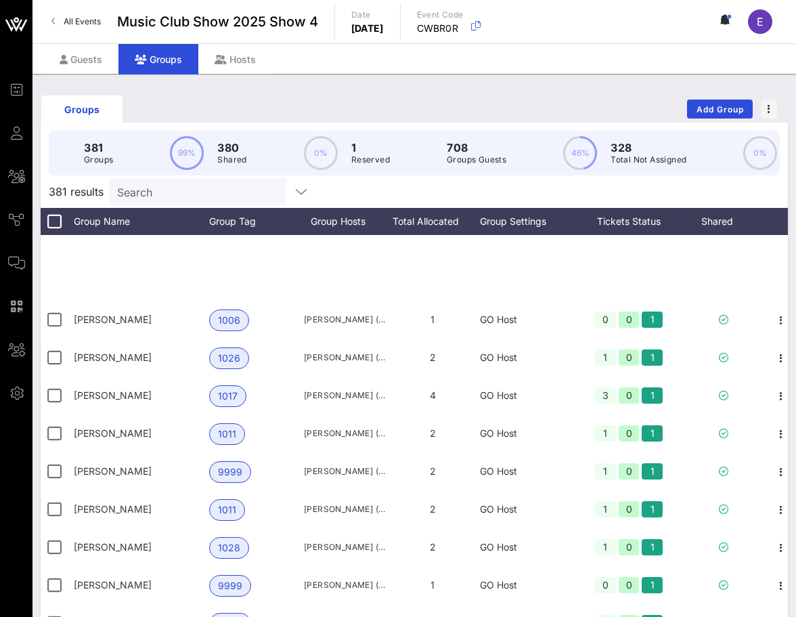
scroll to position [614, 1]
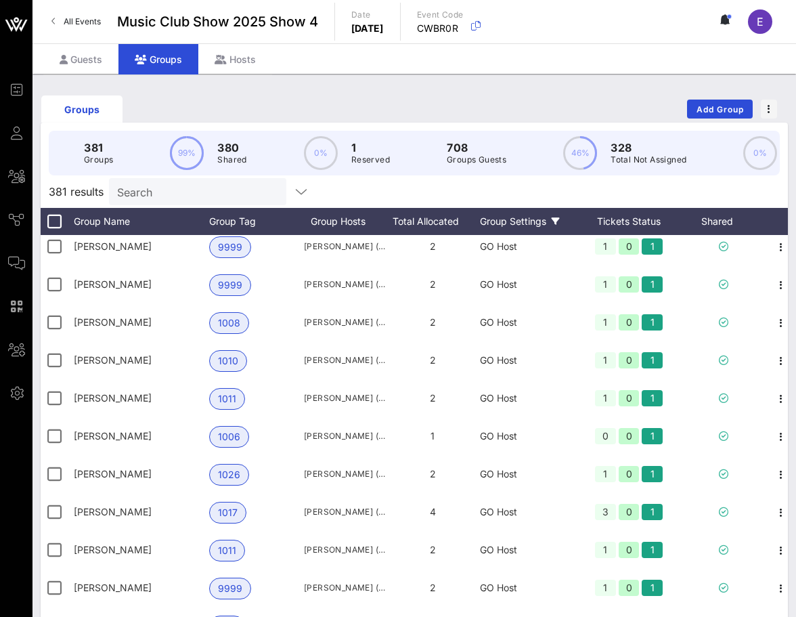
click at [553, 219] on icon at bounding box center [556, 221] width 8 height 8
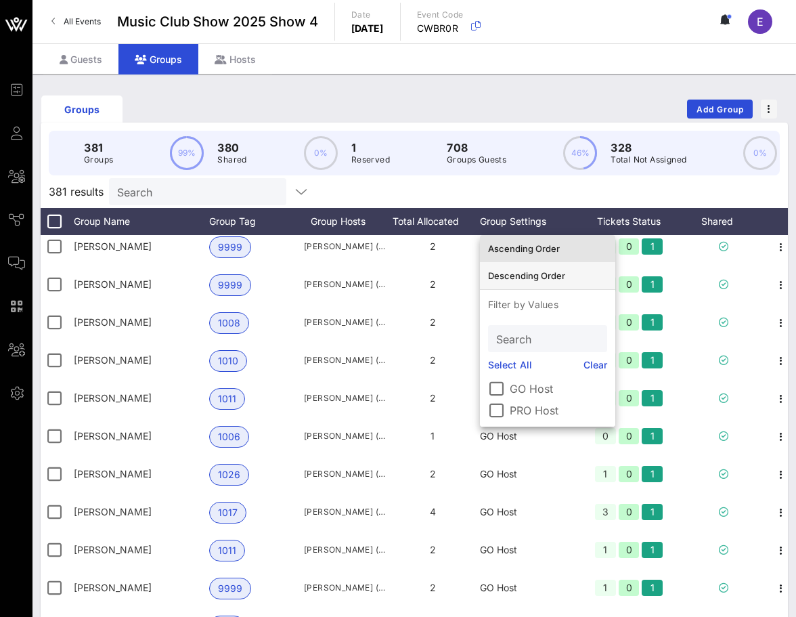
drag, startPoint x: 550, startPoint y: 260, endPoint x: 550, endPoint y: 276, distance: 16.3
click at [550, 276] on div "Ascending Order Descending Order Filter by Values Search Select All Clear GO Ho…" at bounding box center [547, 331] width 135 height 192
click at [550, 276] on div "Descending Order" at bounding box center [547, 275] width 119 height 11
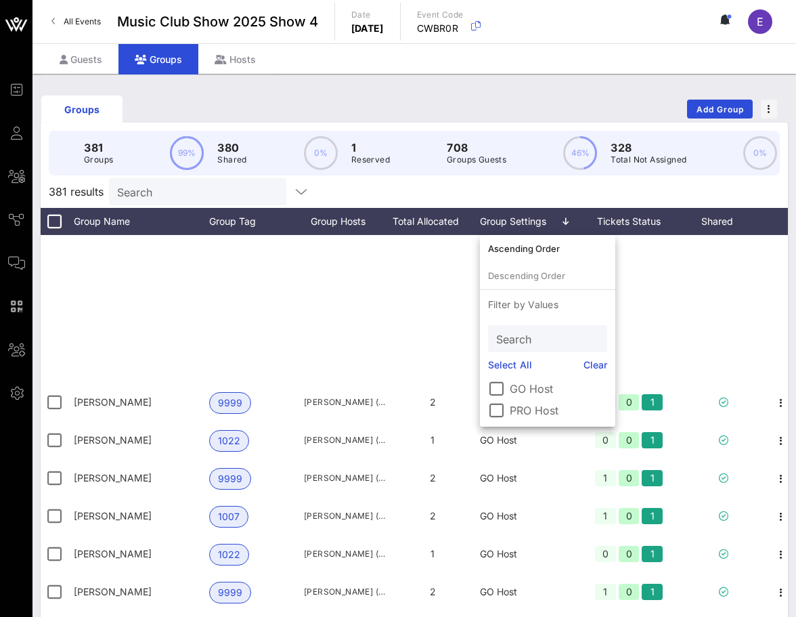
scroll to position [0, 1]
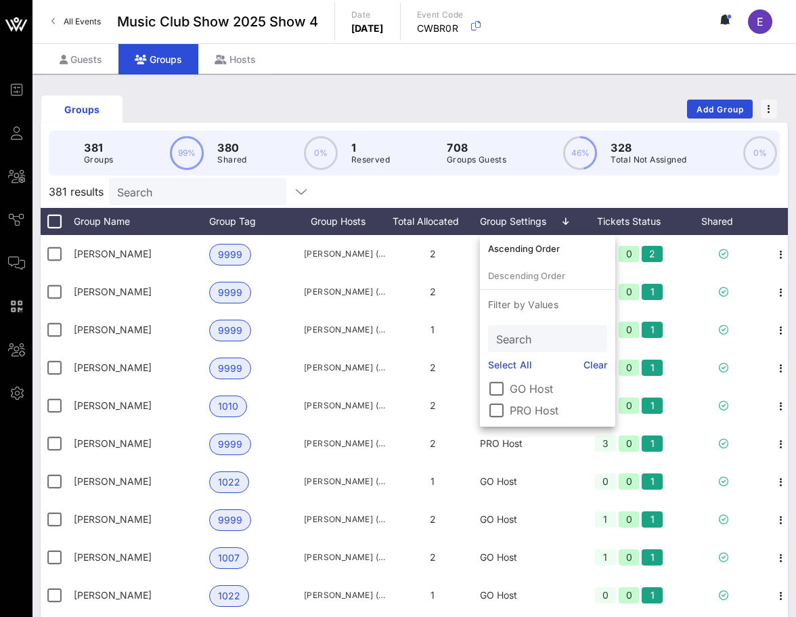
click at [505, 185] on div "381 results Search" at bounding box center [415, 191] width 748 height 33
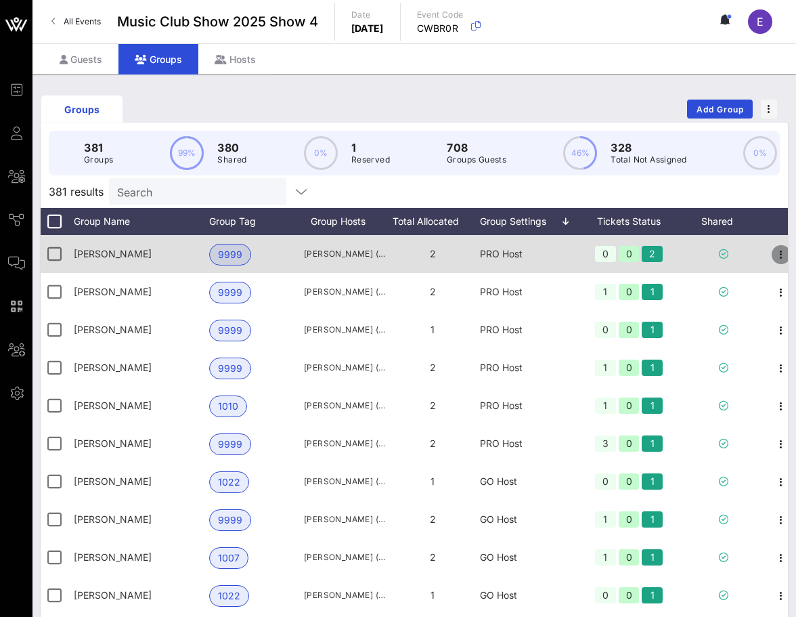
click at [779, 259] on icon "button" at bounding box center [781, 254] width 16 height 16
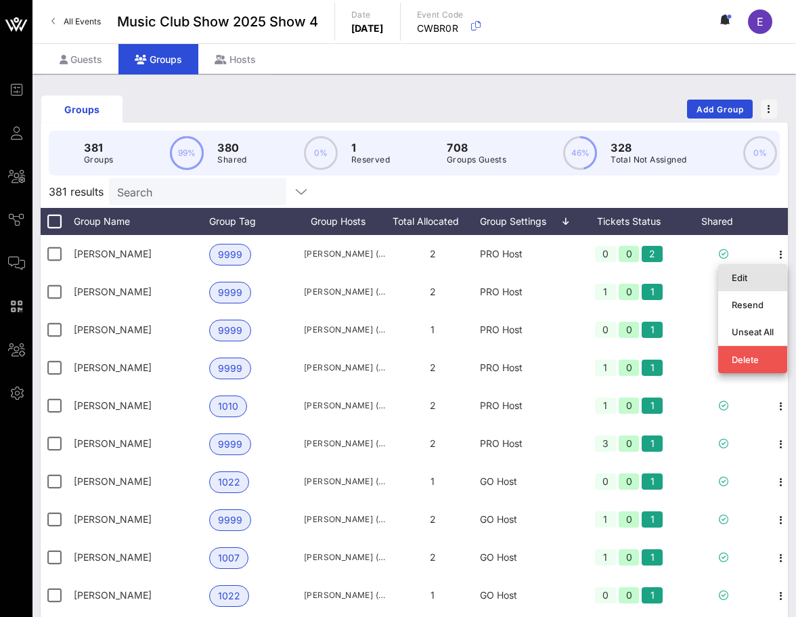
click at [760, 270] on div "Edit" at bounding box center [753, 278] width 42 height 22
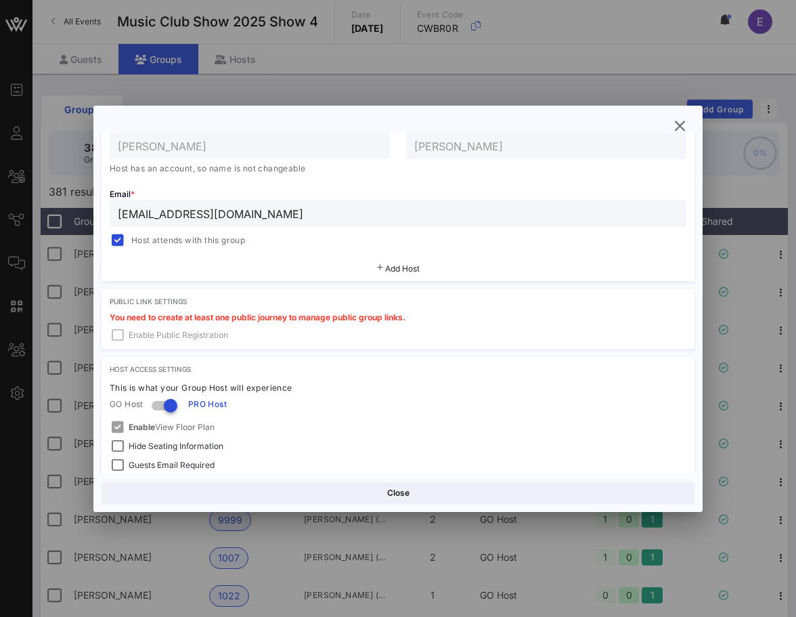
scroll to position [357, 0]
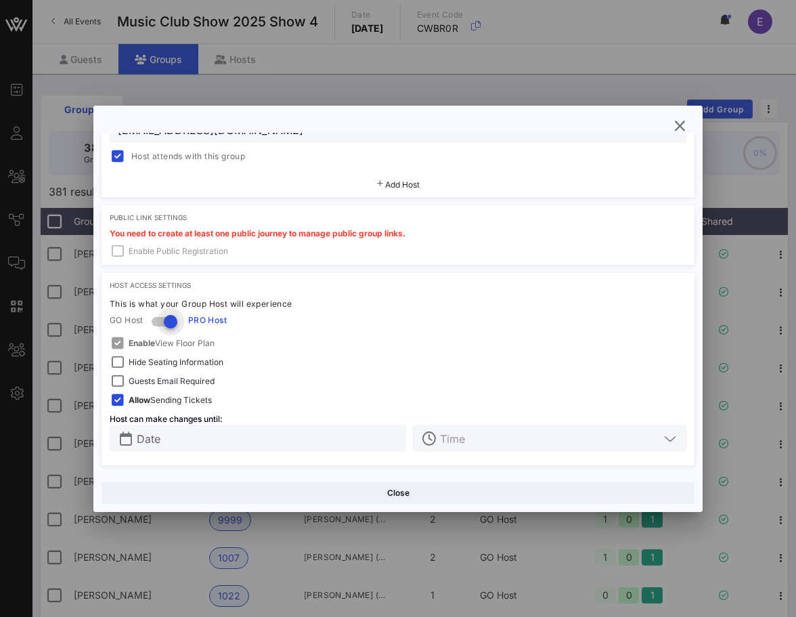
click at [166, 323] on div at bounding box center [170, 321] width 23 height 23
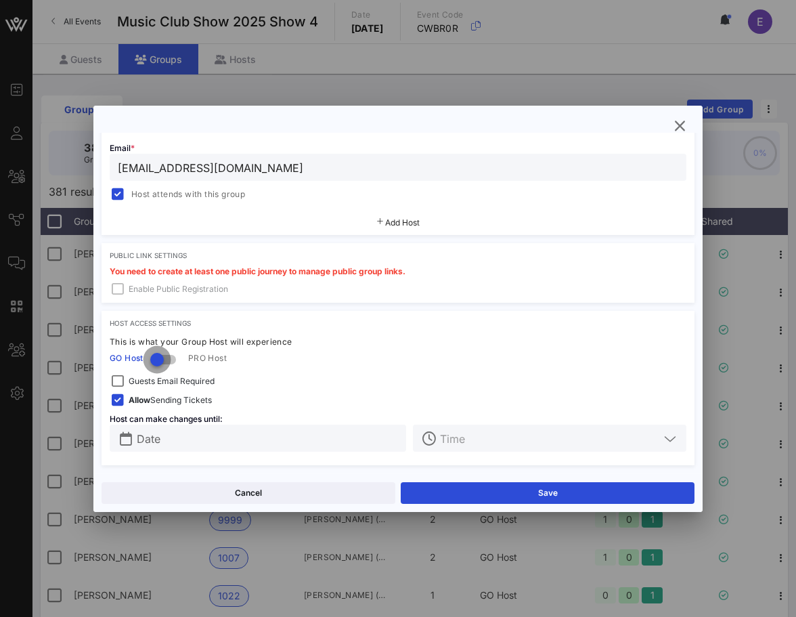
scroll to position [319, 0]
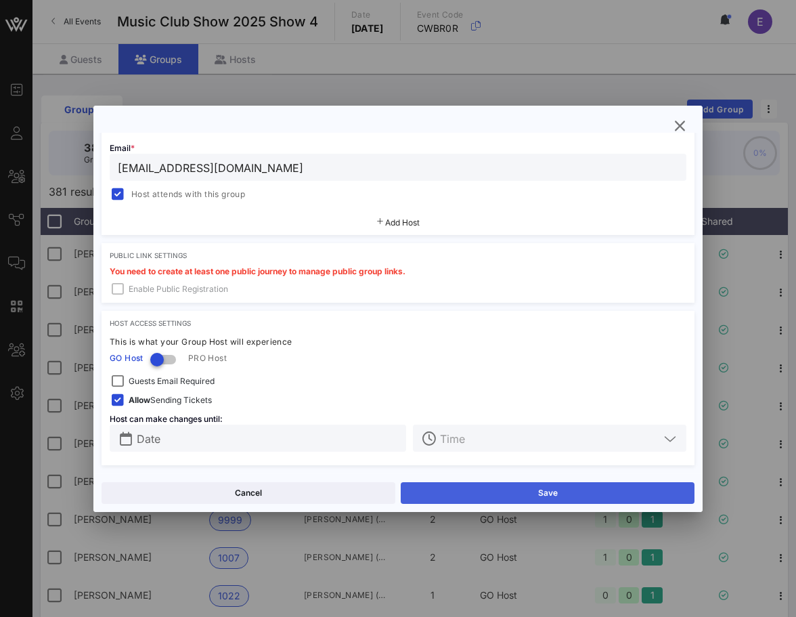
click at [436, 488] on button "Save" at bounding box center [548, 493] width 294 height 22
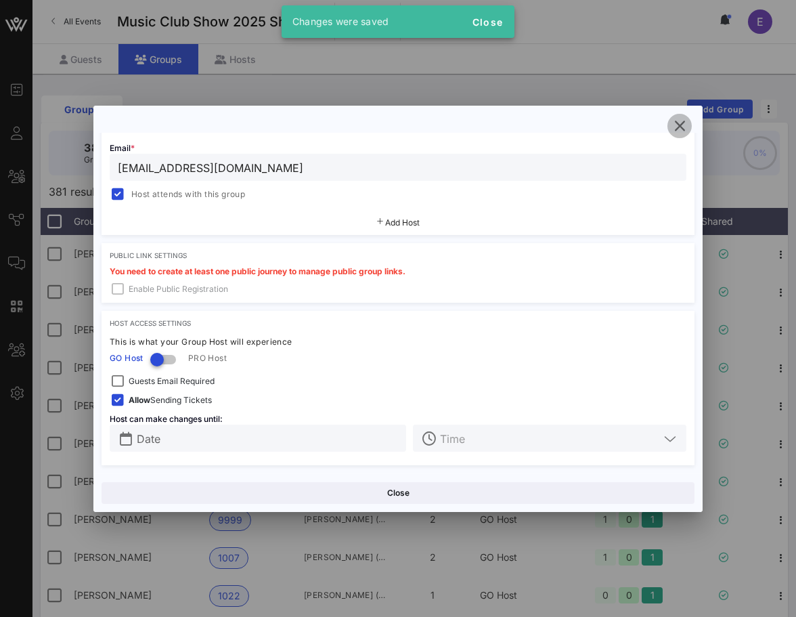
click at [672, 133] on button "button" at bounding box center [680, 126] width 24 height 24
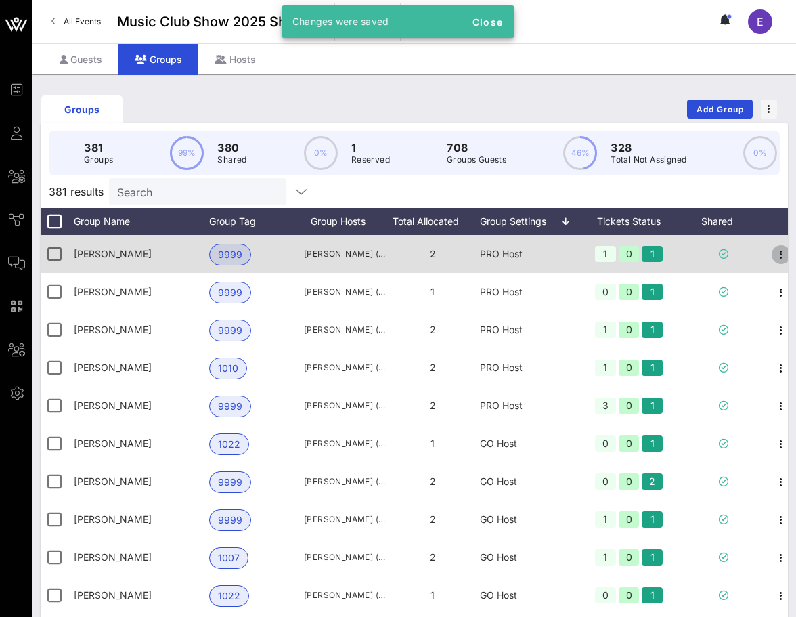
click at [779, 249] on icon "button" at bounding box center [781, 254] width 16 height 16
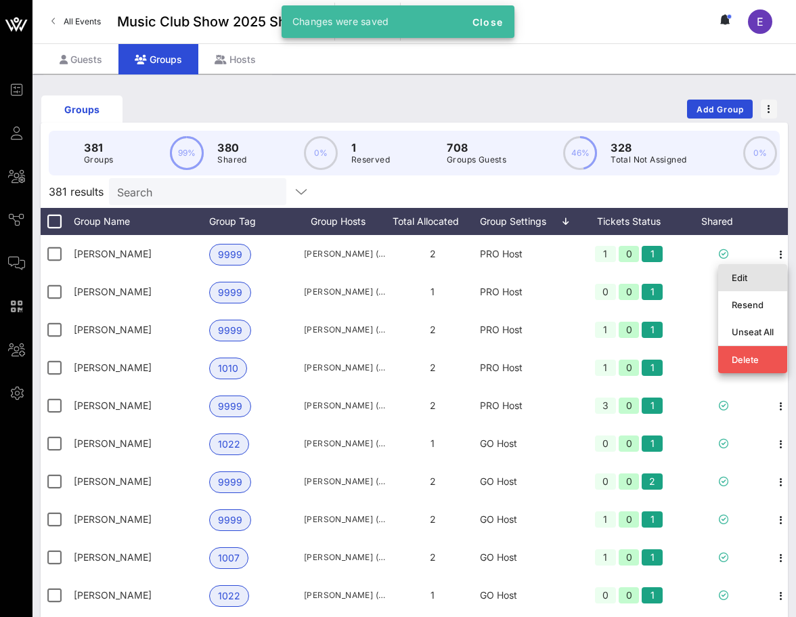
click at [750, 277] on div "Edit" at bounding box center [753, 277] width 42 height 11
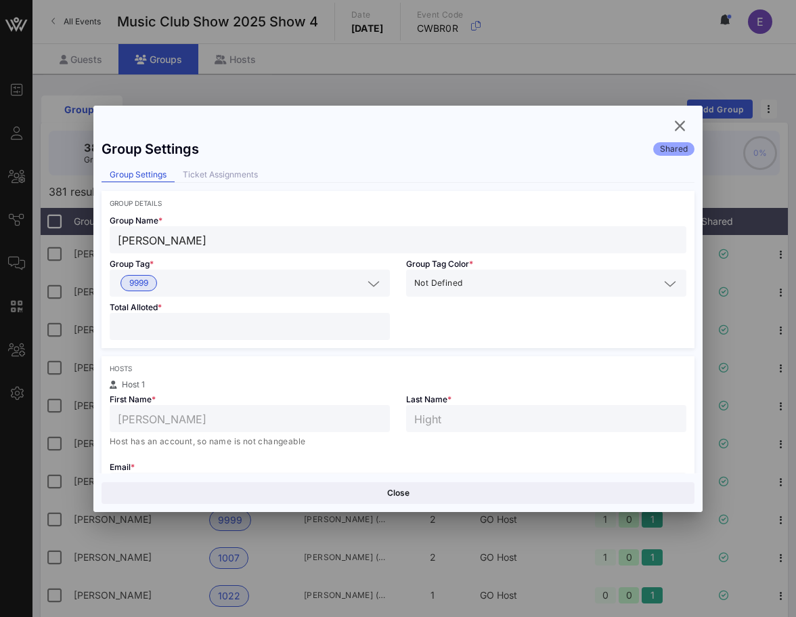
scroll to position [357, 0]
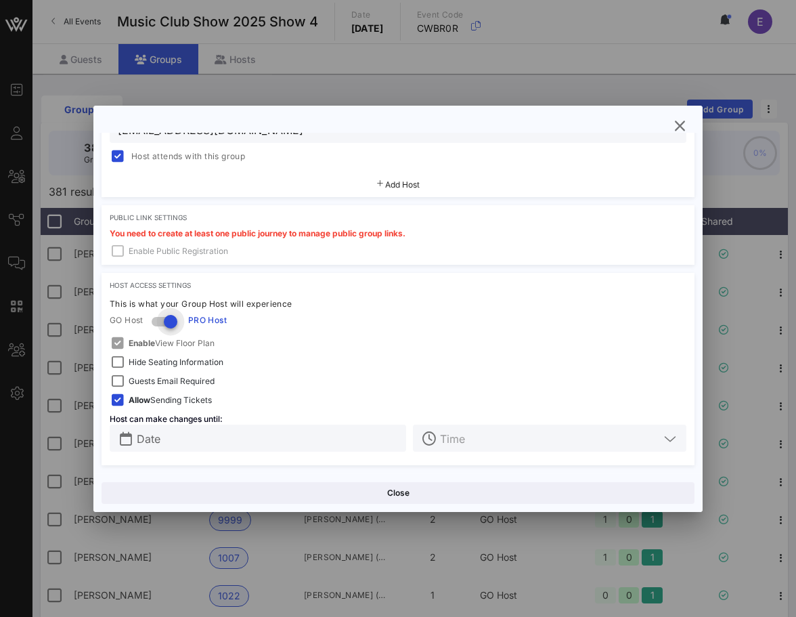
click at [170, 320] on div at bounding box center [170, 321] width 23 height 23
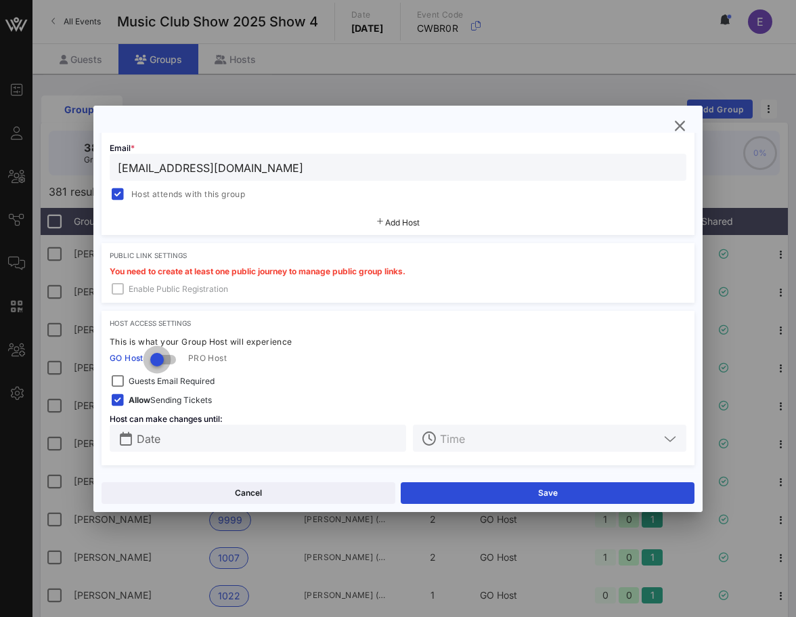
scroll to position [319, 0]
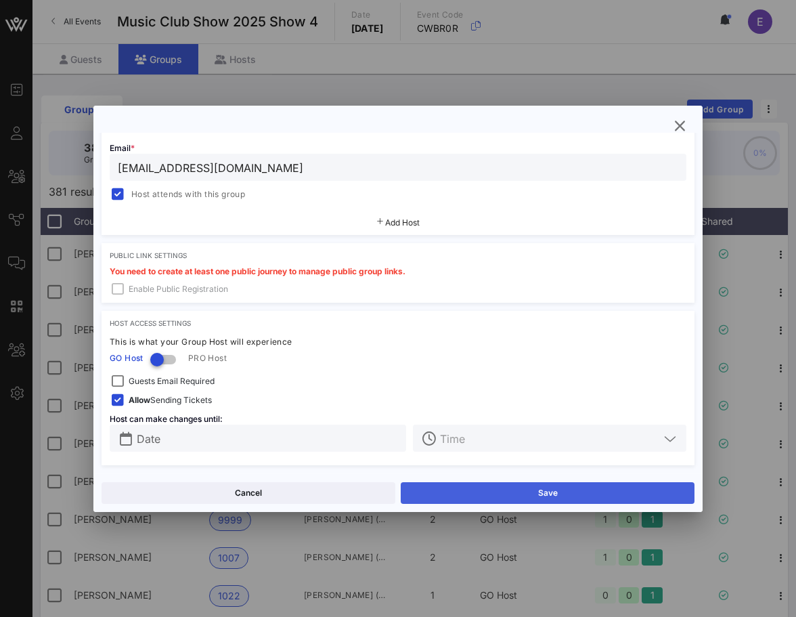
click at [455, 489] on button "Save" at bounding box center [548, 493] width 294 height 22
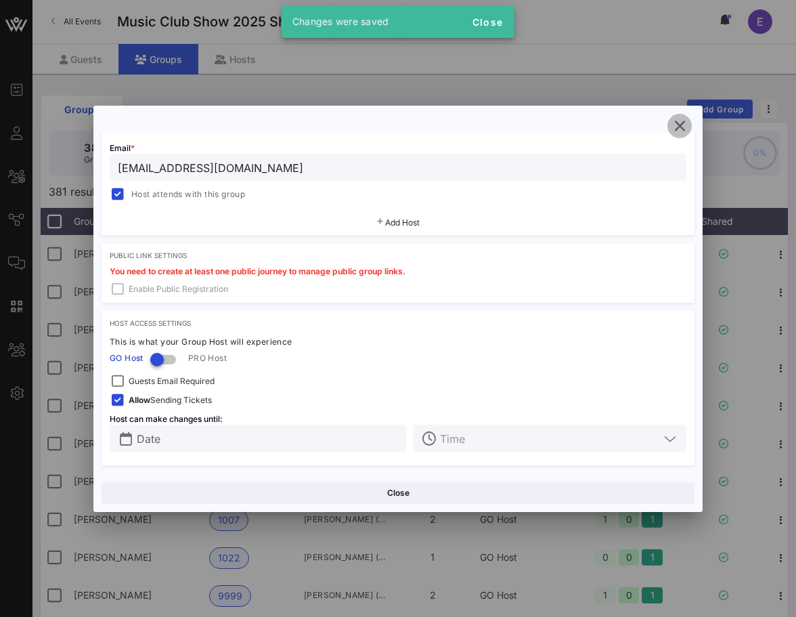
click at [679, 127] on icon "button" at bounding box center [680, 126] width 16 height 16
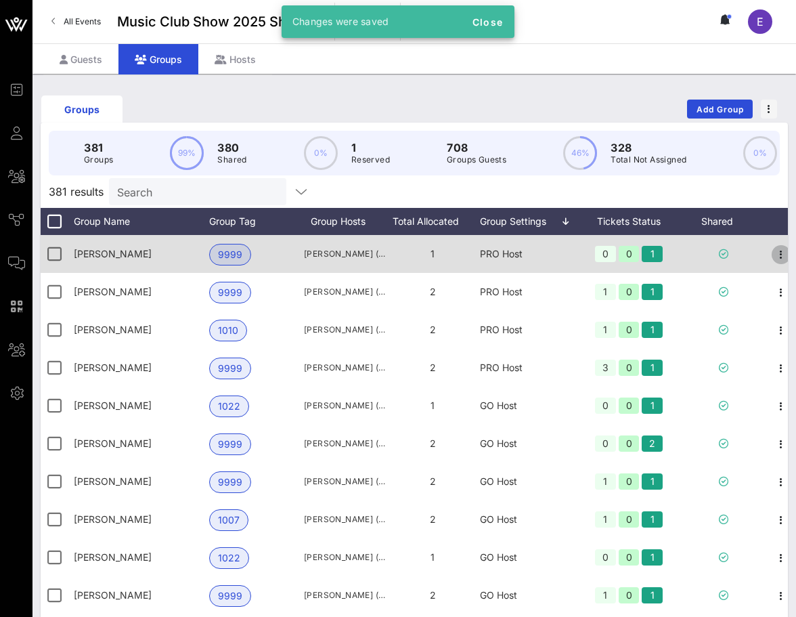
click at [774, 253] on icon "button" at bounding box center [781, 254] width 16 height 16
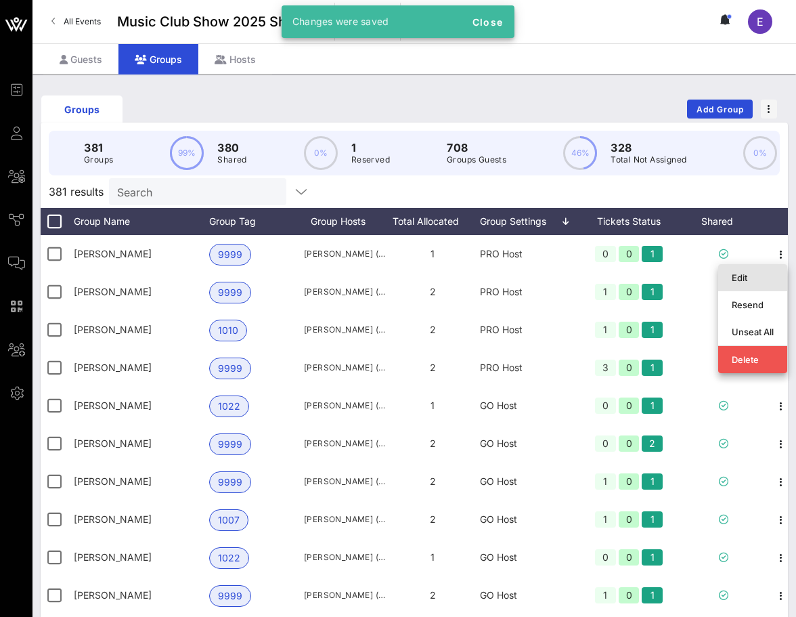
click at [763, 270] on div "Edit" at bounding box center [753, 278] width 42 height 22
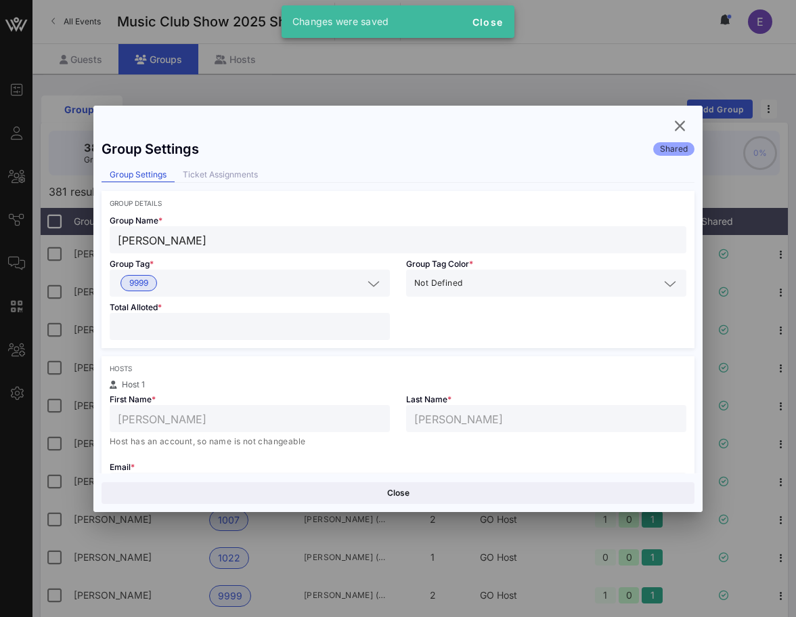
scroll to position [357, 0]
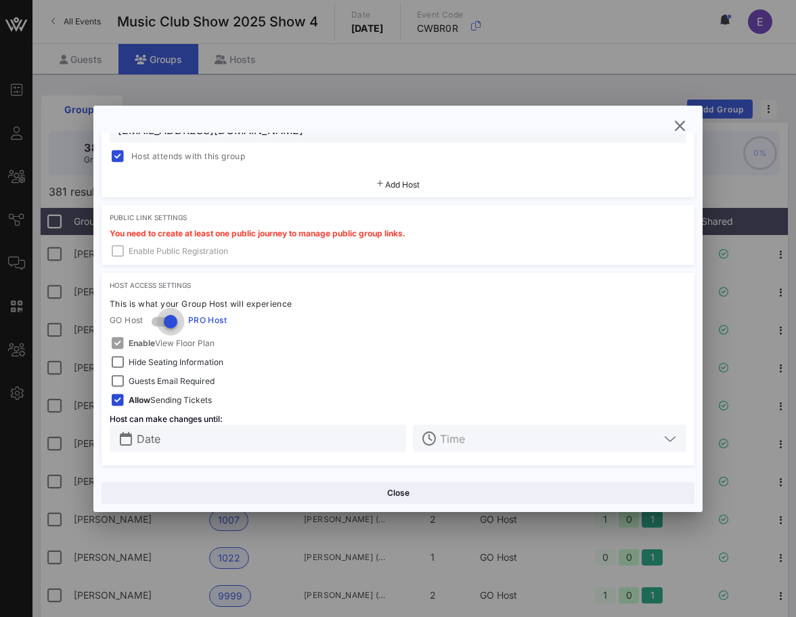
click at [162, 322] on div at bounding box center [170, 321] width 23 height 23
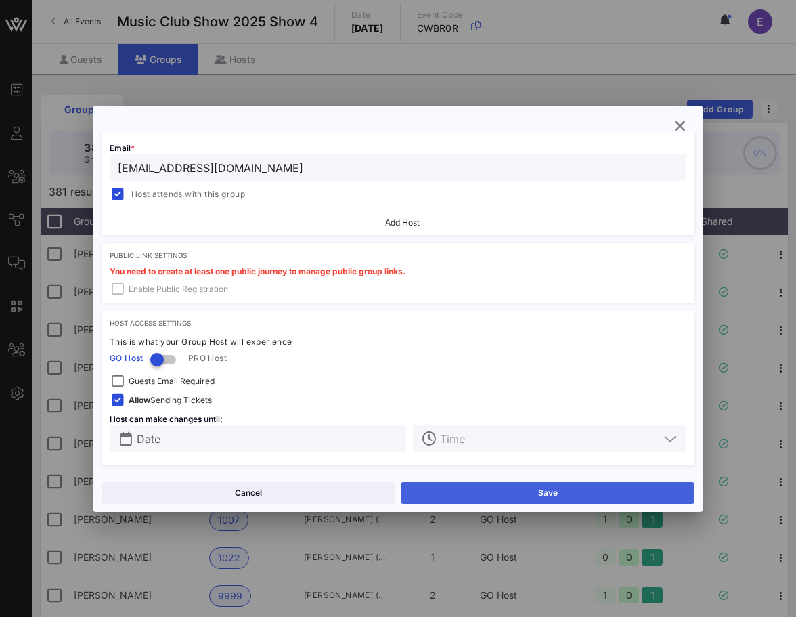
click at [469, 488] on button "Save" at bounding box center [548, 493] width 294 height 22
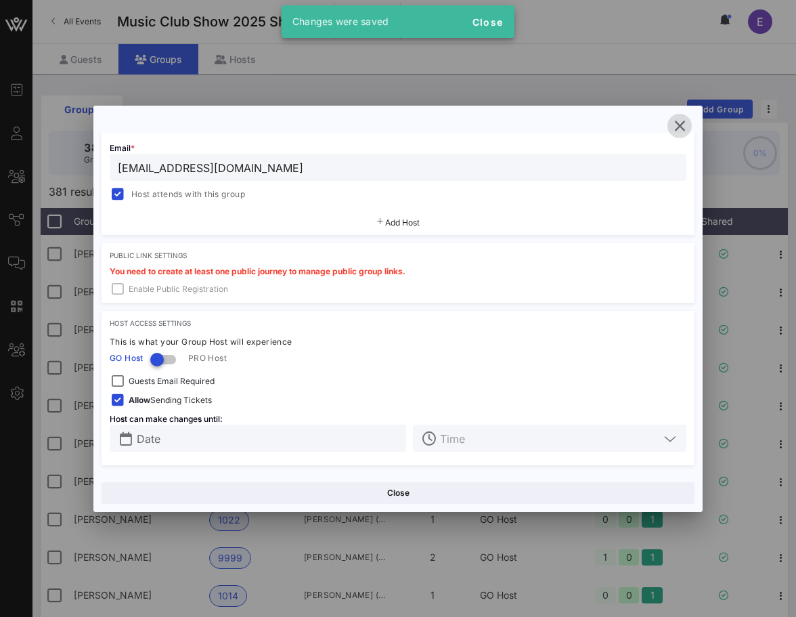
click at [673, 131] on icon "button" at bounding box center [680, 126] width 16 height 16
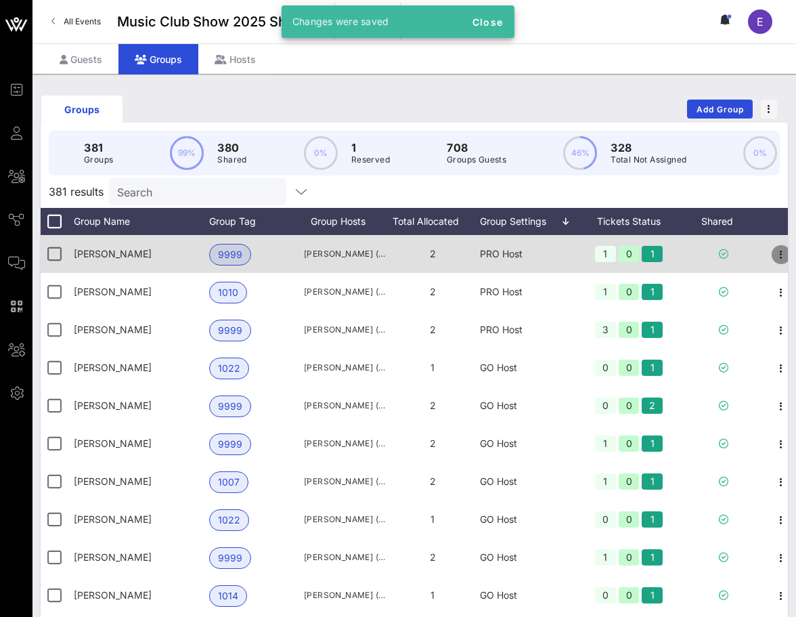
click at [775, 257] on icon "button" at bounding box center [781, 254] width 16 height 16
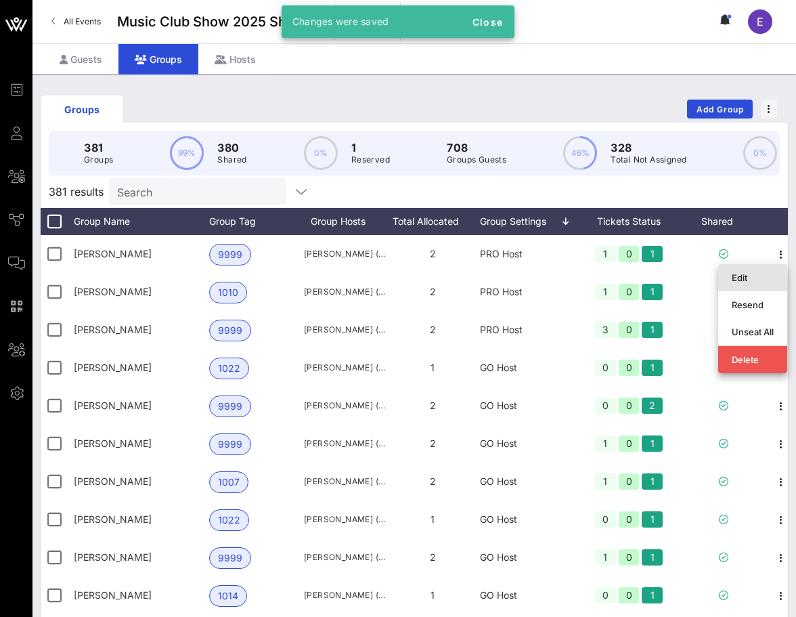
click at [754, 278] on div "Edit" at bounding box center [753, 277] width 42 height 11
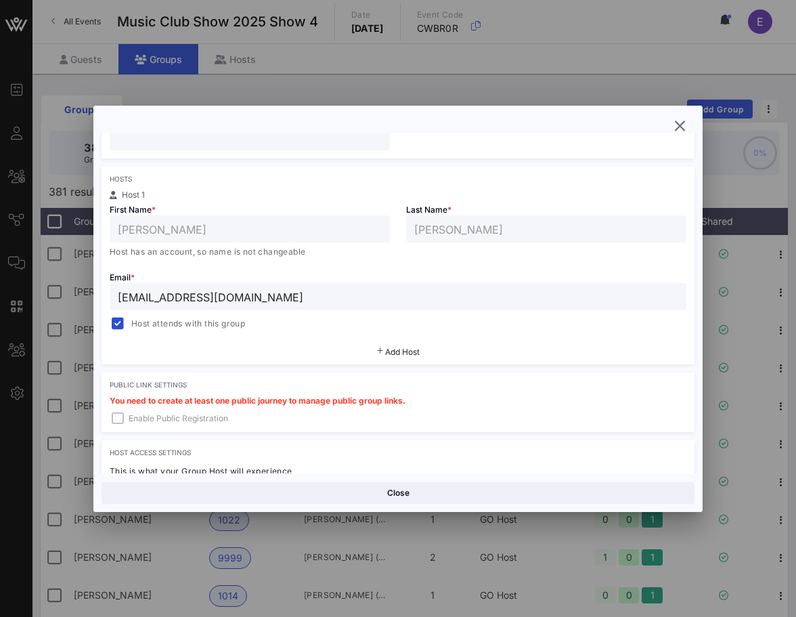
scroll to position [357, 0]
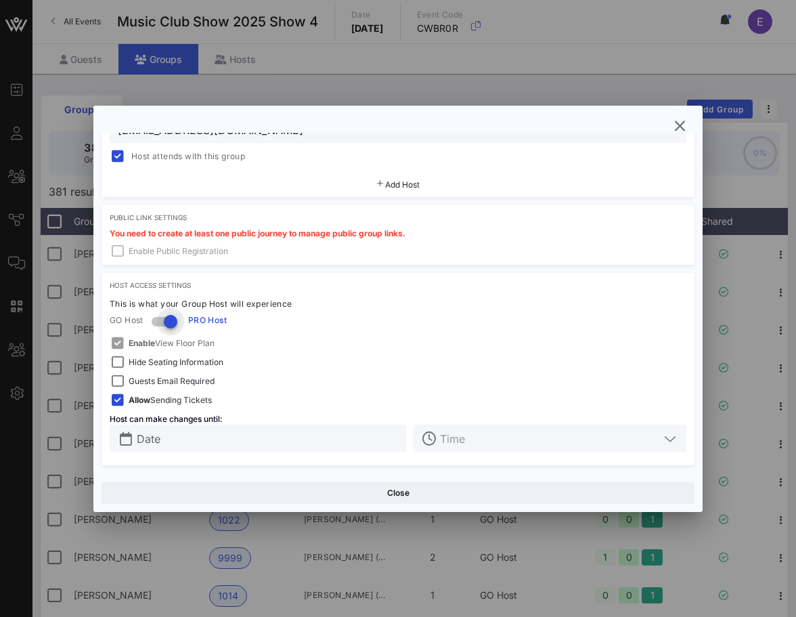
click at [172, 312] on div at bounding box center [170, 321] width 23 height 23
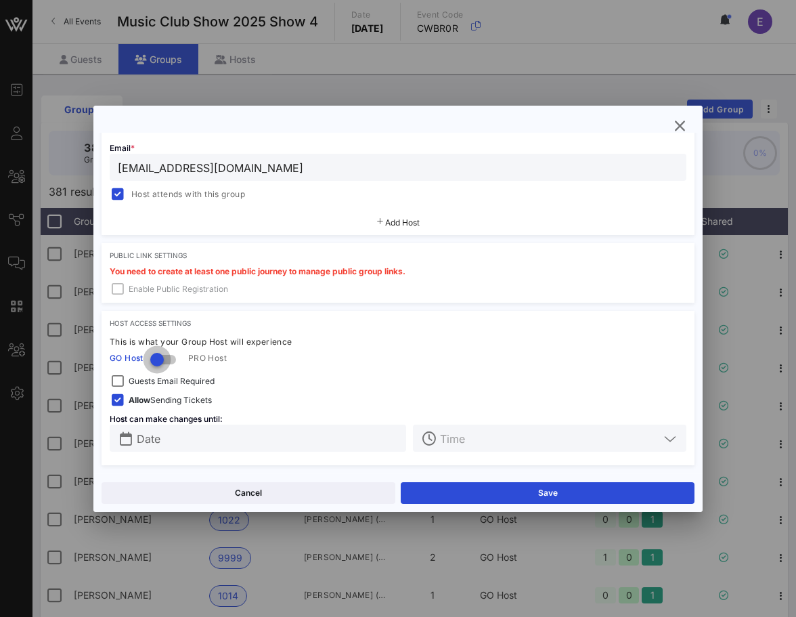
scroll to position [319, 0]
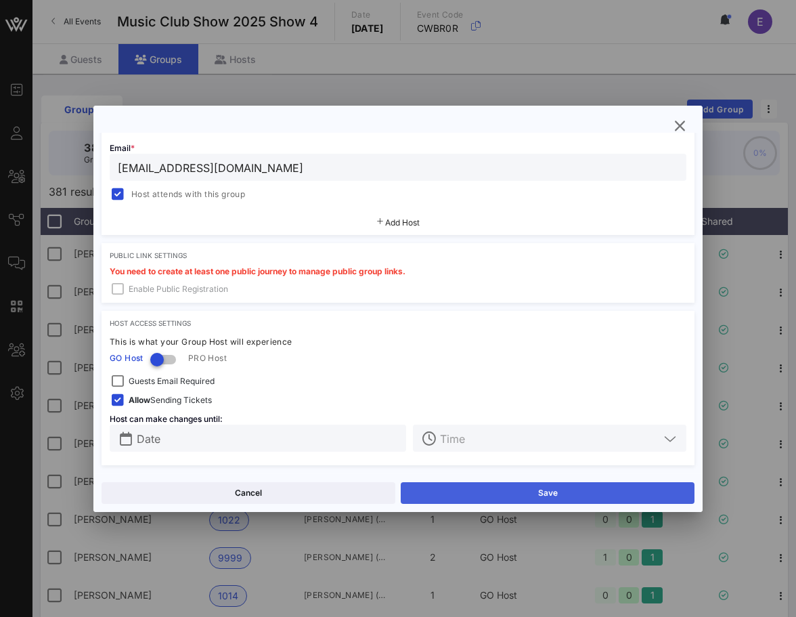
click at [450, 493] on button "Save" at bounding box center [548, 493] width 294 height 22
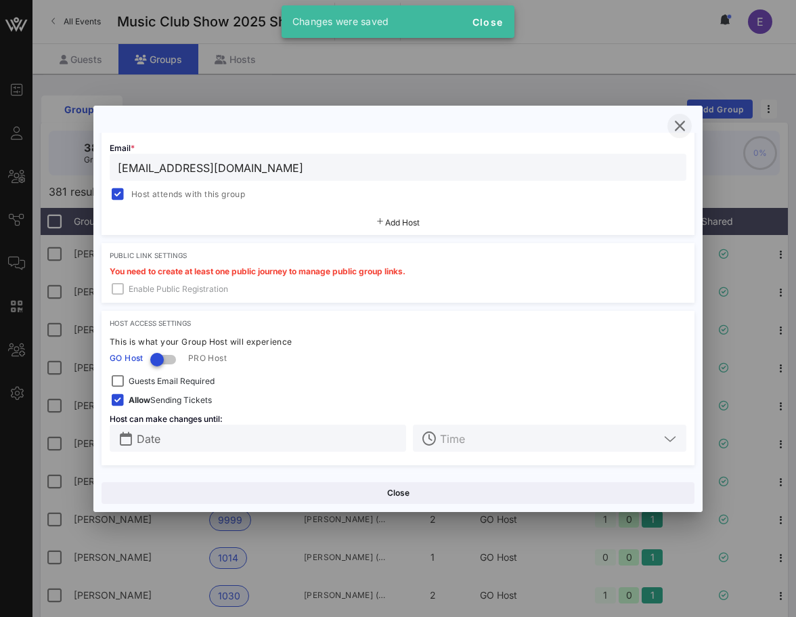
click at [674, 137] on div "Group Settings Shared Group Settings Ticket Assignments Group Details Group Nam…" at bounding box center [397, 309] width 609 height 406
click at [679, 129] on icon "button" at bounding box center [680, 126] width 16 height 16
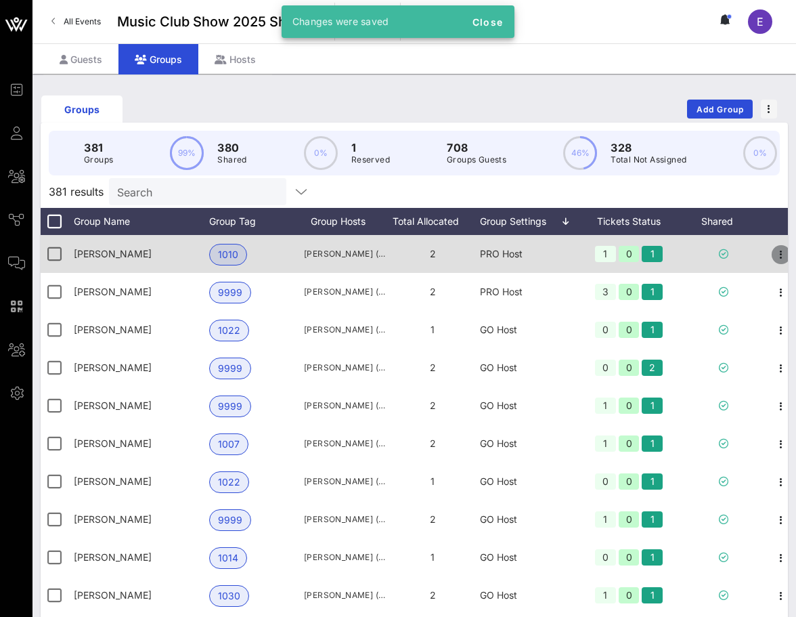
click at [777, 253] on icon "button" at bounding box center [781, 254] width 16 height 16
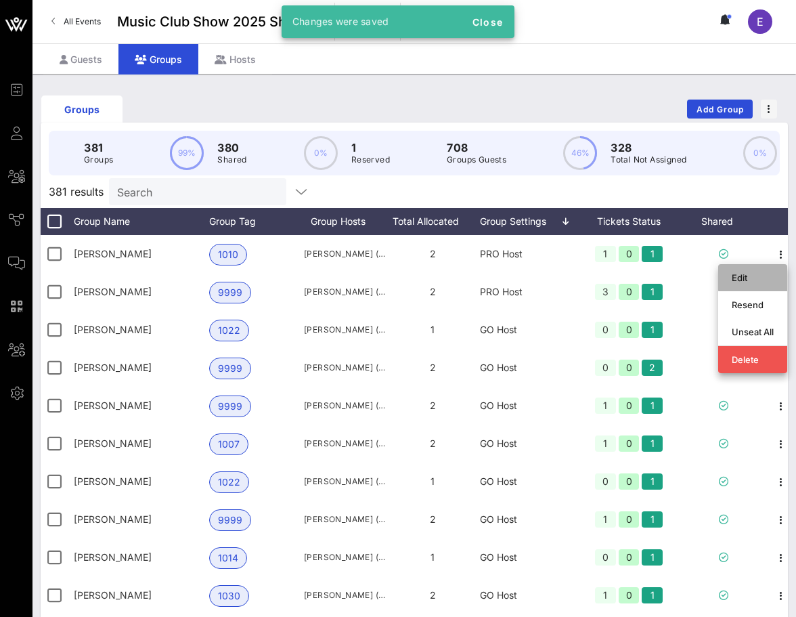
click at [758, 273] on div "Edit" at bounding box center [753, 277] width 42 height 11
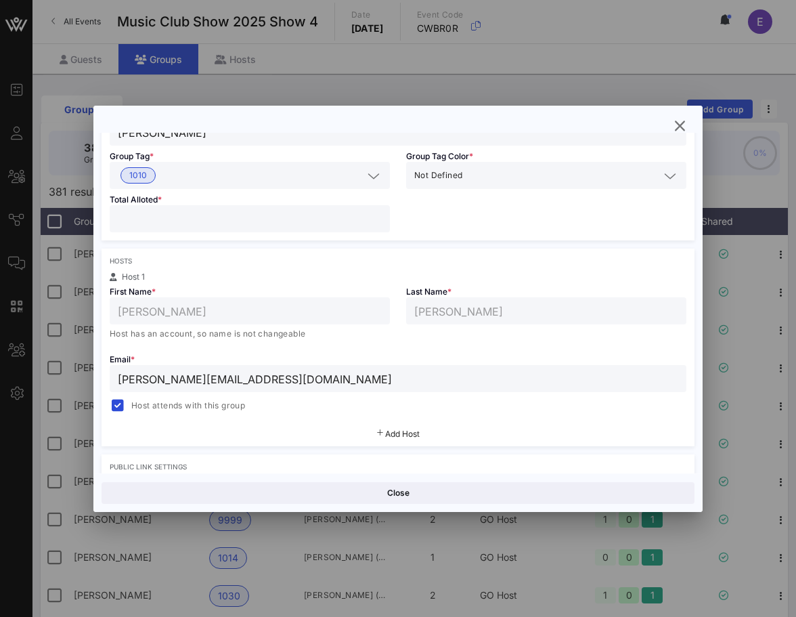
scroll to position [244, 0]
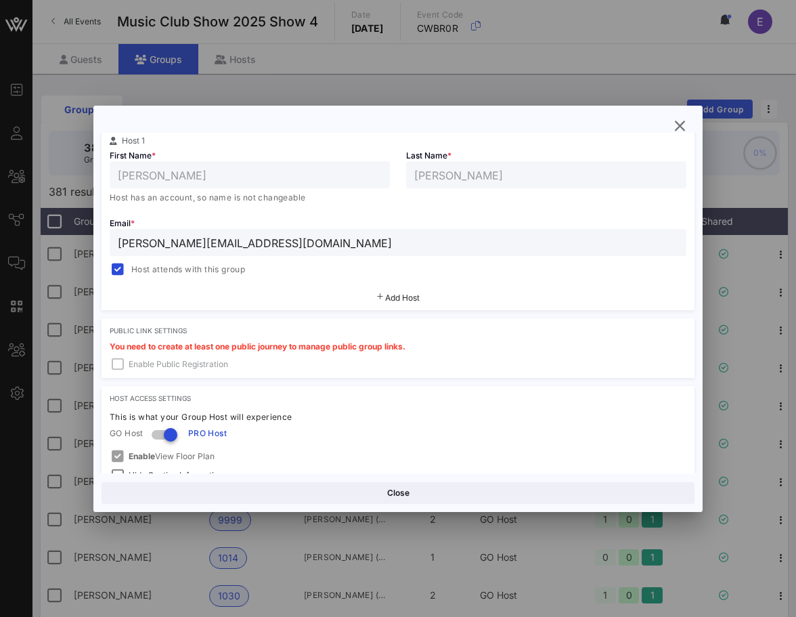
click at [167, 420] on div "This is what your Group Host will experience" at bounding box center [398, 417] width 577 height 14
click at [167, 432] on div at bounding box center [170, 434] width 23 height 23
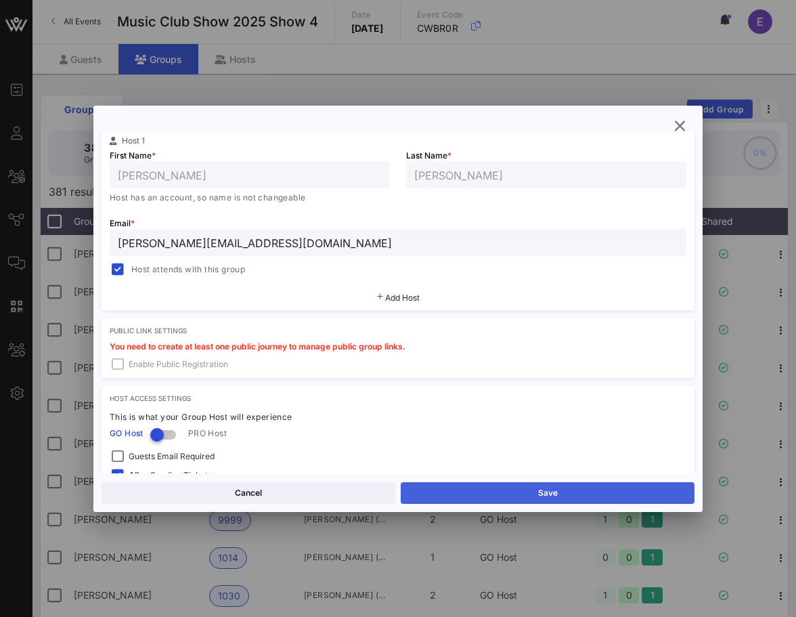
click at [448, 491] on button "Save" at bounding box center [548, 493] width 294 height 22
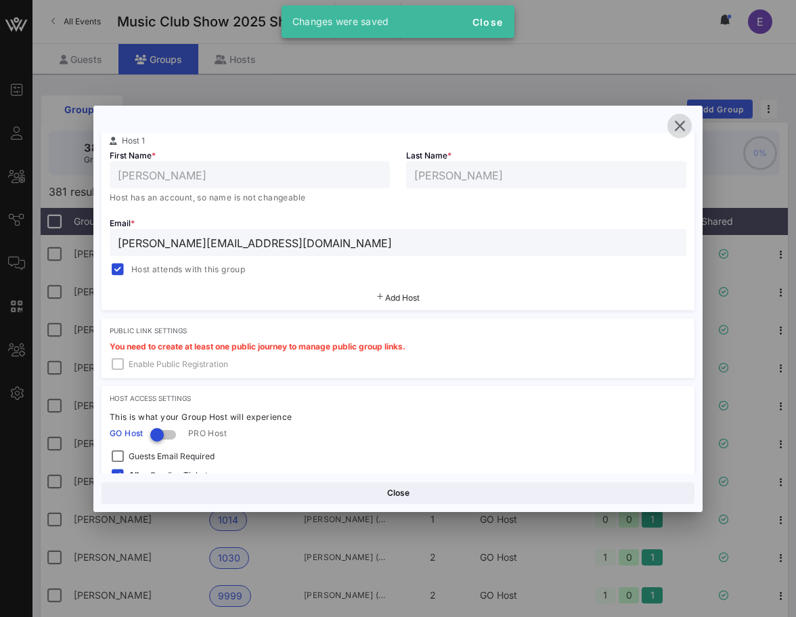
click at [680, 130] on icon "button" at bounding box center [680, 126] width 16 height 16
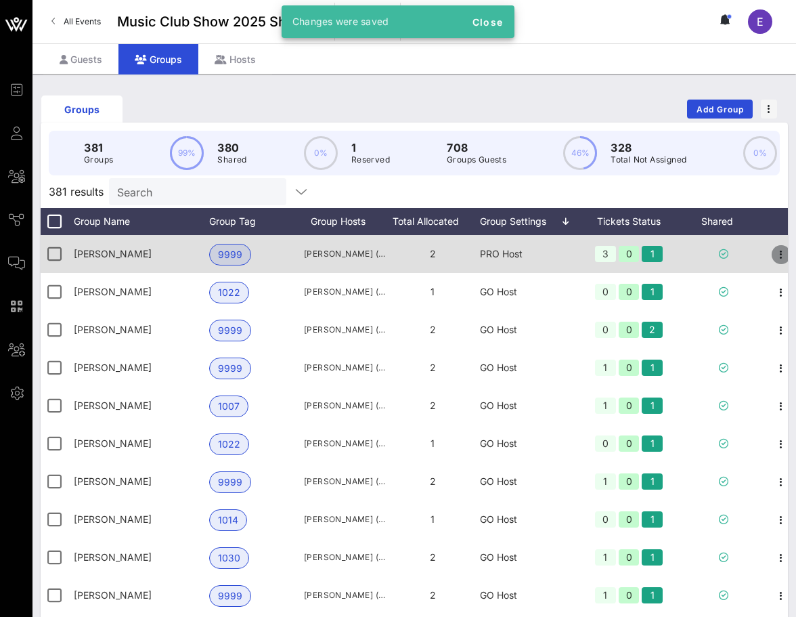
click at [777, 253] on icon "button" at bounding box center [781, 254] width 16 height 16
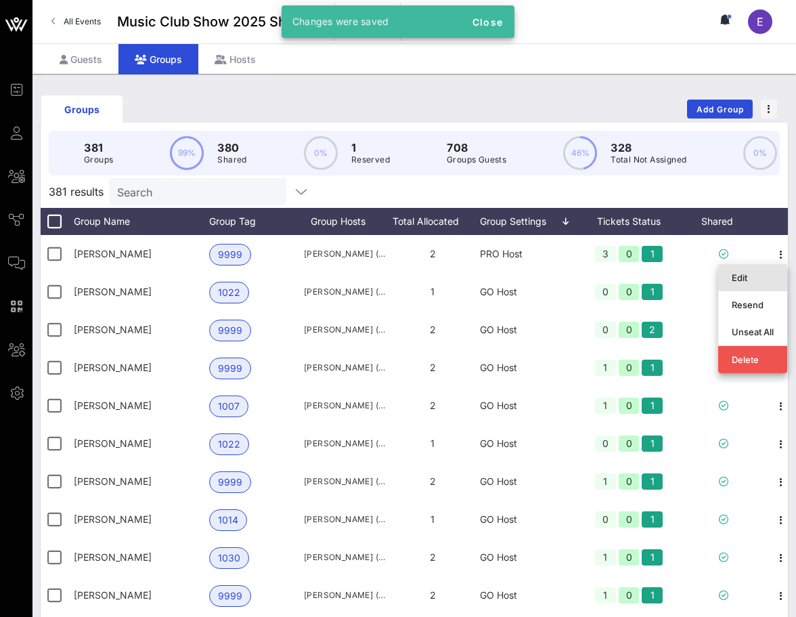
click at [735, 272] on div "Edit" at bounding box center [753, 277] width 42 height 11
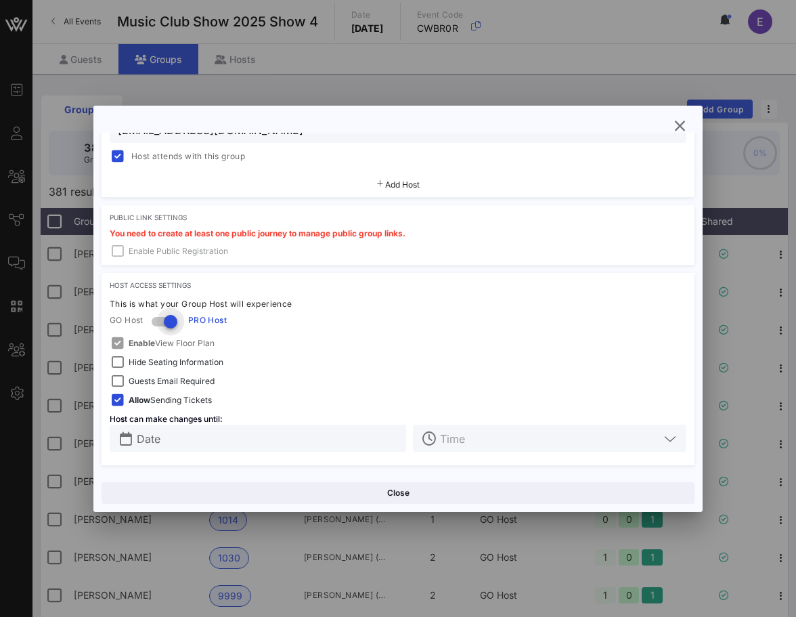
click at [167, 318] on div at bounding box center [170, 321] width 23 height 23
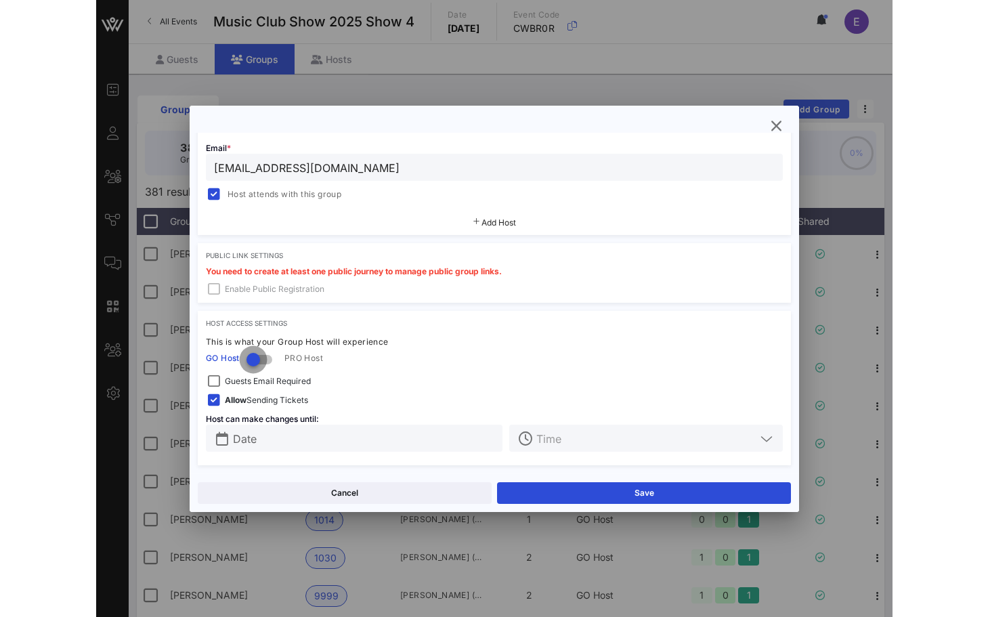
scroll to position [319, 0]
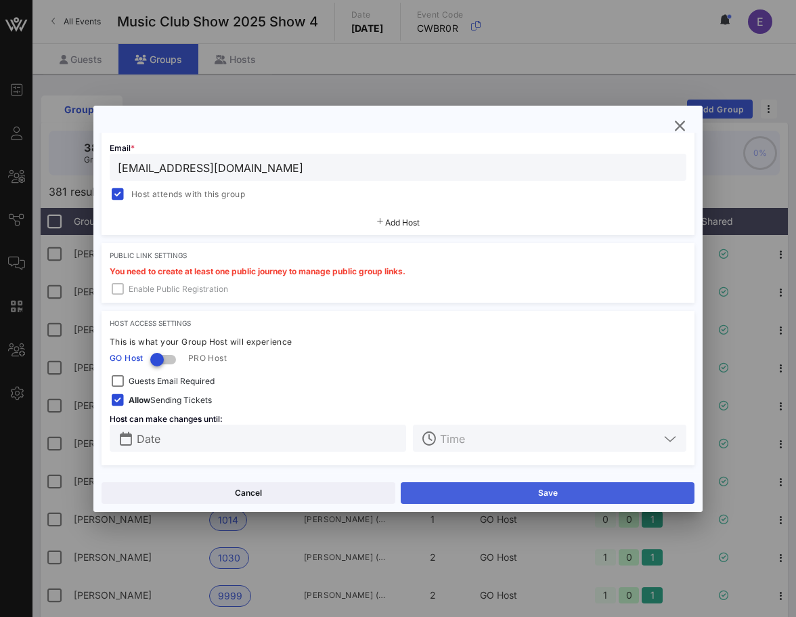
click at [436, 486] on button "Save" at bounding box center [548, 493] width 294 height 22
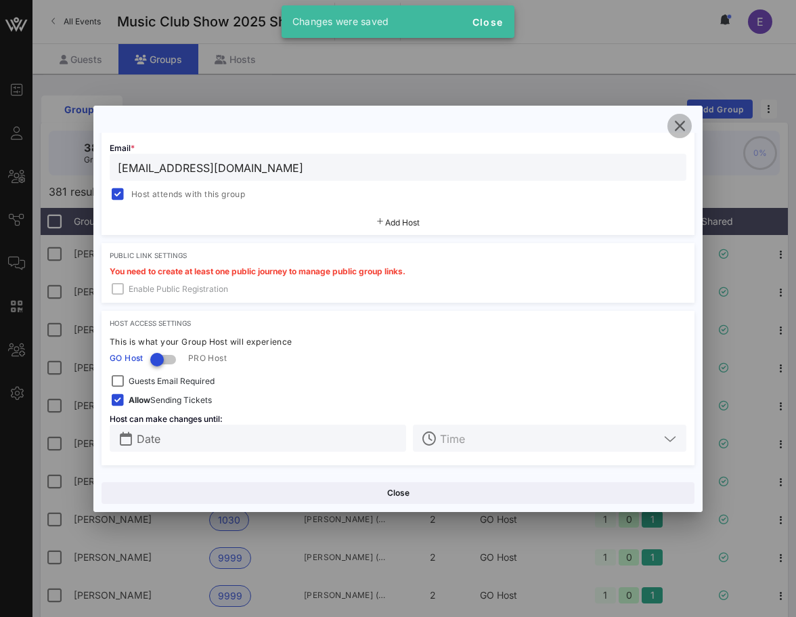
click at [675, 129] on icon "button" at bounding box center [680, 126] width 16 height 16
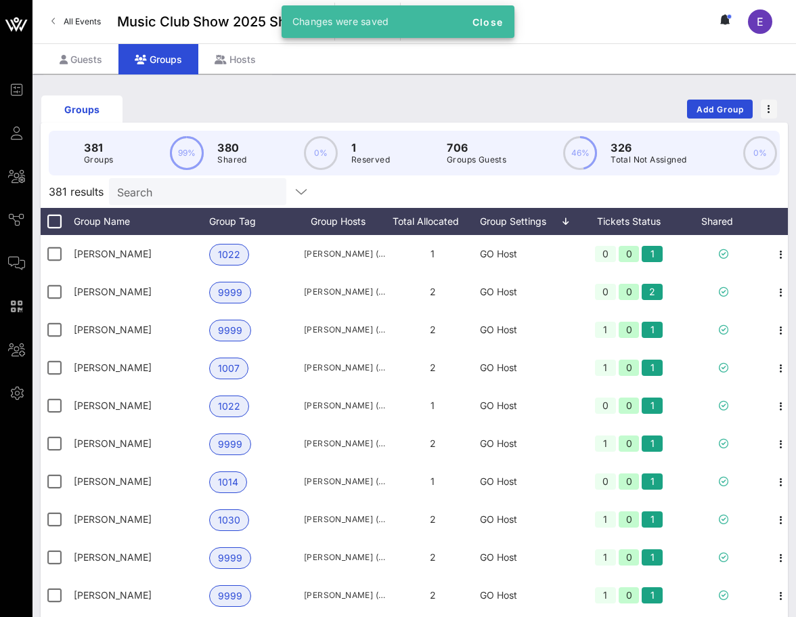
click at [85, 22] on span "All Events" at bounding box center [82, 21] width 37 height 10
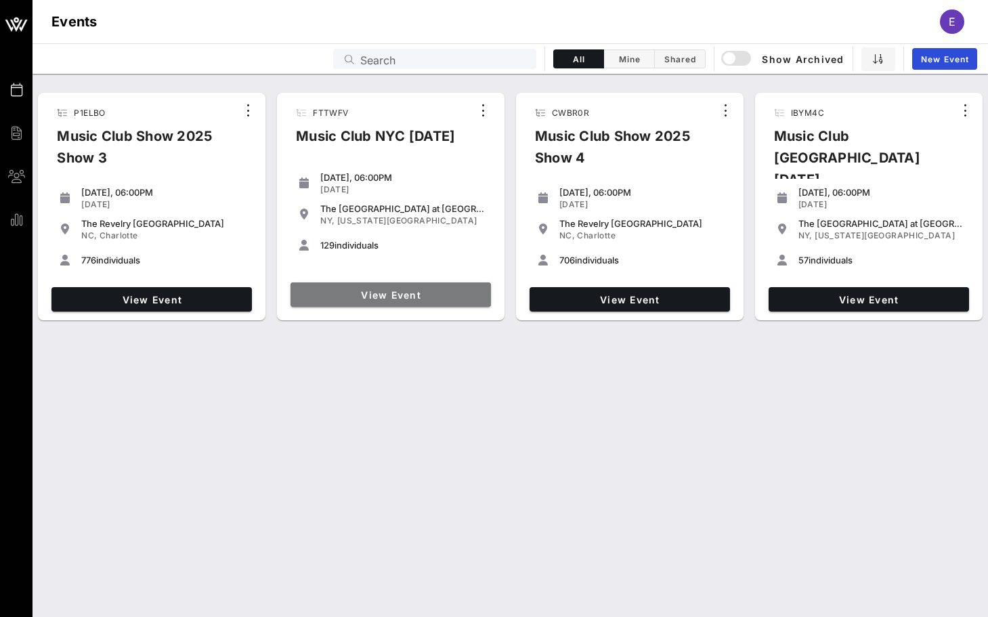
click at [426, 282] on link "View Event" at bounding box center [391, 294] width 200 height 24
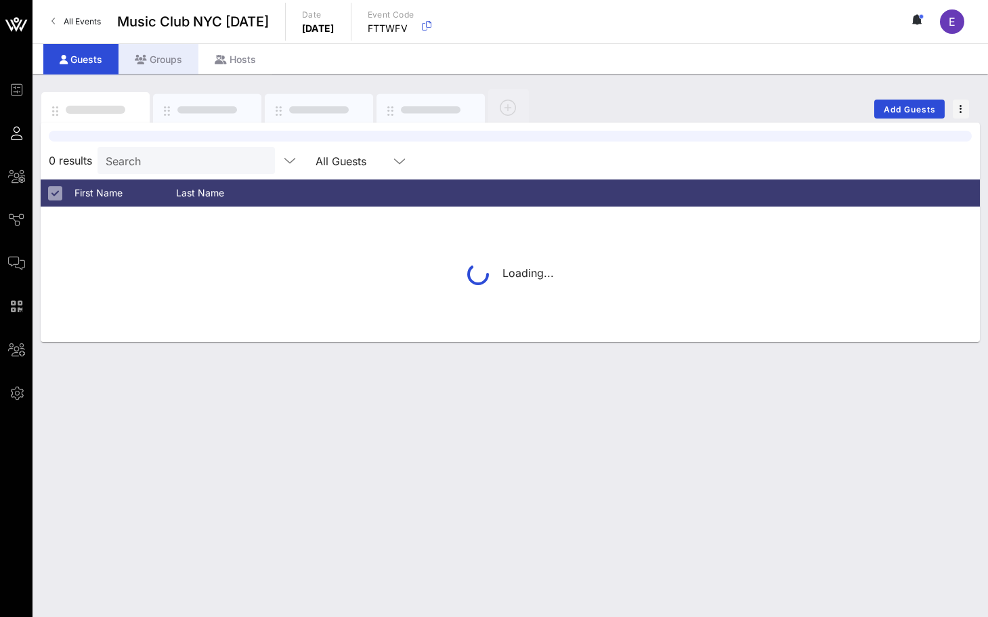
click at [162, 53] on div "Groups" at bounding box center [159, 59] width 80 height 30
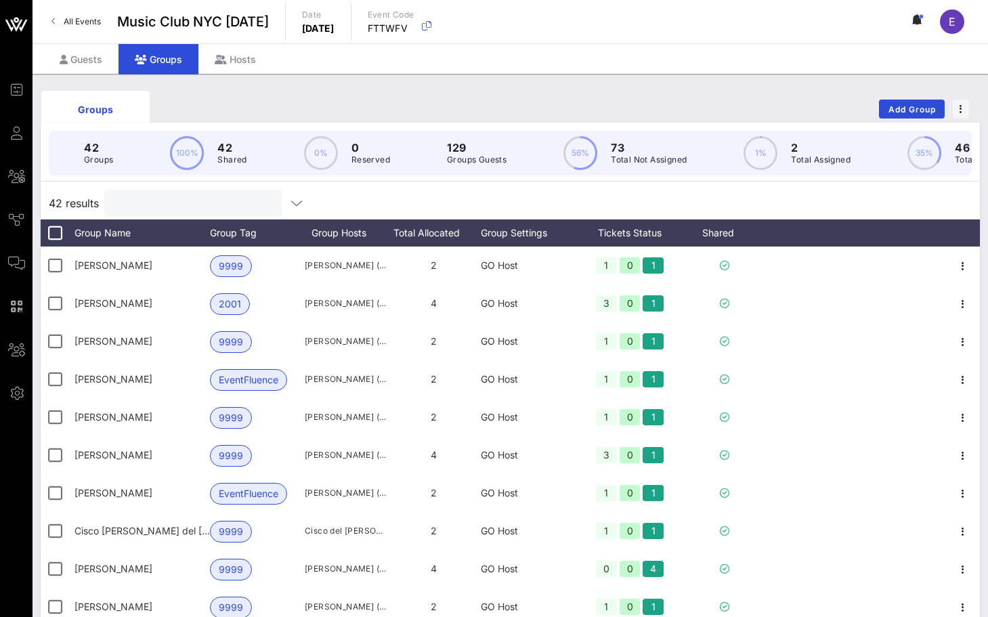
click at [201, 202] on input "text" at bounding box center [191, 203] width 158 height 18
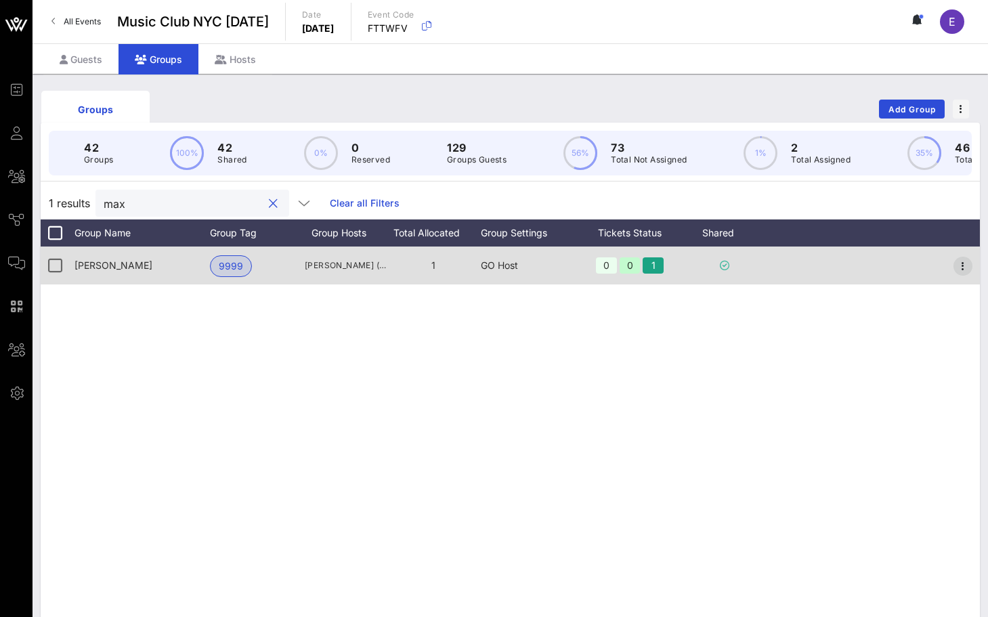
type input "max"
click at [959, 265] on icon "button" at bounding box center [963, 266] width 16 height 16
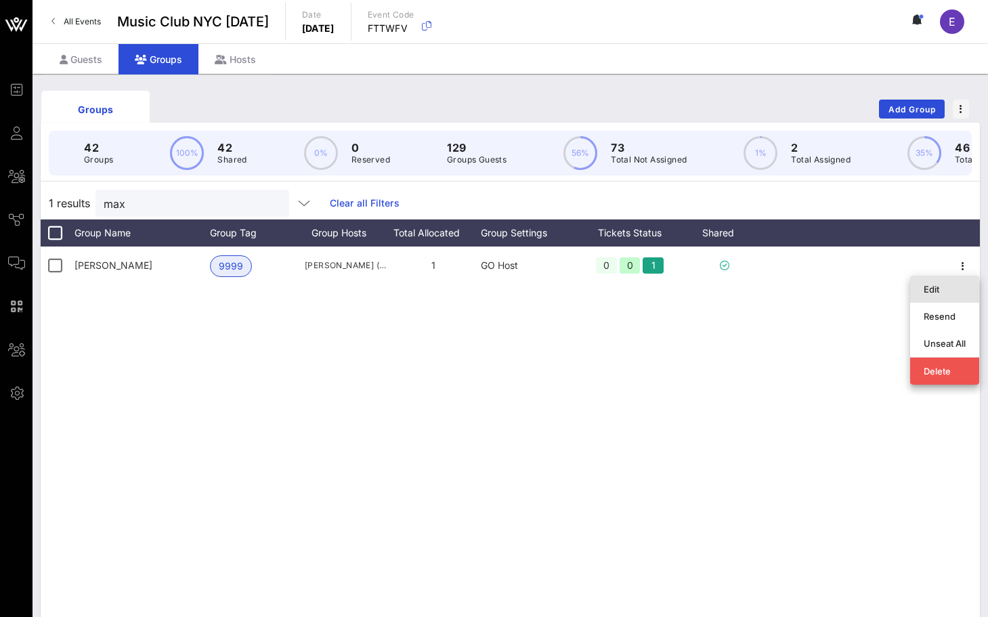
click at [947, 286] on div "Edit" at bounding box center [945, 289] width 42 height 11
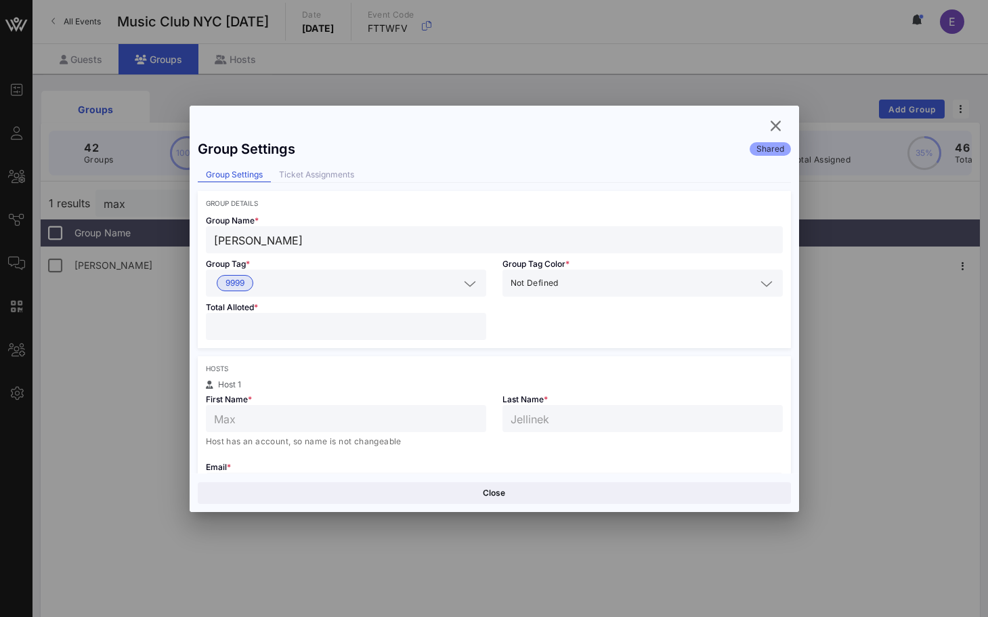
type input "*"
click at [473, 323] on input "*" at bounding box center [346, 327] width 264 height 18
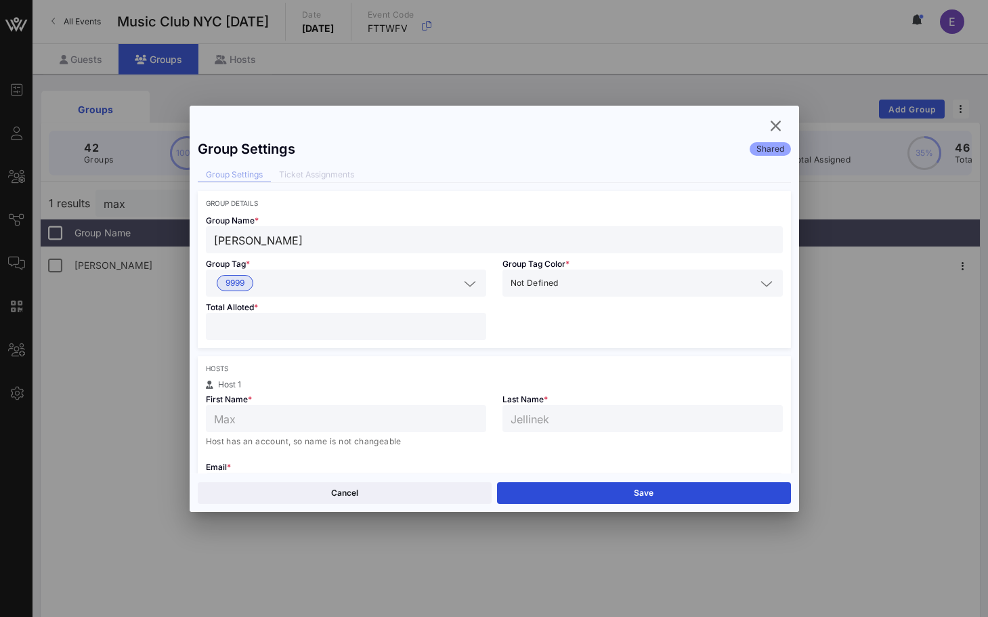
click at [639, 507] on div "Cancel Save" at bounding box center [494, 492] width 609 height 39
click at [639, 493] on button "Save" at bounding box center [644, 493] width 294 height 22
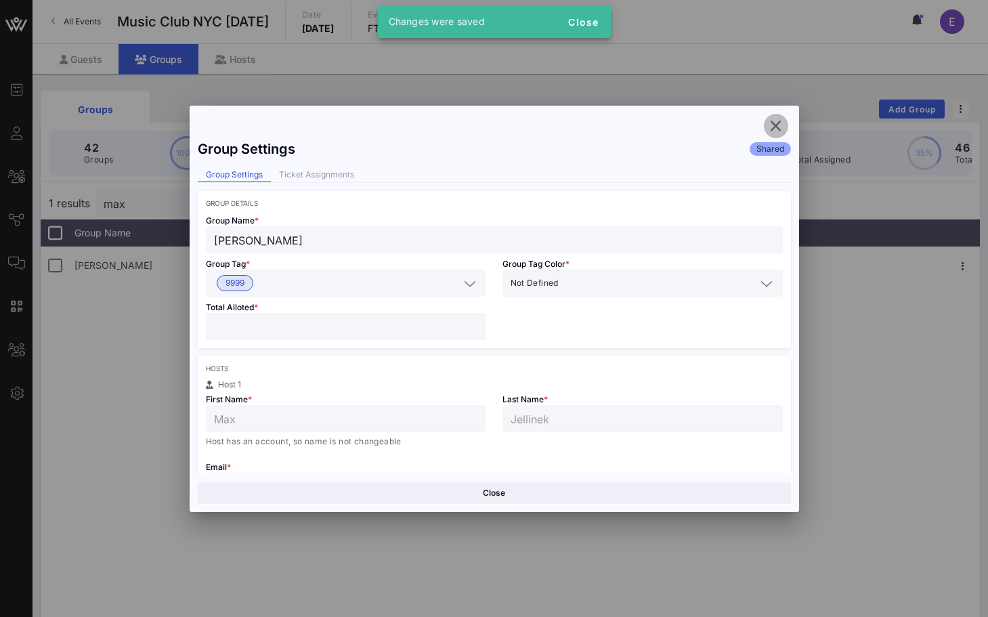
click at [769, 126] on icon "button" at bounding box center [776, 126] width 16 height 16
